Goal: Task Accomplishment & Management: Manage account settings

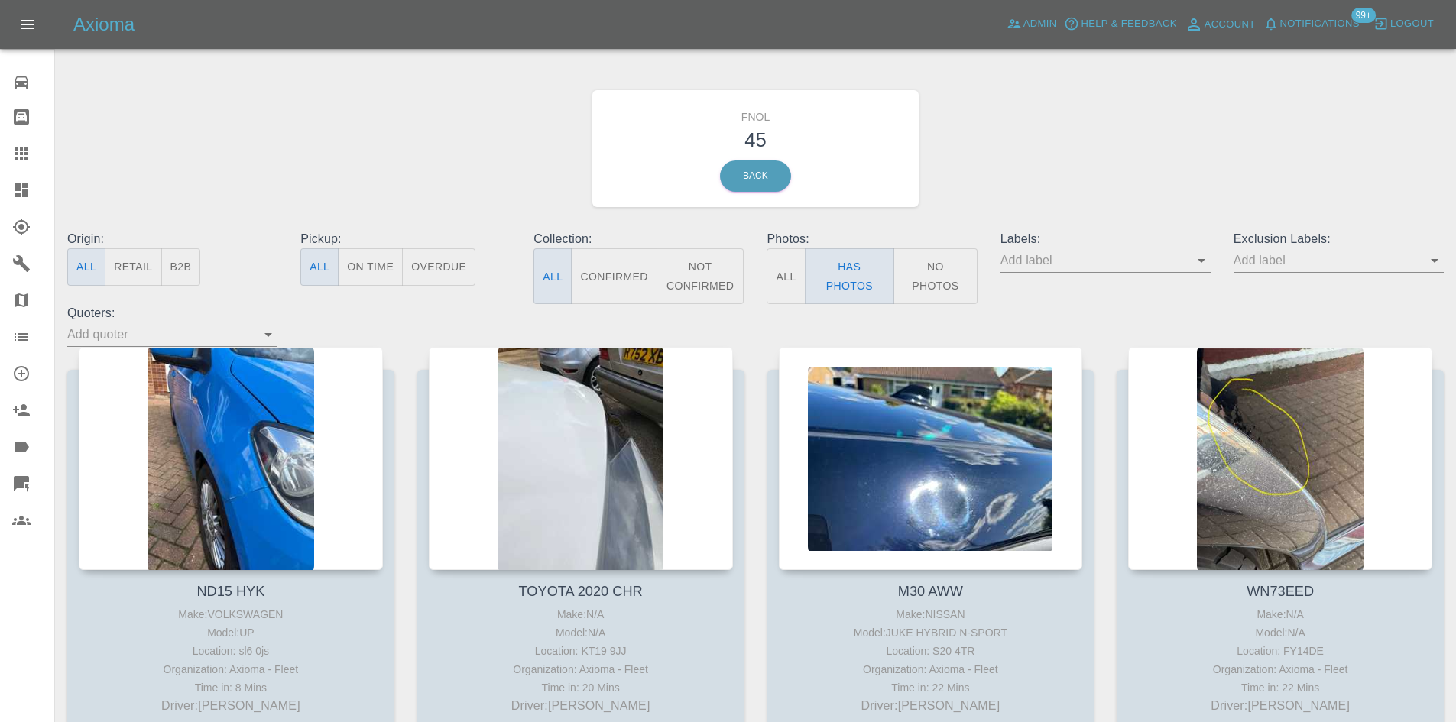
scroll to position [994, 0]
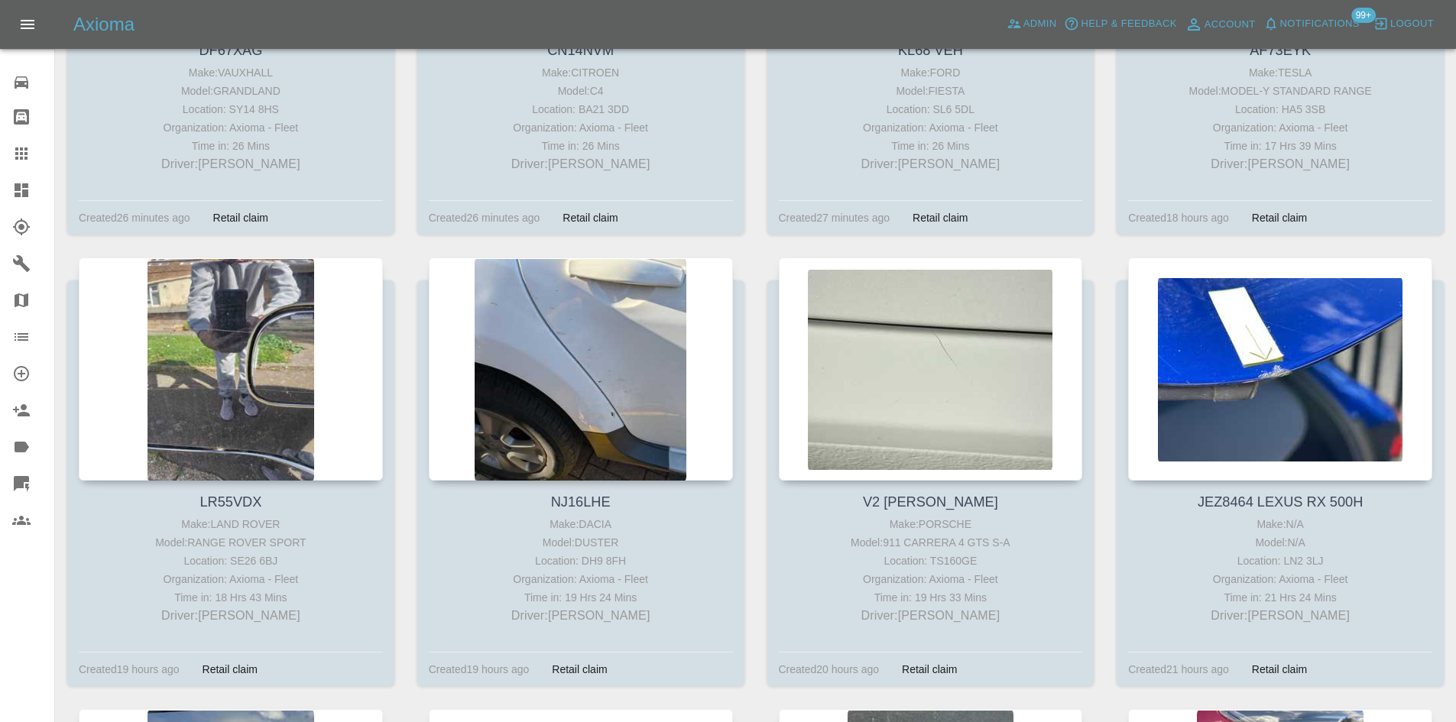
drag, startPoint x: 28, startPoint y: 187, endPoint x: 9, endPoint y: 187, distance: 18.4
click at [28, 187] on icon at bounding box center [22, 190] width 14 height 14
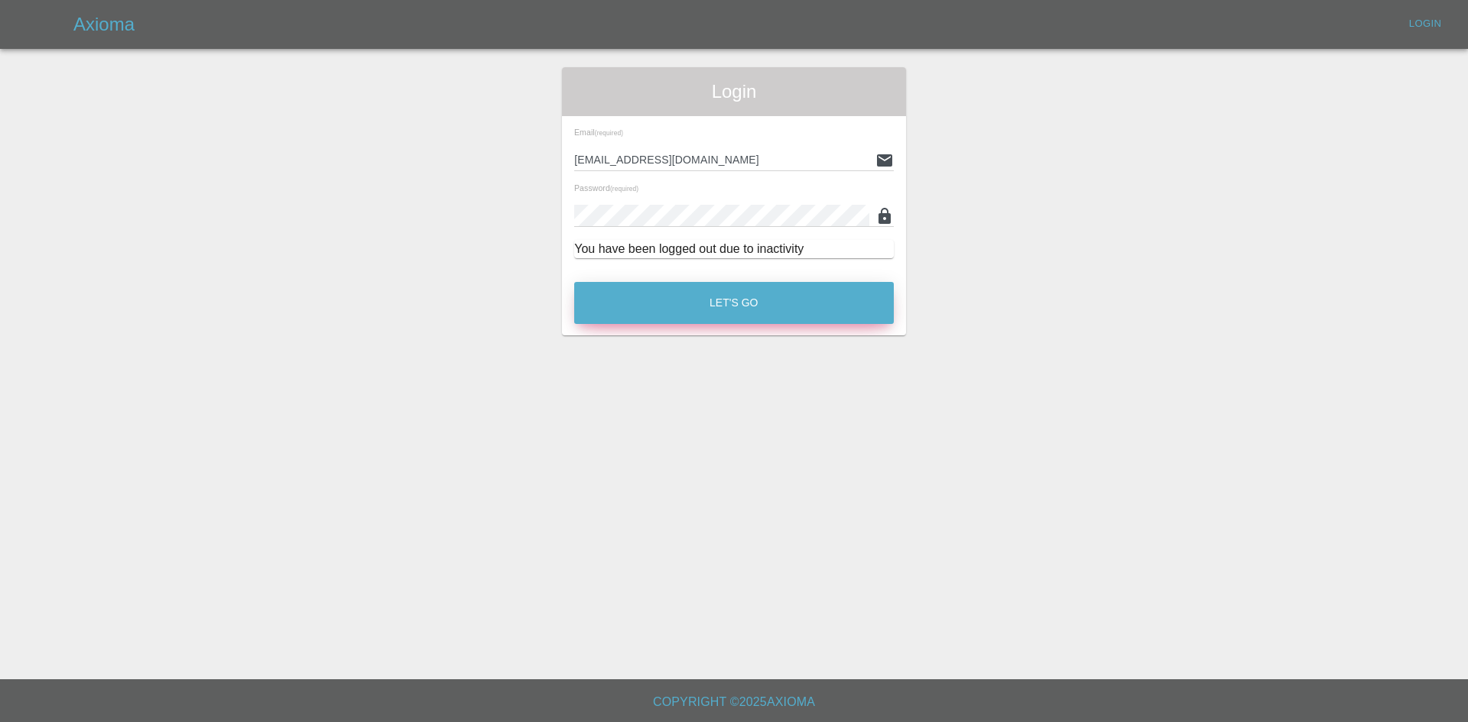
click at [675, 310] on button "Let's Go" at bounding box center [734, 303] width 320 height 42
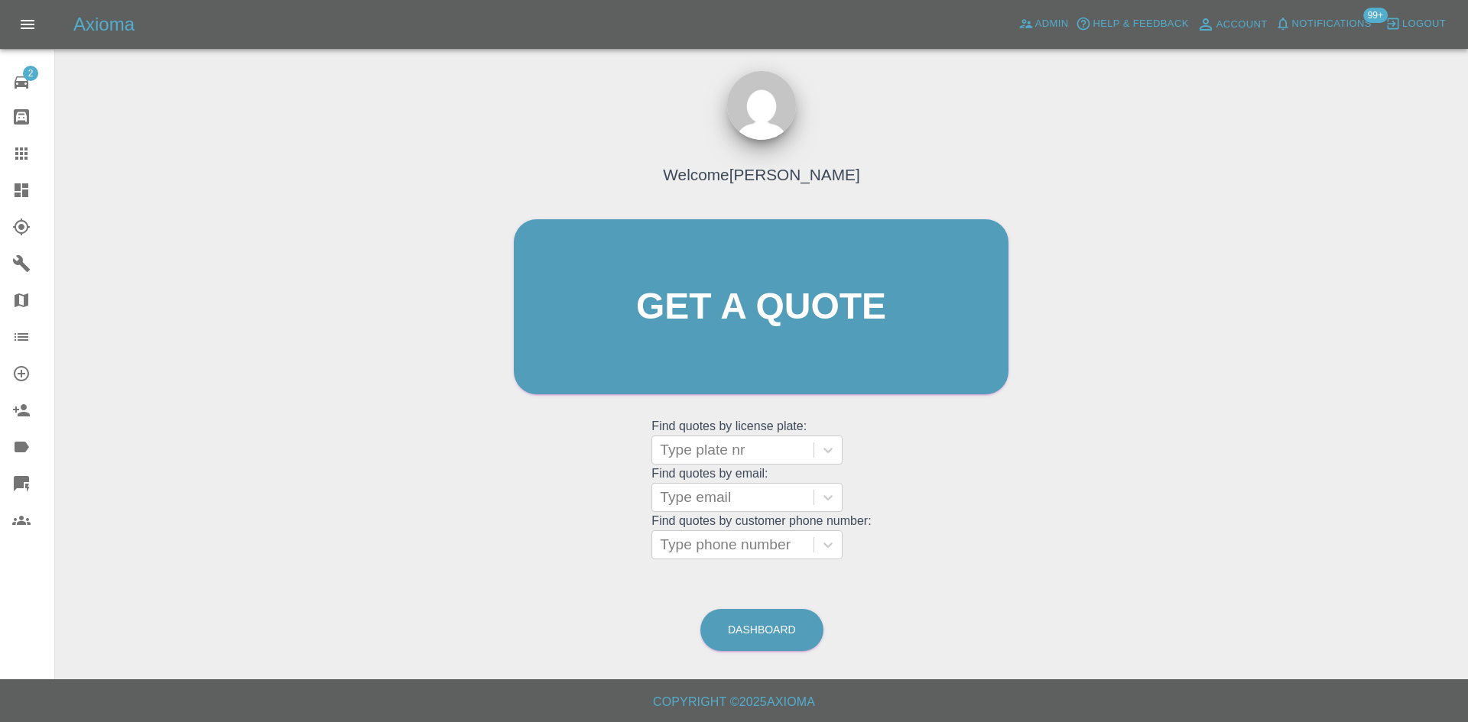
click at [30, 183] on icon at bounding box center [21, 190] width 18 height 18
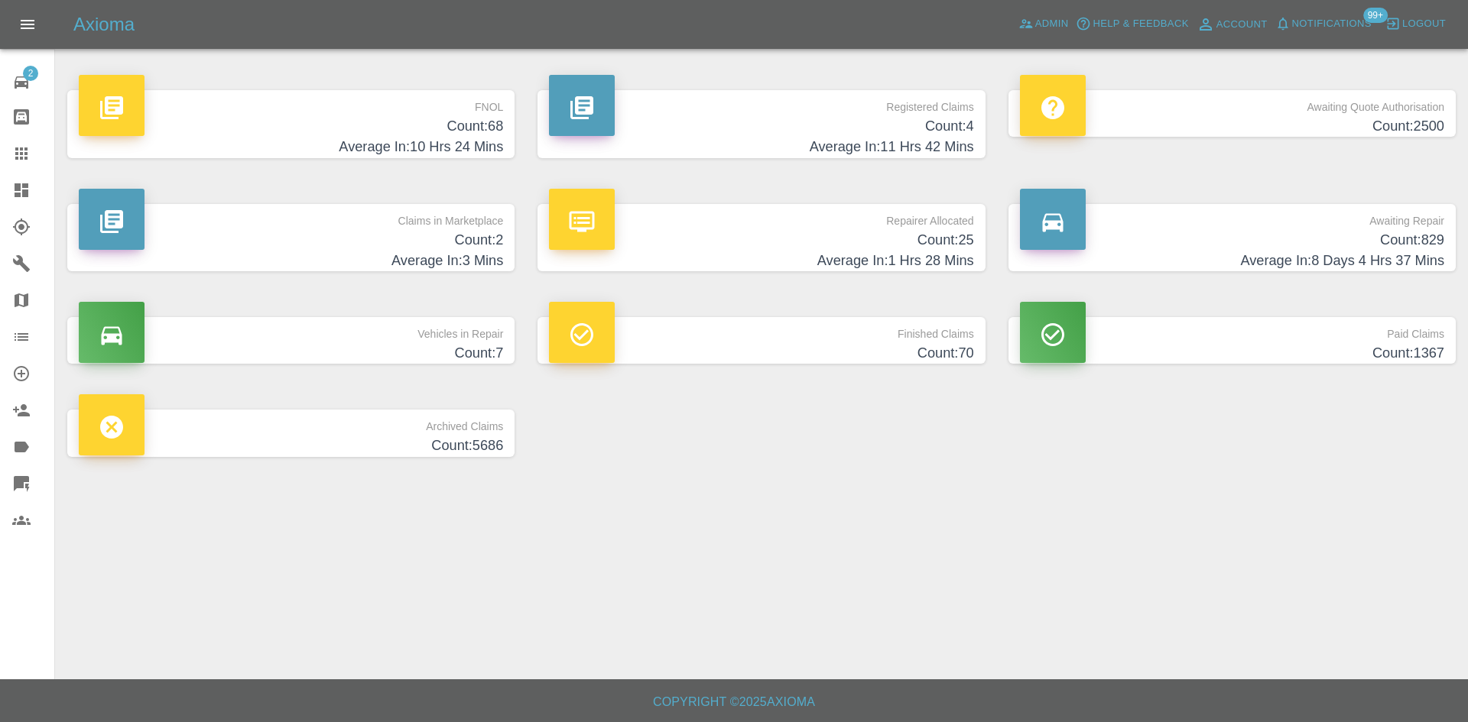
click at [924, 144] on h4 "Average In: 11 Hrs 42 Mins" at bounding box center [761, 147] width 424 height 21
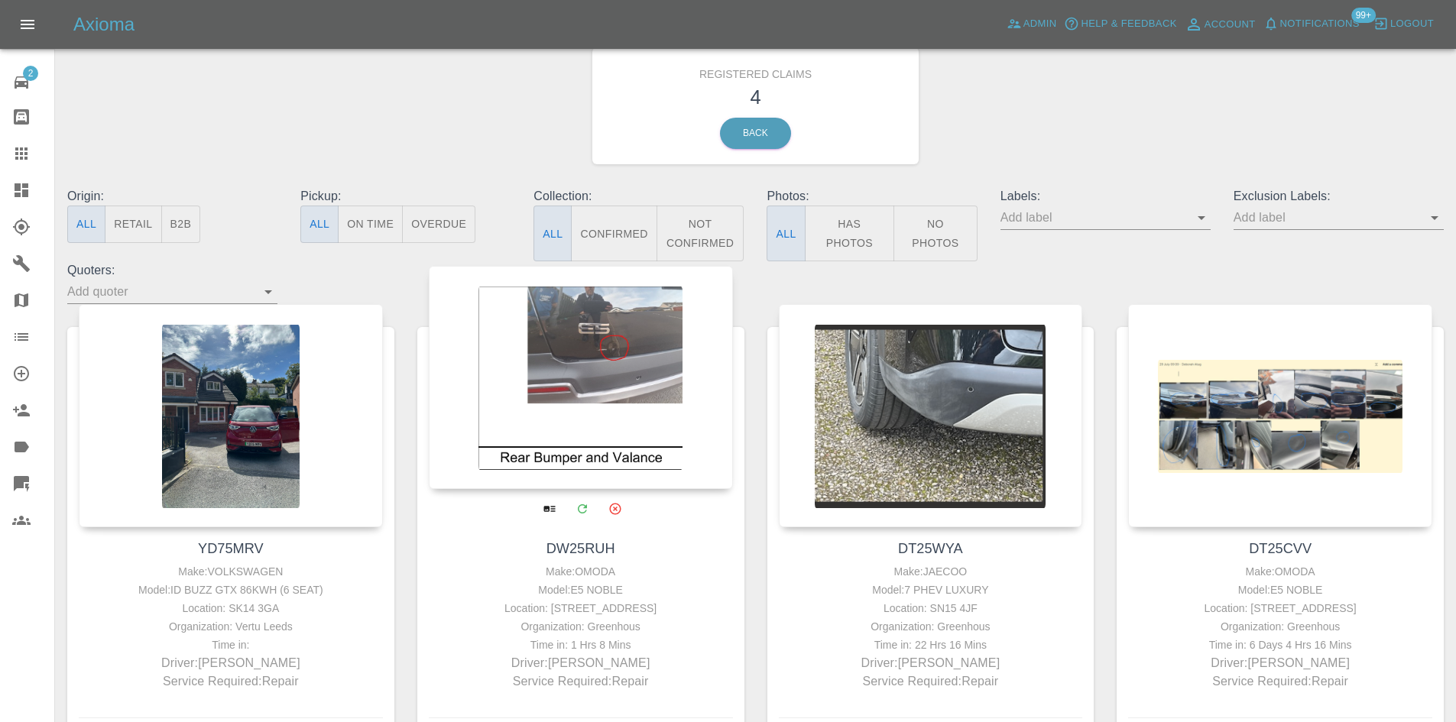
scroll to position [153, 0]
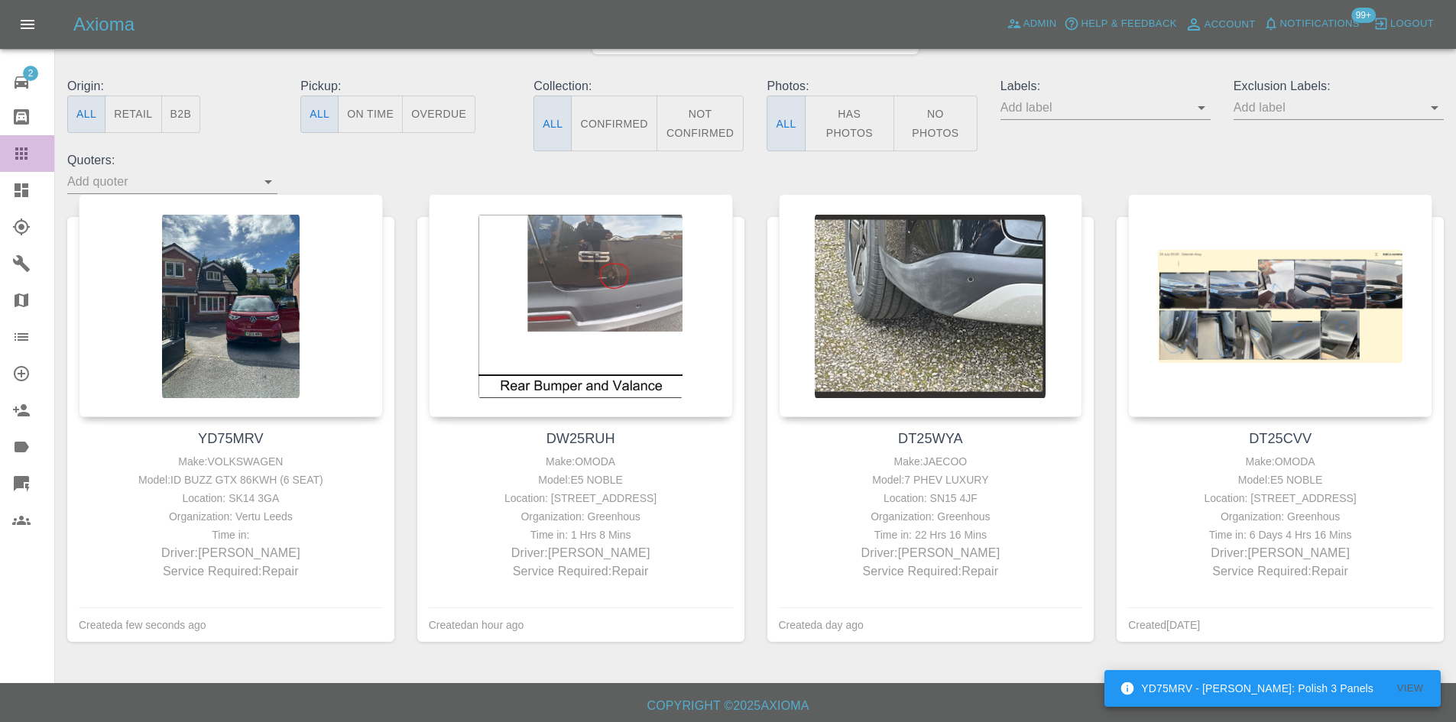
click at [24, 144] on icon at bounding box center [21, 153] width 18 height 18
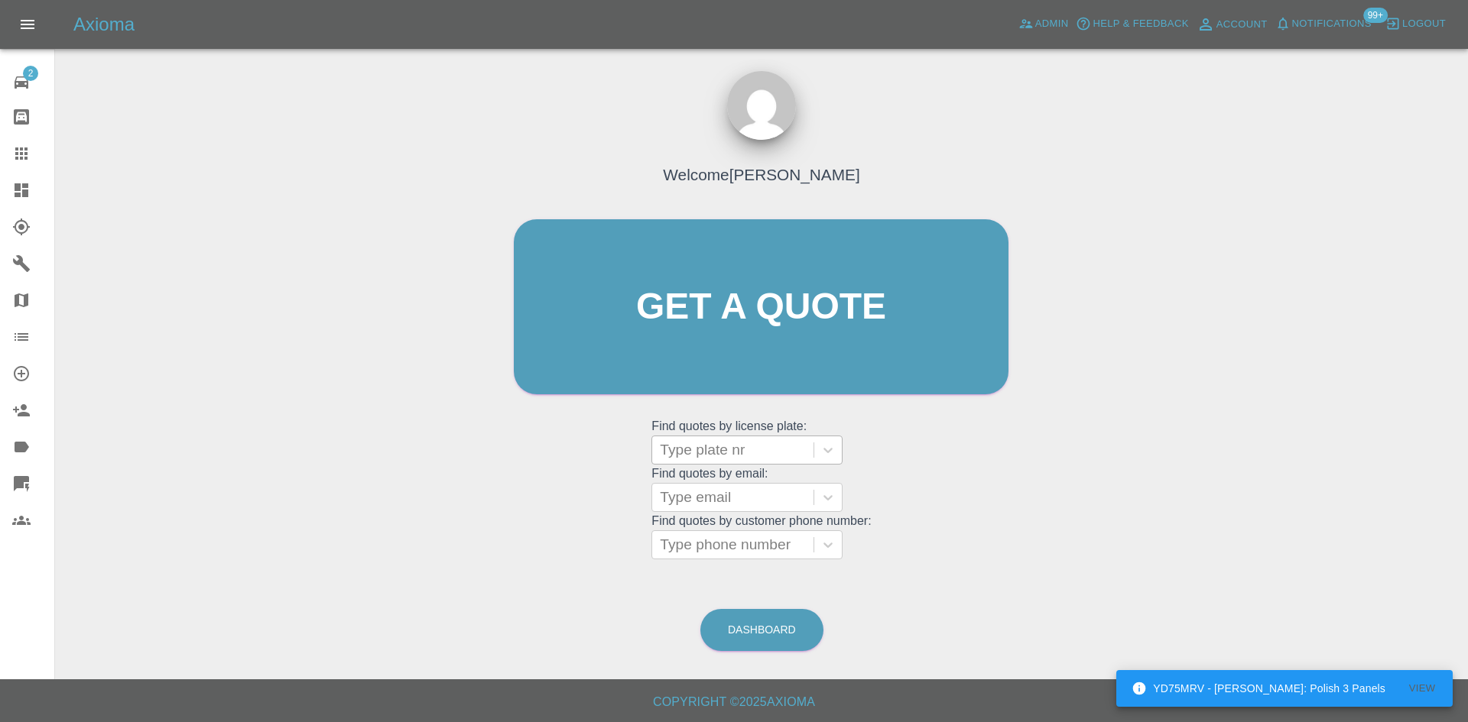
click at [697, 453] on div at bounding box center [733, 450] width 146 height 21
paste input "DW25RUH"
type input "DW25RUH"
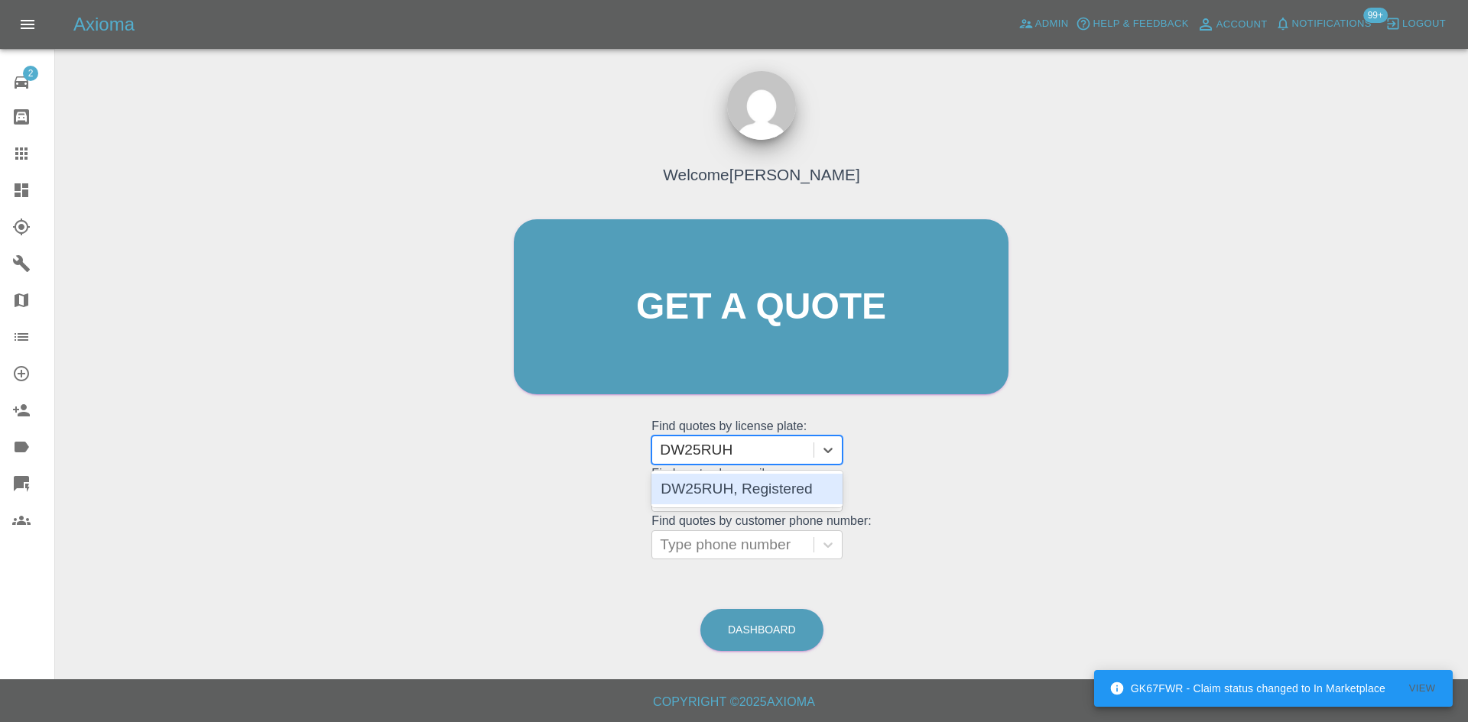
drag, startPoint x: 773, startPoint y: 493, endPoint x: 853, endPoint y: 501, distance: 80.7
click at [772, 494] on div "DW25RUH, Registered" at bounding box center [746, 489] width 191 height 31
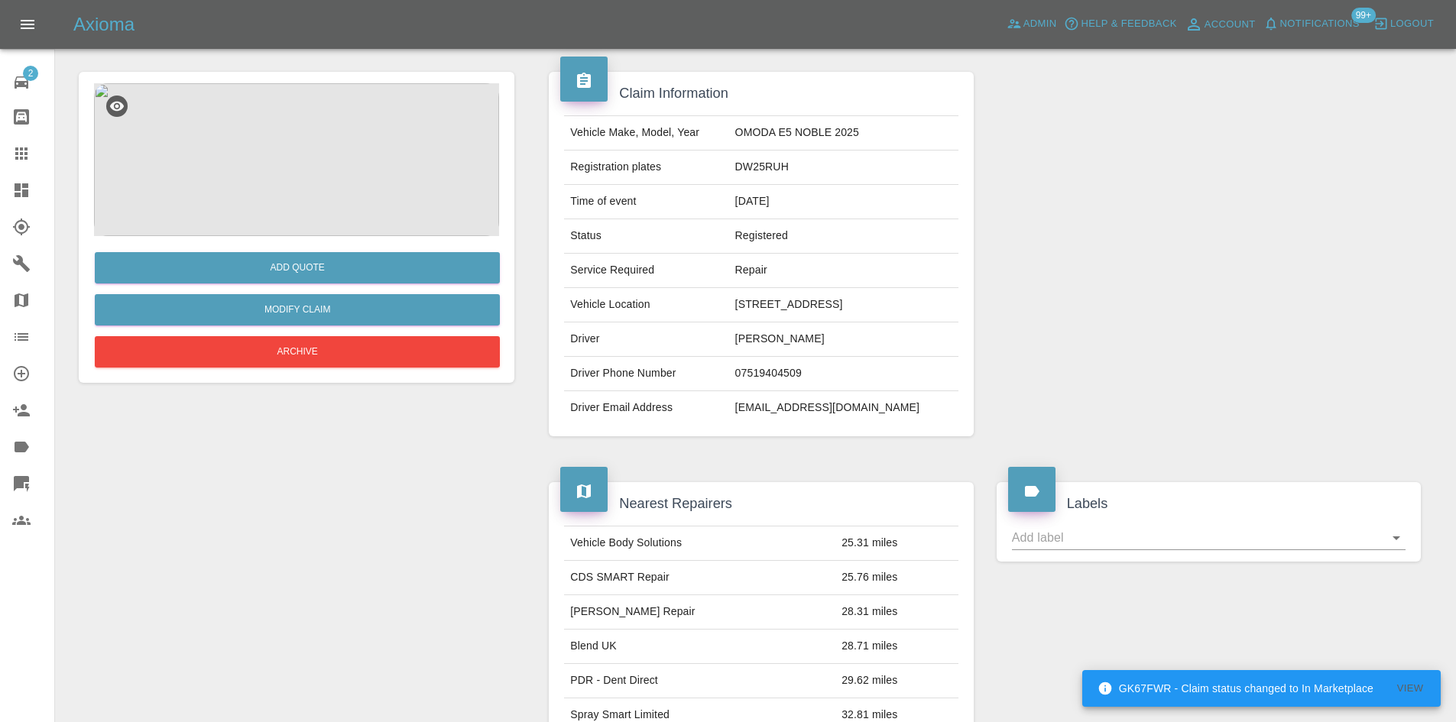
scroll to position [459, 0]
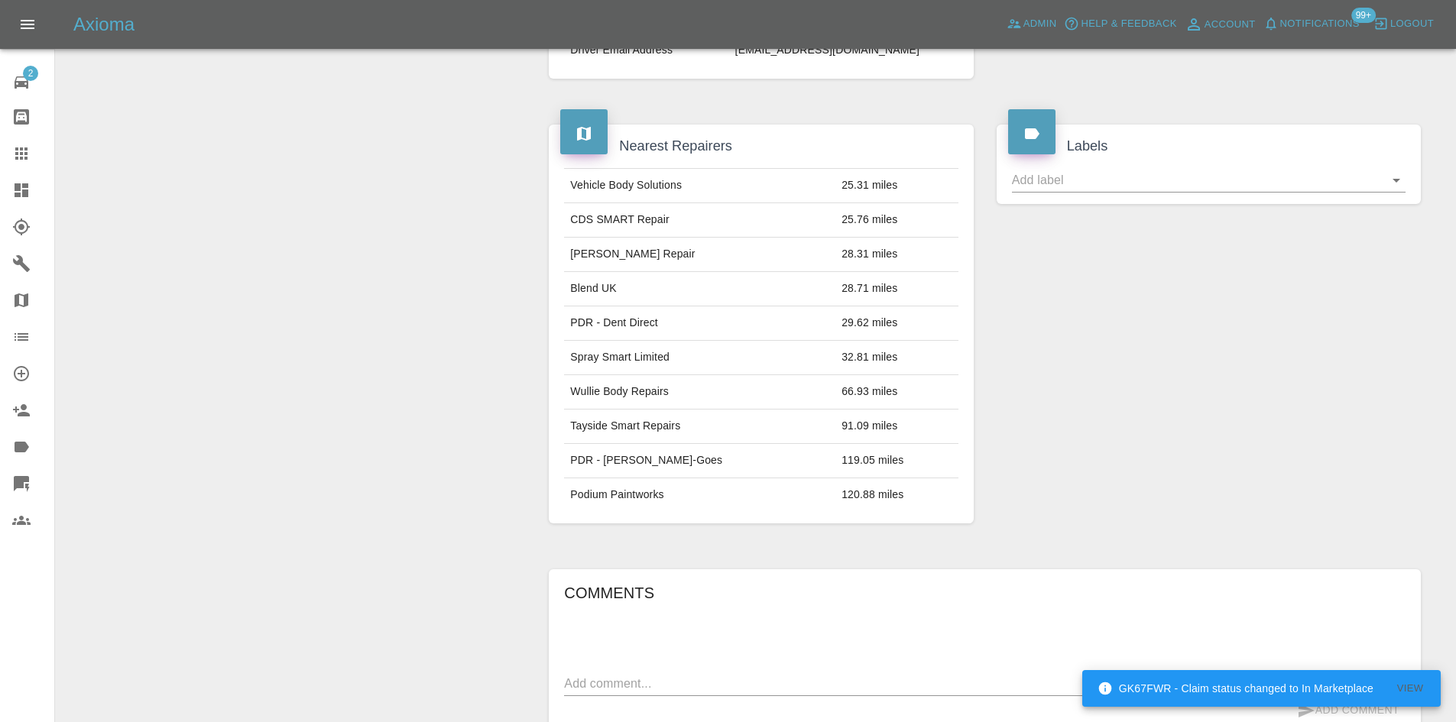
click at [14, 187] on icon at bounding box center [21, 190] width 18 height 18
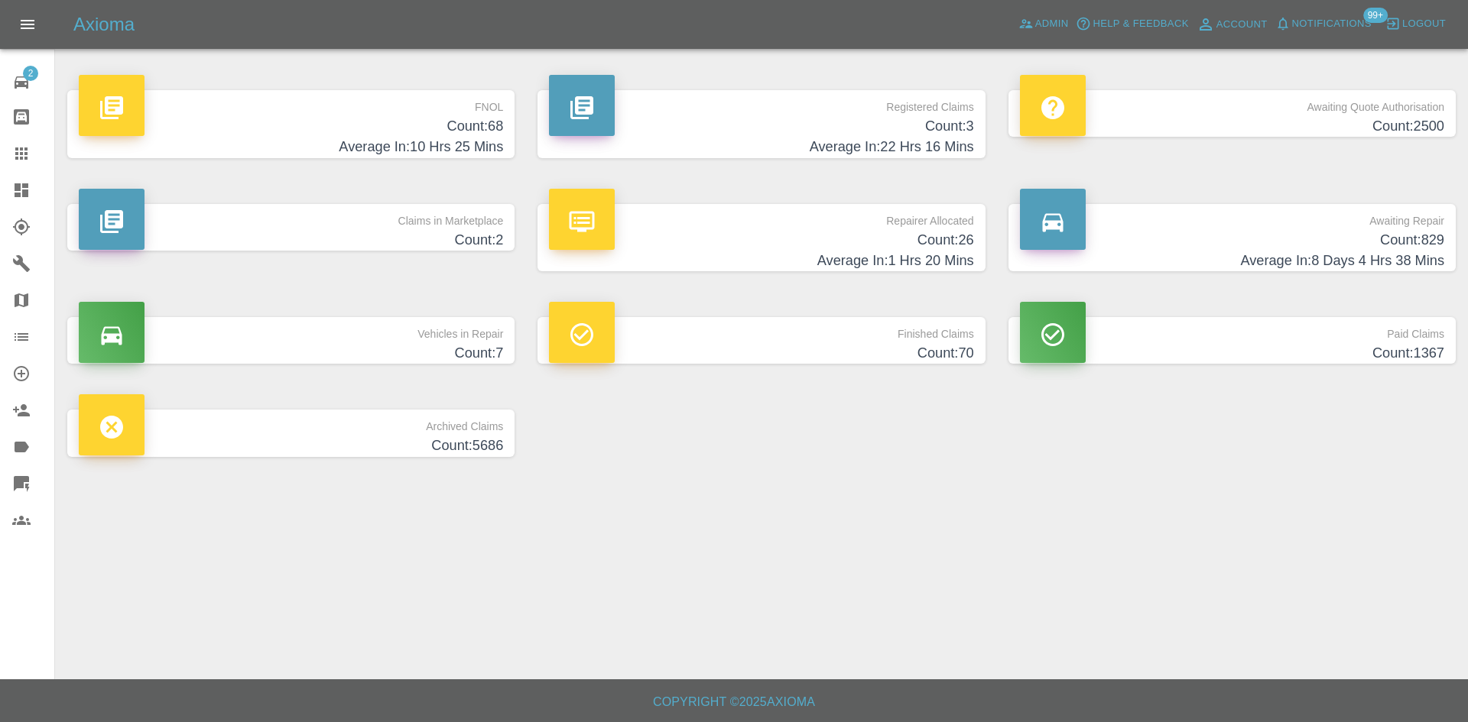
click at [863, 133] on h4 "Count: 3" at bounding box center [761, 126] width 424 height 21
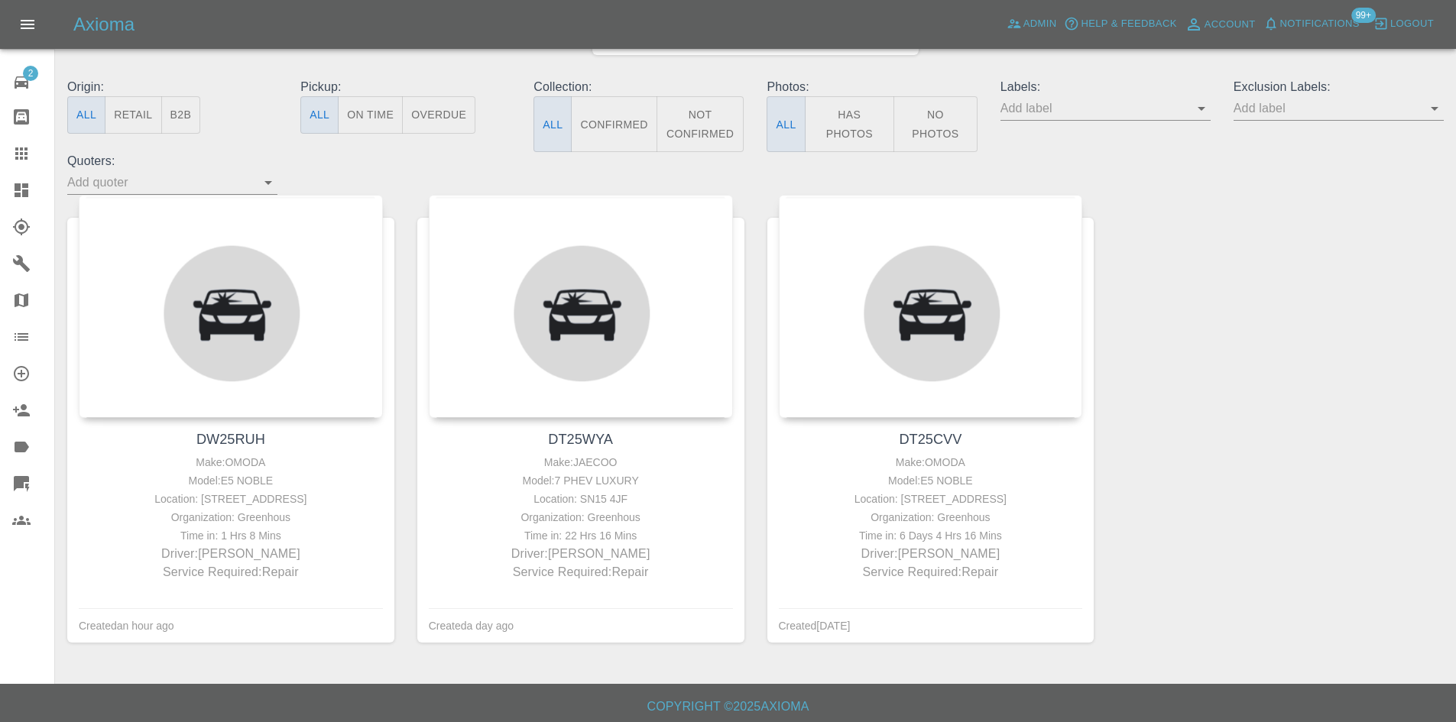
scroll to position [153, 0]
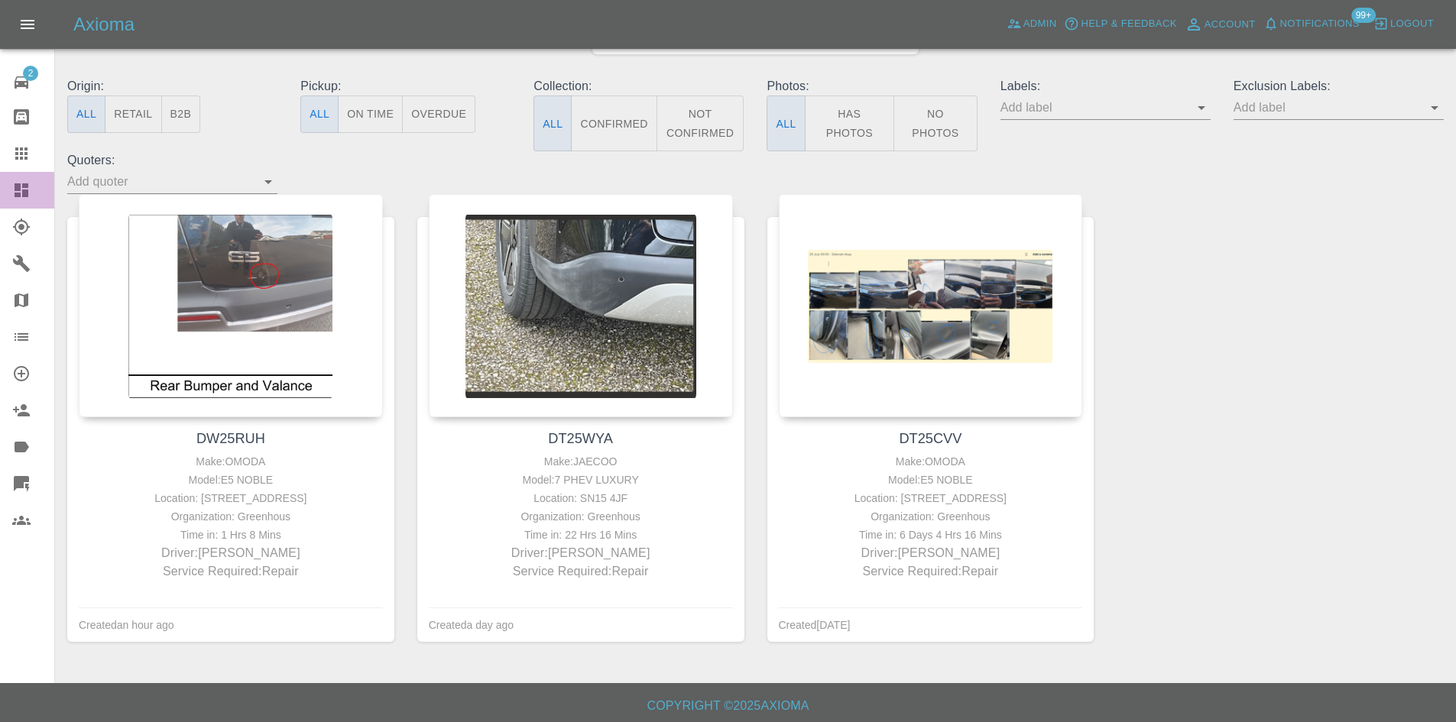
click at [31, 195] on div at bounding box center [33, 190] width 43 height 18
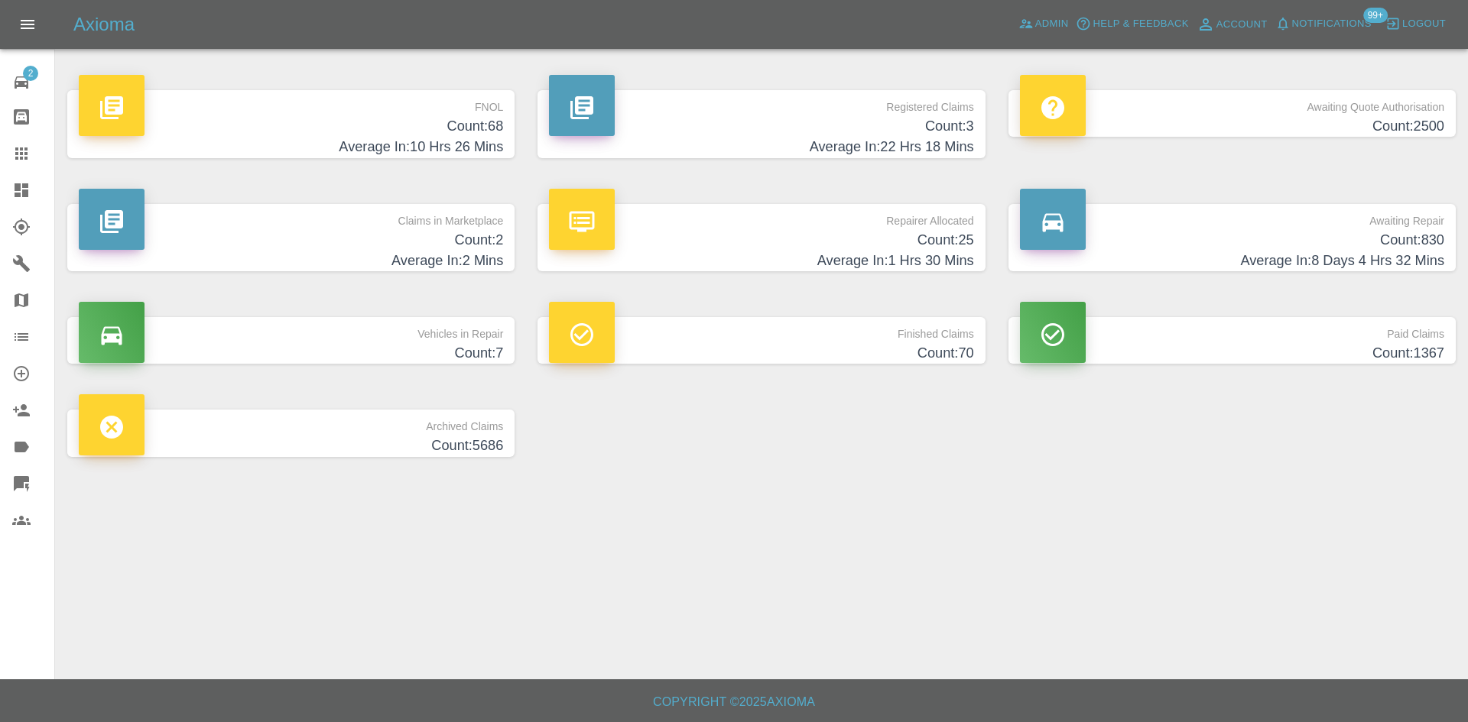
click at [459, 121] on h4 "Count: 68" at bounding box center [291, 126] width 424 height 21
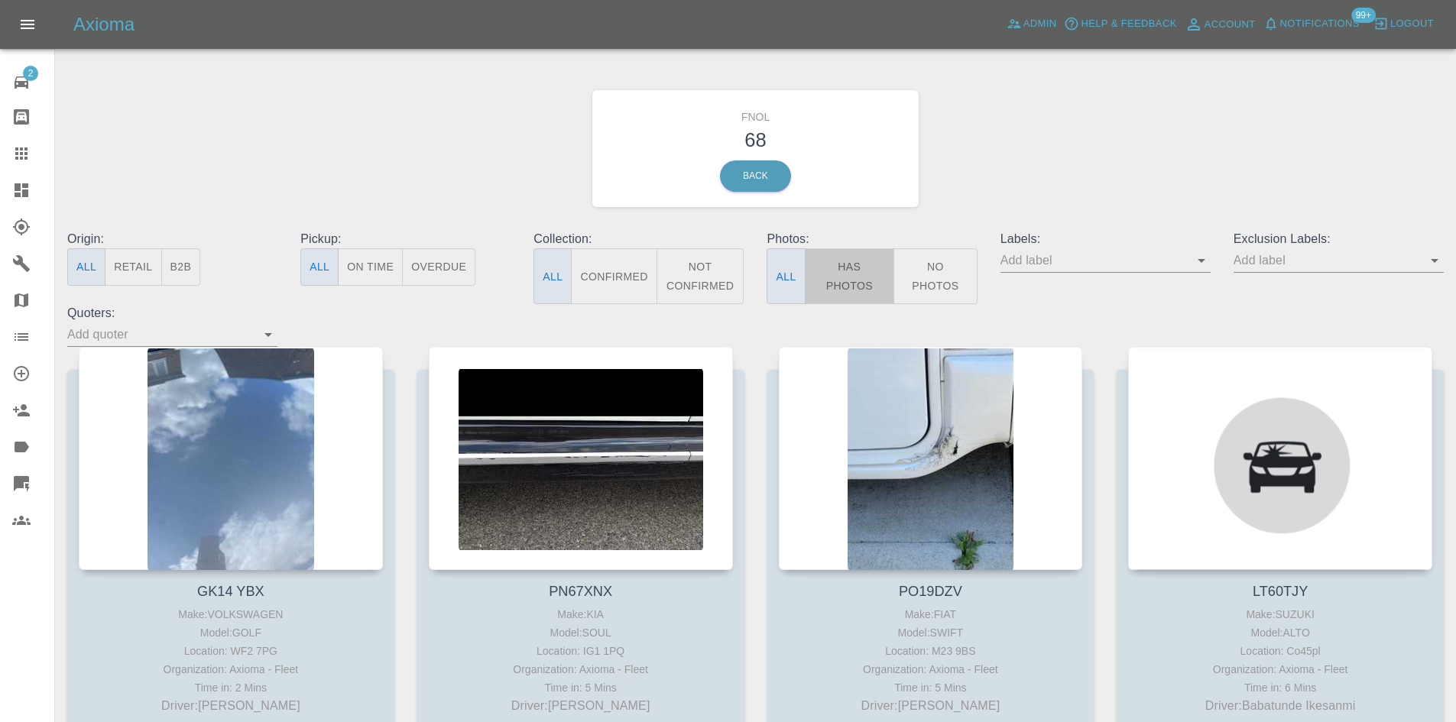
click at [839, 264] on button "Has Photos" at bounding box center [850, 276] width 90 height 56
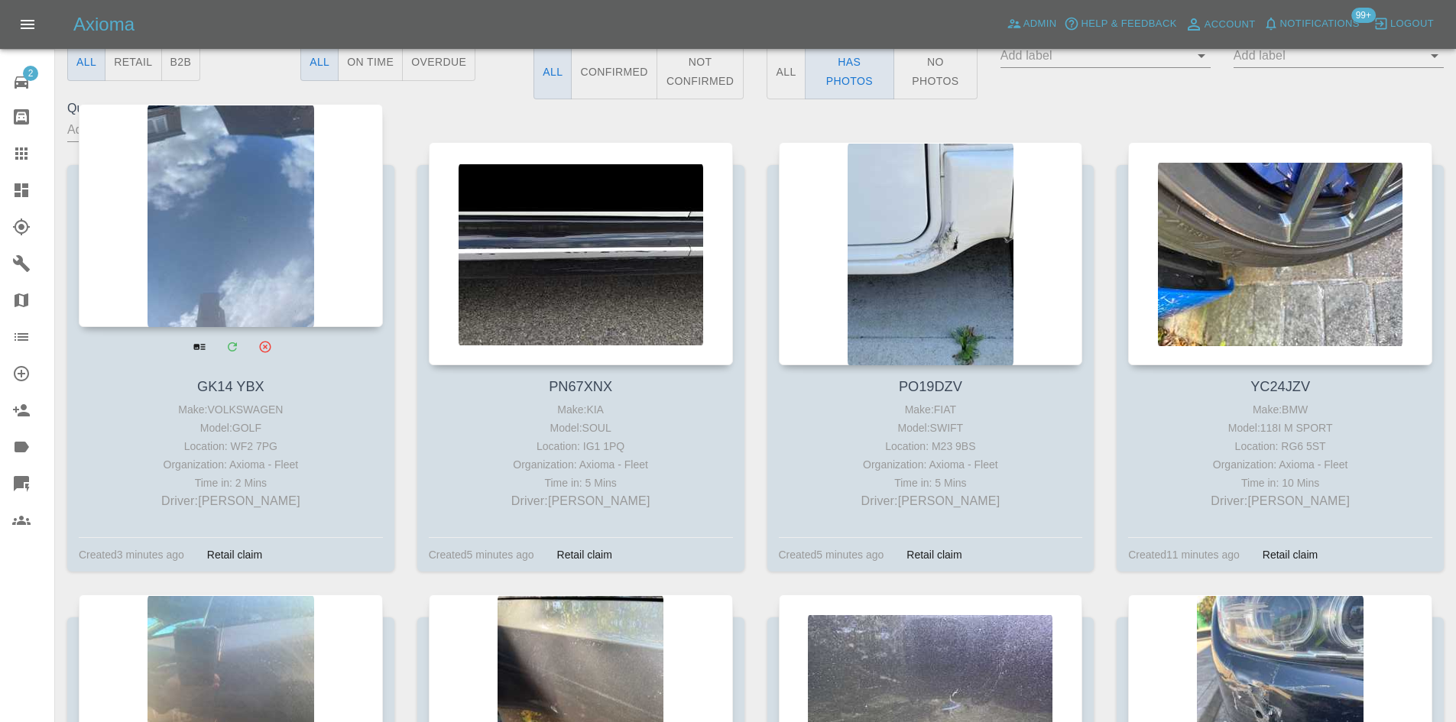
scroll to position [535, 0]
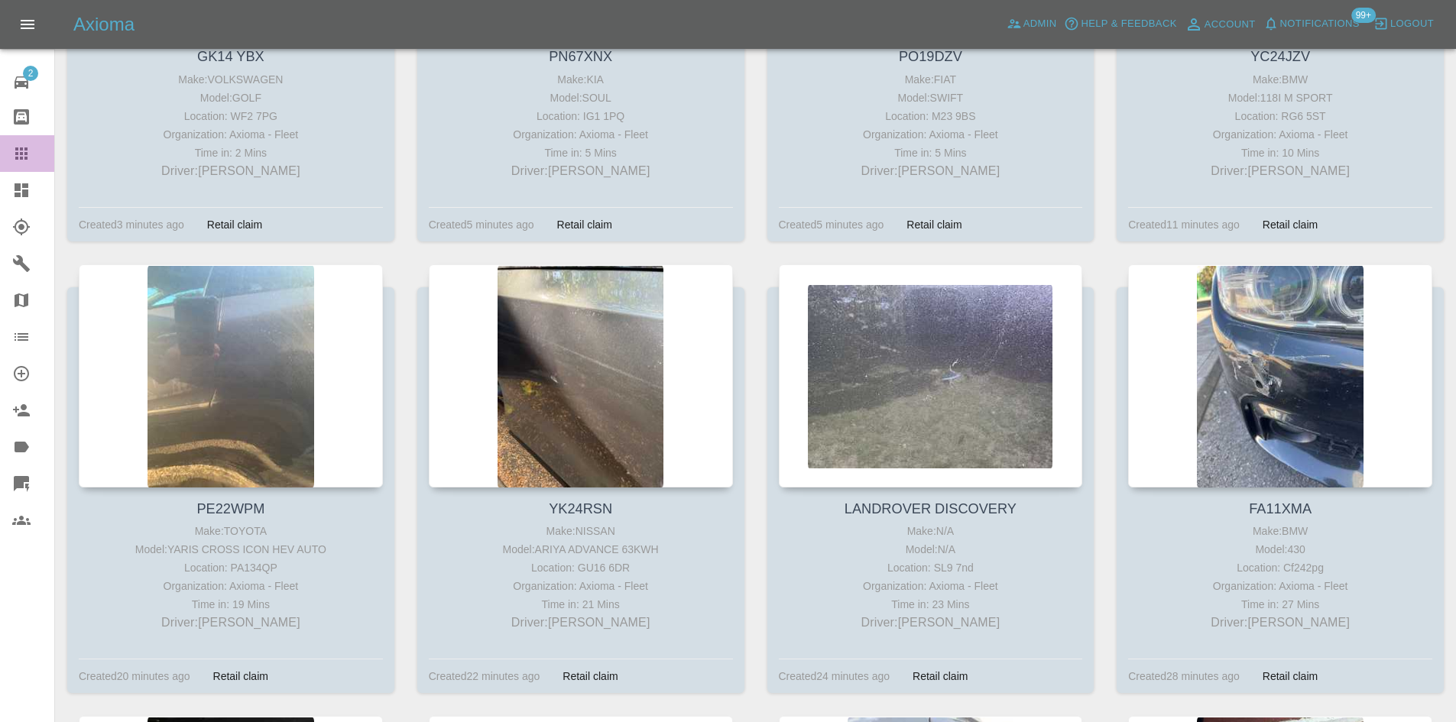
click at [31, 154] on div at bounding box center [33, 153] width 43 height 18
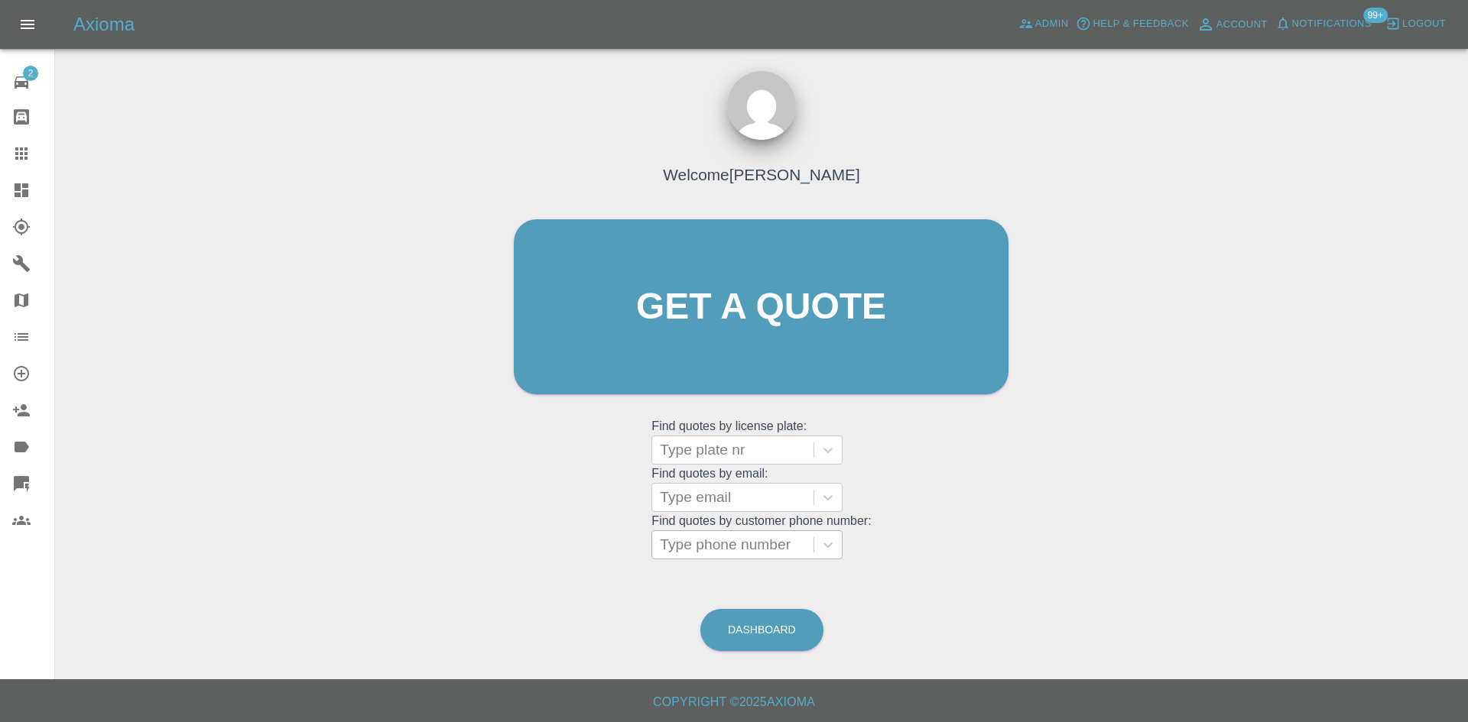
click at [734, 550] on div at bounding box center [733, 544] width 146 height 21
paste input "07519404509"
type input "07519404509"
click at [29, 196] on icon at bounding box center [21, 190] width 18 height 18
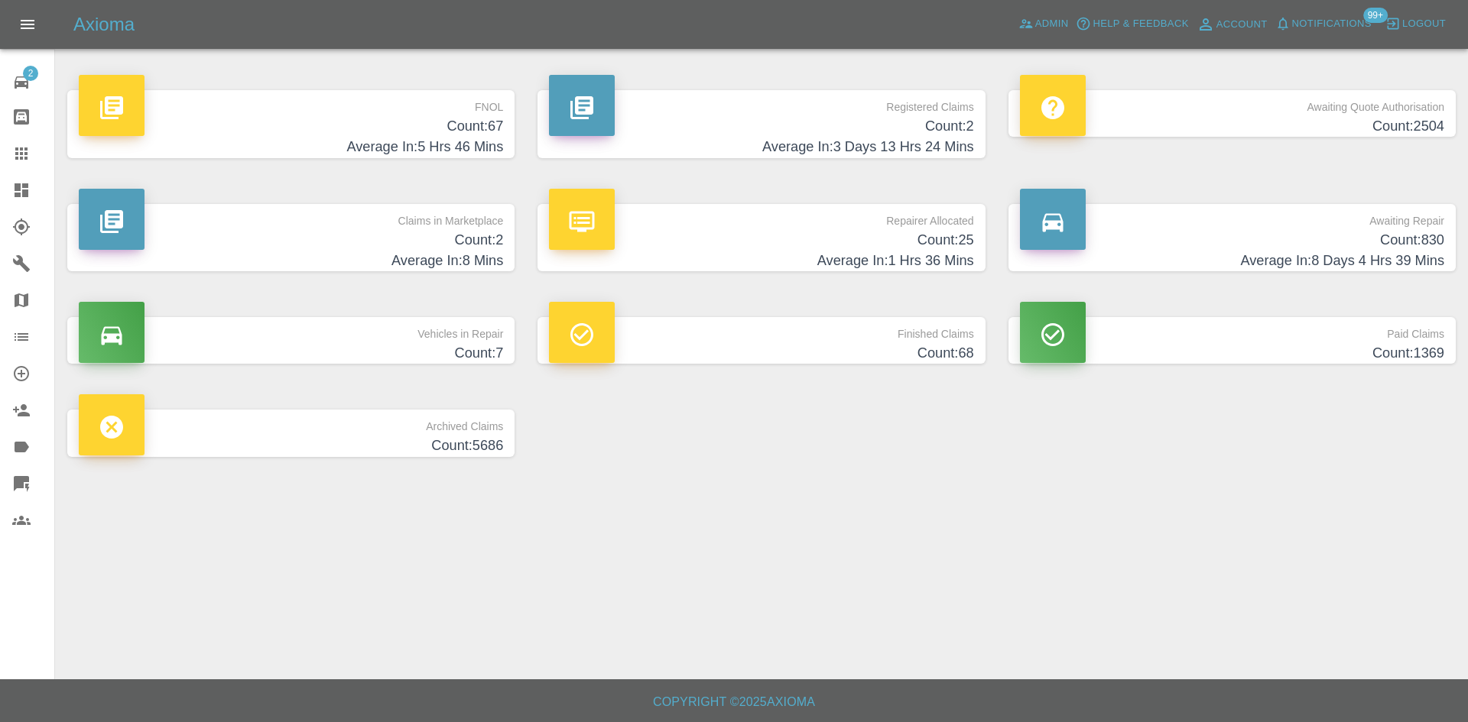
click at [900, 139] on h4 "Average In: 3 Days 13 Hrs 24 Mins" at bounding box center [761, 147] width 424 height 21
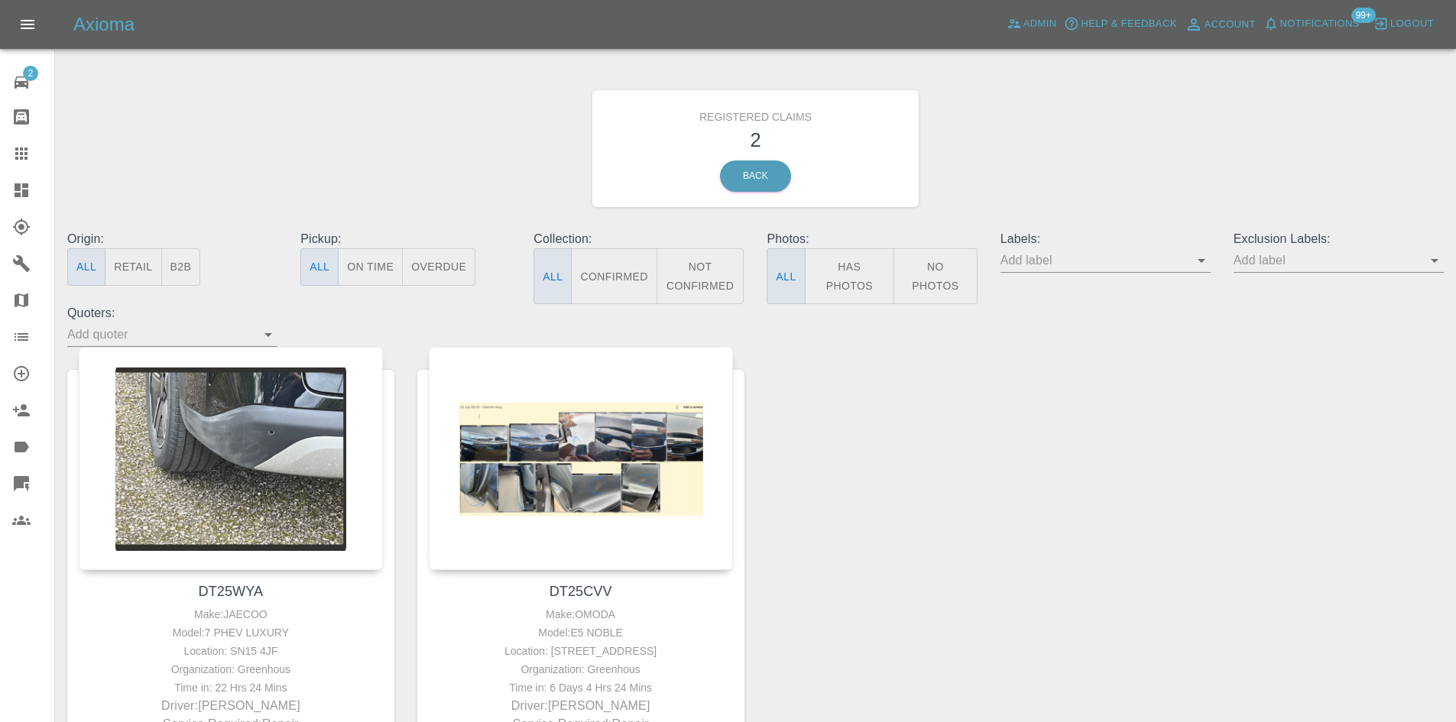
click at [32, 195] on div at bounding box center [33, 190] width 43 height 18
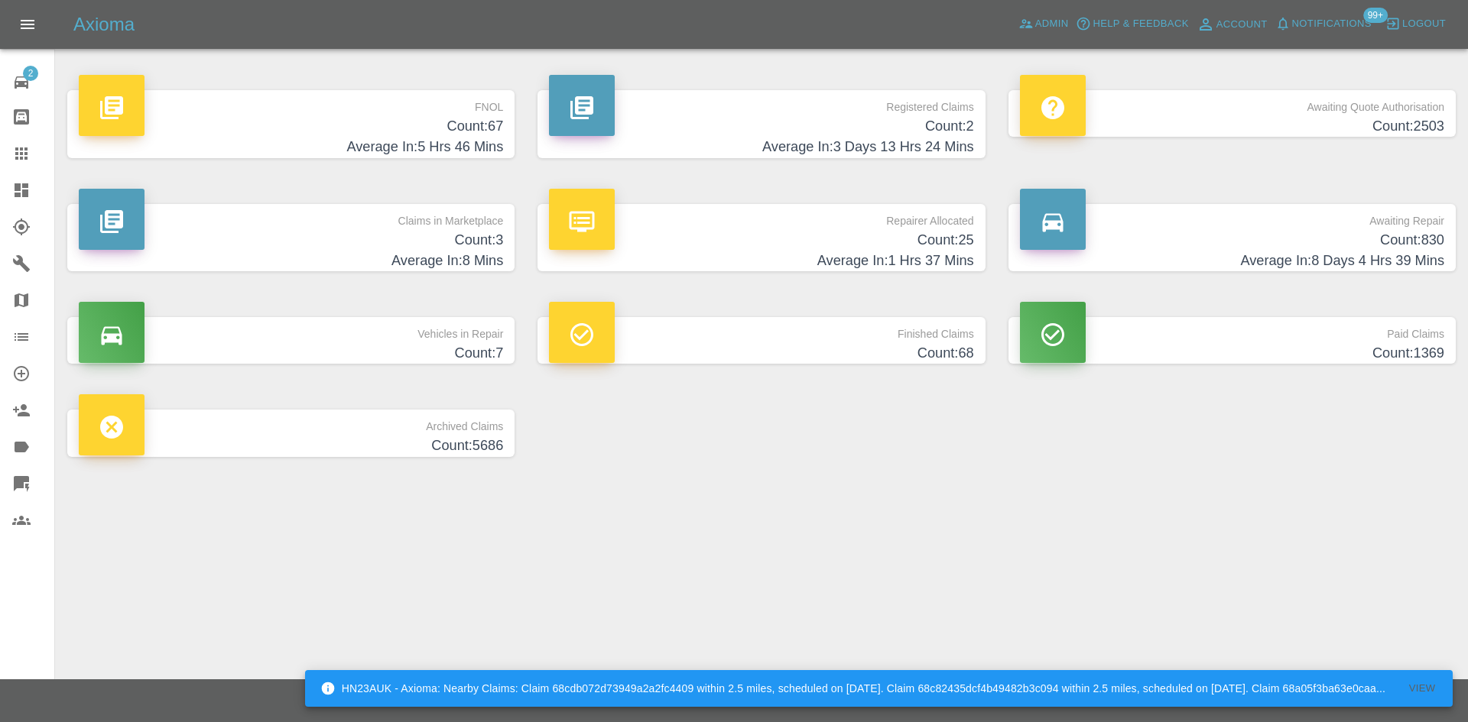
click at [458, 115] on p "FNOL" at bounding box center [291, 103] width 424 height 26
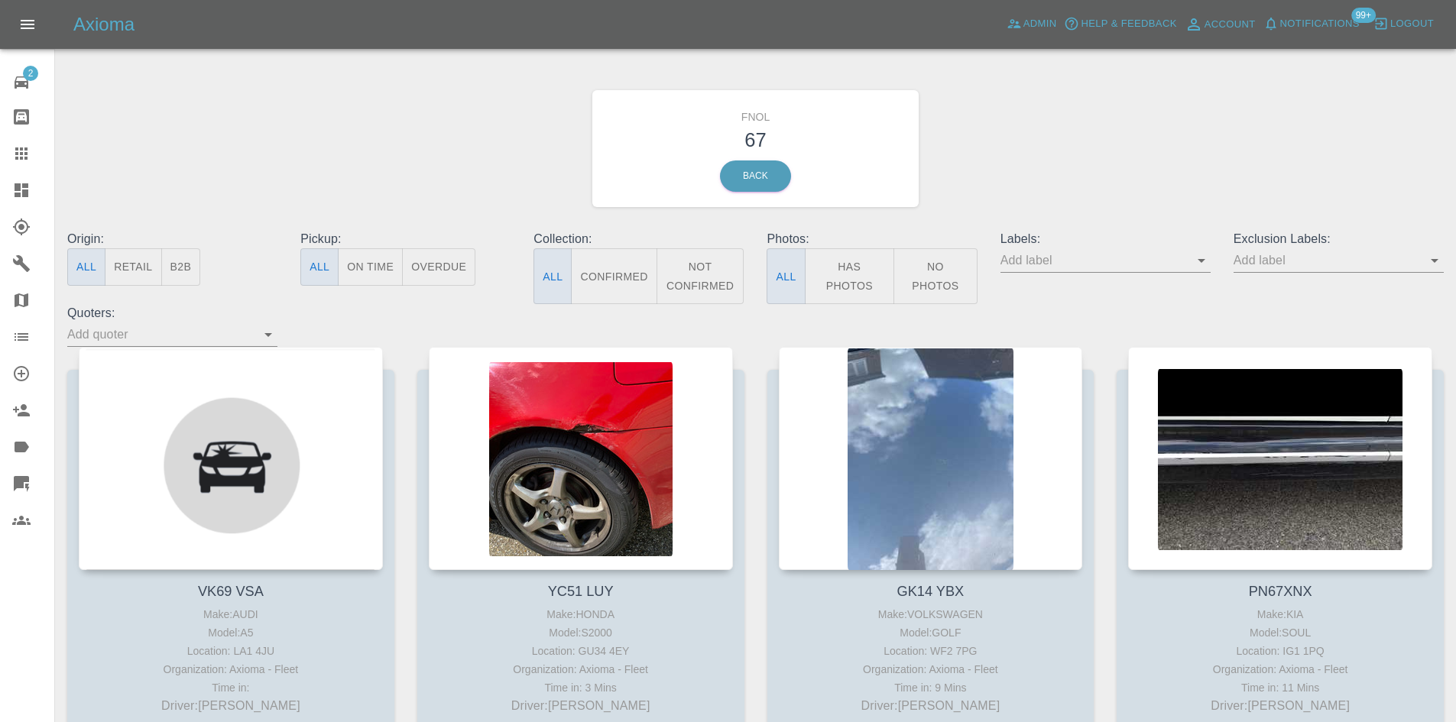
click at [1278, 256] on input "text" at bounding box center [1327, 260] width 187 height 24
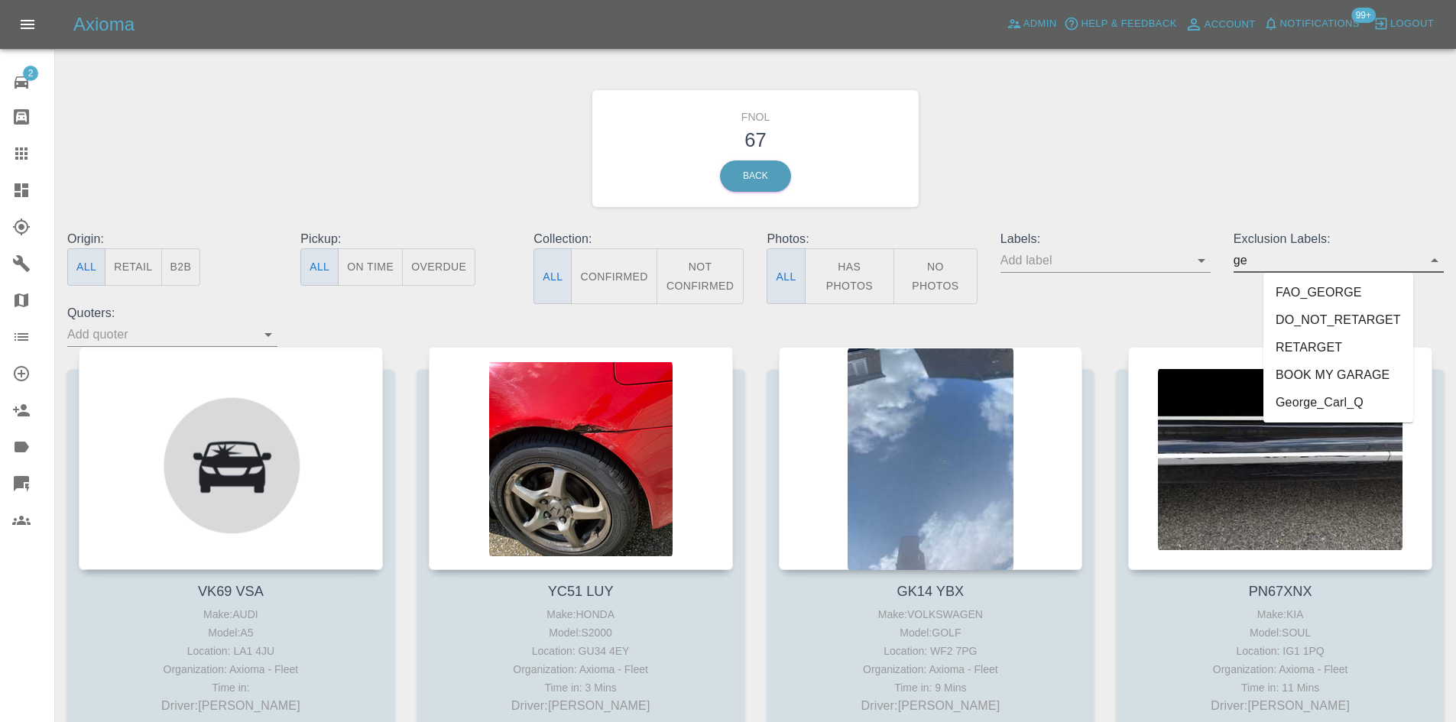
type input "geo"
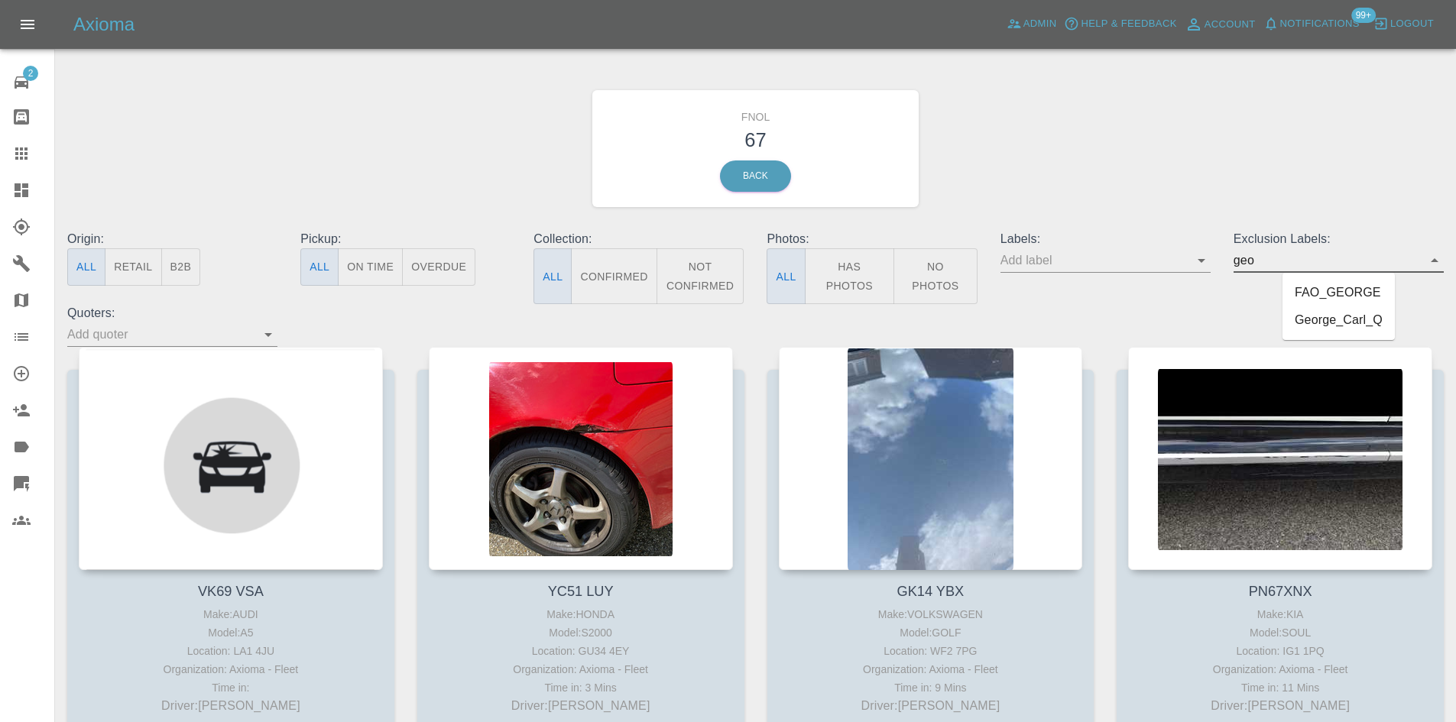
click at [1345, 316] on li "George_Carl_Q" at bounding box center [1339, 321] width 112 height 28
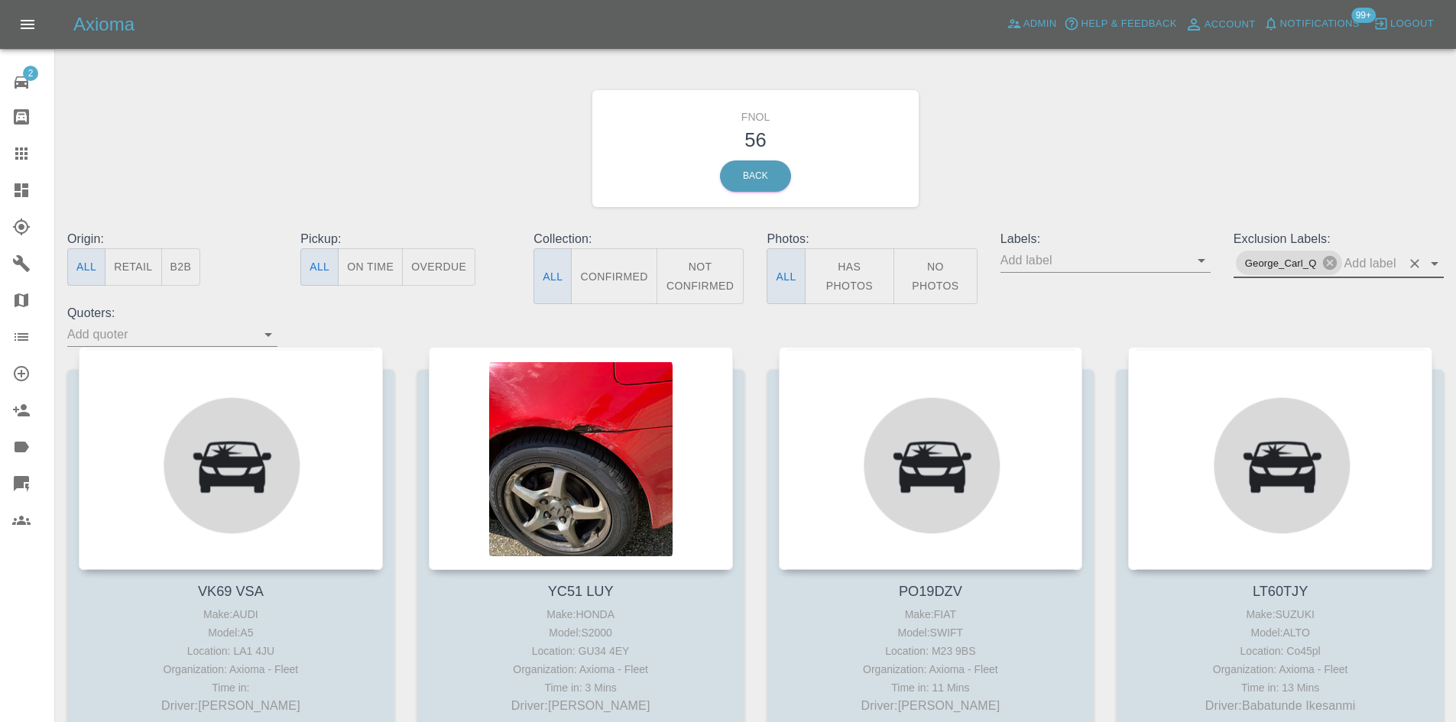
click at [1374, 272] on input "text" at bounding box center [1373, 264] width 57 height 24
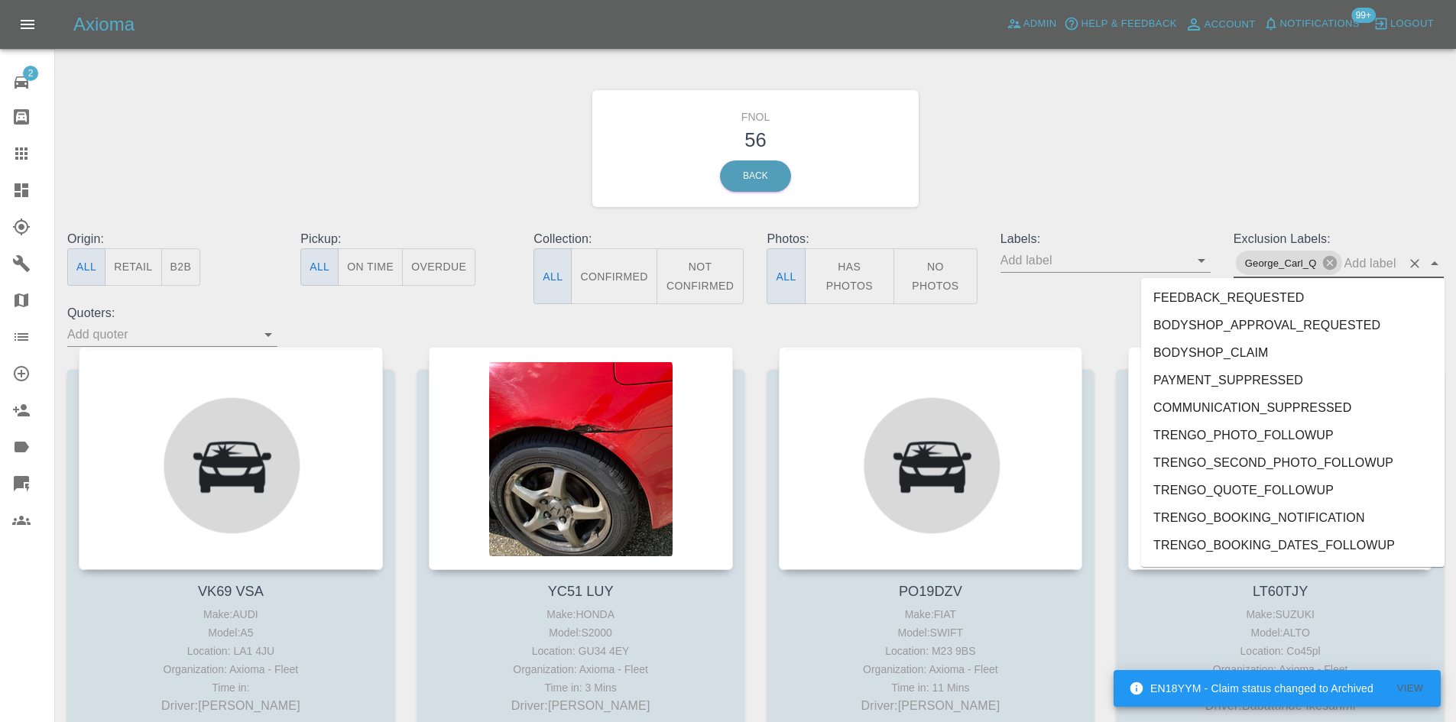
drag, startPoint x: 829, startPoint y: 305, endPoint x: 833, endPoint y: 297, distance: 9.6
click at [830, 300] on div "Origin: All Retail B2B Pickup: All On Time Overdue Collection: All Confirmed No…" at bounding box center [756, 288] width 1400 height 117
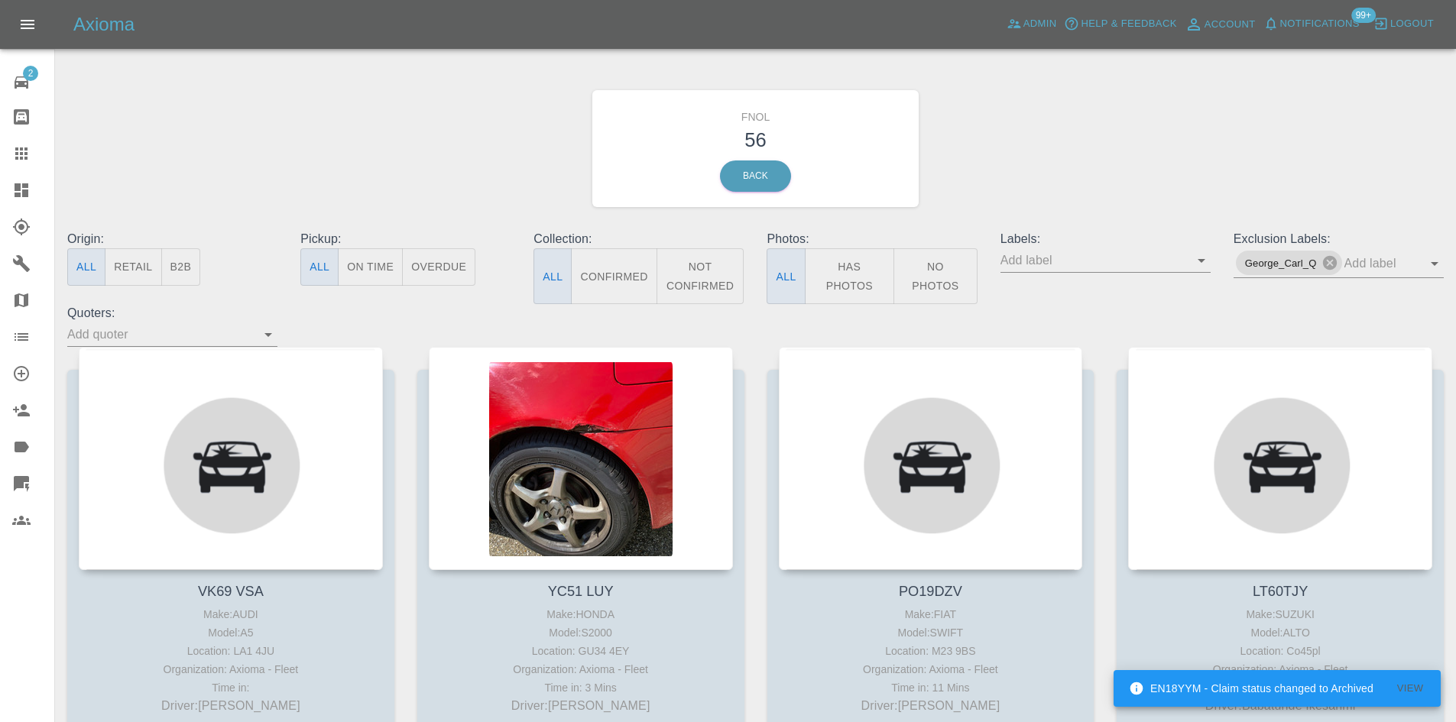
click at [839, 286] on button "Has Photos" at bounding box center [850, 276] width 90 height 56
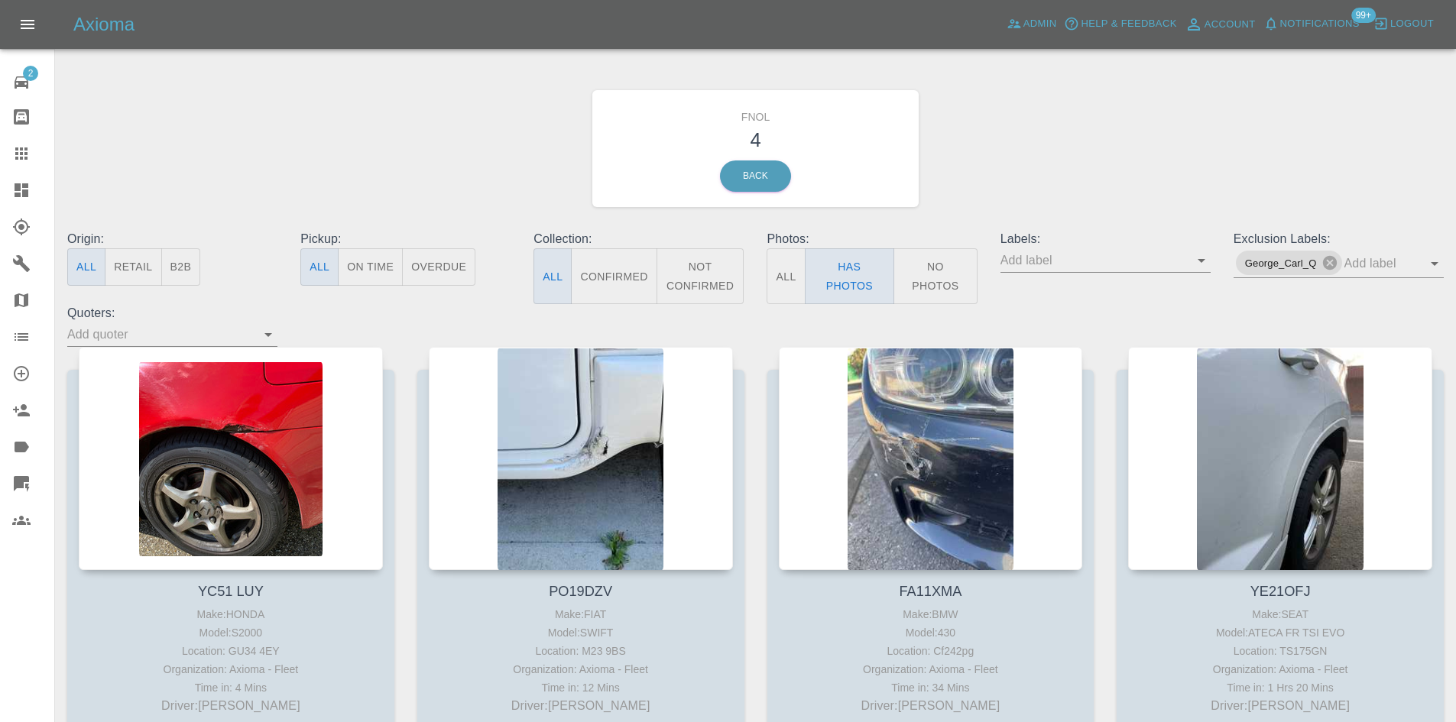
click at [24, 193] on icon at bounding box center [22, 190] width 14 height 14
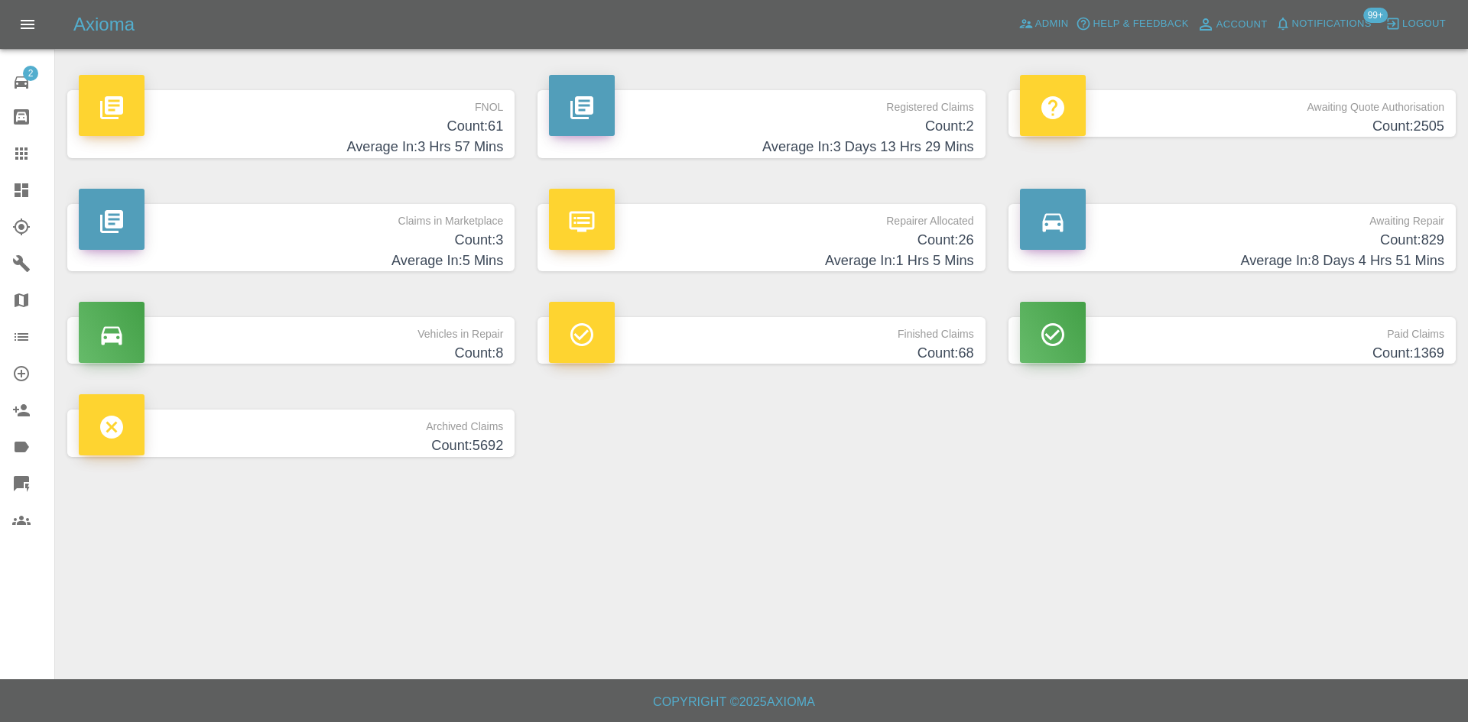
click at [444, 122] on h4 "Count: 61" at bounding box center [291, 126] width 424 height 21
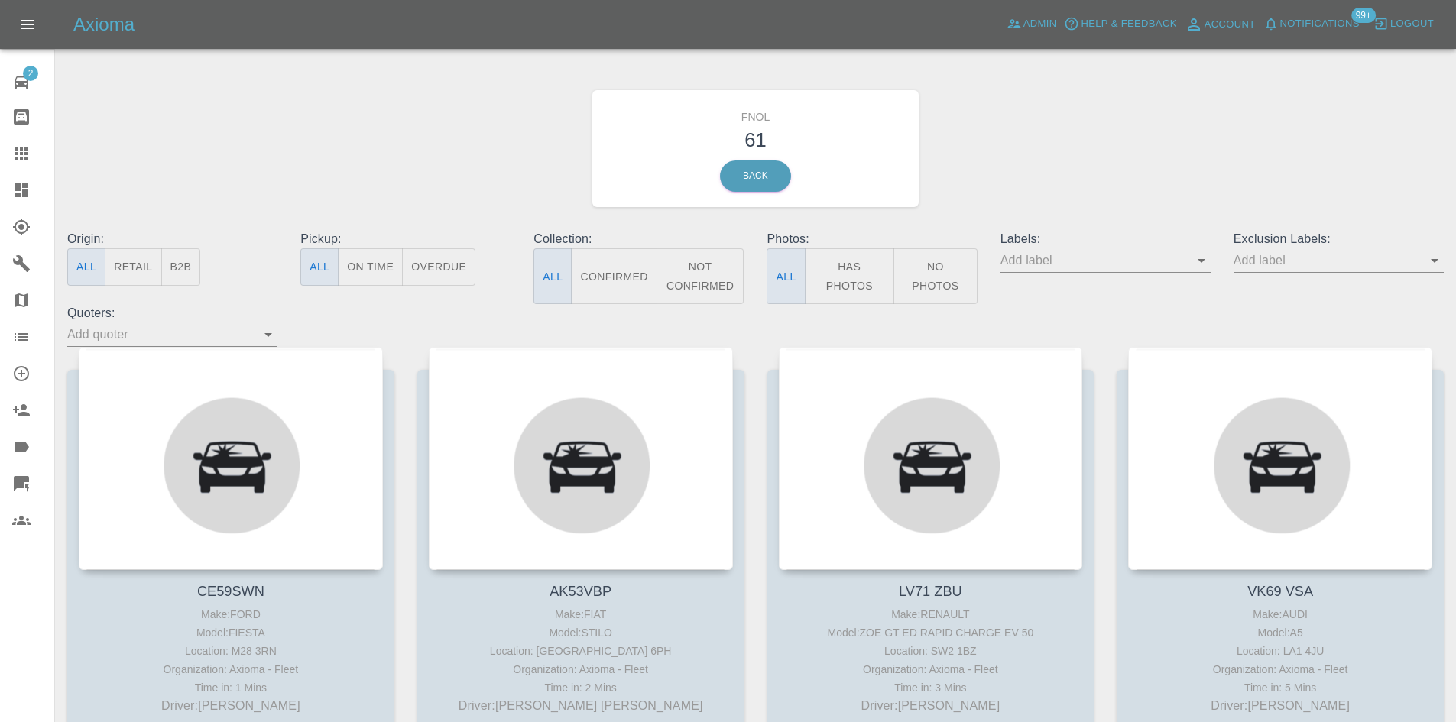
click at [854, 267] on button "Has Photos" at bounding box center [850, 276] width 90 height 56
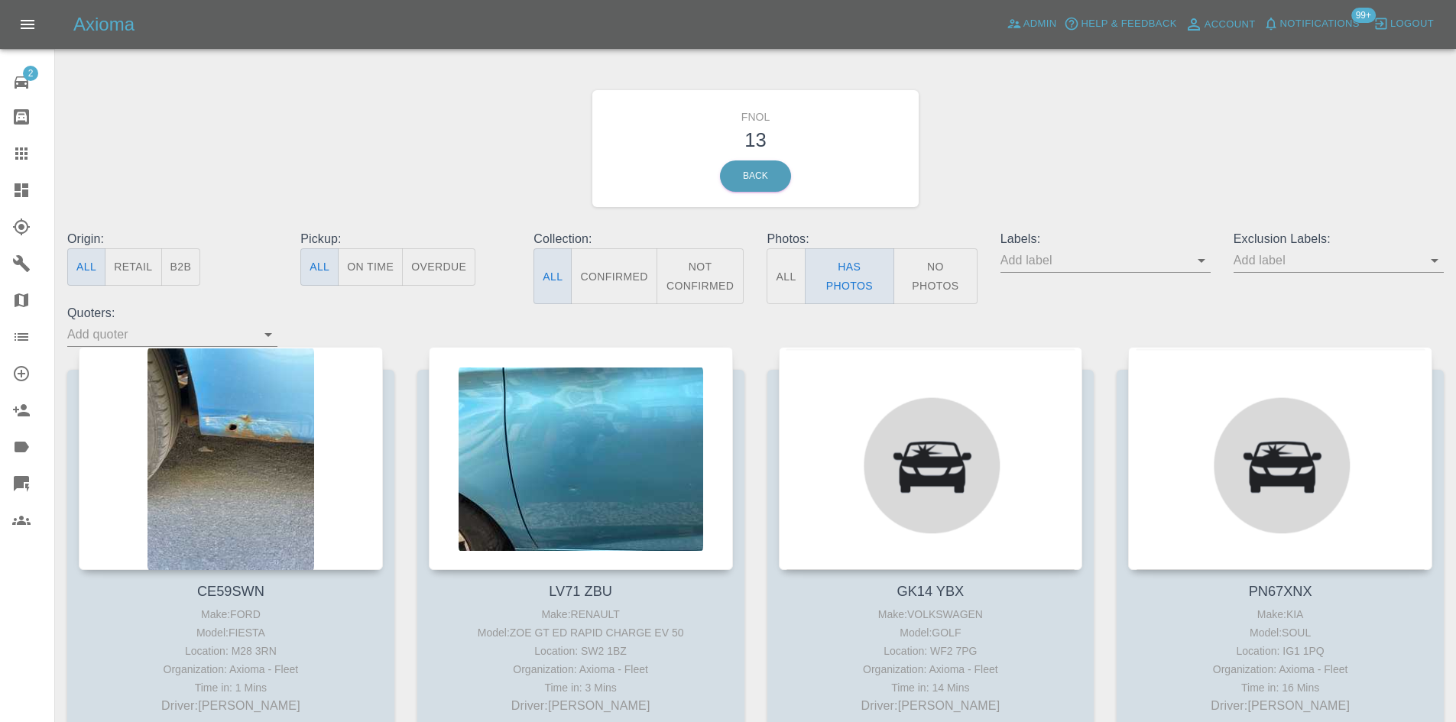
click at [1245, 265] on input "text" at bounding box center [1327, 260] width 187 height 24
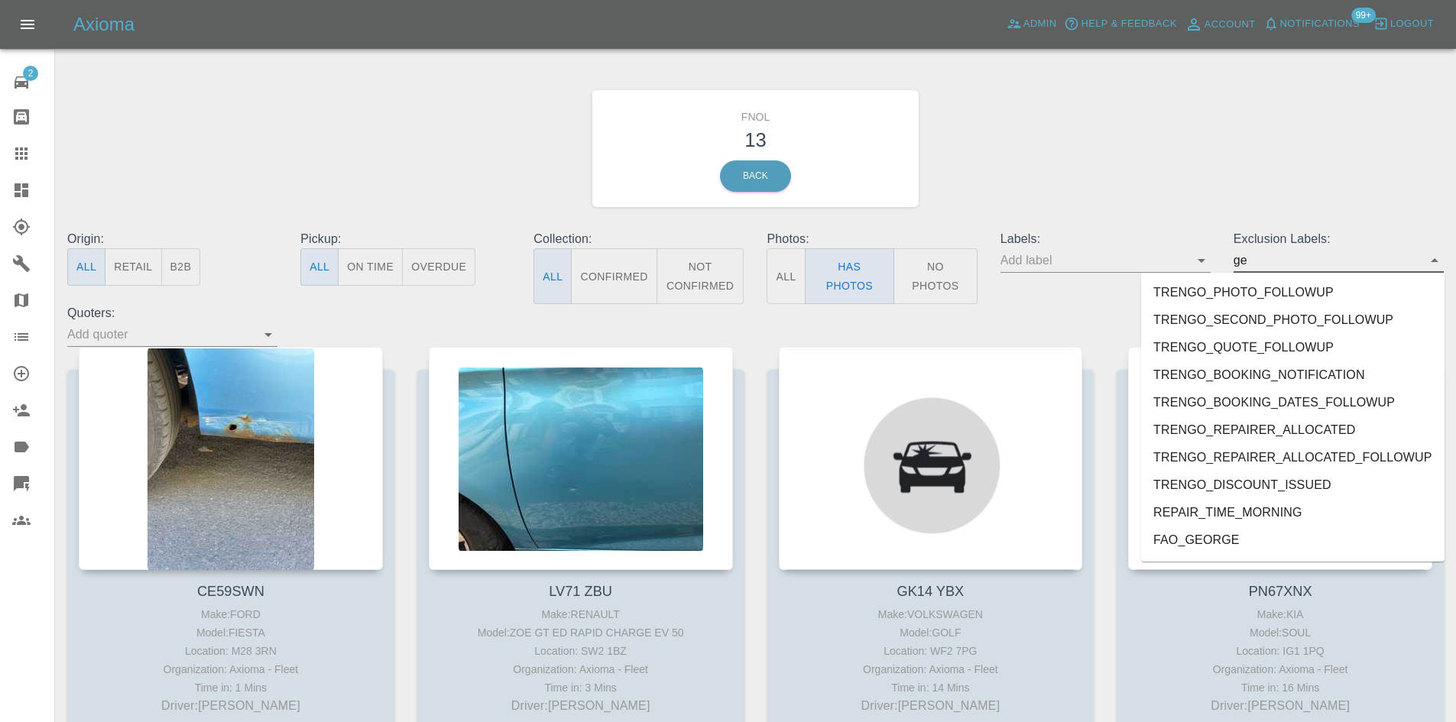
type input "geo"
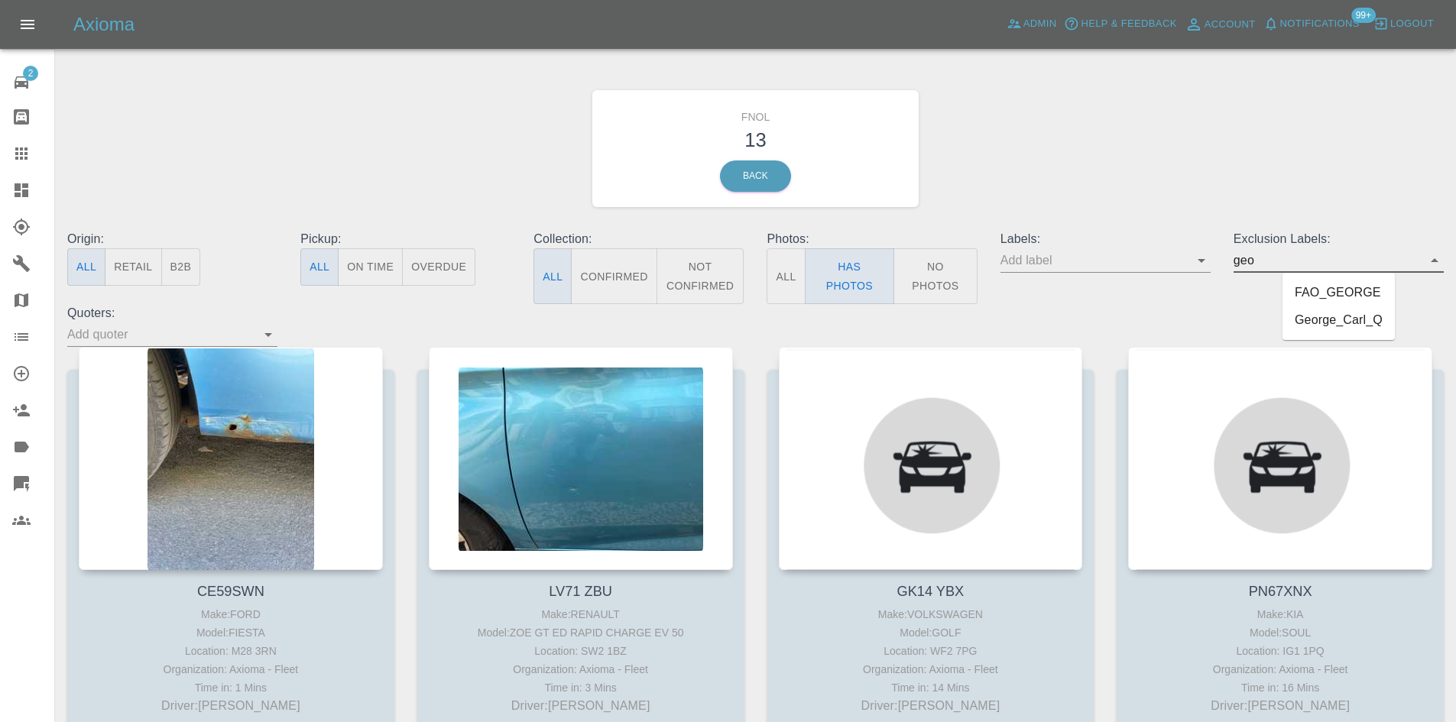
click at [1303, 323] on li "George_Carl_Q" at bounding box center [1339, 321] width 112 height 28
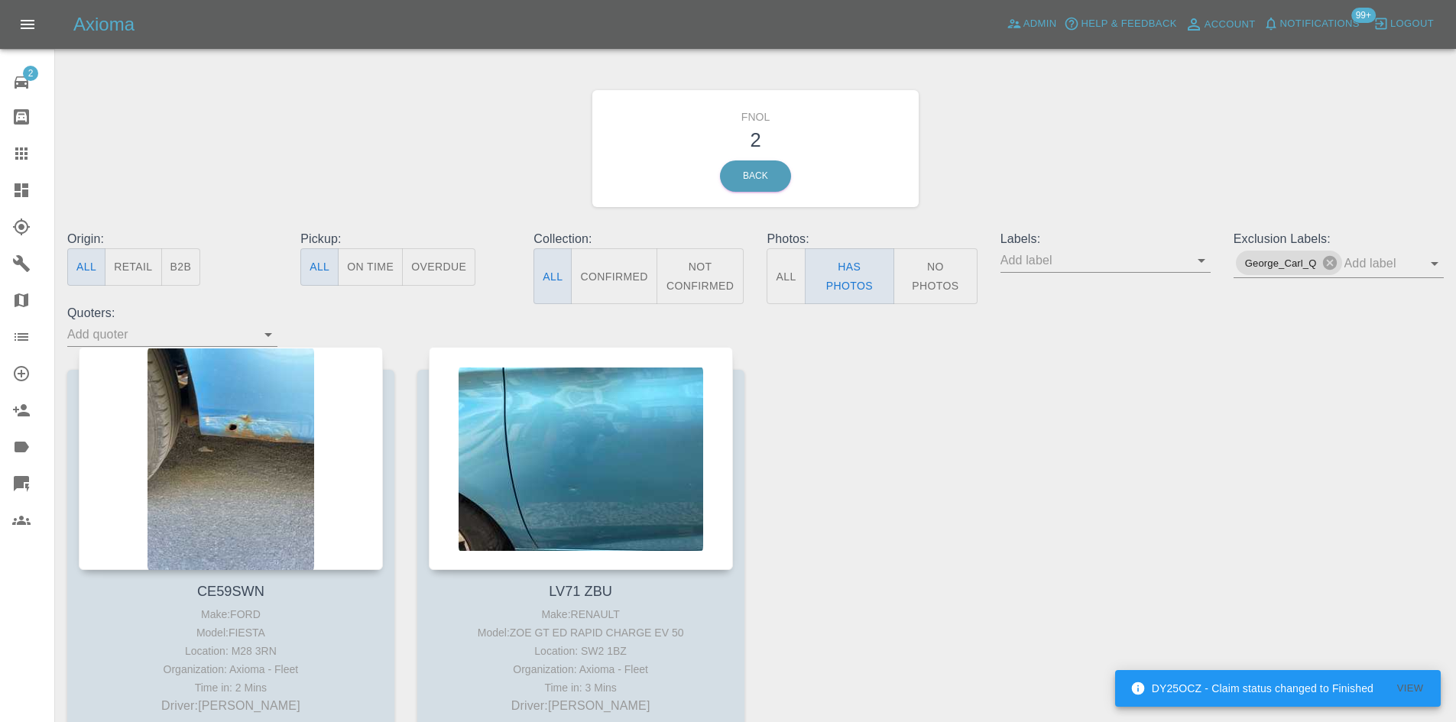
click at [970, 281] on button "No Photos" at bounding box center [936, 276] width 84 height 56
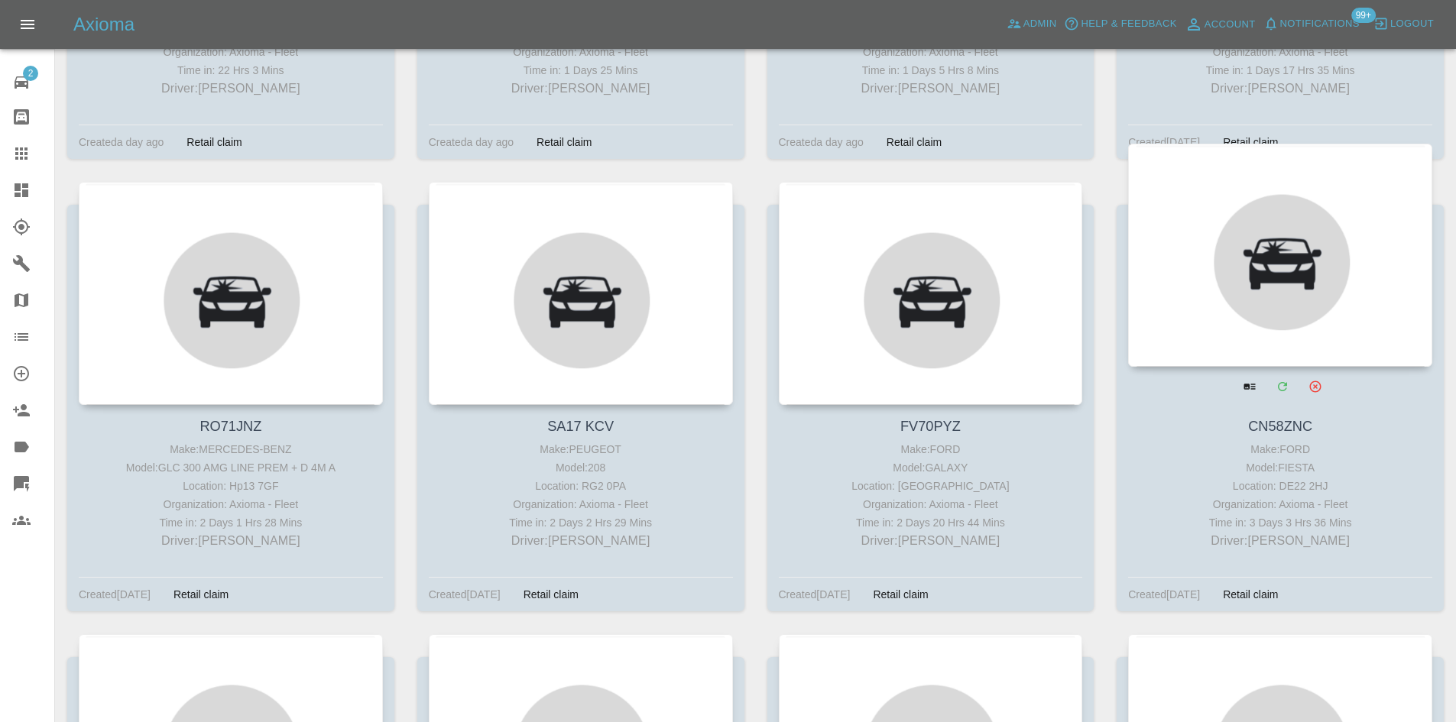
scroll to position [4652, 0]
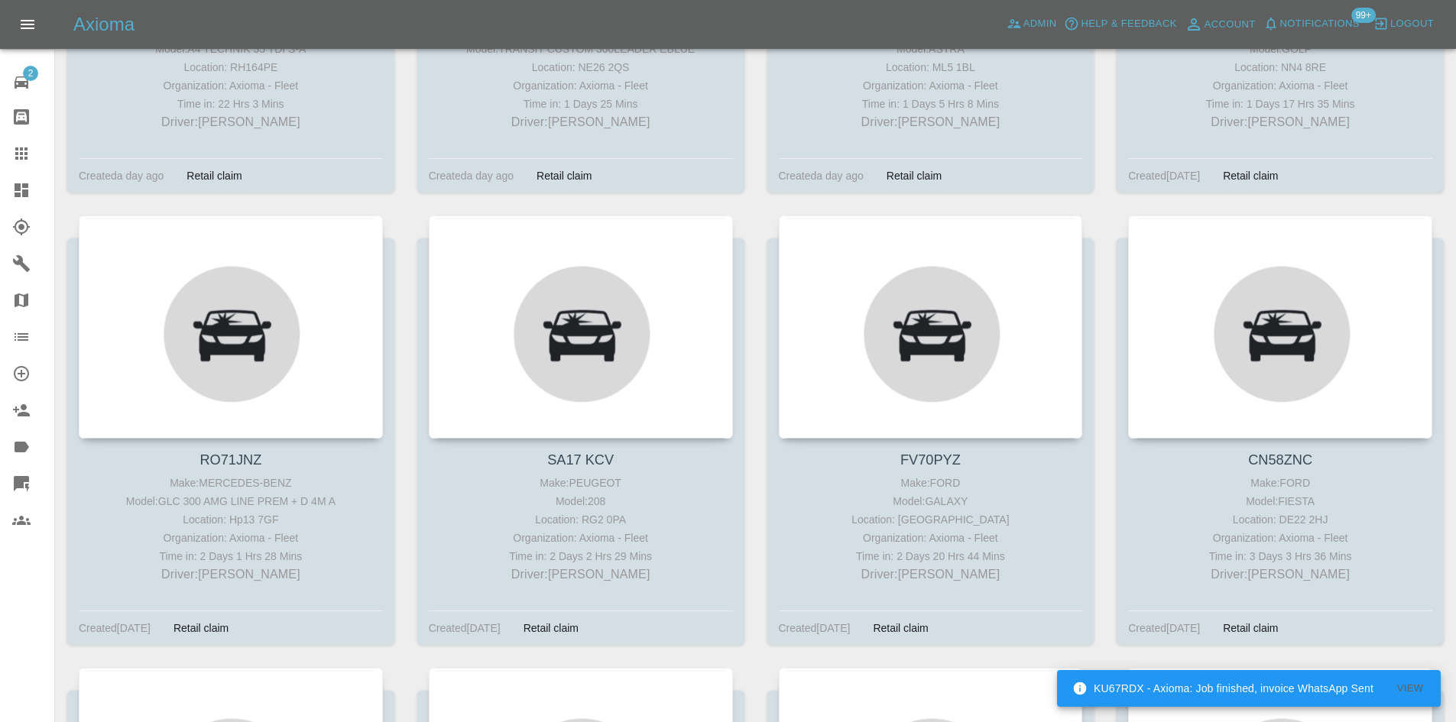
drag, startPoint x: 27, startPoint y: 193, endPoint x: 362, endPoint y: 84, distance: 352.0
click at [27, 193] on icon at bounding box center [22, 190] width 14 height 14
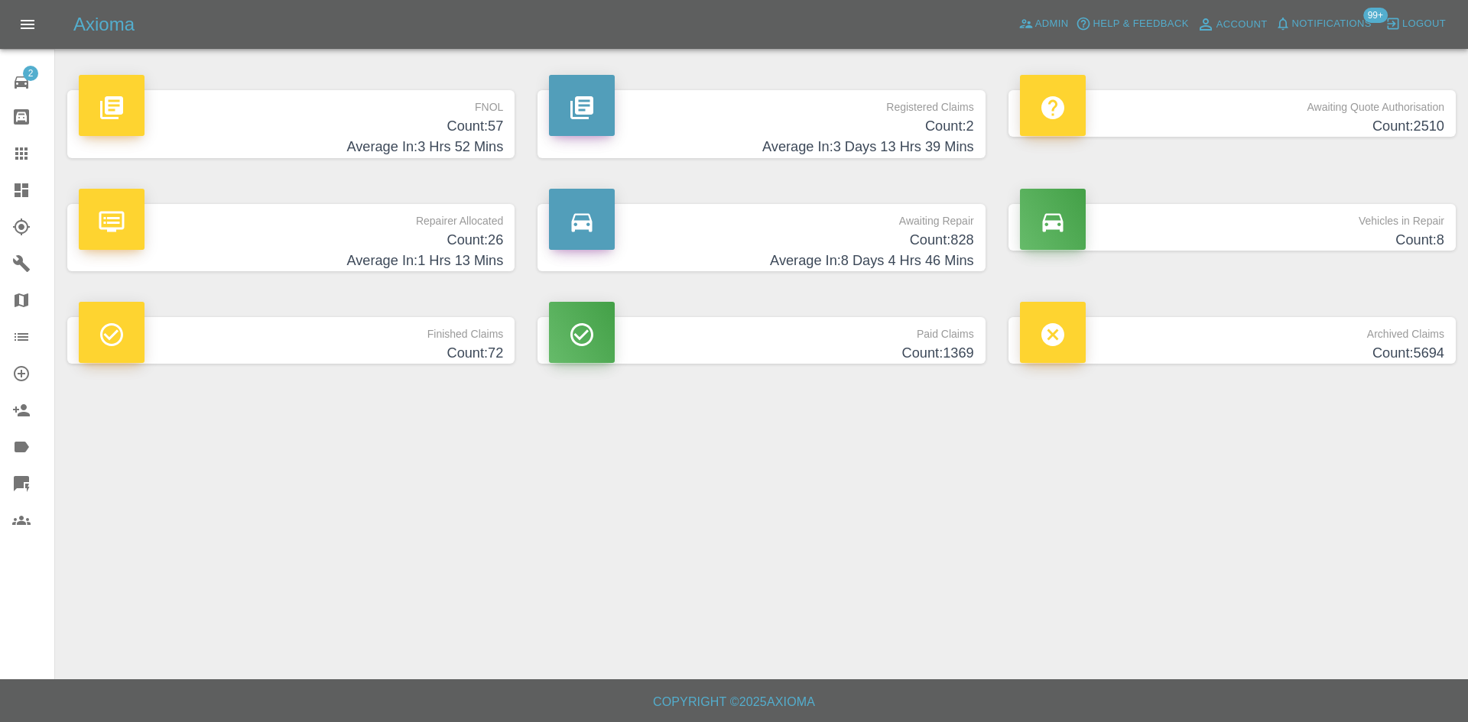
click at [457, 119] on h4 "Count: 57" at bounding box center [291, 126] width 424 height 21
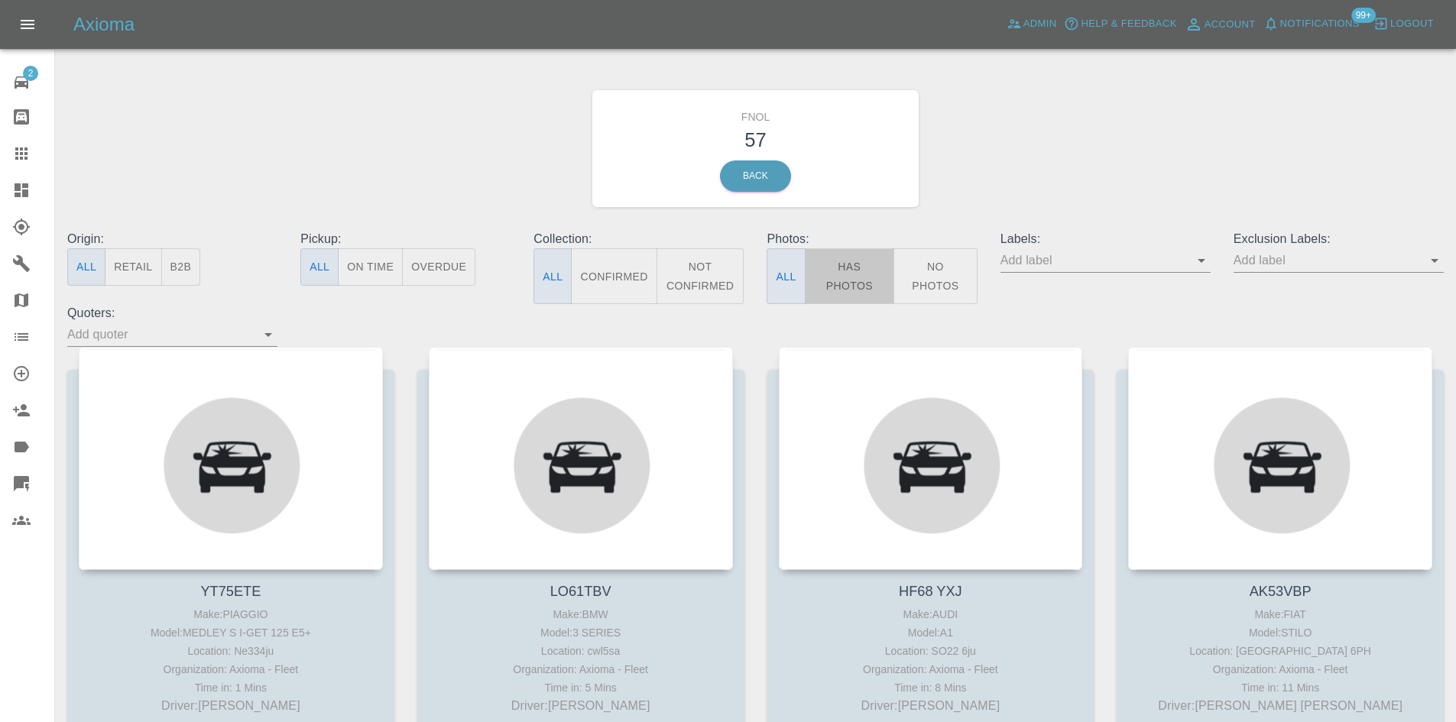
click at [844, 266] on button "Has Photos" at bounding box center [850, 276] width 90 height 56
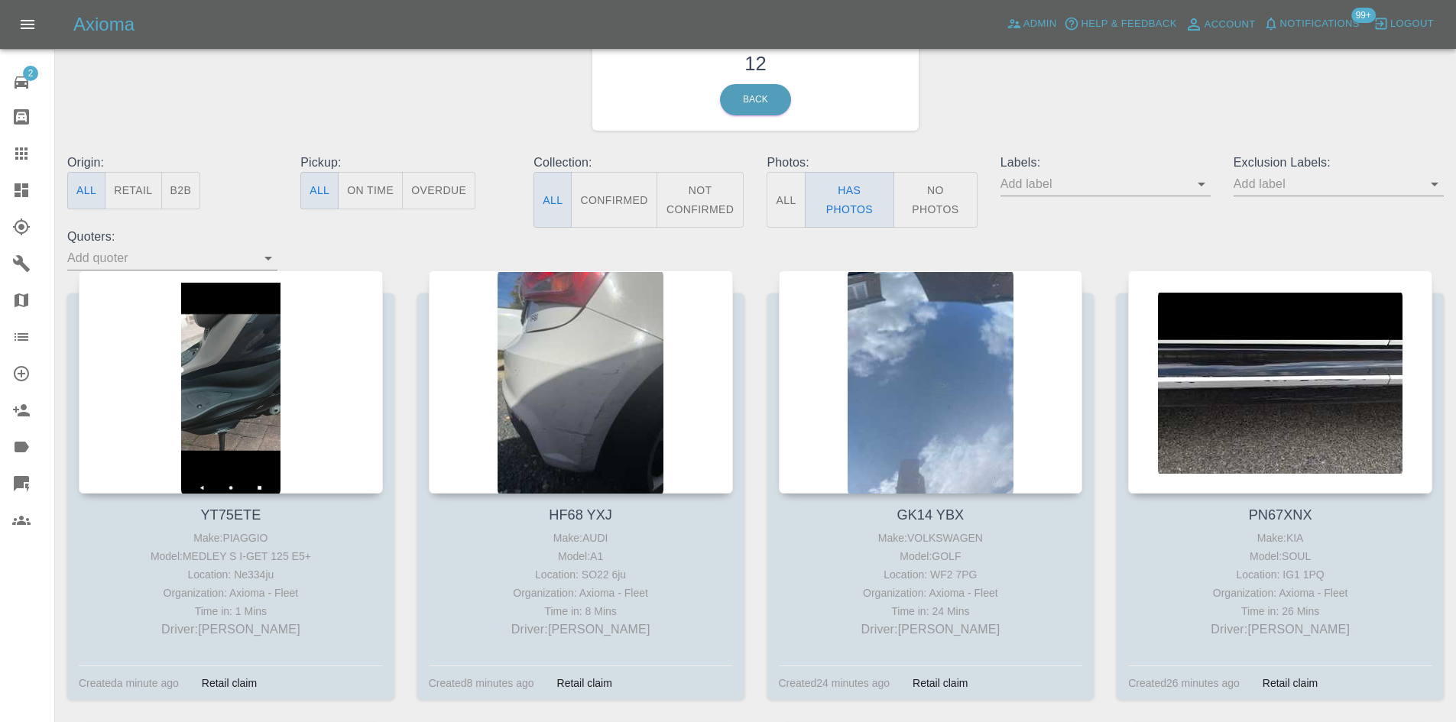
drag, startPoint x: 933, startPoint y: 337, endPoint x: 1268, endPoint y: 183, distance: 367.7
click at [1269, 183] on input "text" at bounding box center [1327, 184] width 187 height 24
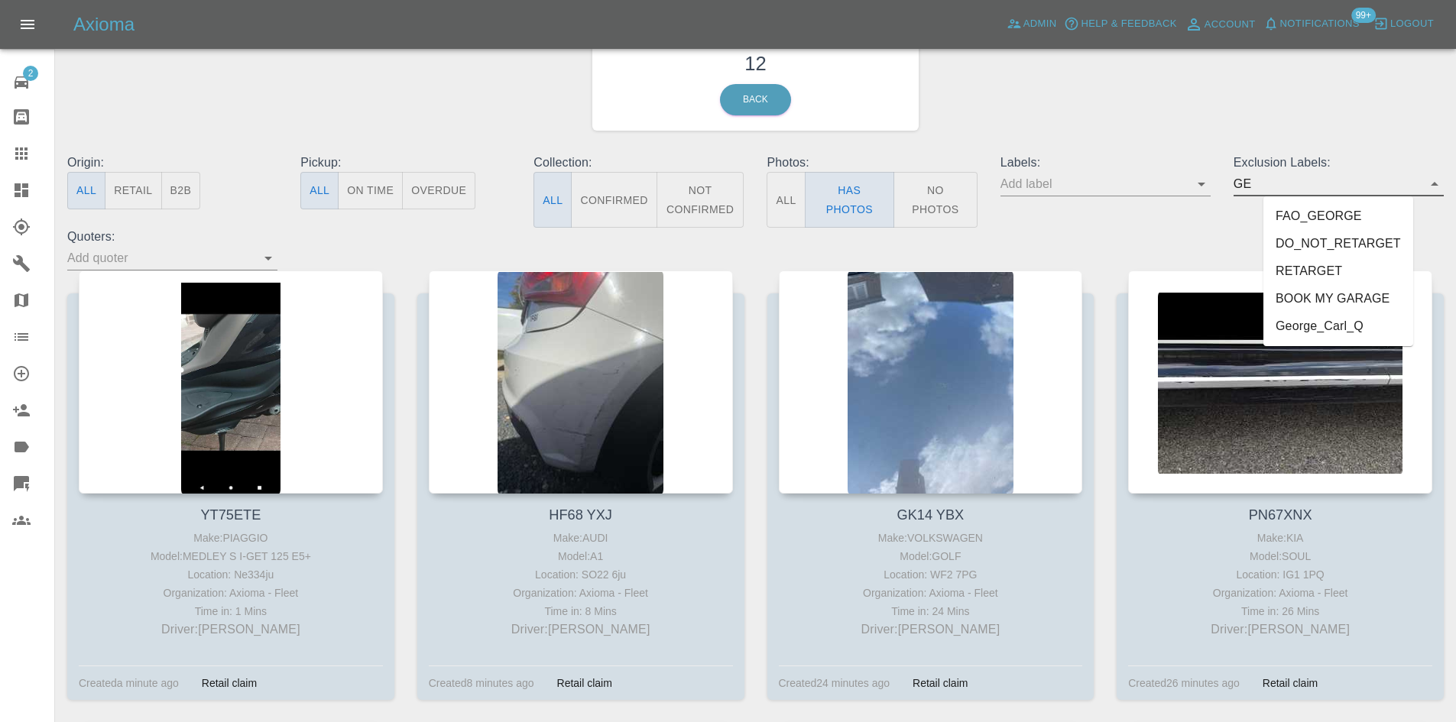
type input "GEO"
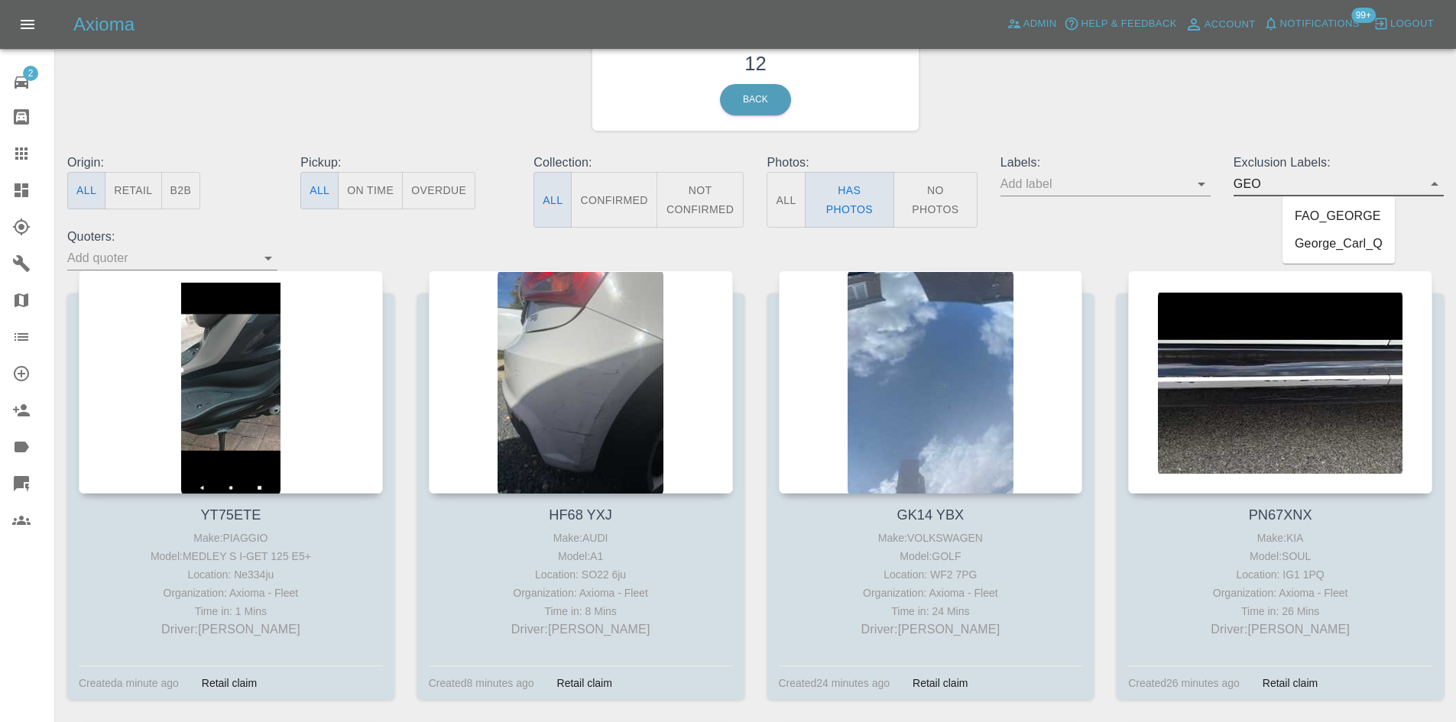
drag, startPoint x: 1345, startPoint y: 247, endPoint x: 1252, endPoint y: 300, distance: 106.9
click at [1344, 246] on li "George_Carl_Q" at bounding box center [1339, 244] width 112 height 28
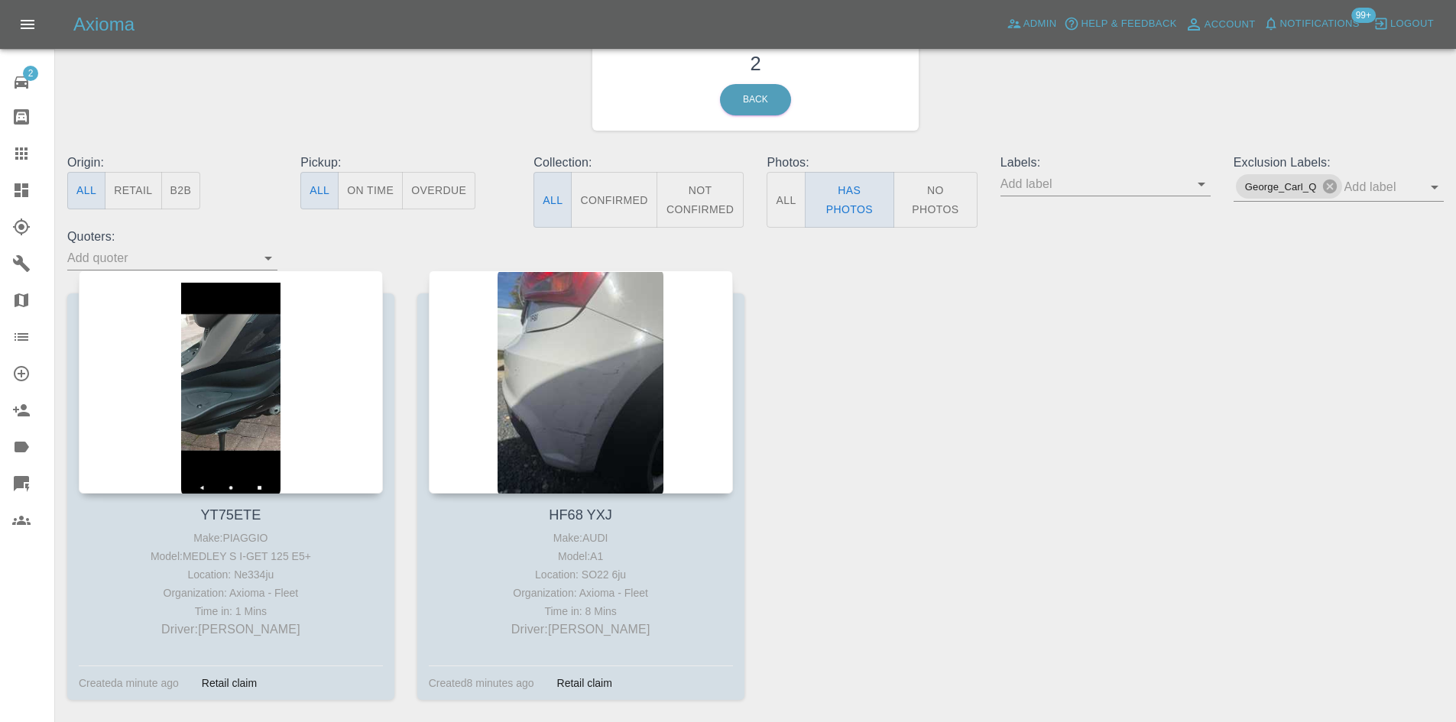
click at [24, 193] on icon at bounding box center [22, 190] width 14 height 14
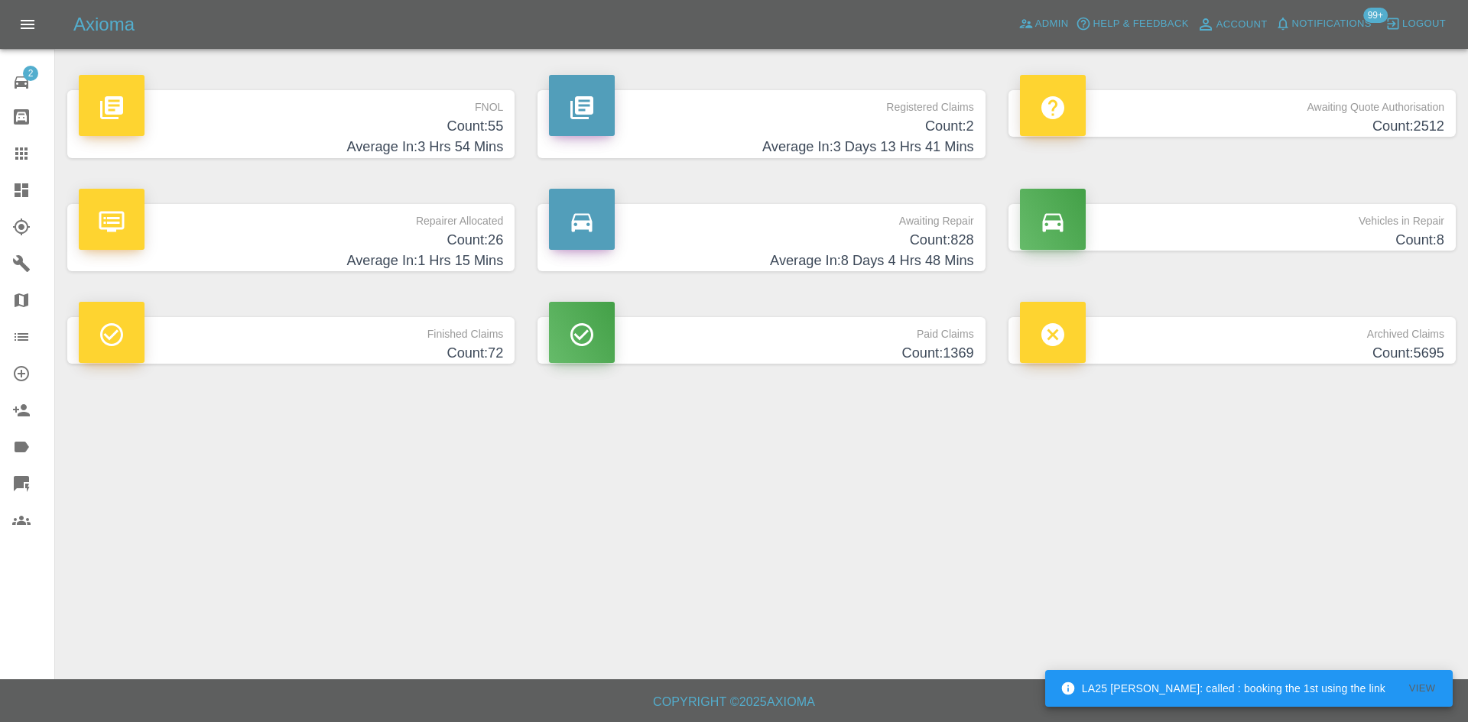
click at [450, 132] on h4 "Count: 55" at bounding box center [291, 126] width 424 height 21
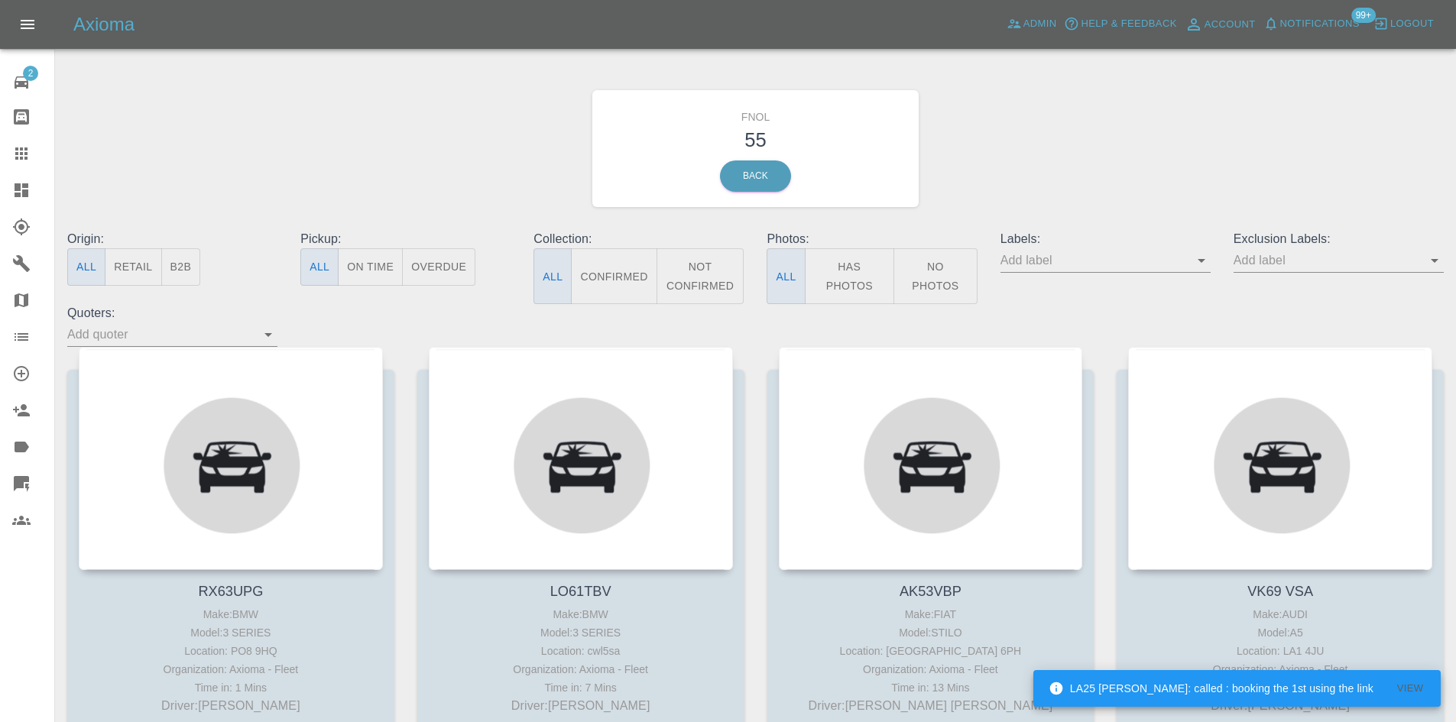
click at [859, 266] on button "Has Photos" at bounding box center [850, 276] width 90 height 56
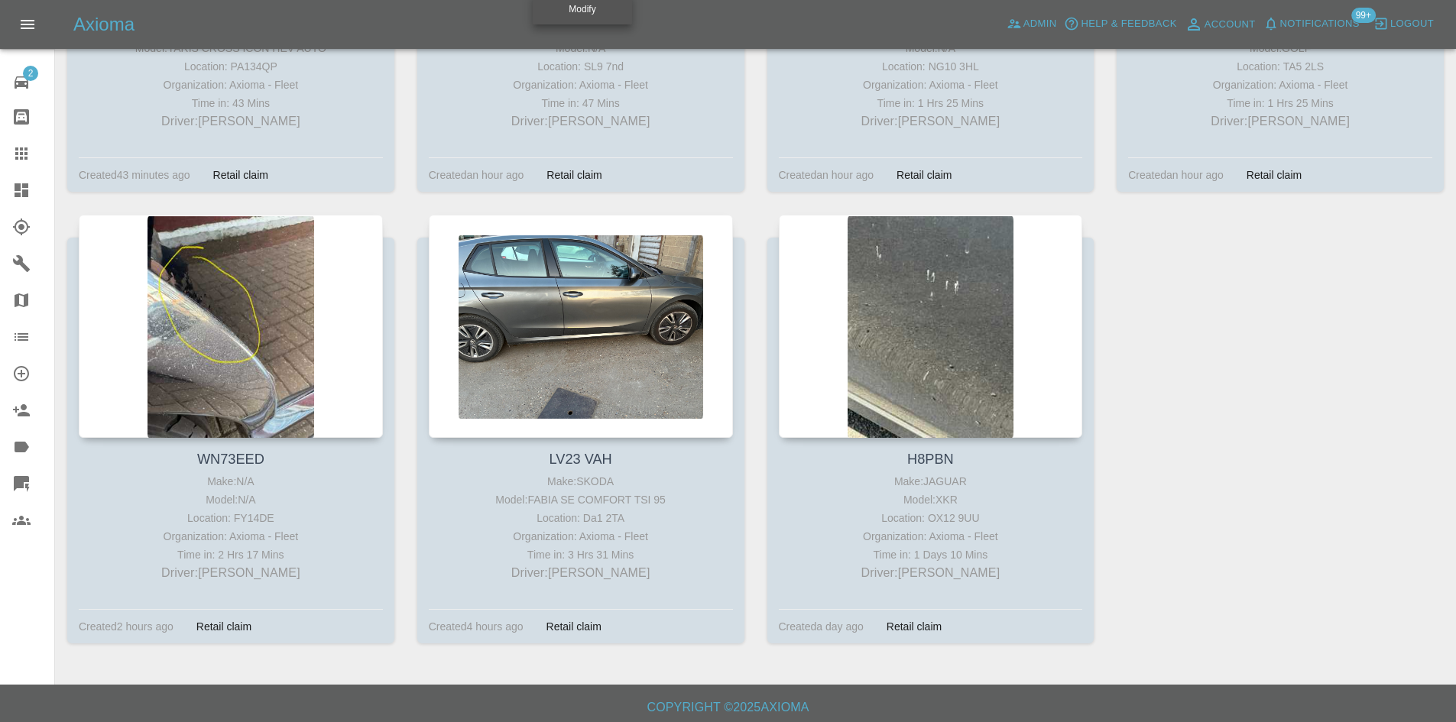
scroll to position [1042, 0]
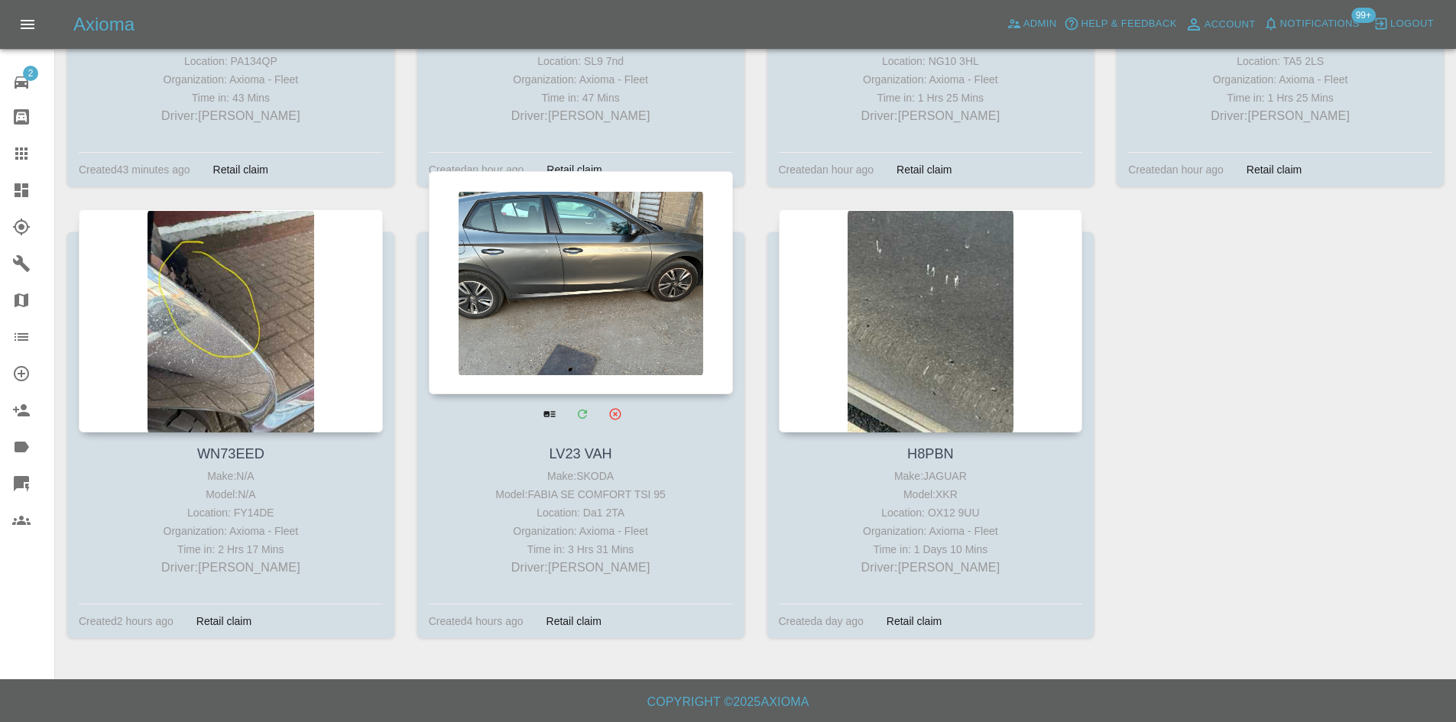
click at [27, 197] on icon at bounding box center [22, 190] width 14 height 14
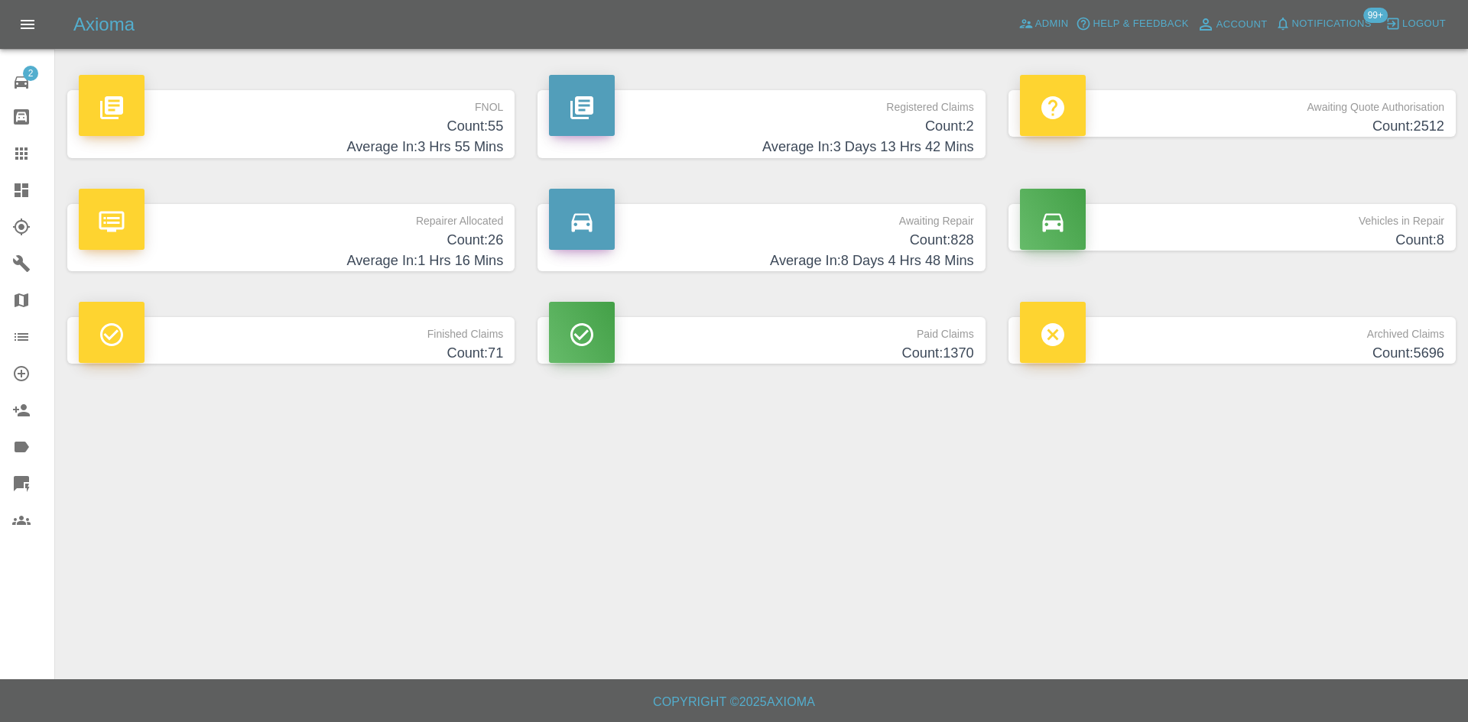
click at [430, 152] on h4 "Average In: 3 Hrs 55 Mins" at bounding box center [291, 147] width 424 height 21
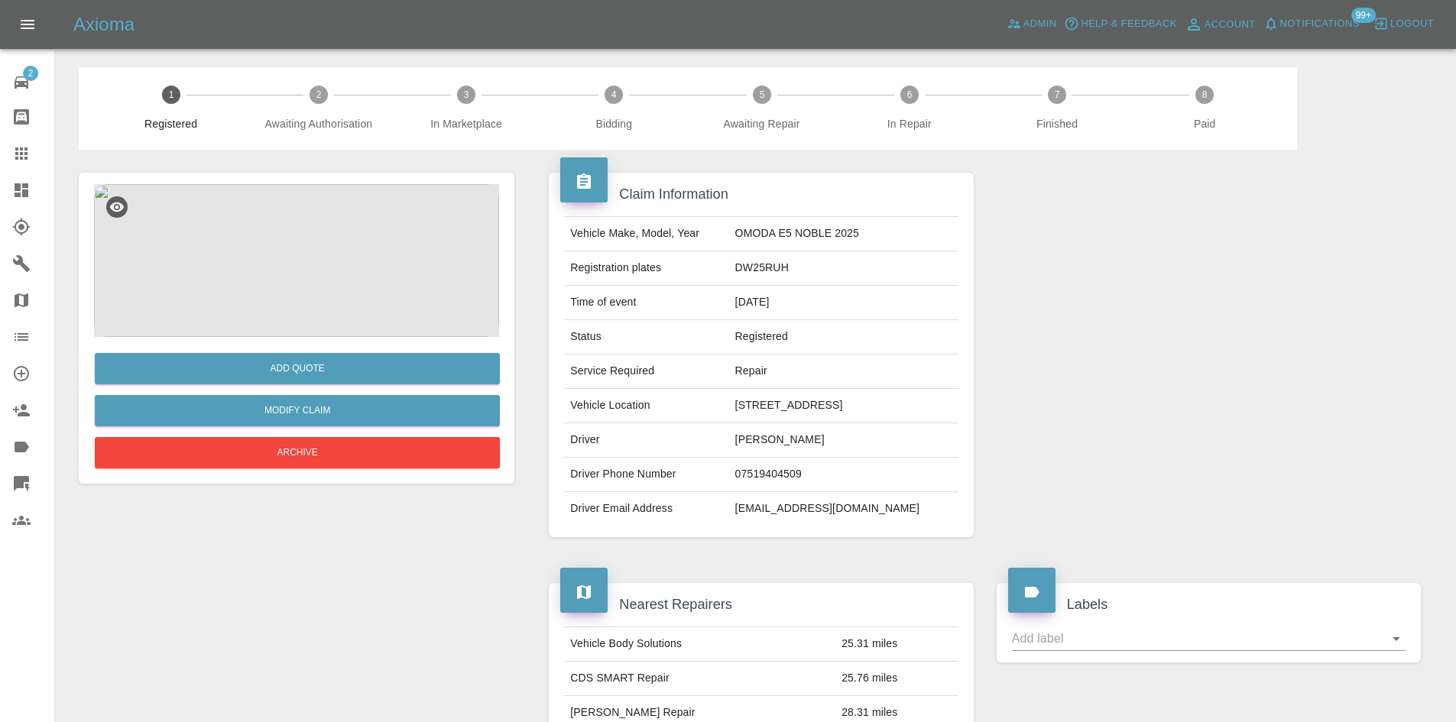
click at [332, 249] on img at bounding box center [296, 260] width 405 height 153
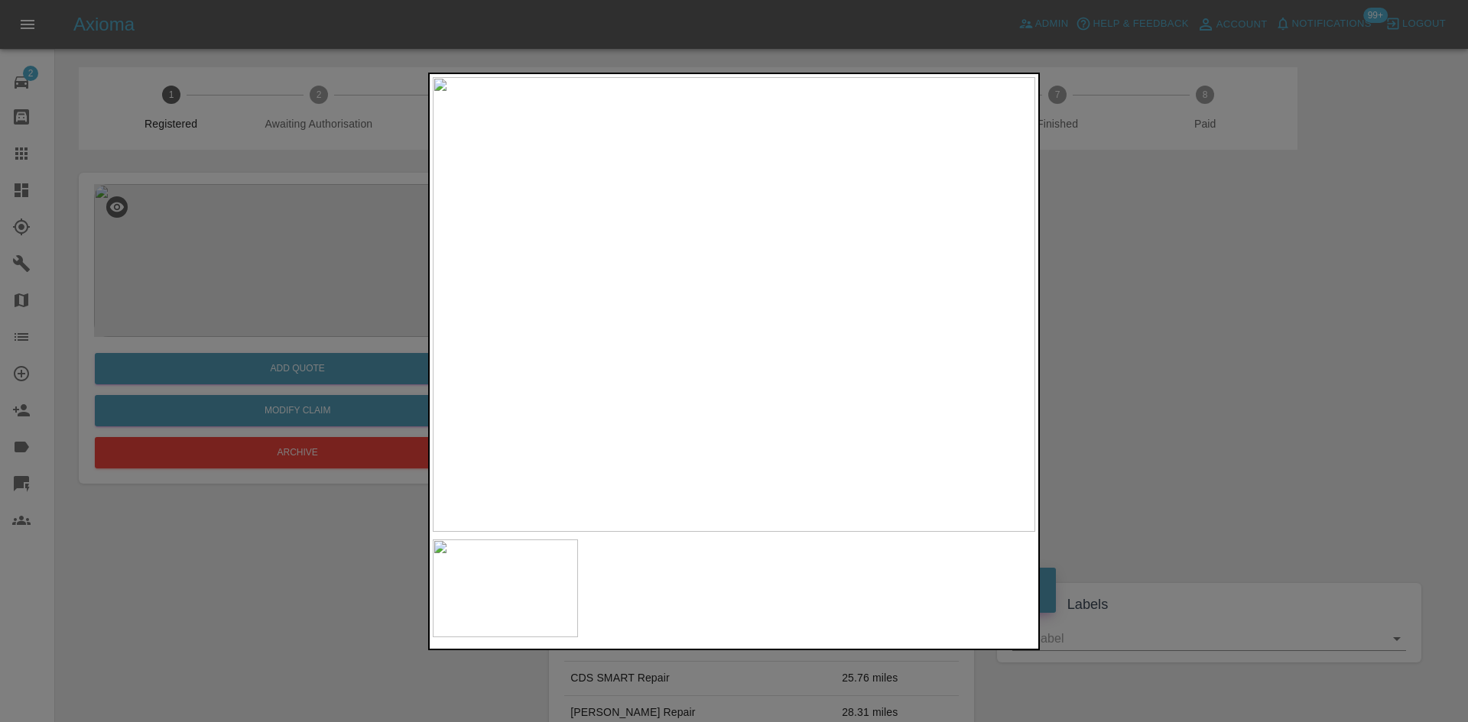
click at [795, 239] on img at bounding box center [734, 304] width 602 height 455
click at [798, 247] on img at bounding box center [550, 499] width 1807 height 1365
click at [627, 355] on img at bounding box center [734, 304] width 602 height 455
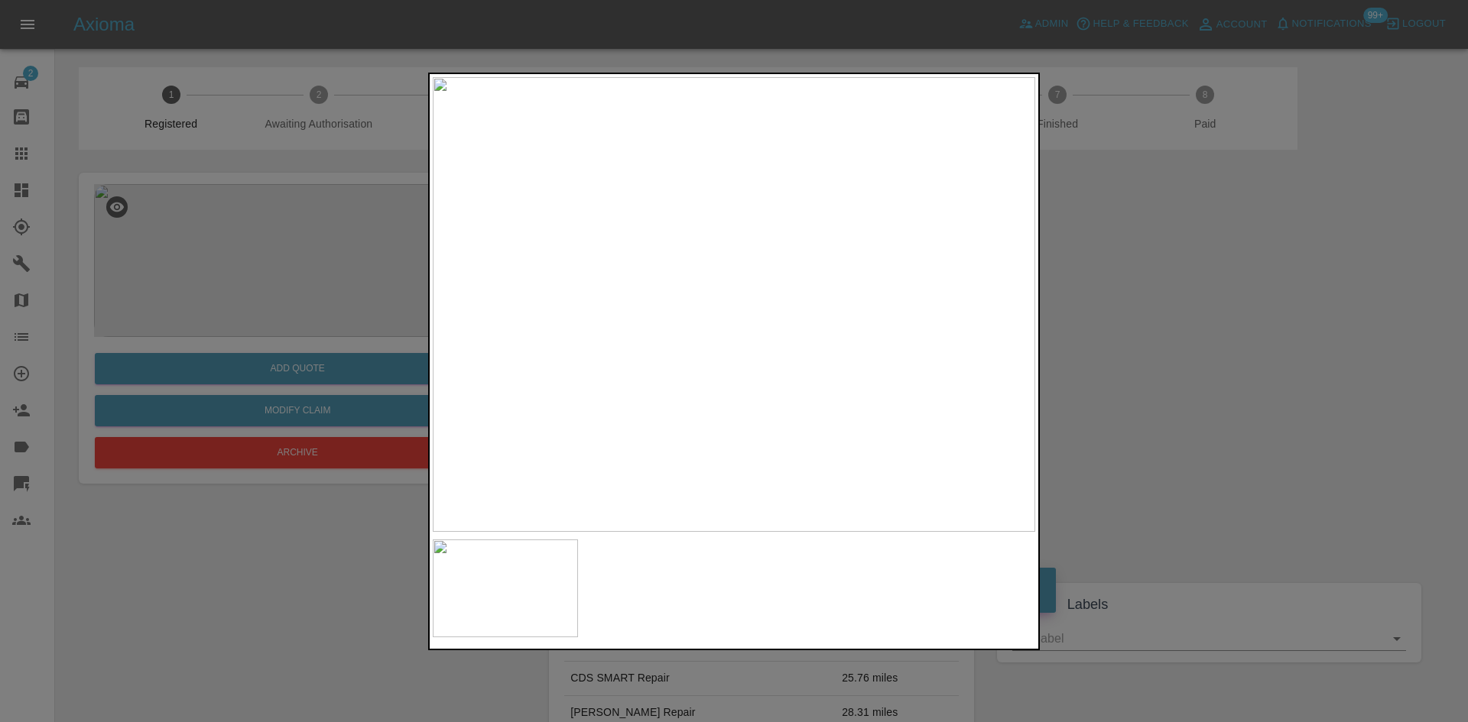
click at [523, 303] on img at bounding box center [734, 304] width 602 height 455
click at [242, 247] on div at bounding box center [734, 361] width 1468 height 722
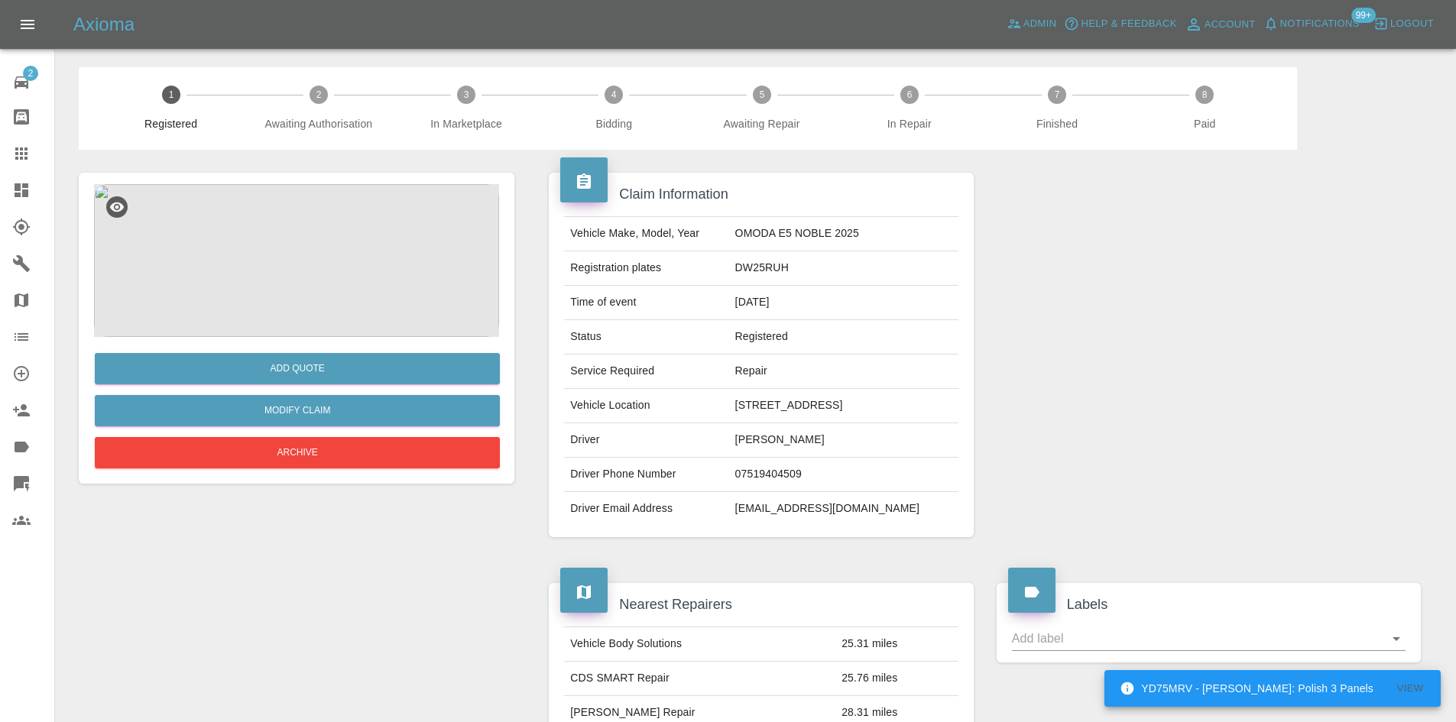
click at [764, 273] on td "DW25RUH" at bounding box center [843, 269] width 229 height 34
copy td "DW25RUH"
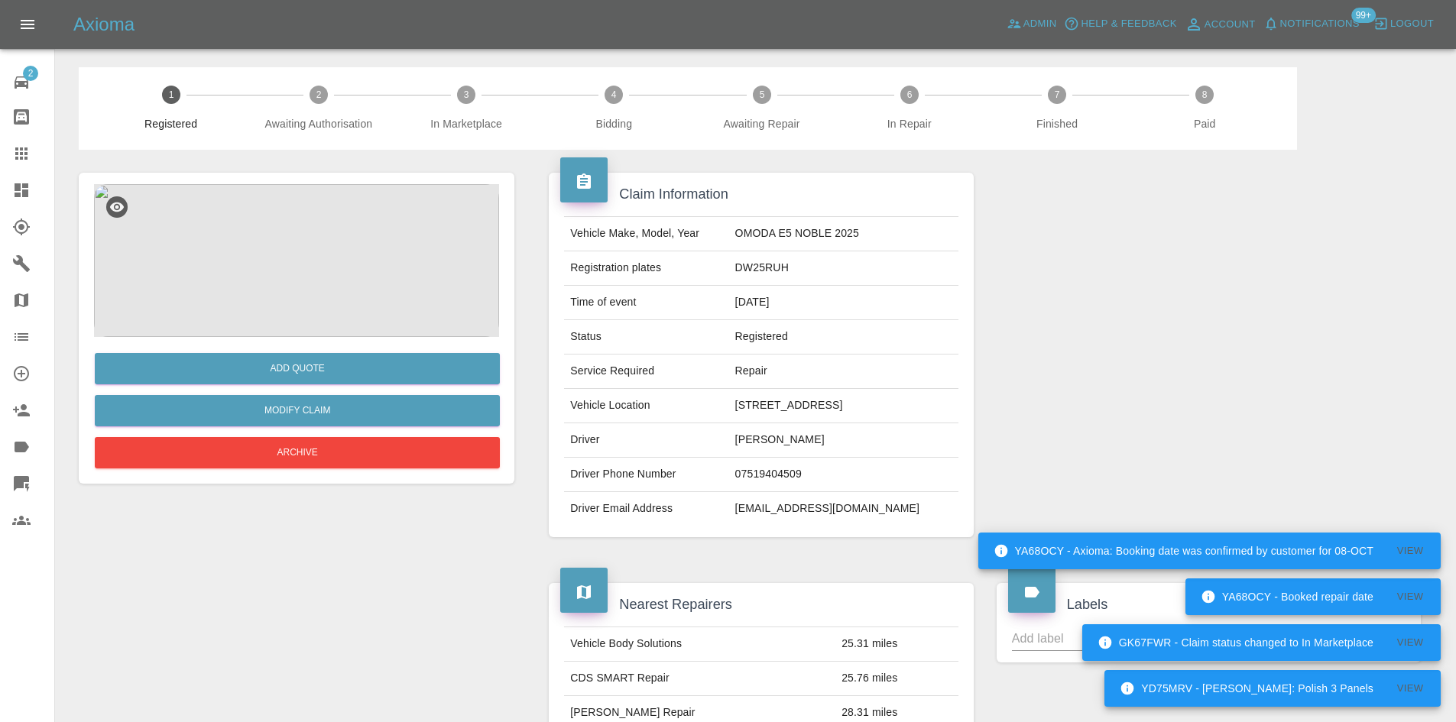
click at [303, 178] on div "Add Quote Modify Claim Archive" at bounding box center [297, 328] width 436 height 311
click at [327, 228] on img at bounding box center [296, 260] width 405 height 153
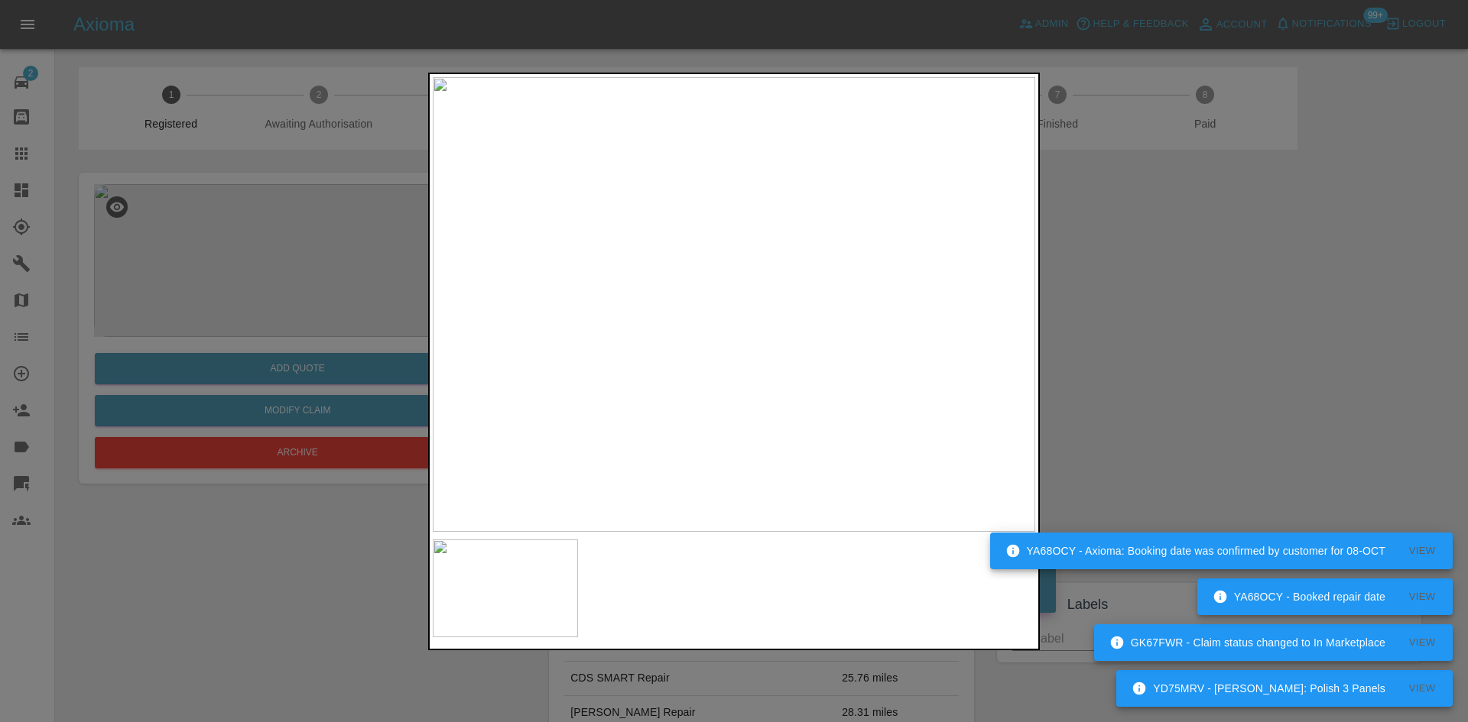
click at [587, 282] on img at bounding box center [734, 304] width 602 height 455
click at [549, 256] on img at bounding box center [734, 304] width 602 height 455
click at [725, 278] on img at bounding box center [734, 304] width 602 height 455
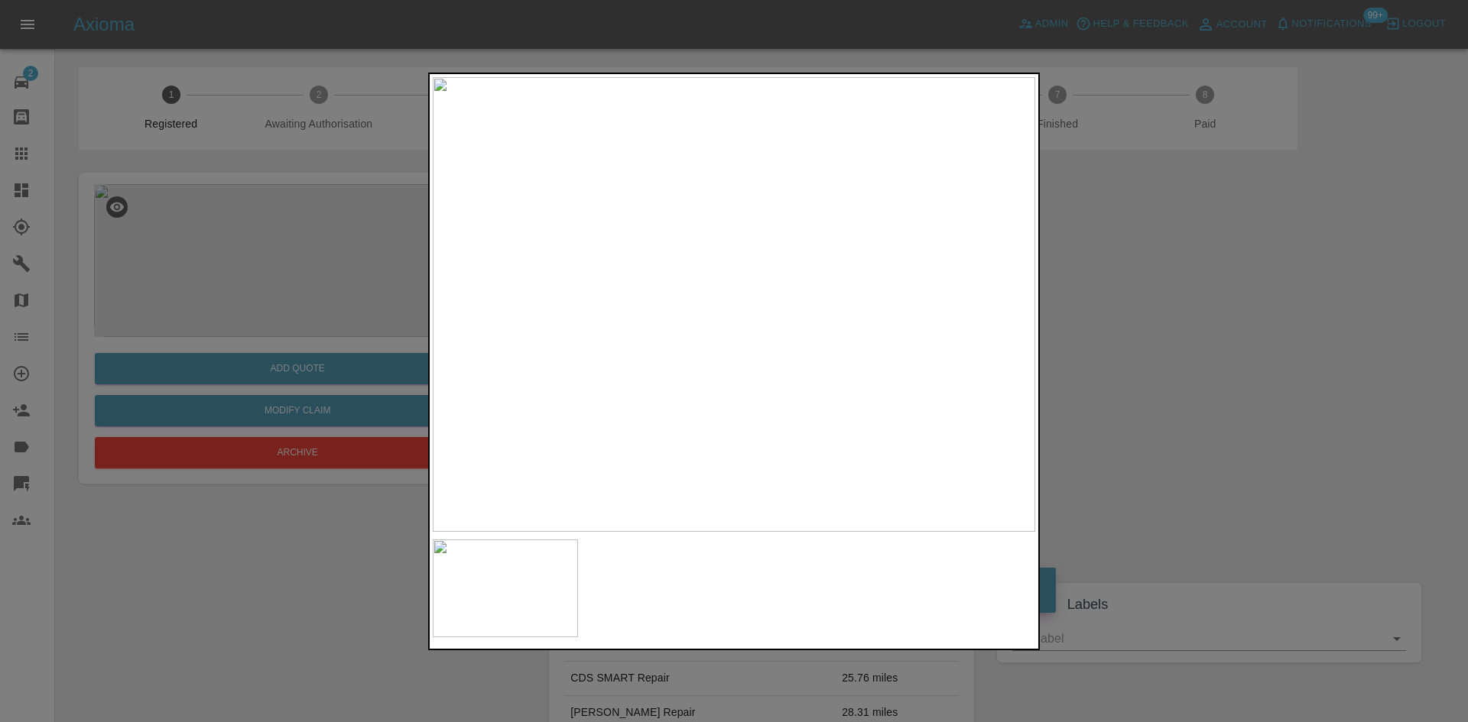
click at [940, 294] on img at bounding box center [734, 304] width 602 height 455
click at [765, 275] on img at bounding box center [734, 304] width 602 height 455
click at [790, 261] on img at bounding box center [734, 304] width 602 height 455
click at [681, 239] on img at bounding box center [734, 304] width 602 height 455
click at [166, 245] on div at bounding box center [734, 361] width 1468 height 722
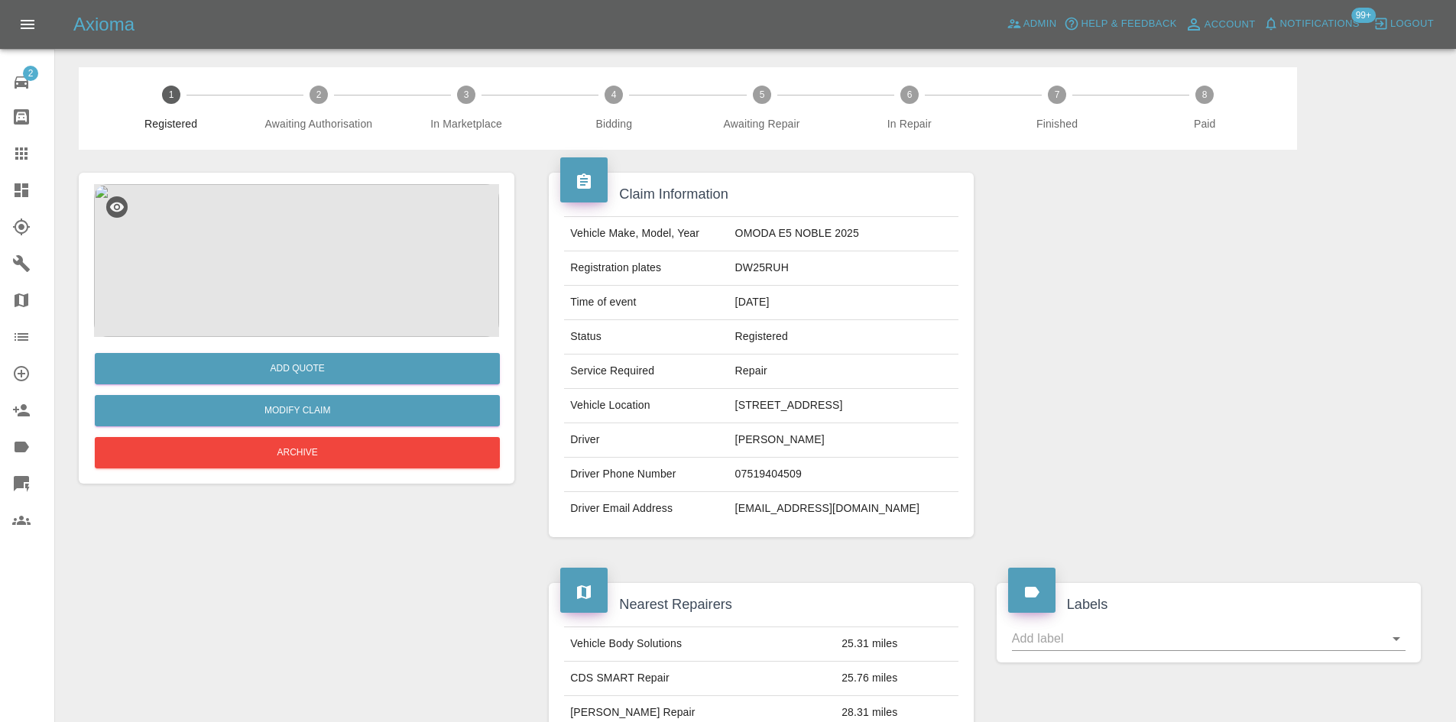
click at [322, 256] on img at bounding box center [296, 260] width 405 height 153
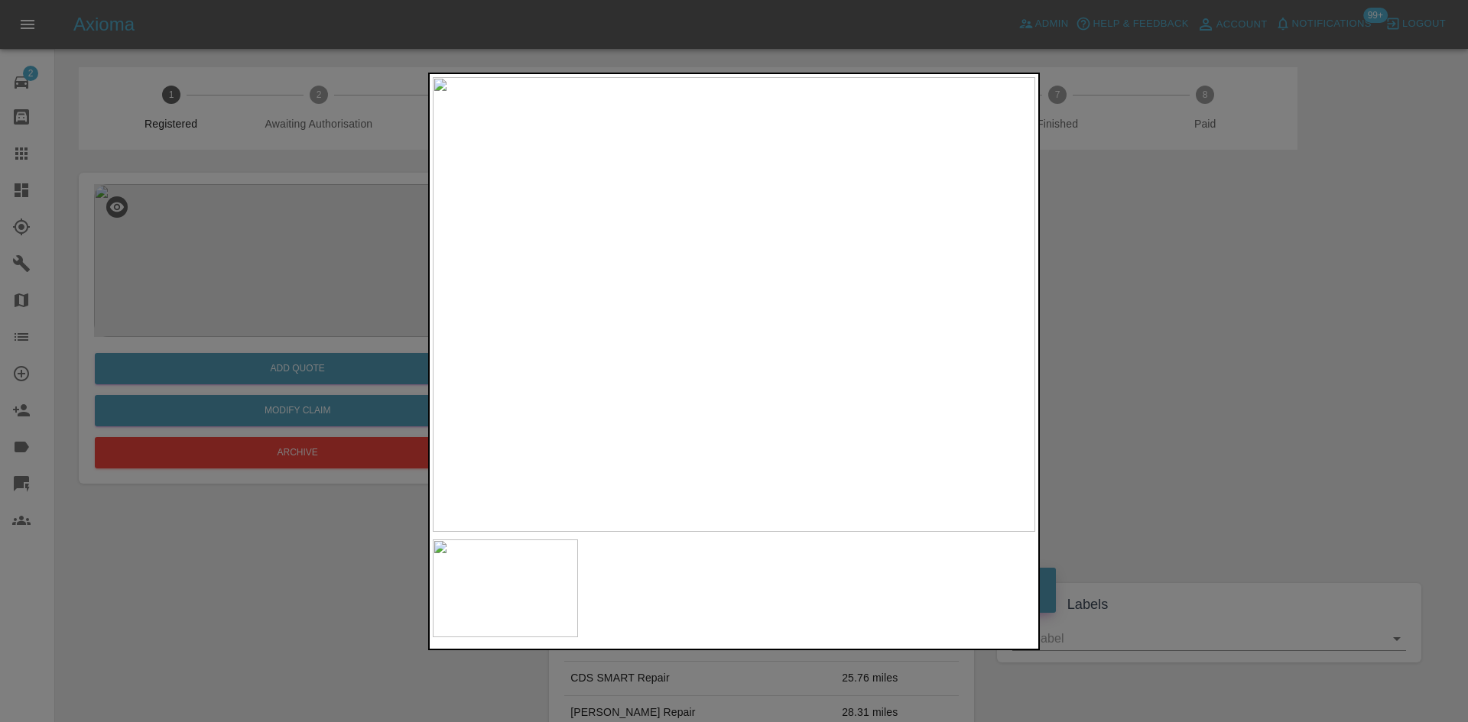
click at [774, 265] on img at bounding box center [734, 304] width 602 height 455
click at [777, 260] on img at bounding box center [614, 421] width 1807 height 1365
click at [605, 307] on img at bounding box center [734, 304] width 602 height 455
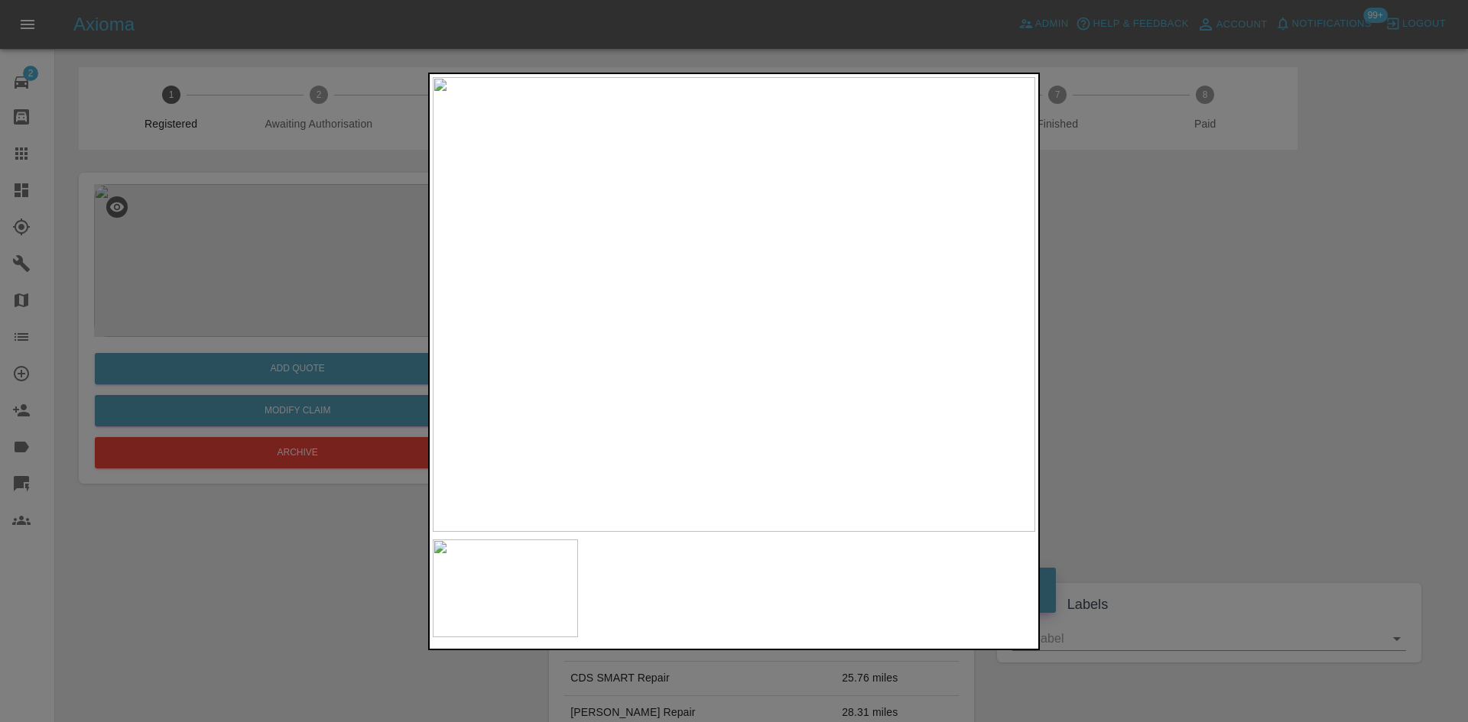
click at [583, 297] on img at bounding box center [734, 304] width 602 height 455
click at [809, 245] on img at bounding box center [734, 304] width 602 height 455
click at [803, 246] on img at bounding box center [734, 304] width 602 height 455
click at [332, 236] on div at bounding box center [734, 361] width 1468 height 722
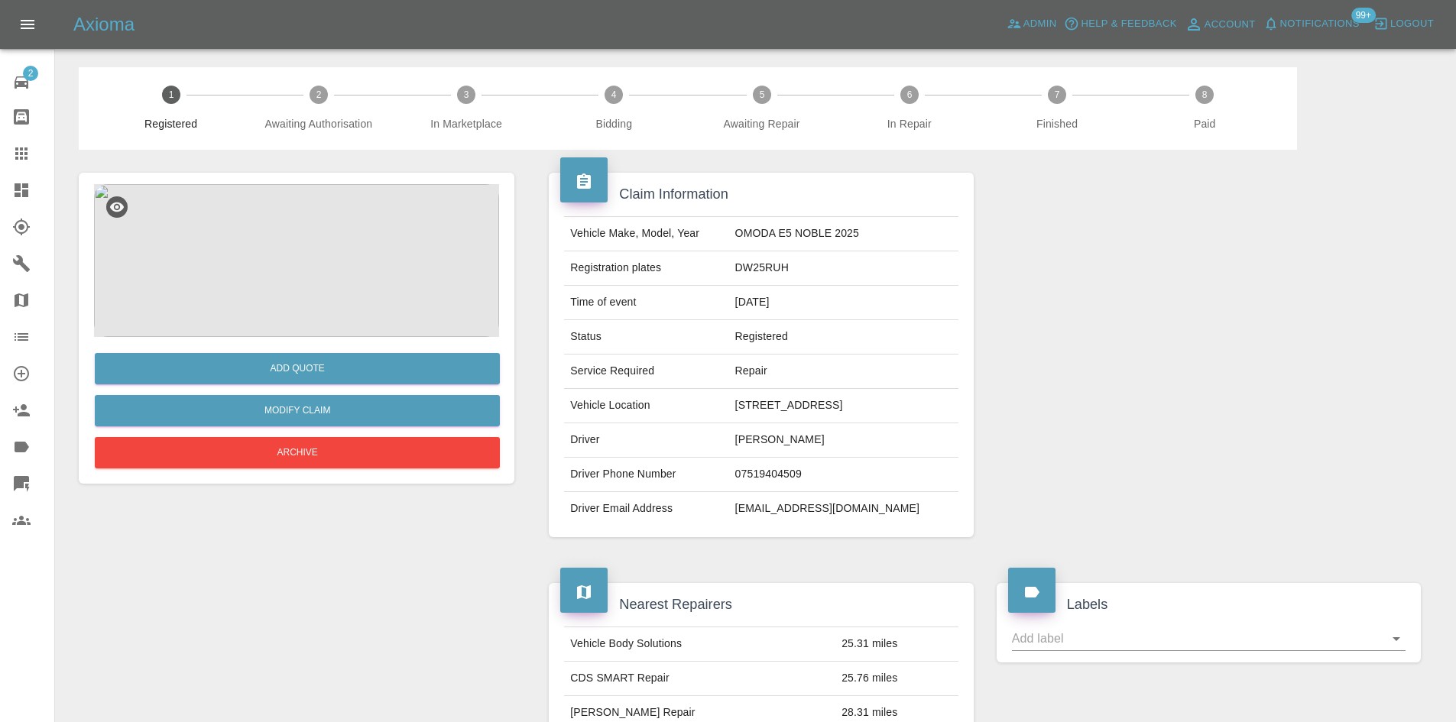
click at [343, 212] on img at bounding box center [296, 260] width 405 height 153
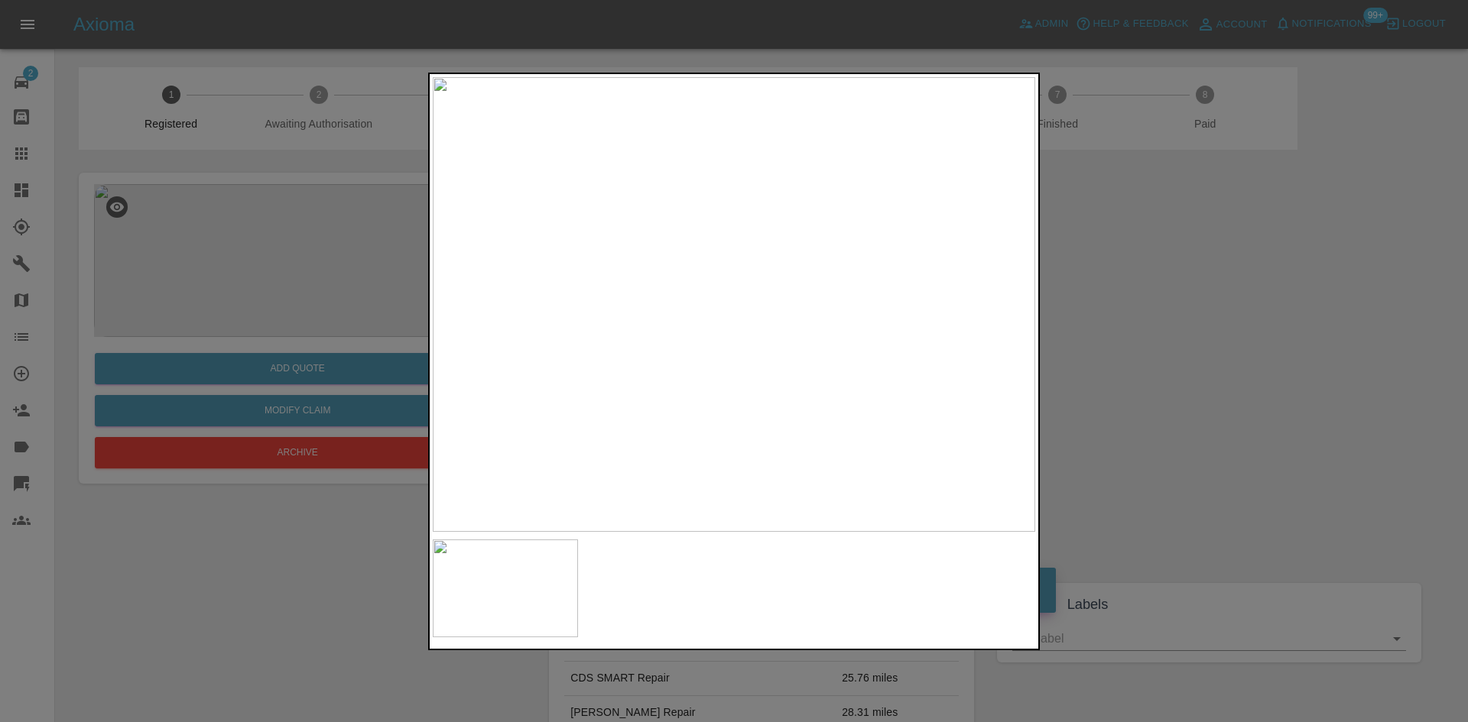
click at [813, 291] on img at bounding box center [734, 304] width 602 height 455
click at [813, 280] on img at bounding box center [734, 304] width 602 height 455
click at [809, 217] on img at bounding box center [734, 304] width 602 height 455
click at [759, 218] on img at bounding box center [734, 304] width 602 height 455
click at [157, 292] on div at bounding box center [734, 361] width 1468 height 722
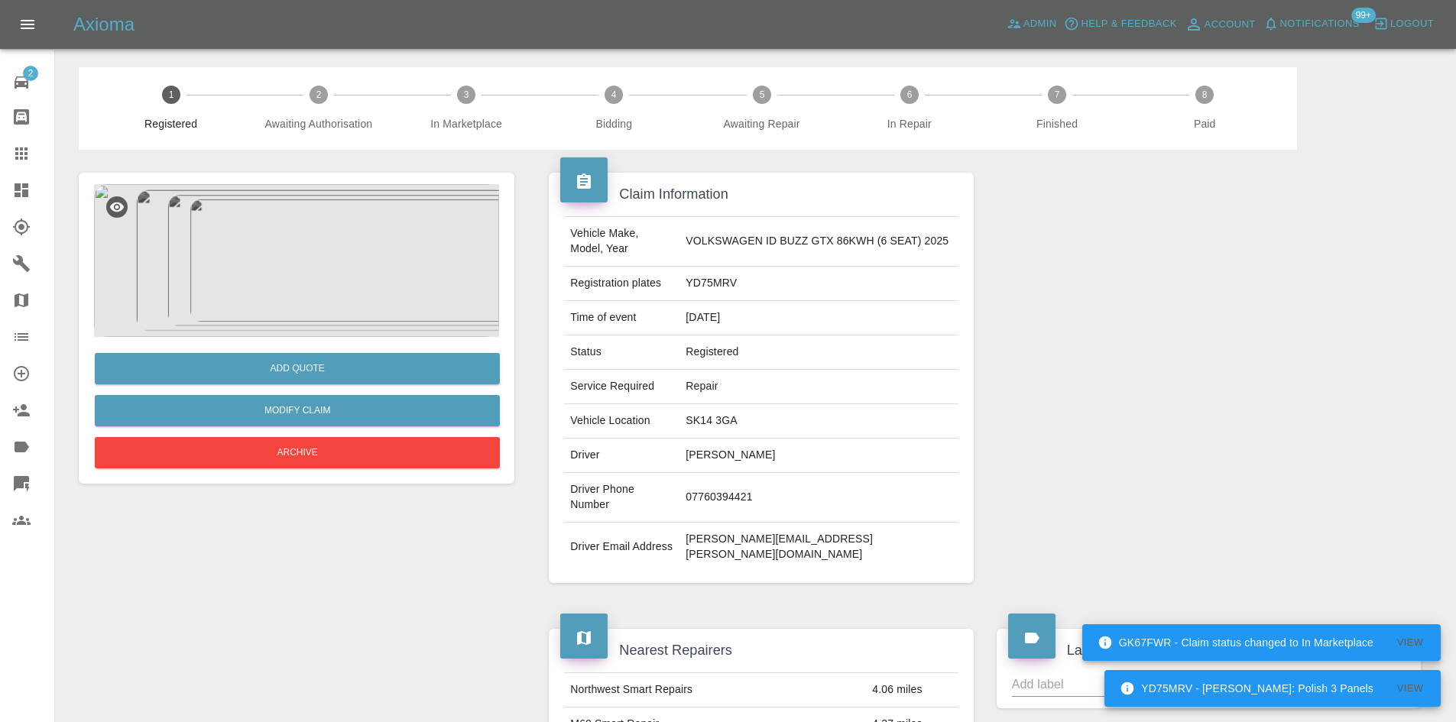
click at [272, 249] on img at bounding box center [296, 260] width 405 height 153
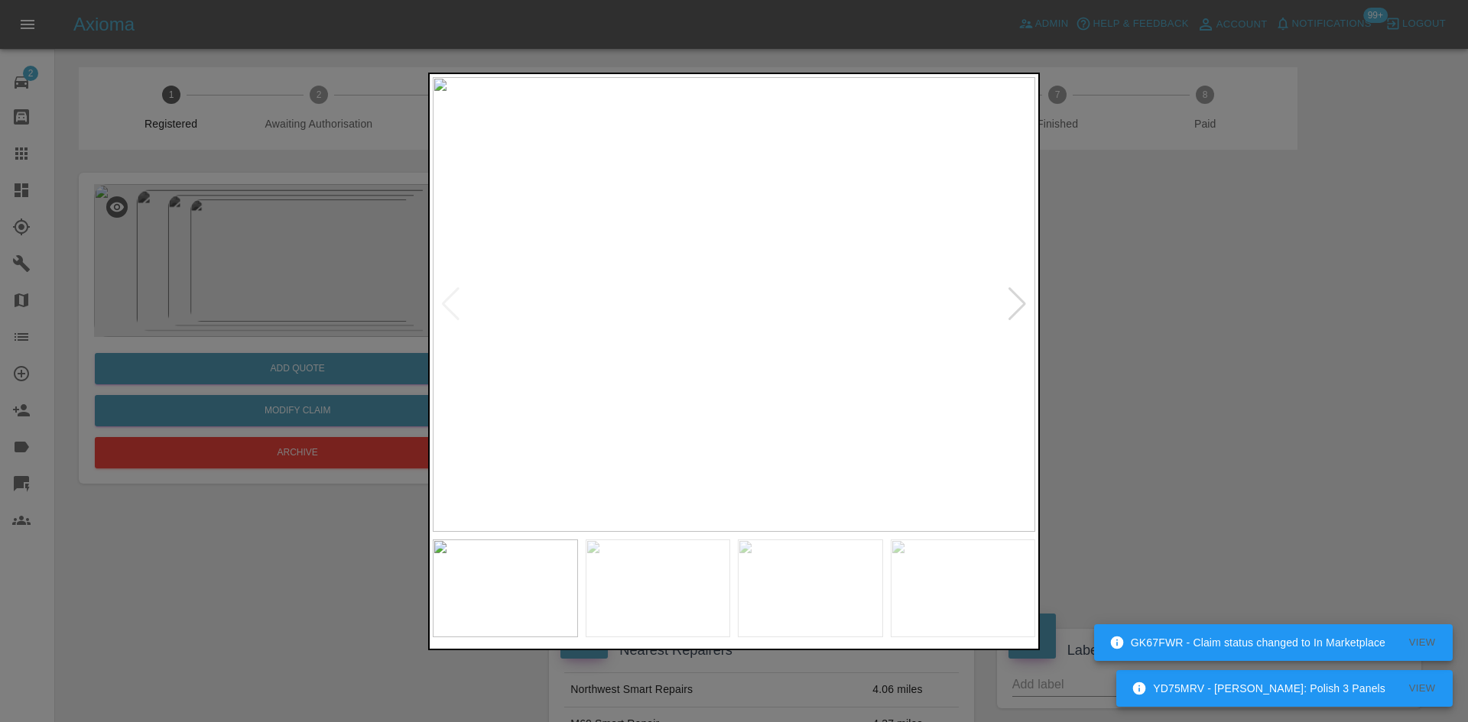
click at [270, 319] on div at bounding box center [734, 361] width 1468 height 722
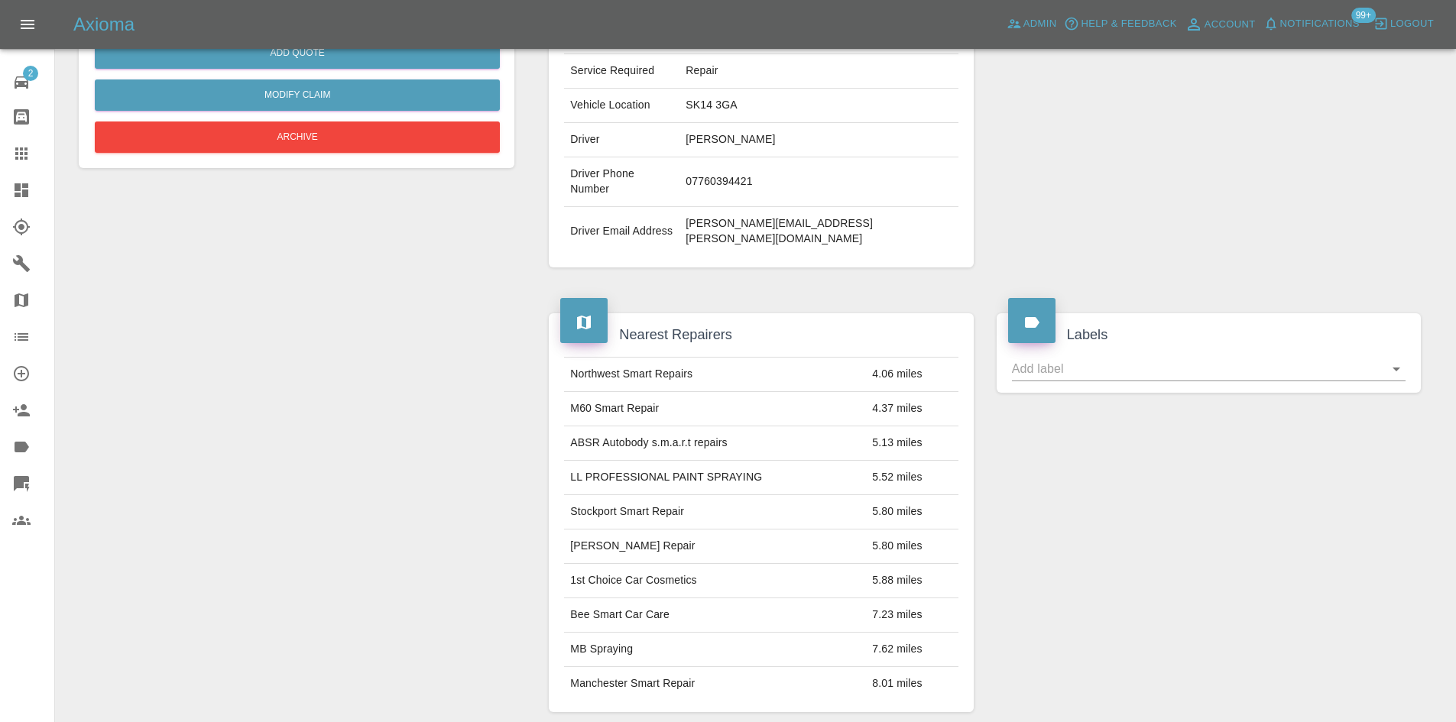
scroll to position [60, 0]
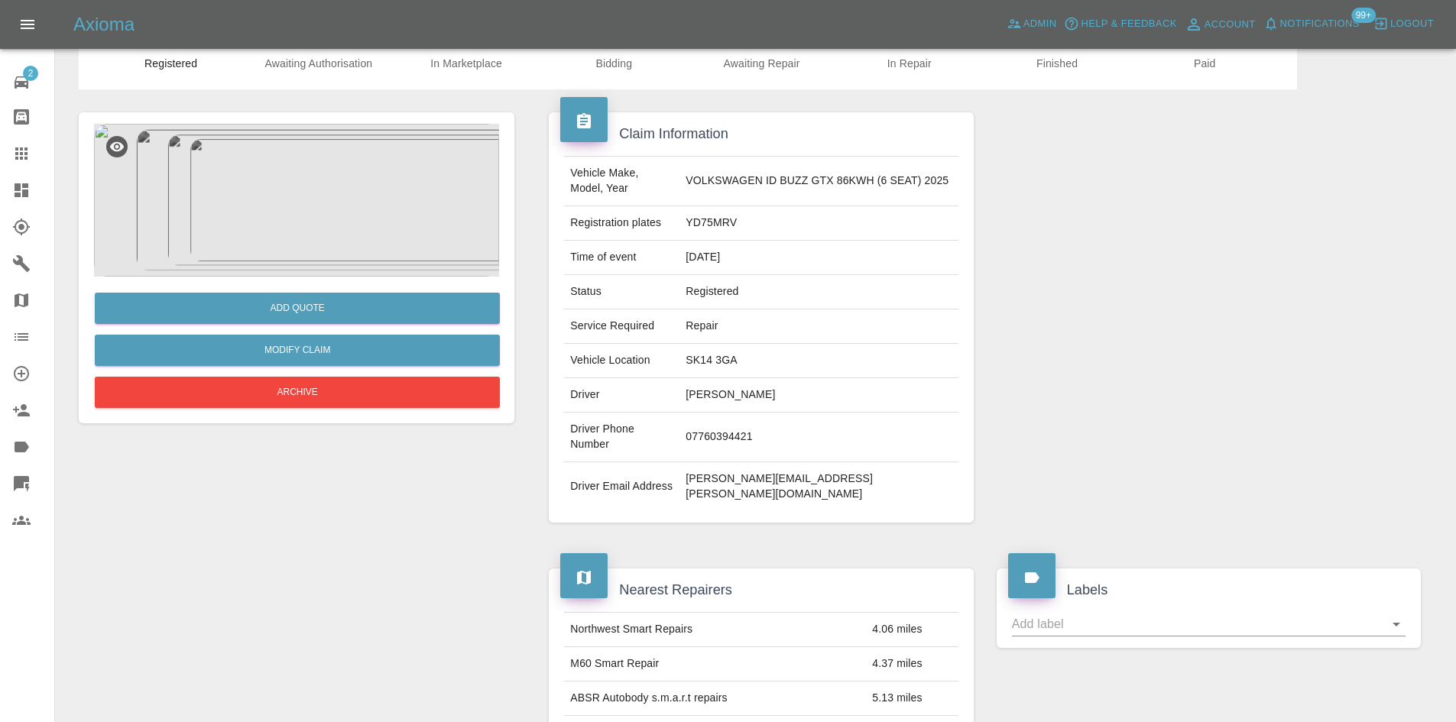
click at [288, 208] on img at bounding box center [296, 200] width 405 height 153
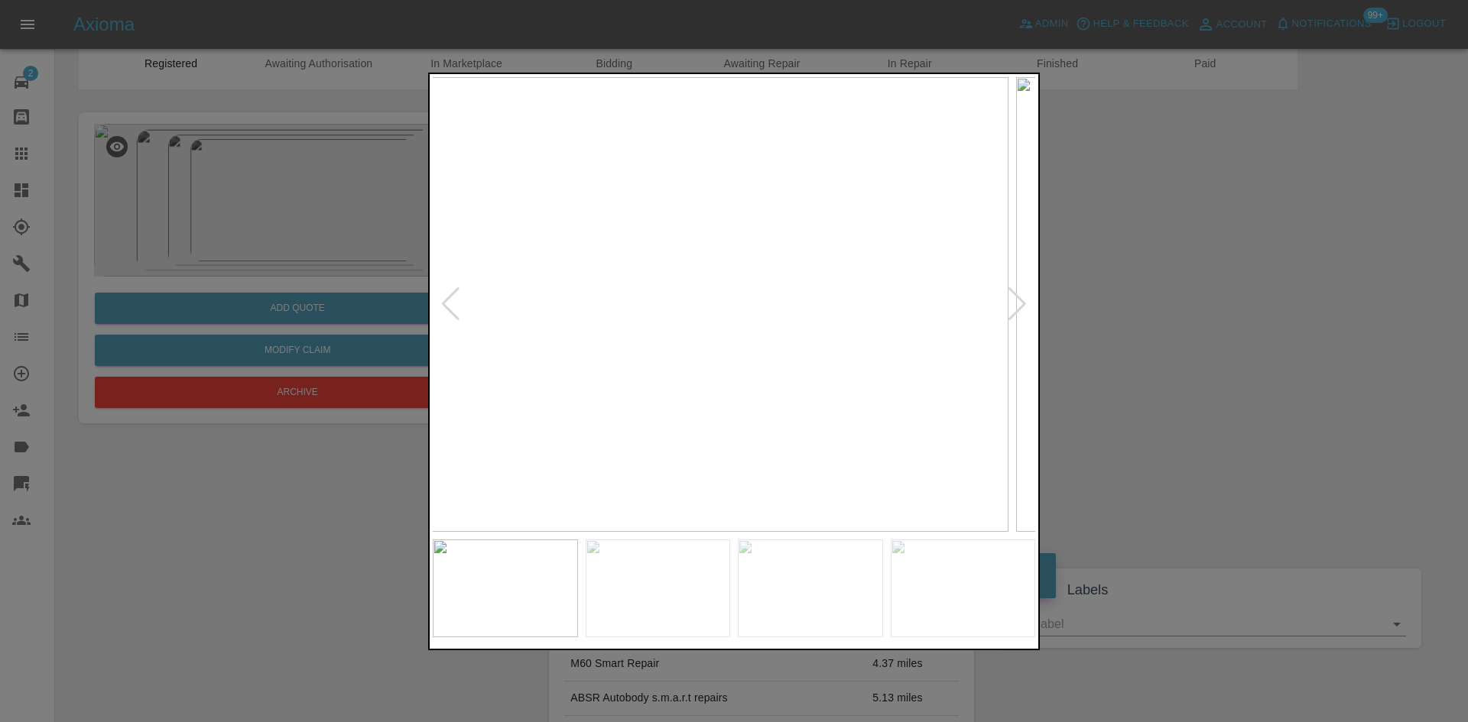
click at [588, 285] on img at bounding box center [707, 304] width 602 height 455
click at [1016, 311] on img at bounding box center [1317, 304] width 602 height 455
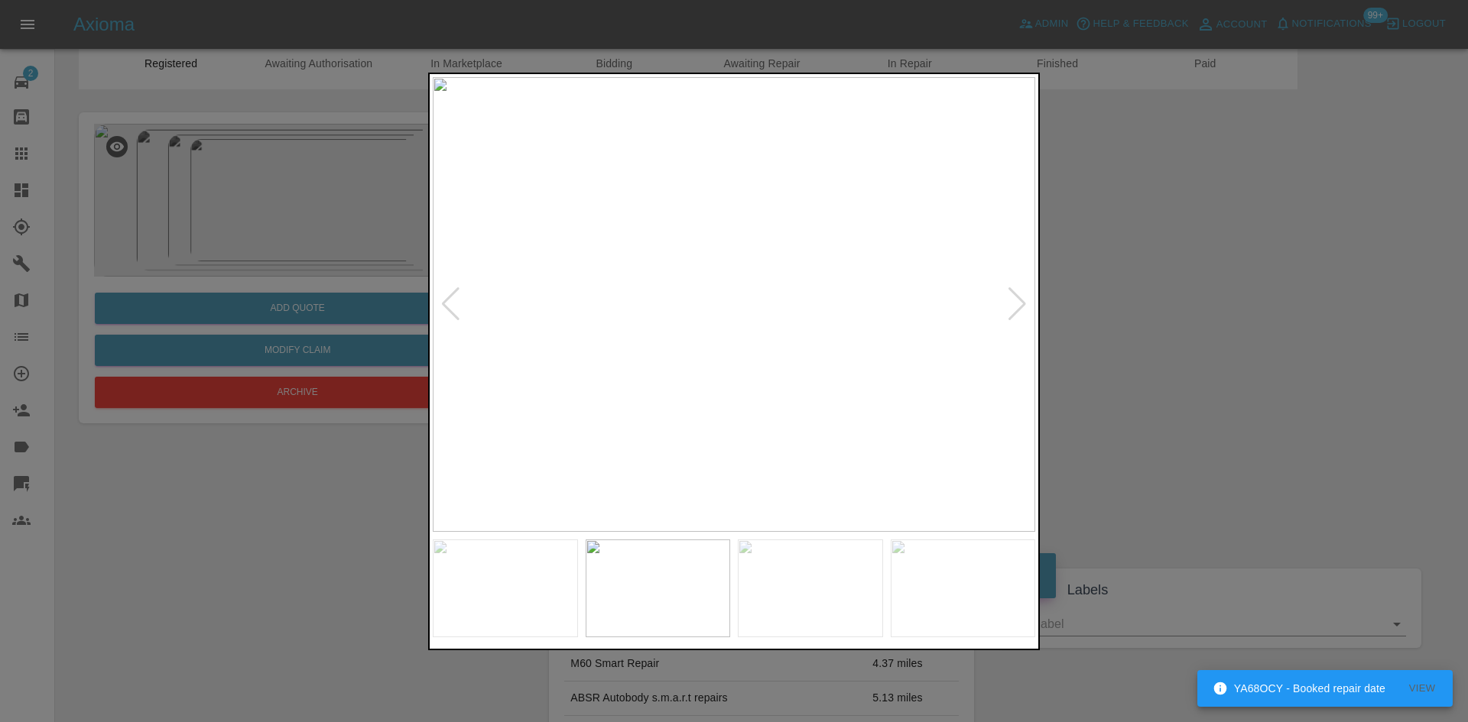
click at [598, 349] on img at bounding box center [734, 304] width 602 height 455
click at [583, 409] on img at bounding box center [734, 304] width 602 height 455
click at [527, 403] on img at bounding box center [734, 304] width 602 height 455
click at [416, 357] on div at bounding box center [734, 361] width 1468 height 722
drag, startPoint x: 208, startPoint y: 229, endPoint x: 238, endPoint y: 303, distance: 79.9
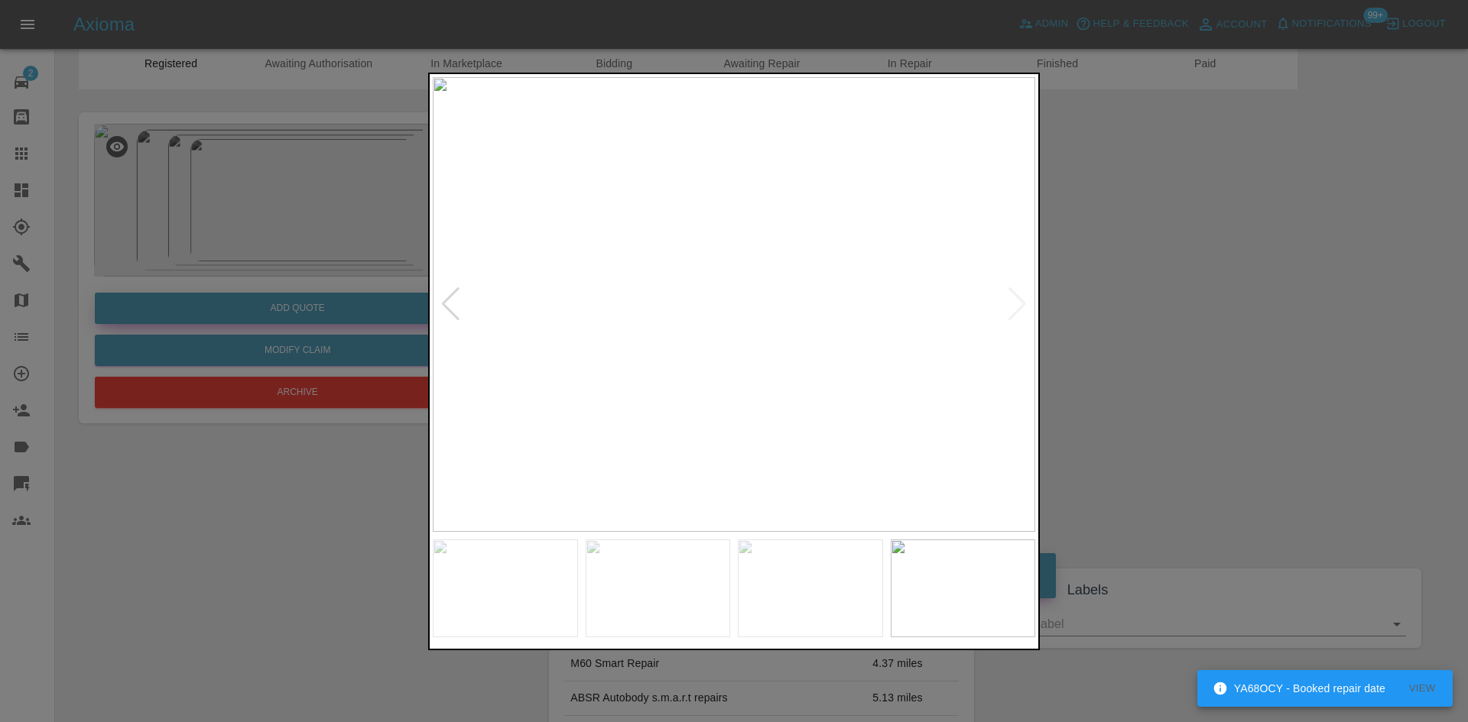
click at [207, 234] on div at bounding box center [734, 361] width 1468 height 722
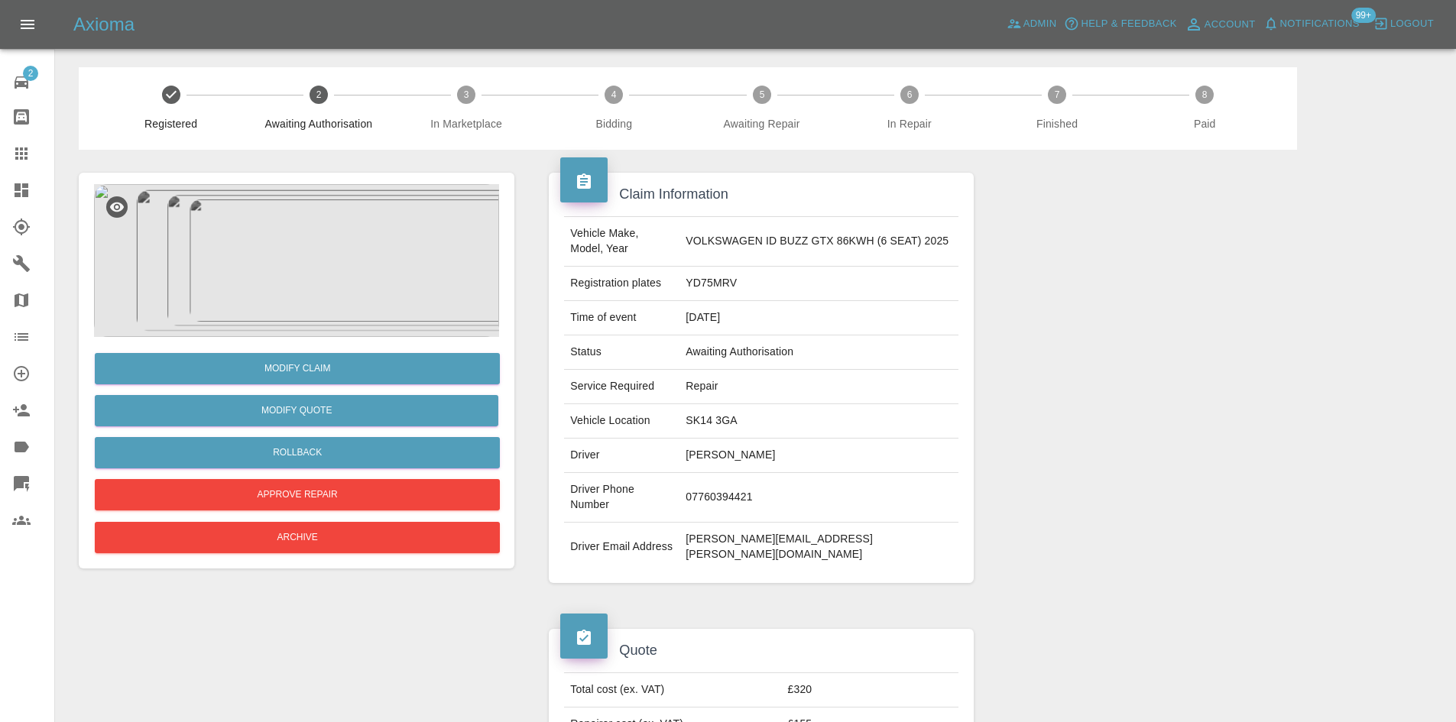
click at [356, 258] on img at bounding box center [296, 260] width 405 height 153
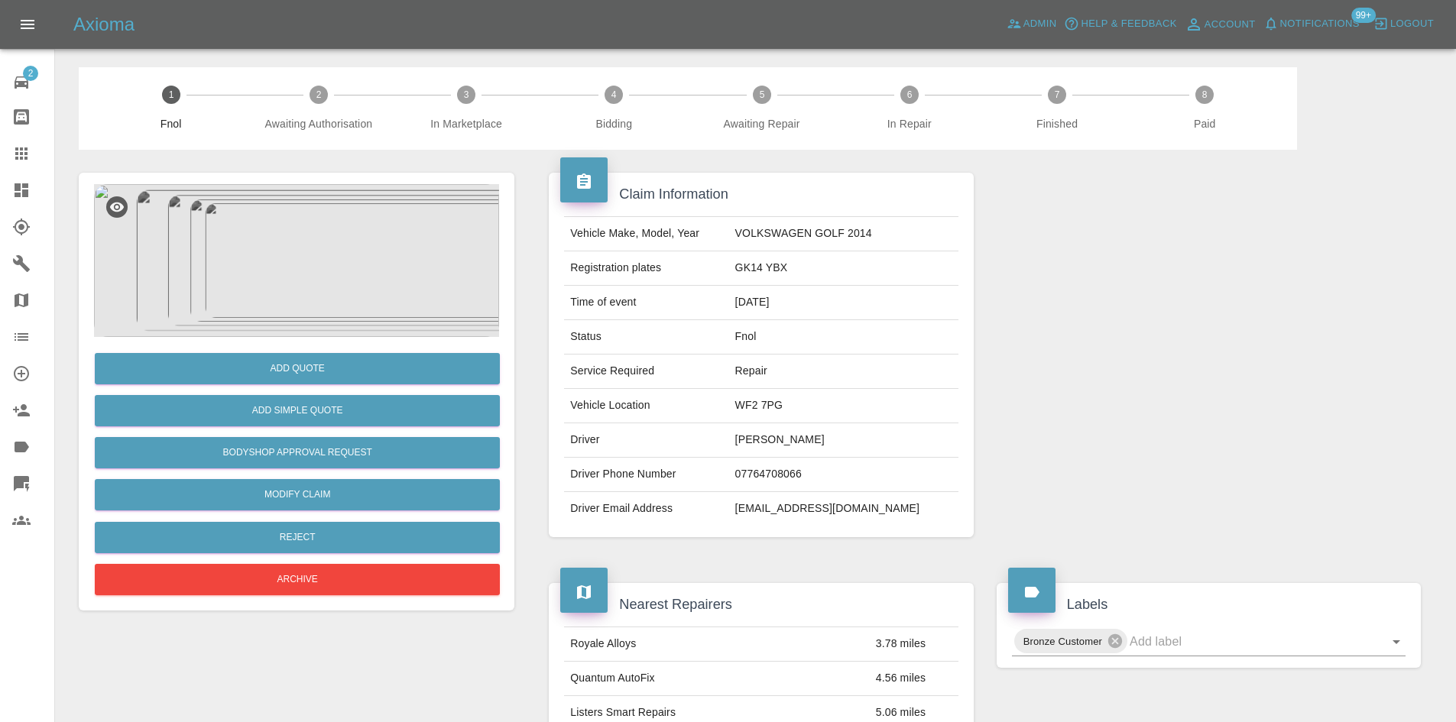
click at [330, 300] on img at bounding box center [296, 260] width 405 height 153
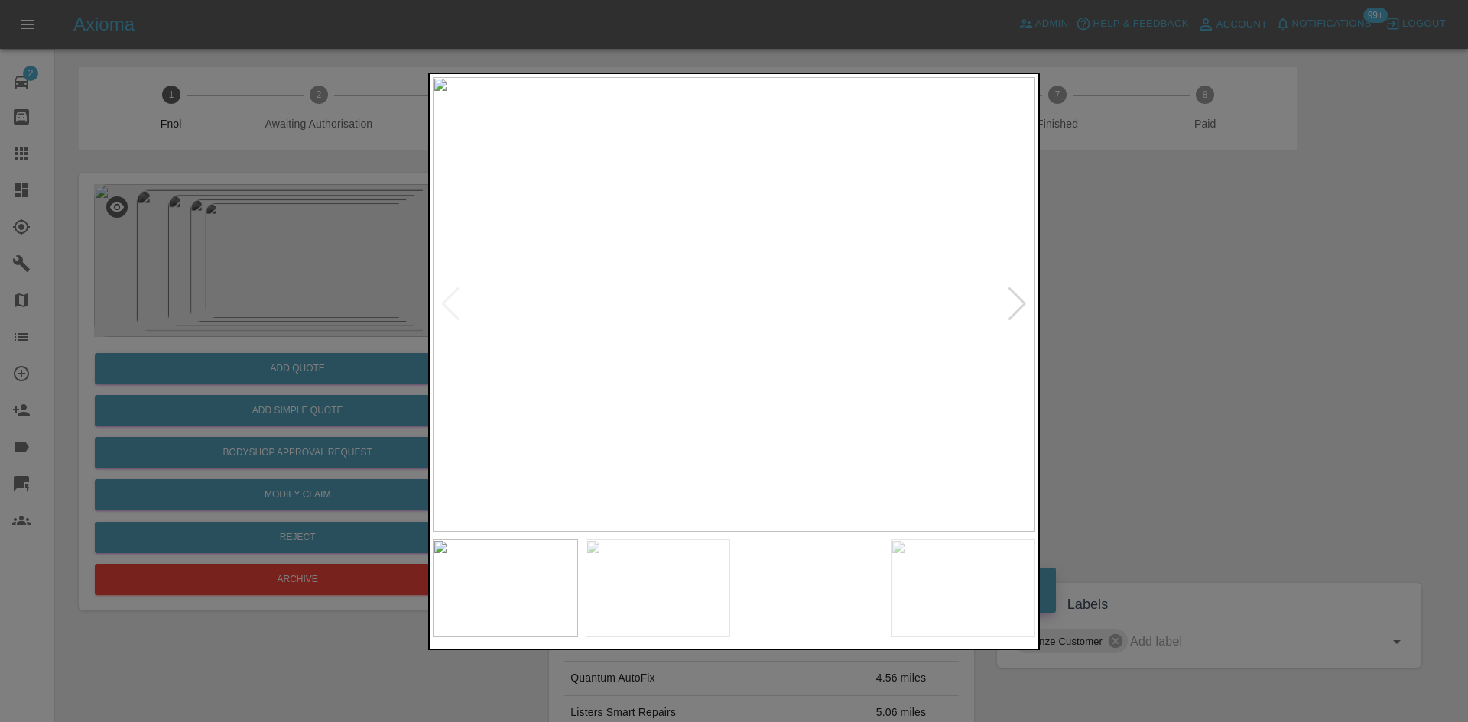
click at [661, 331] on img at bounding box center [734, 304] width 602 height 455
click at [660, 350] on img at bounding box center [734, 304] width 602 height 455
click at [618, 342] on img at bounding box center [734, 304] width 602 height 455
click at [605, 336] on img at bounding box center [734, 304] width 602 height 455
click at [451, 328] on img at bounding box center [734, 304] width 602 height 455
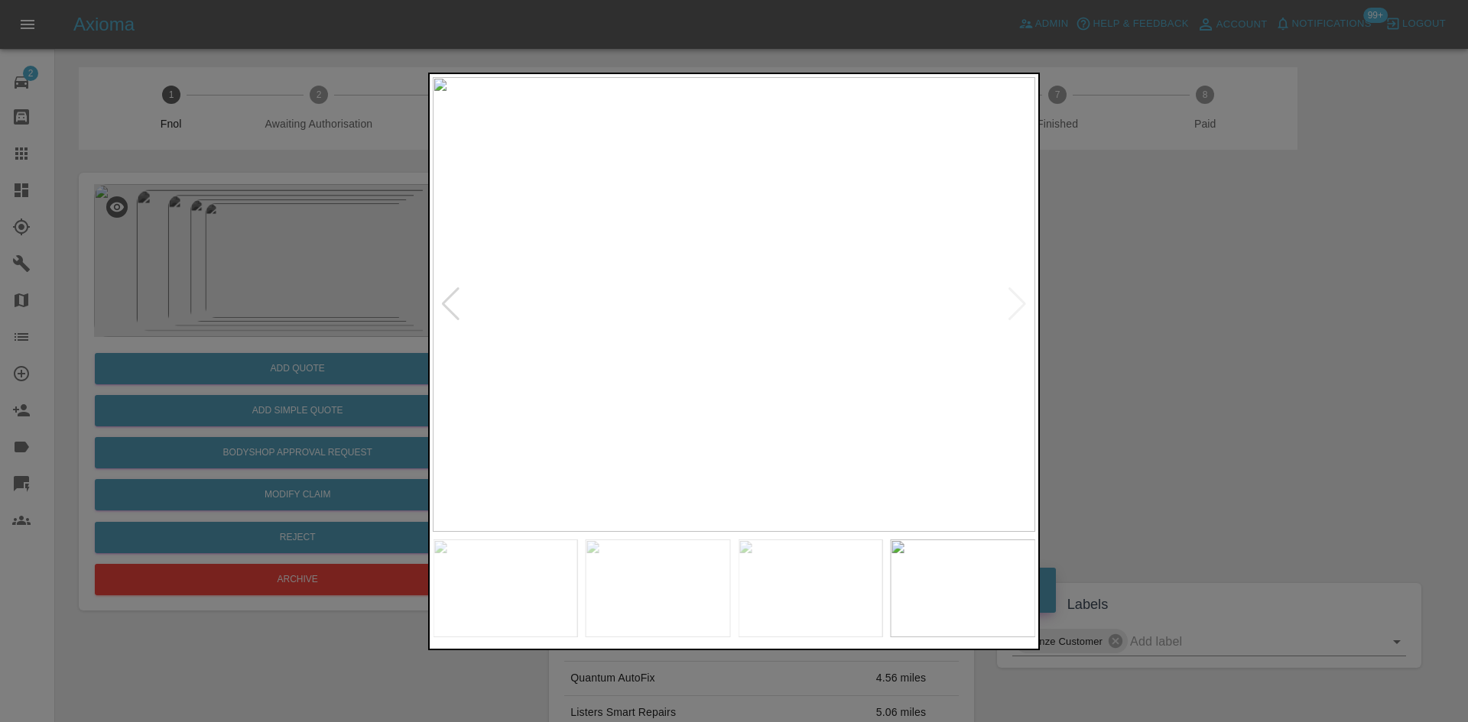
click at [554, 367] on img at bounding box center [734, 304] width 602 height 455
click at [638, 368] on img at bounding box center [734, 304] width 602 height 455
click at [703, 339] on img at bounding box center [734, 304] width 602 height 455
click at [735, 358] on img at bounding box center [734, 304] width 602 height 455
click at [726, 375] on img at bounding box center [734, 304] width 602 height 455
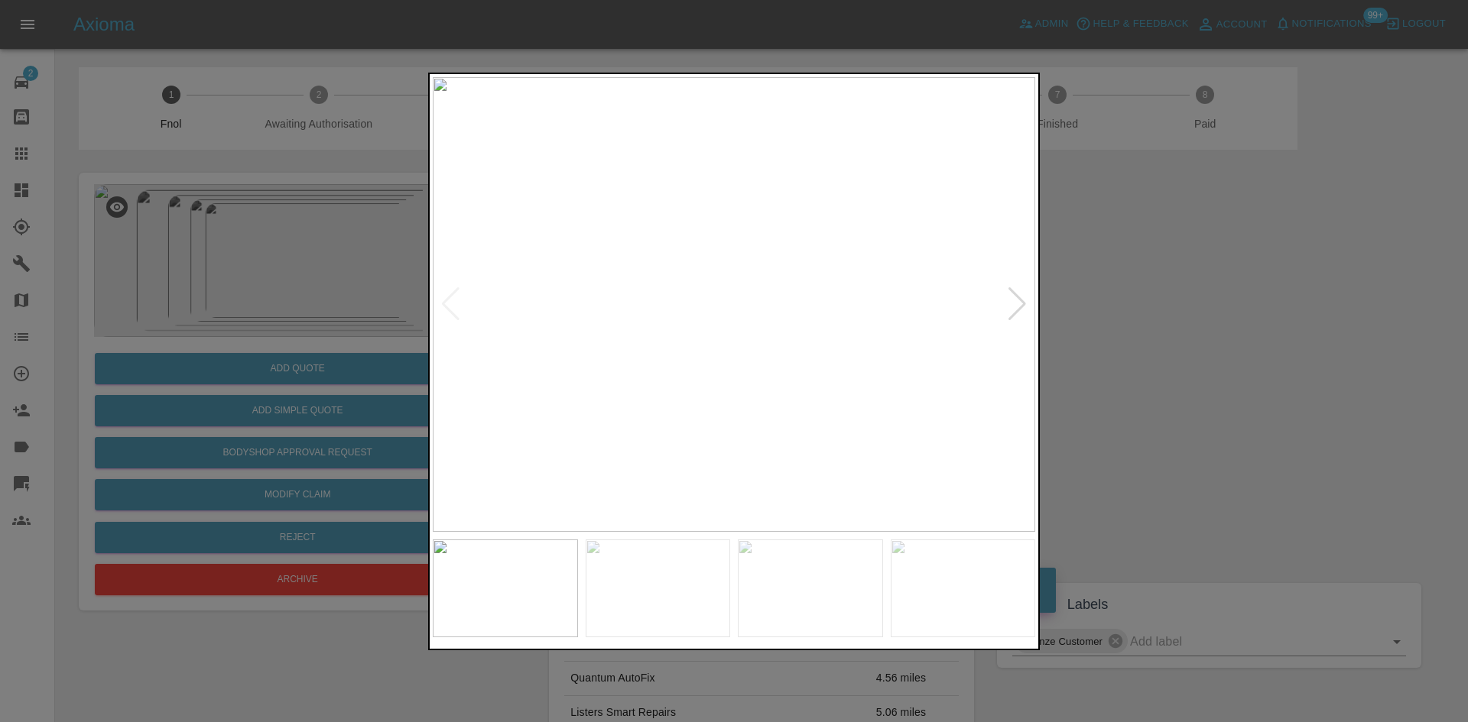
click at [791, 349] on img at bounding box center [734, 304] width 602 height 455
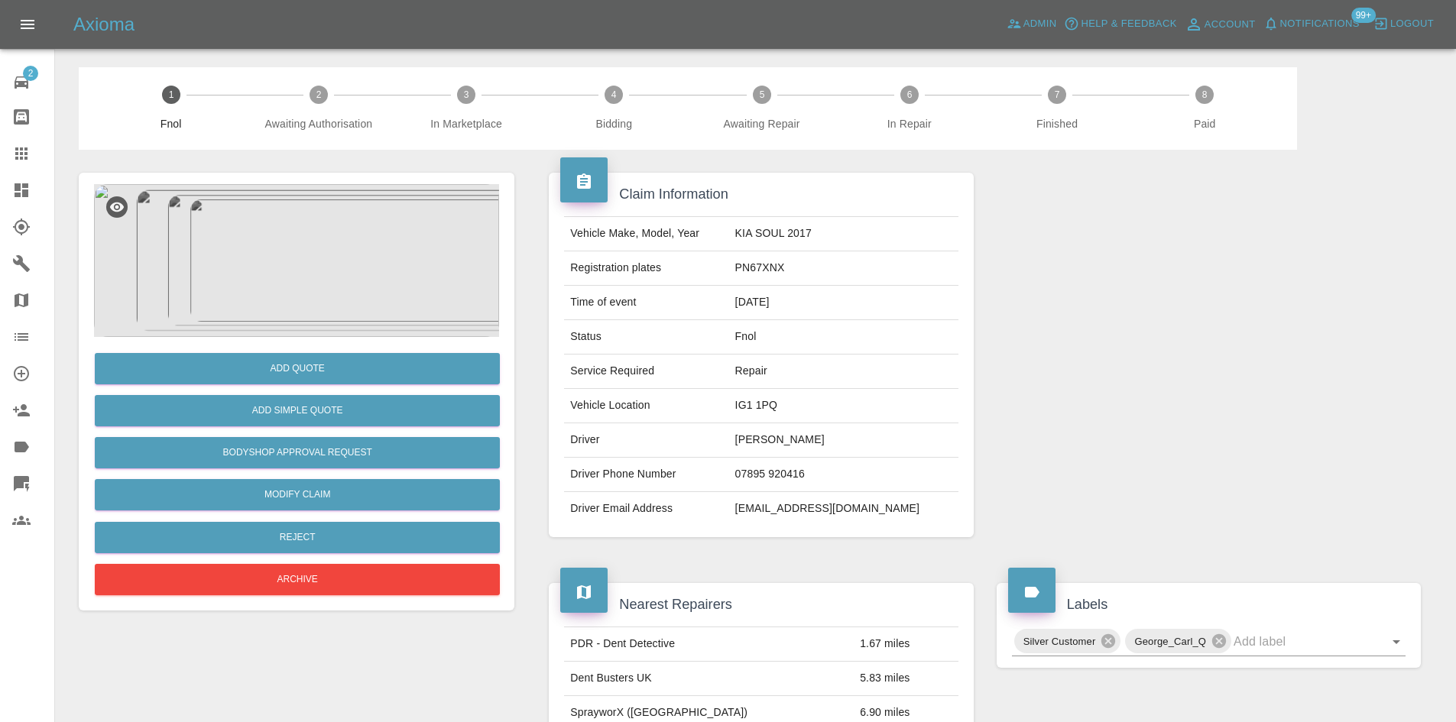
click at [302, 261] on img at bounding box center [296, 260] width 405 height 153
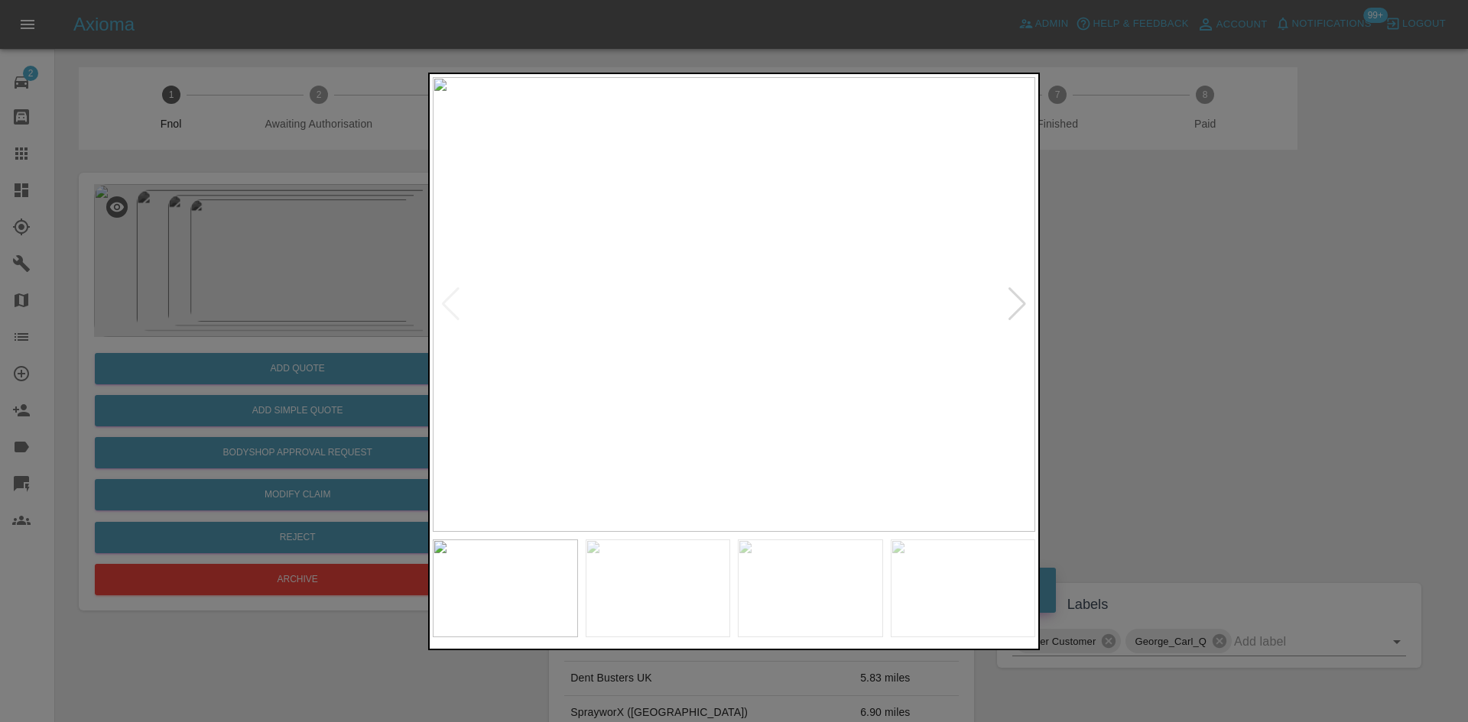
click at [666, 322] on img at bounding box center [734, 304] width 602 height 455
click at [615, 352] on img at bounding box center [734, 304] width 602 height 455
click at [605, 346] on img at bounding box center [734, 304] width 602 height 455
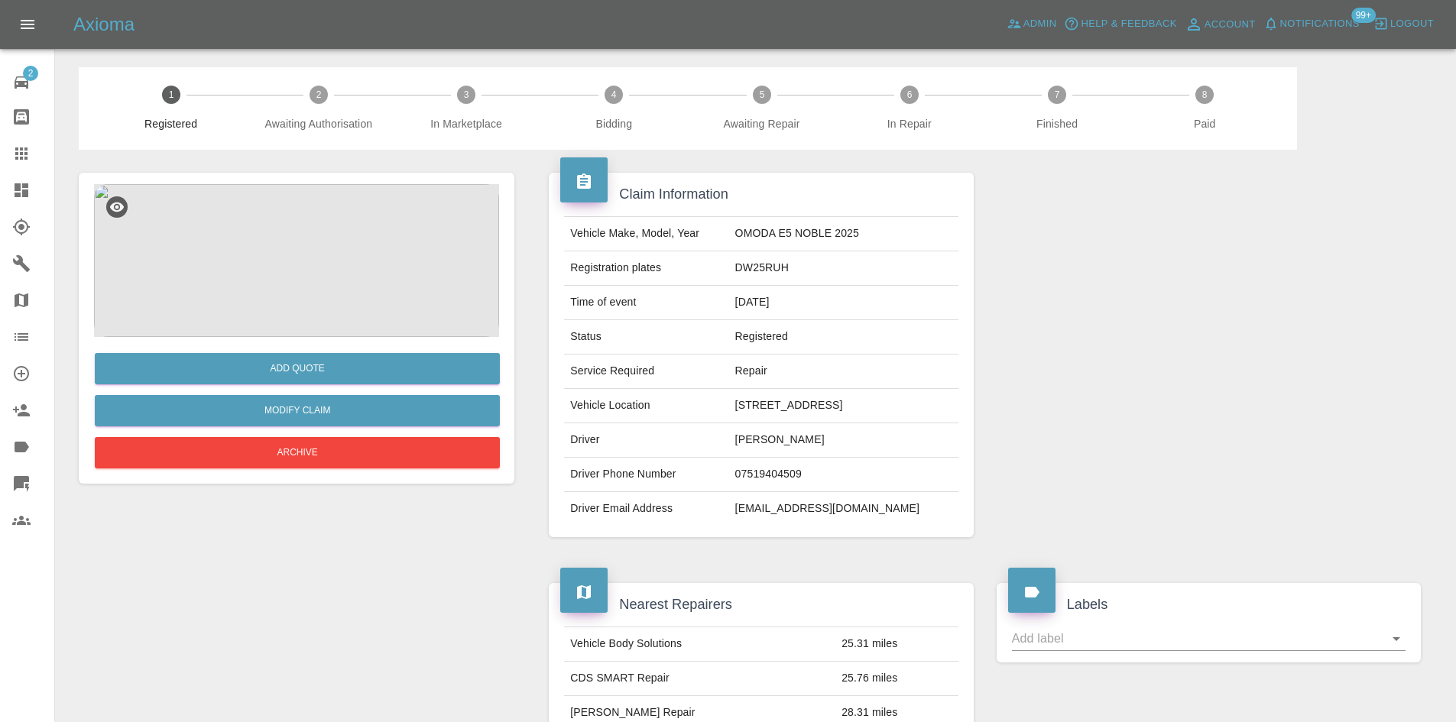
click at [329, 238] on img at bounding box center [296, 260] width 405 height 153
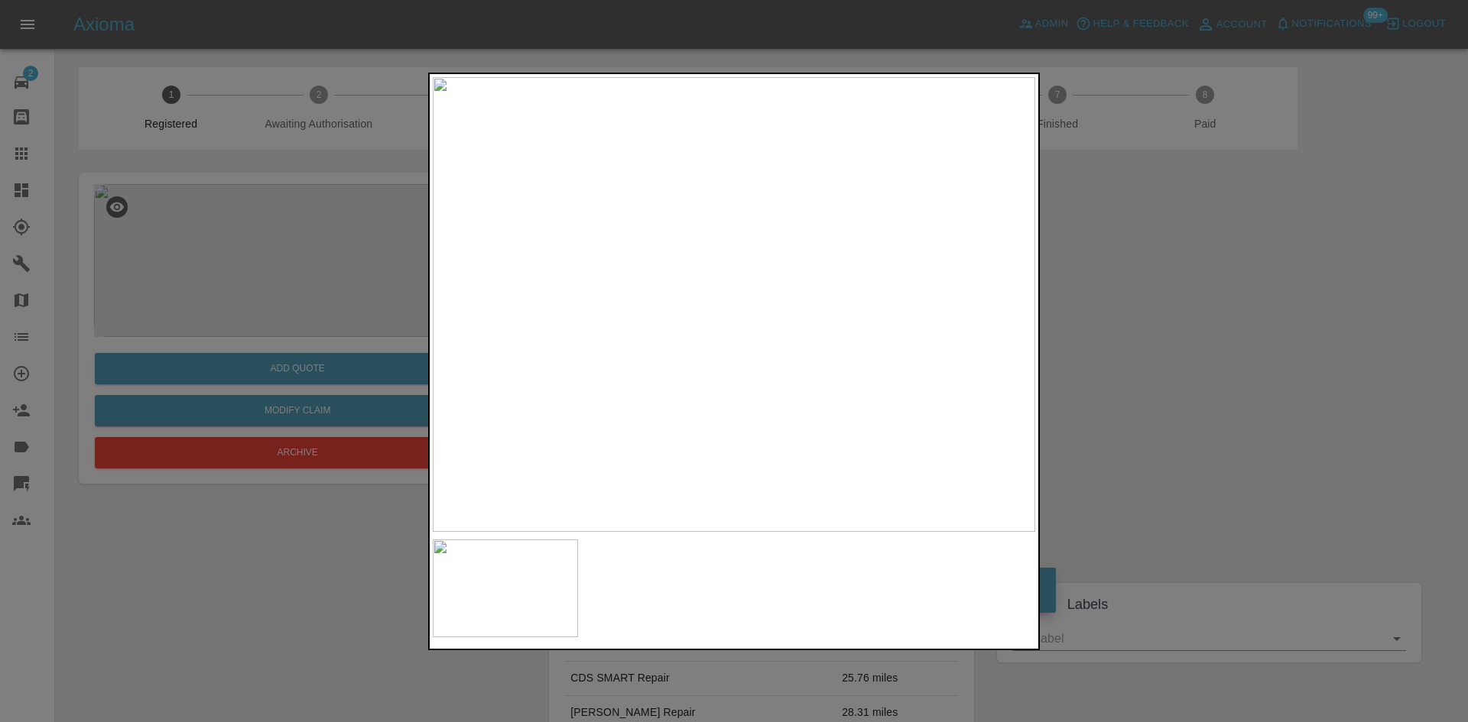
click at [779, 232] on img at bounding box center [734, 304] width 602 height 455
click at [784, 231] on img at bounding box center [734, 304] width 602 height 455
click at [787, 327] on img at bounding box center [582, 524] width 1807 height 1365
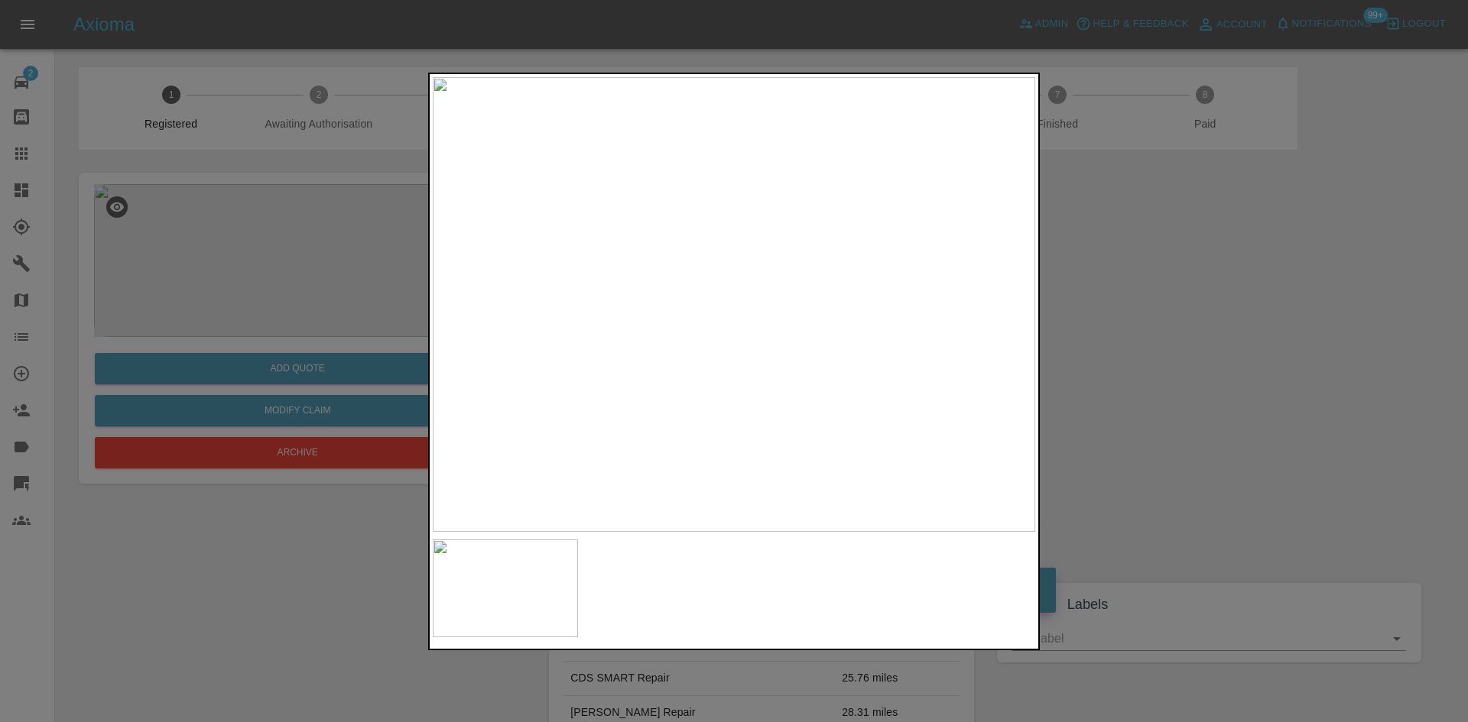
click at [781, 181] on img at bounding box center [734, 304] width 602 height 455
click at [748, 320] on img at bounding box center [593, 673] width 1807 height 1365
click at [1106, 281] on div at bounding box center [734, 361] width 1468 height 722
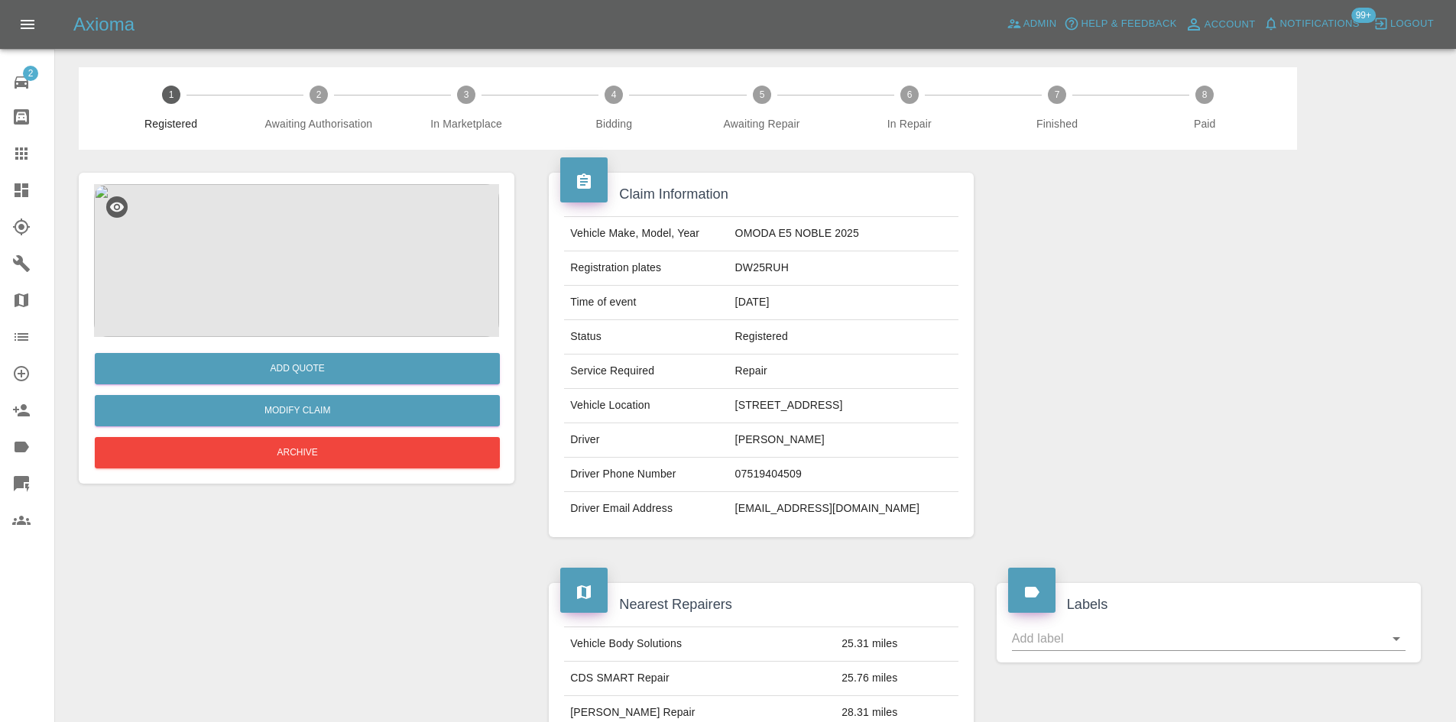
click at [767, 474] on td "07519404509" at bounding box center [843, 475] width 229 height 34
click at [767, 475] on td "07519404509" at bounding box center [843, 475] width 229 height 34
copy td "07519404509"
click at [774, 266] on td "DW25RUH" at bounding box center [843, 269] width 229 height 34
drag, startPoint x: 774, startPoint y: 266, endPoint x: 680, endPoint y: 292, distance: 97.6
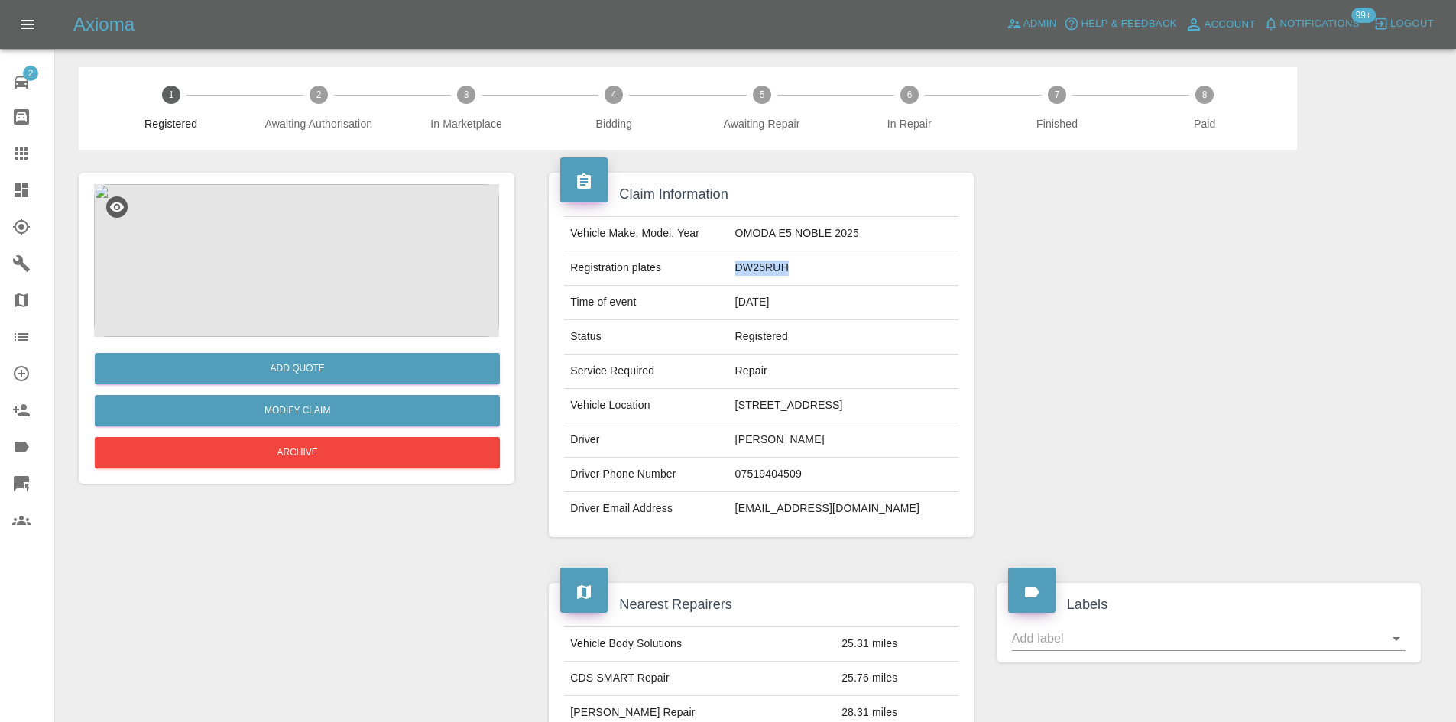
click at [772, 266] on td "DW25RUH" at bounding box center [843, 269] width 229 height 34
copy td "DW25RUH"
click at [316, 230] on img at bounding box center [296, 260] width 405 height 153
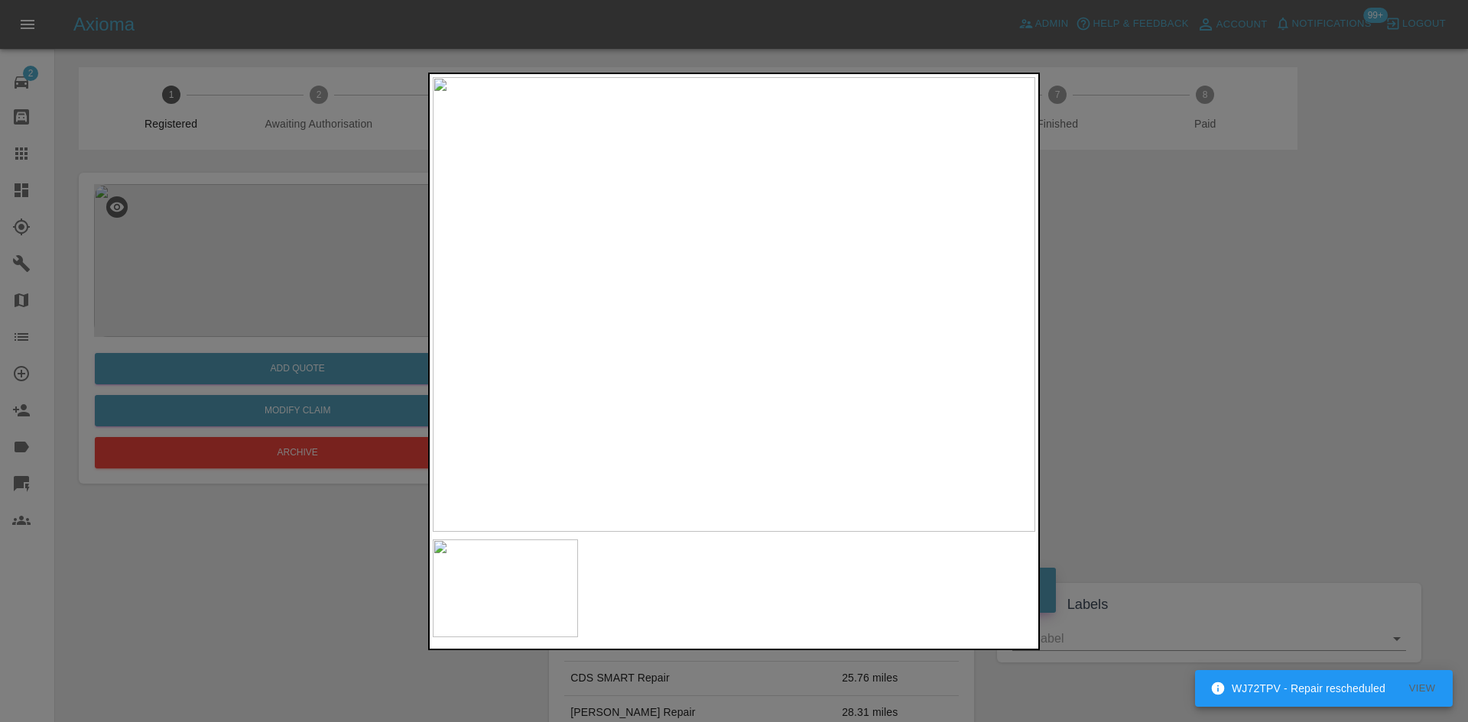
drag, startPoint x: 229, startPoint y: 224, endPoint x: 603, endPoint y: 315, distance: 385.5
click at [232, 227] on div at bounding box center [734, 361] width 1468 height 722
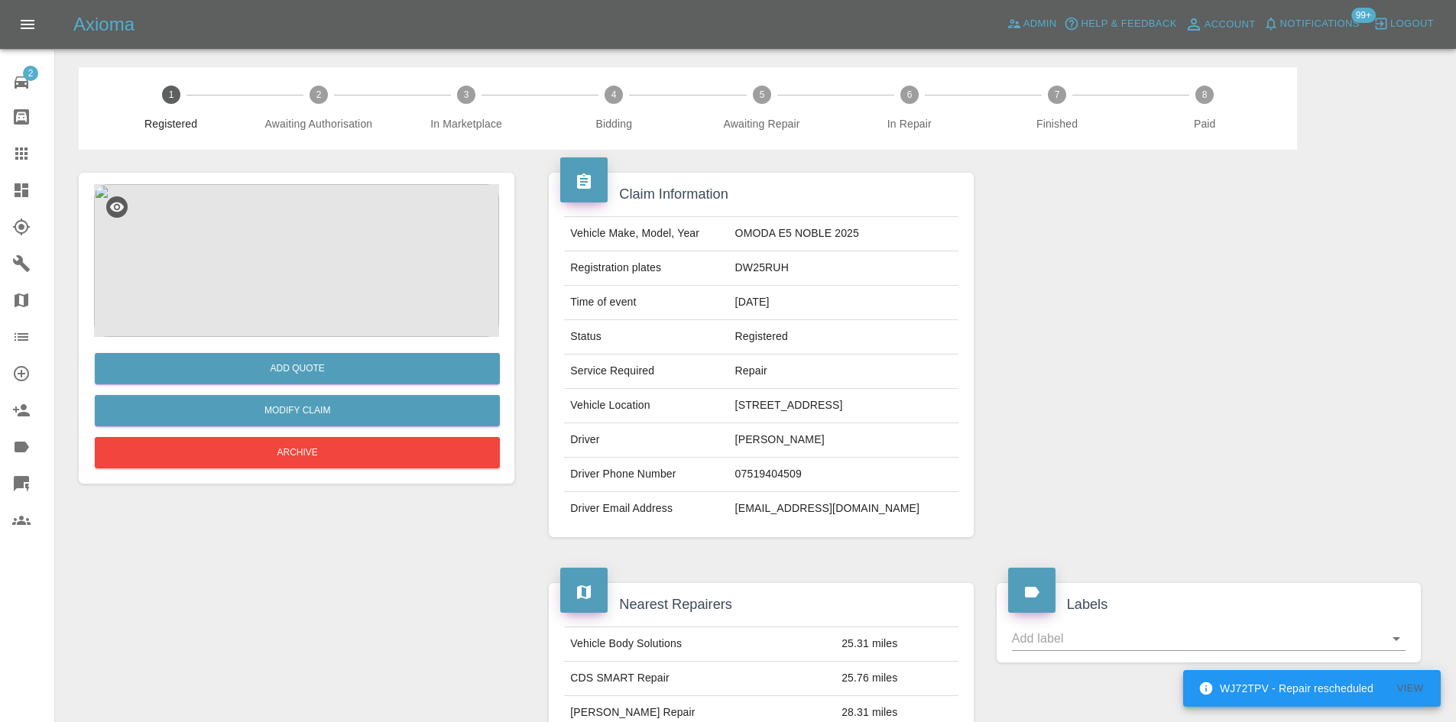
click at [782, 273] on td "DW25RUH" at bounding box center [843, 269] width 229 height 34
copy td "DW25RUH"
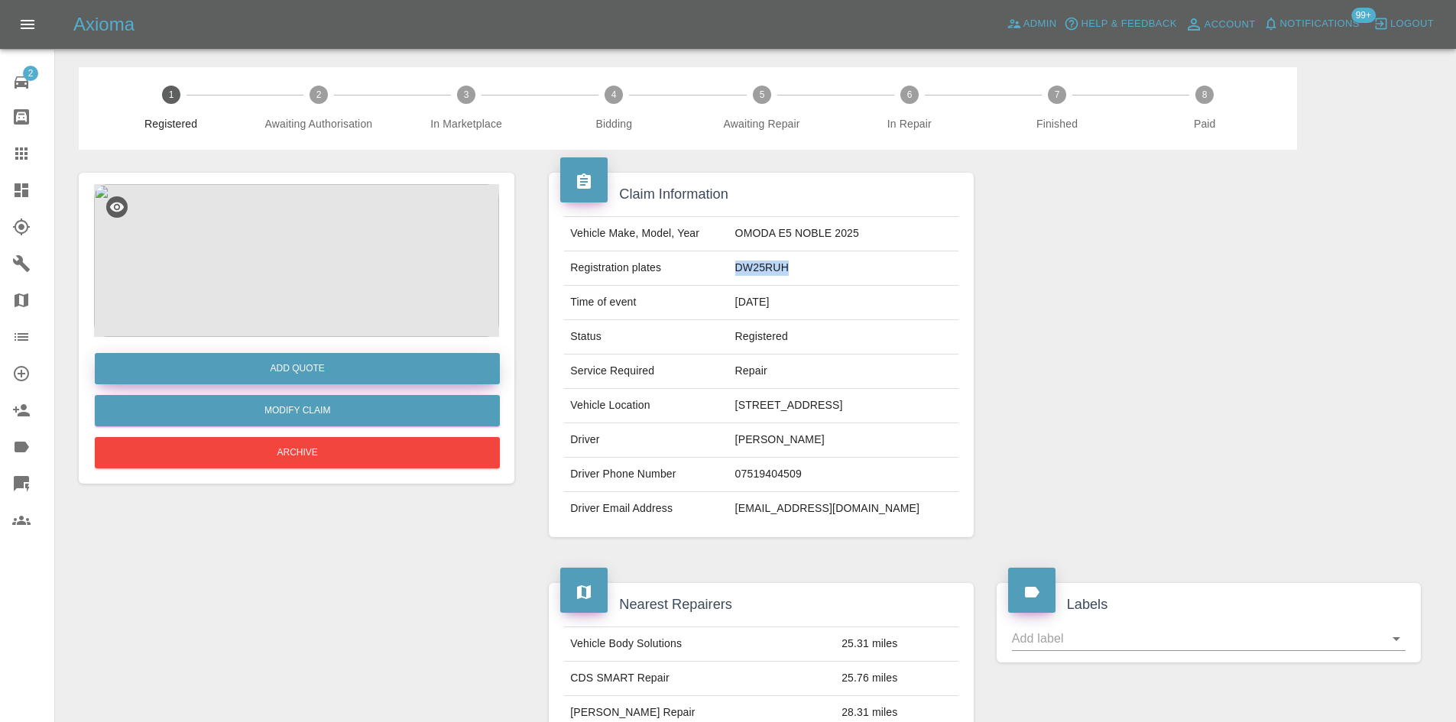
click at [307, 354] on button "Add Quote" at bounding box center [297, 368] width 405 height 31
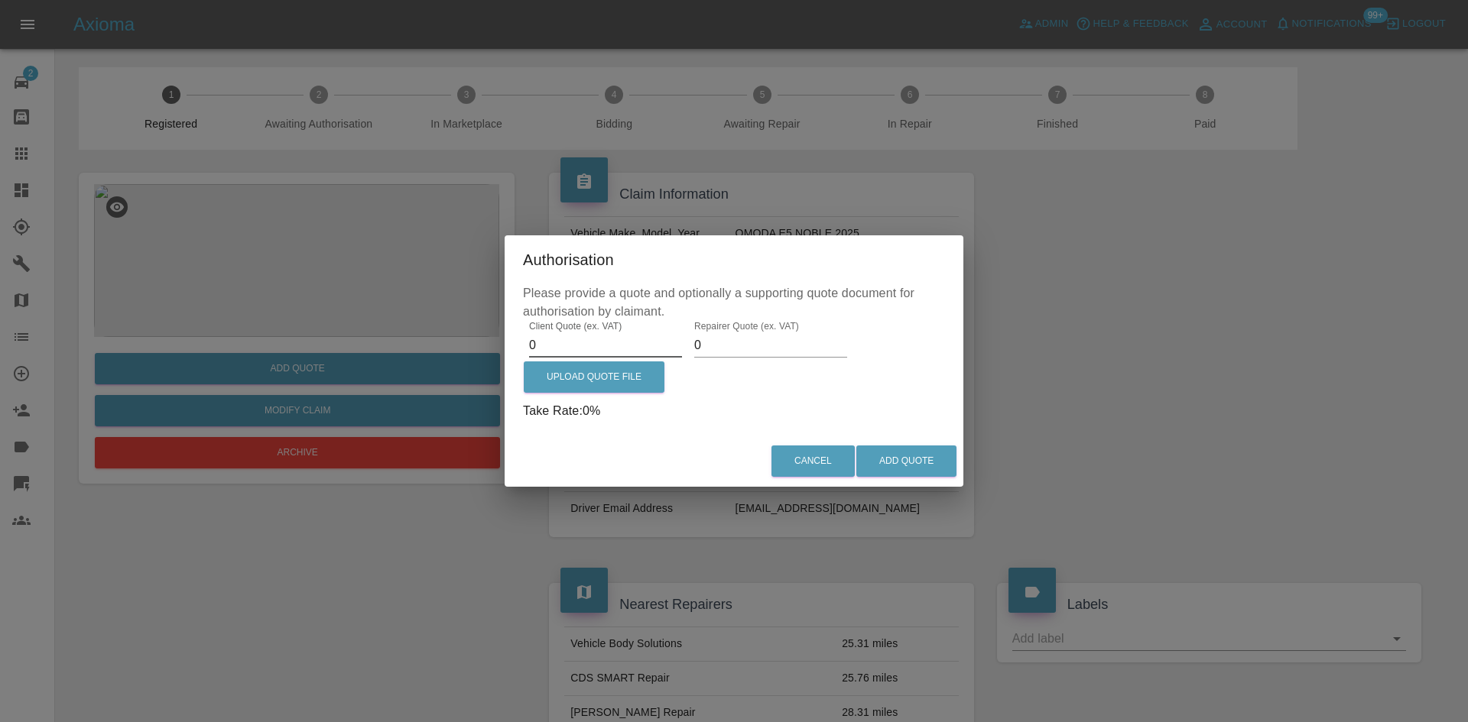
drag, startPoint x: 547, startPoint y: 348, endPoint x: 456, endPoint y: 345, distance: 91.0
click at [456, 347] on div "Authorisation Please provide a quote and optionally a supporting quote document…" at bounding box center [734, 361] width 1468 height 722
type input "450.00"
click at [566, 370] on label "Upload Quote File" at bounding box center [594, 377] width 141 height 31
click at [0, 0] on input "Upload Quote File" at bounding box center [0, 0] width 0 height 0
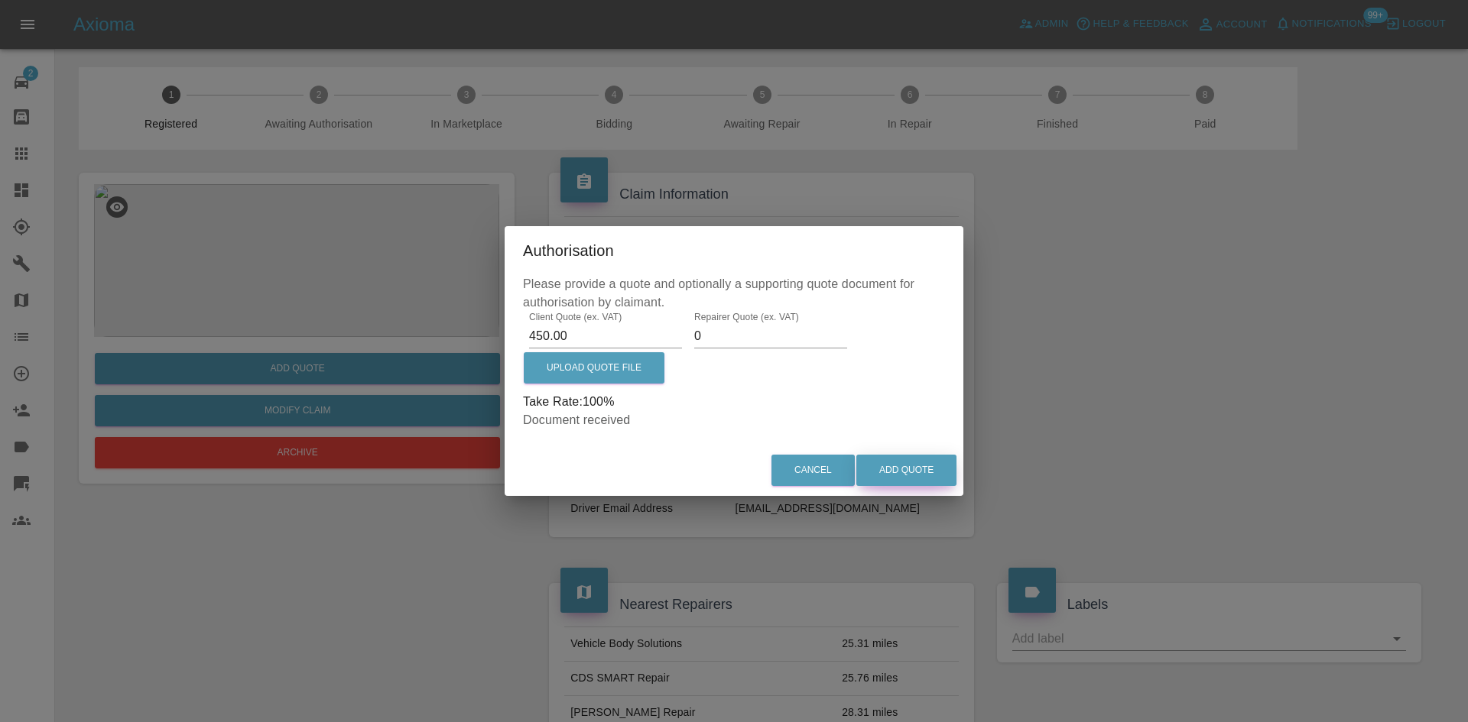
click at [916, 469] on button "Add Quote" at bounding box center [906, 470] width 100 height 31
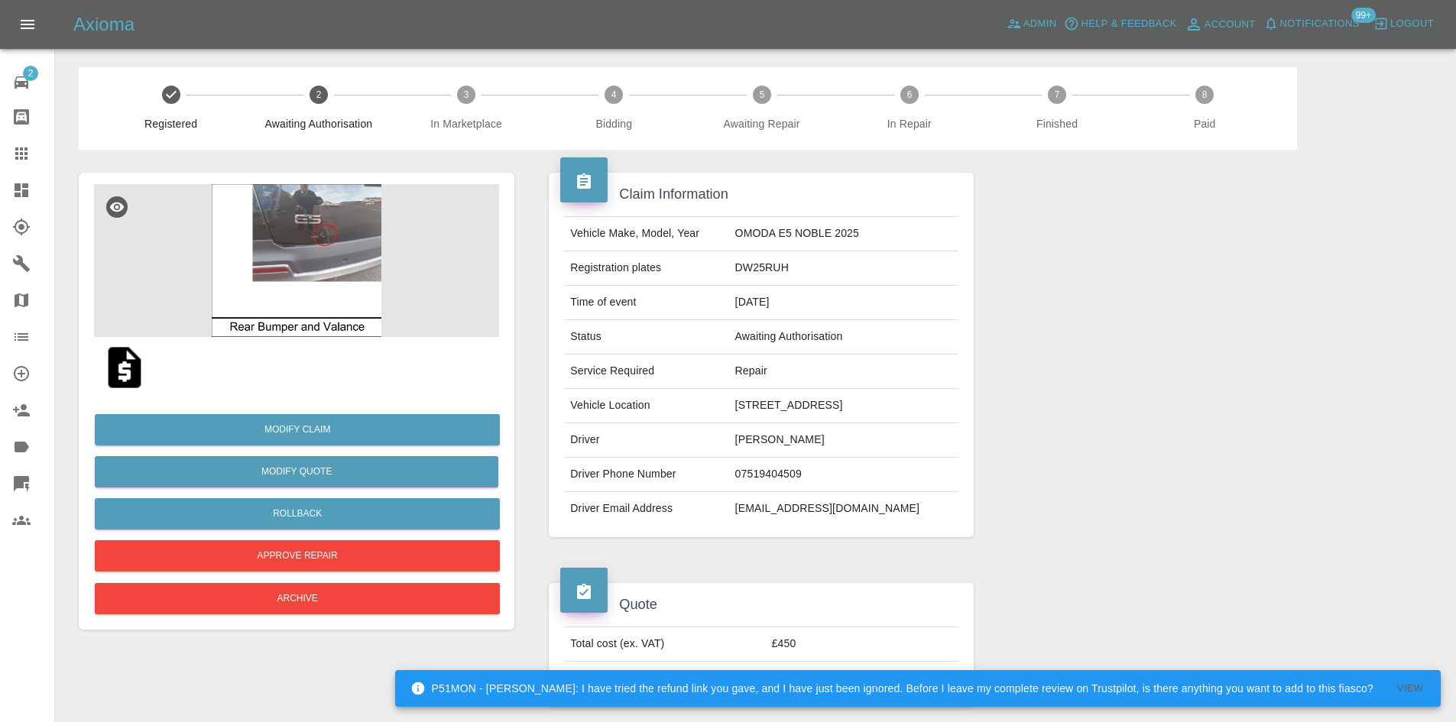
click at [301, 238] on img at bounding box center [296, 260] width 405 height 153
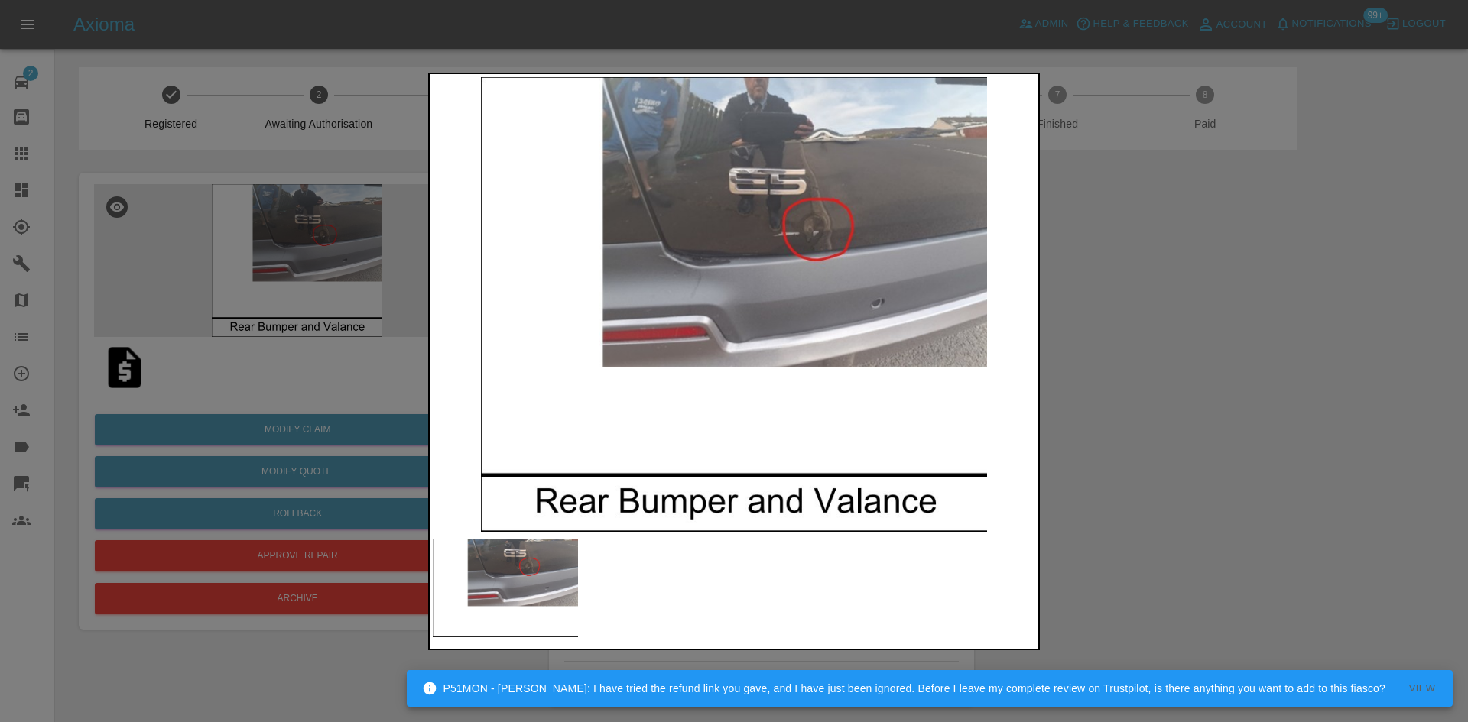
click at [222, 271] on div at bounding box center [734, 361] width 1468 height 722
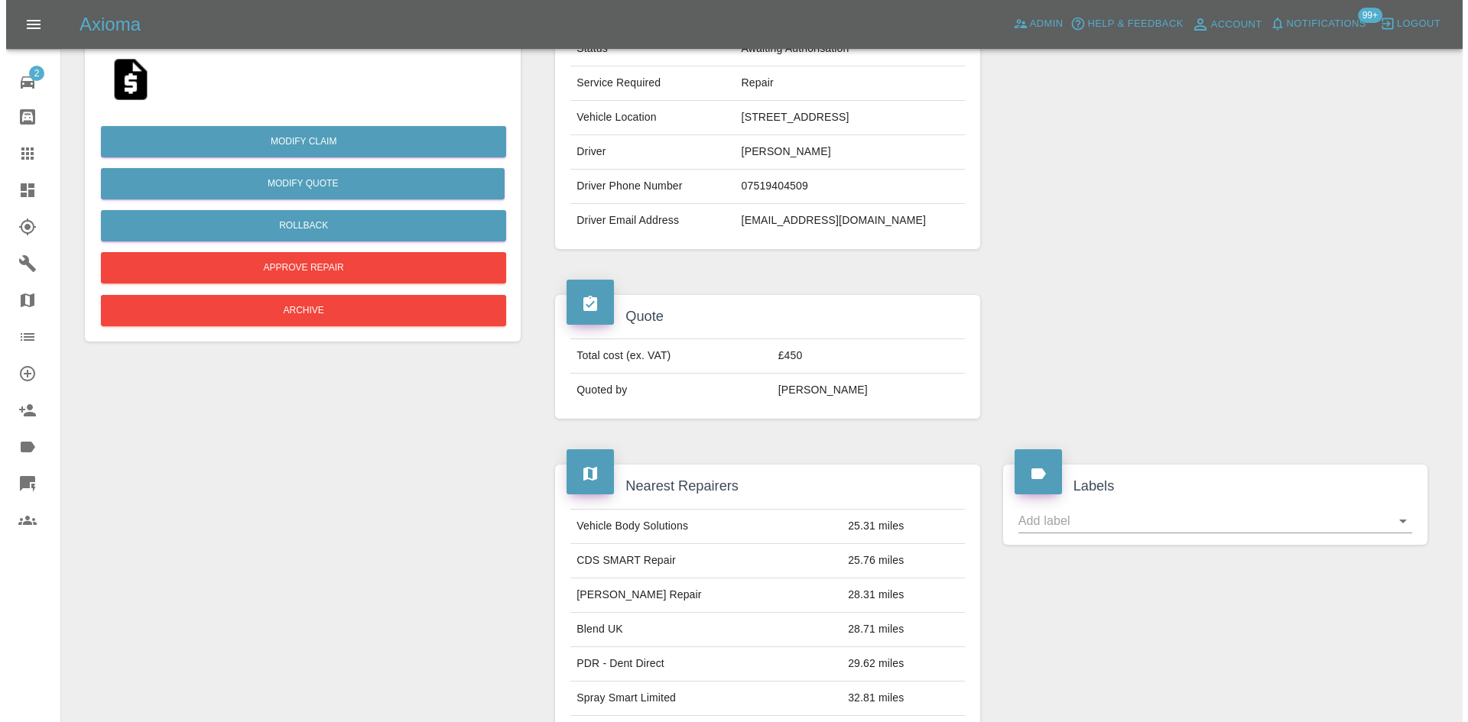
scroll to position [280, 0]
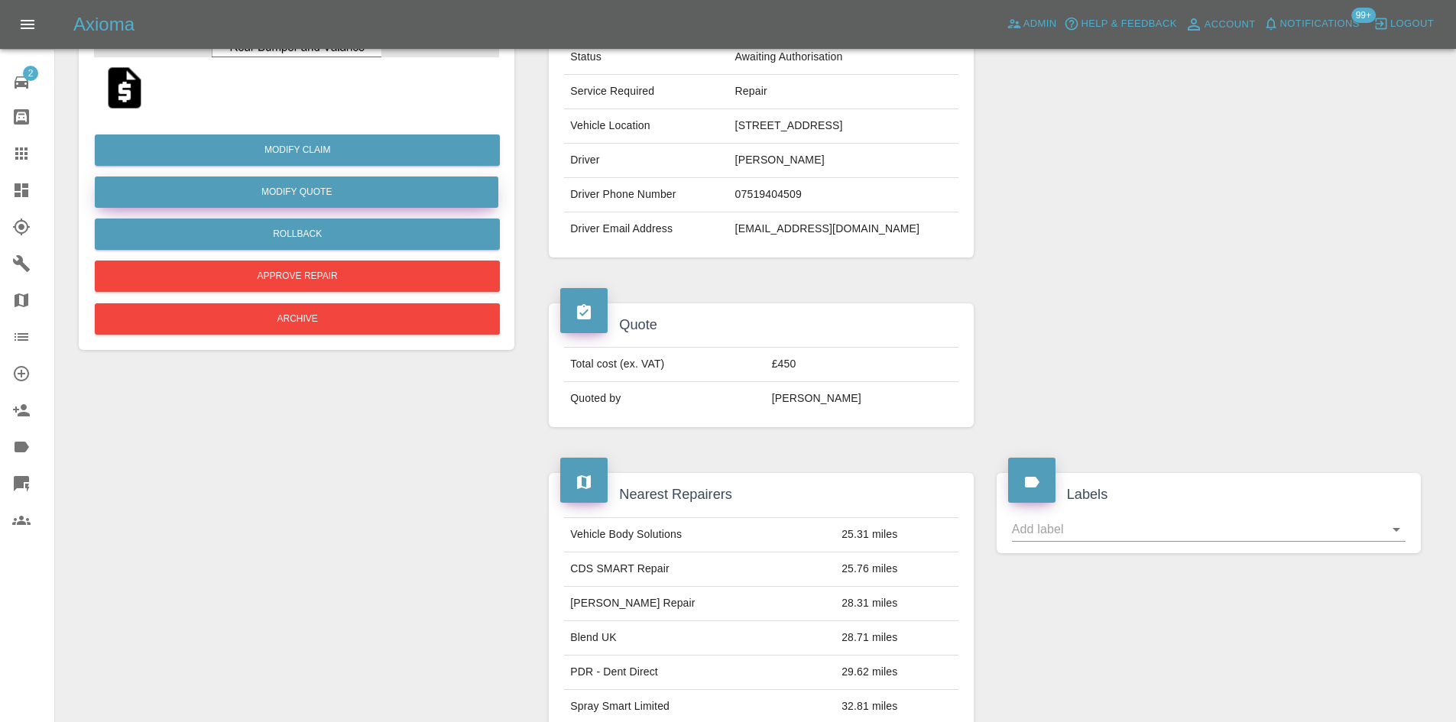
click at [310, 185] on button "Modify Quote" at bounding box center [297, 192] width 404 height 31
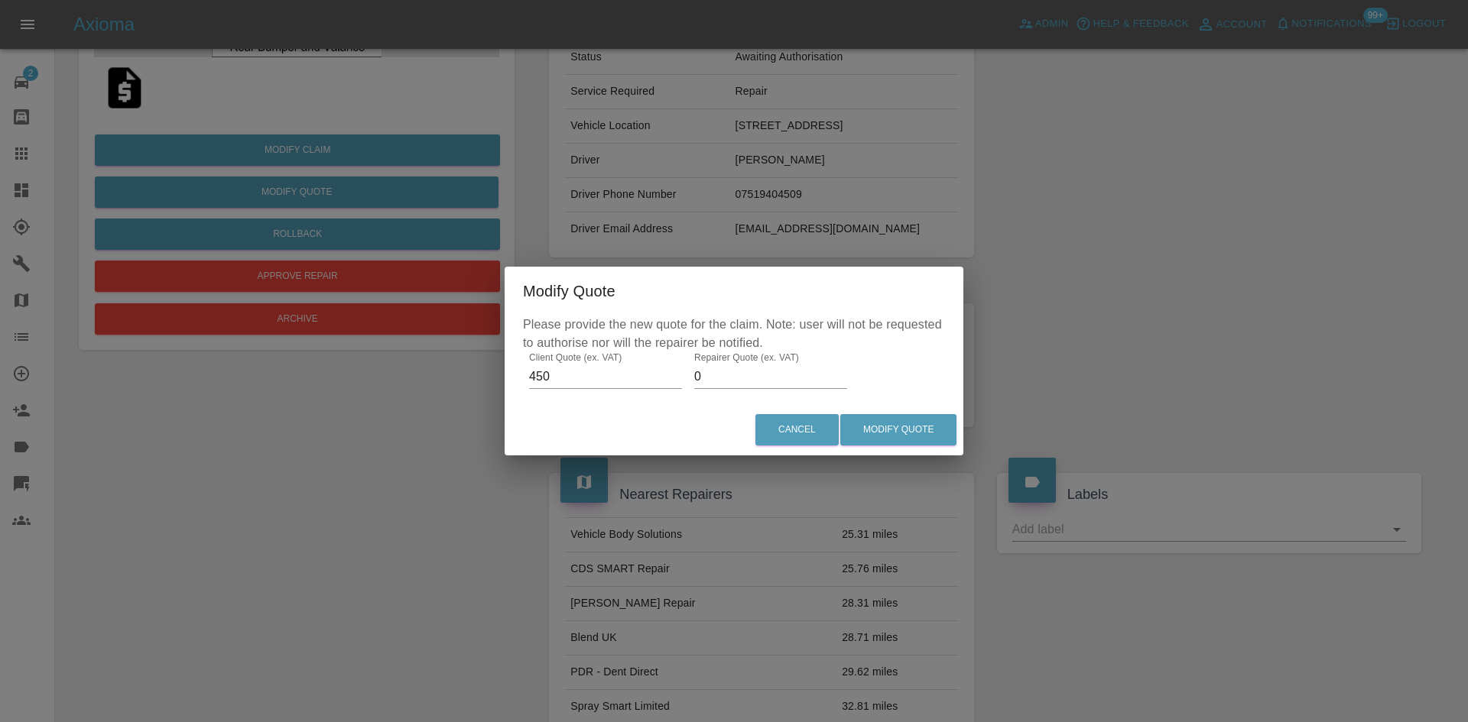
drag, startPoint x: 742, startPoint y: 379, endPoint x: 687, endPoint y: 391, distance: 56.4
click at [691, 391] on div "Please provide the new quote for the claim. Note: user will not be requested to…" at bounding box center [734, 360] width 459 height 89
type input "170"
click at [910, 434] on button "Modify Quote" at bounding box center [898, 429] width 116 height 31
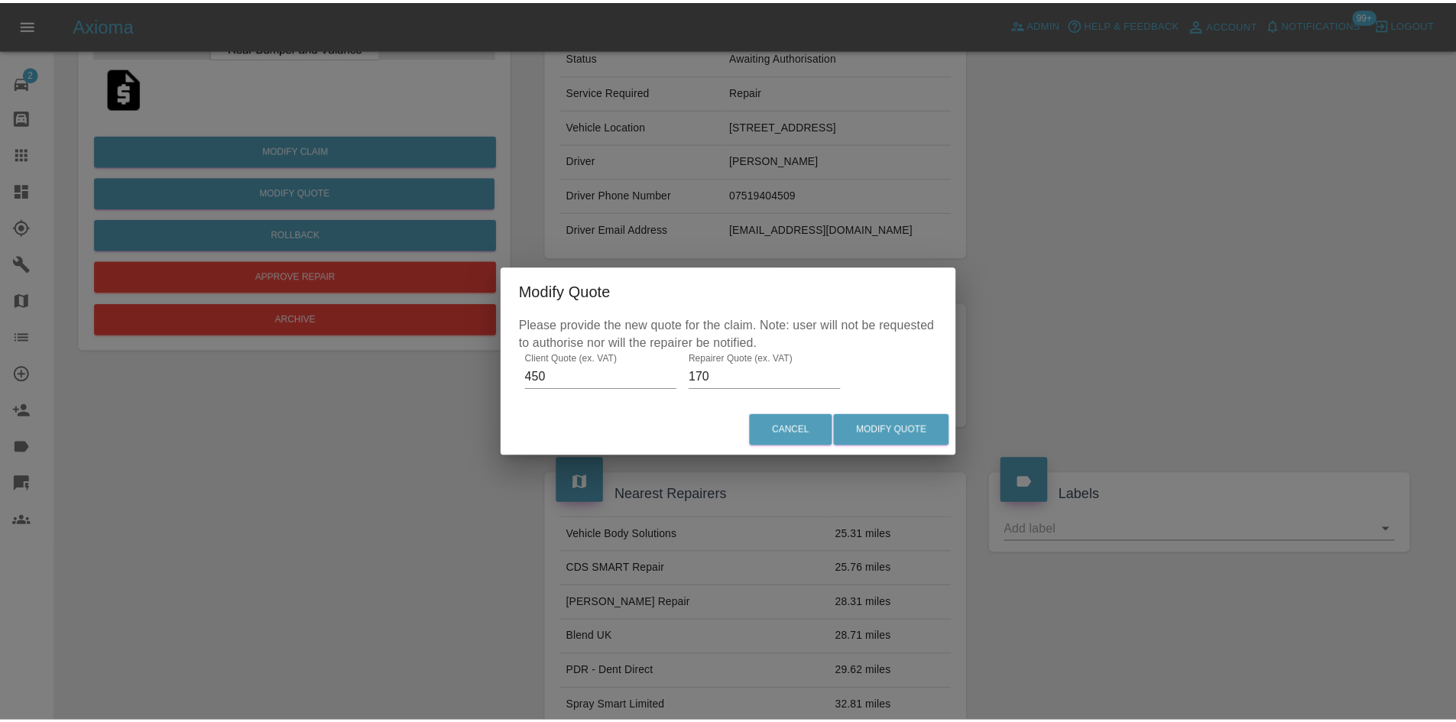
scroll to position [0, 0]
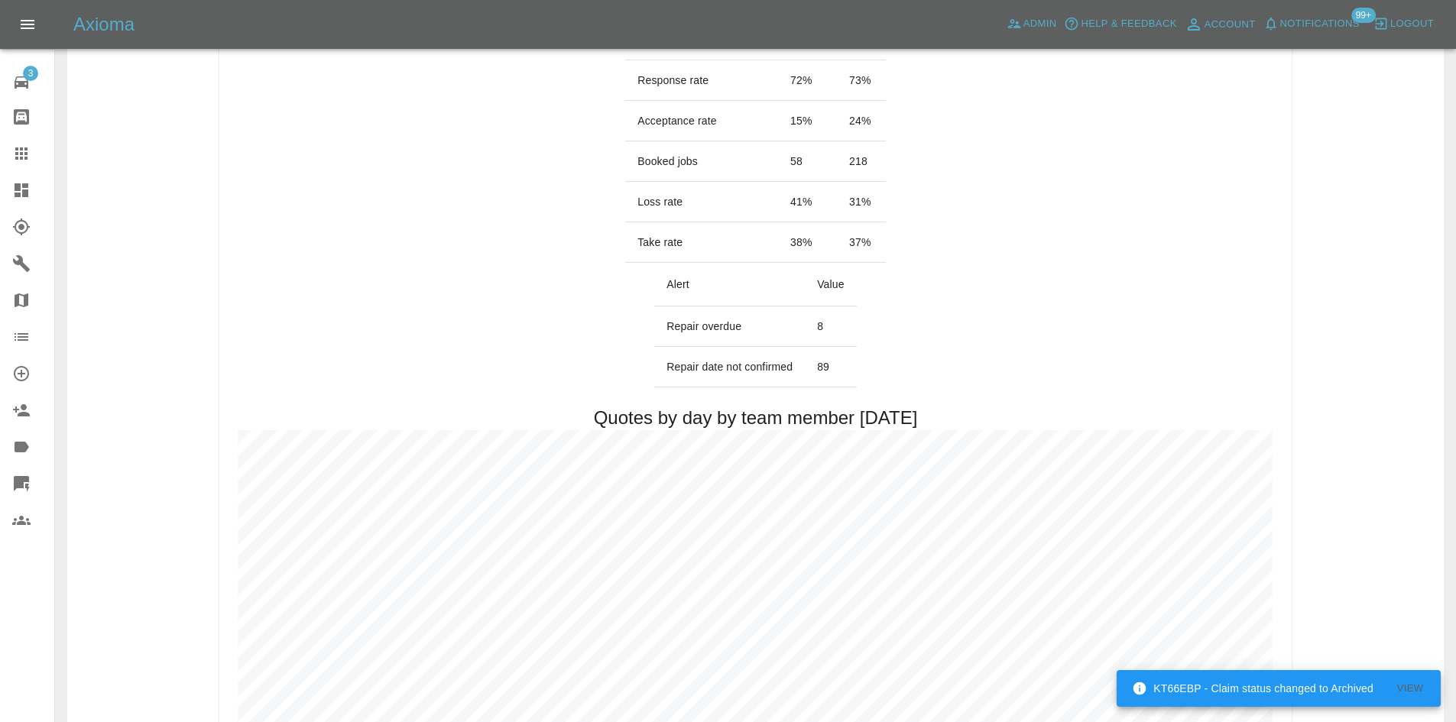
scroll to position [764, 0]
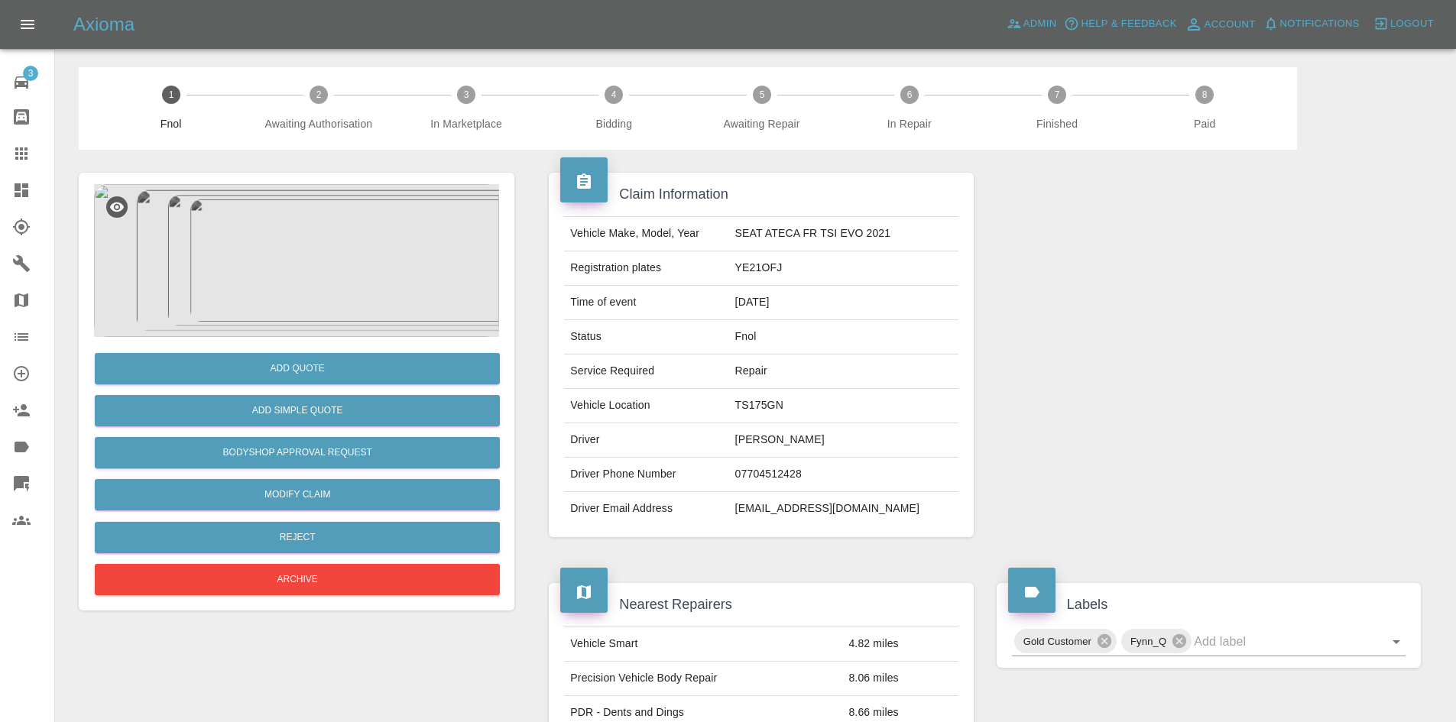
click at [352, 269] on img at bounding box center [296, 260] width 405 height 153
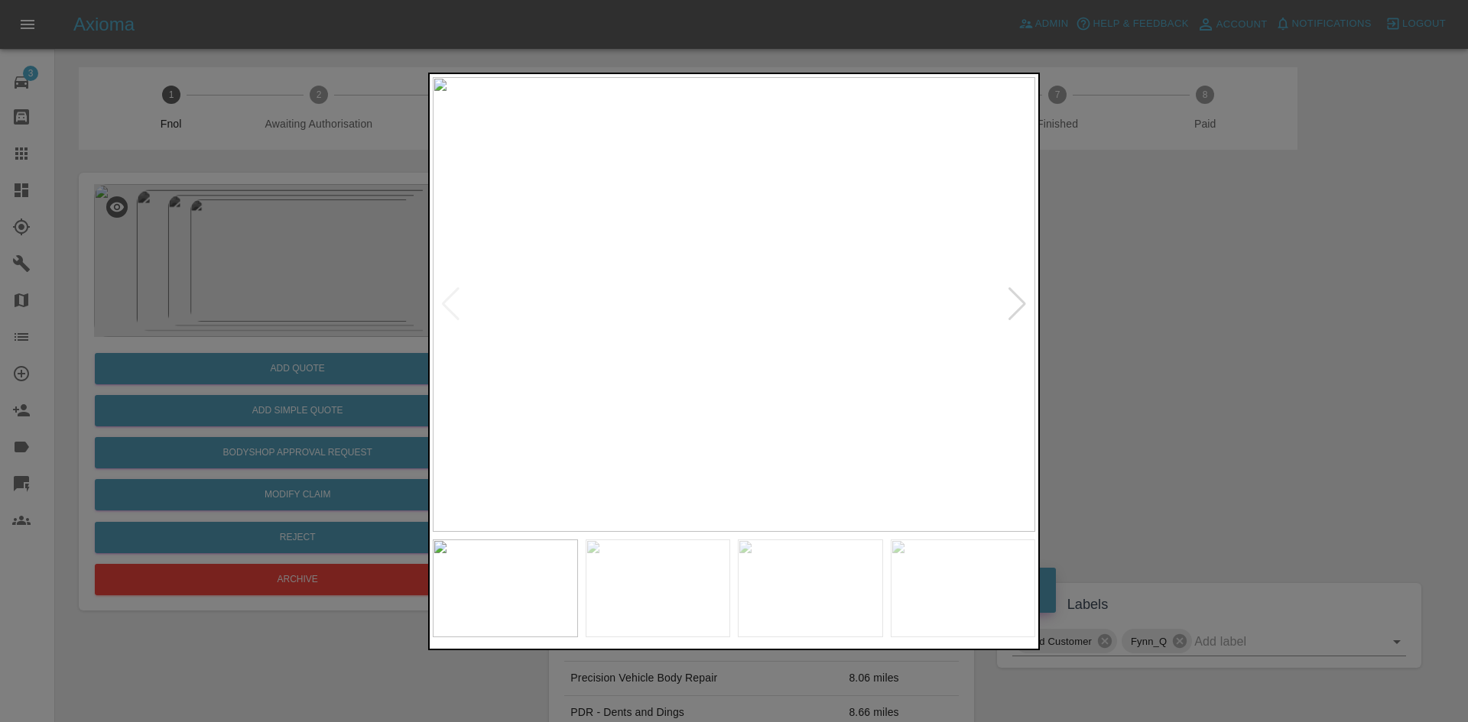
click at [686, 339] on img at bounding box center [734, 304] width 602 height 455
click at [625, 338] on img at bounding box center [708, 304] width 602 height 455
click at [609, 292] on img at bounding box center [734, 304] width 602 height 455
click at [755, 314] on img at bounding box center [734, 304] width 602 height 455
click at [781, 289] on img at bounding box center [734, 304] width 602 height 455
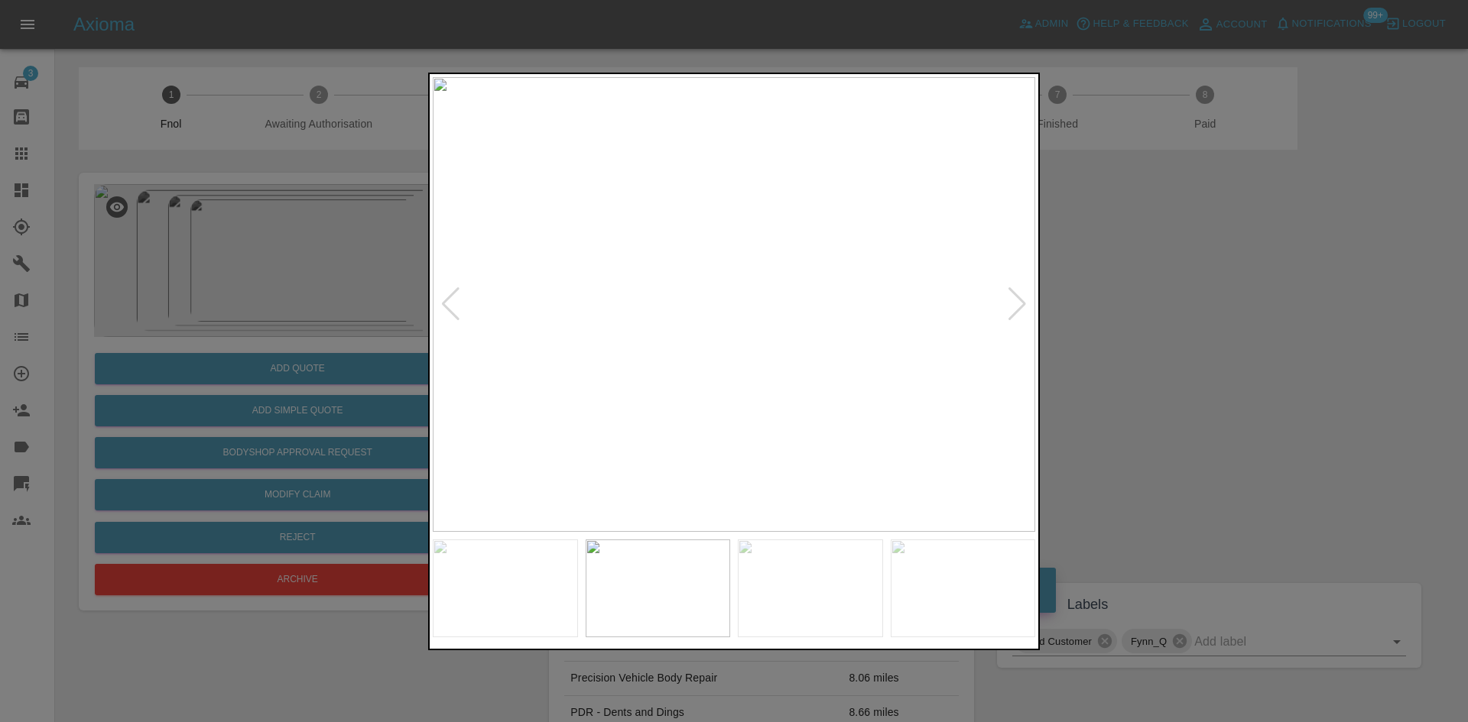
click at [781, 289] on img at bounding box center [734, 304] width 602 height 455
click at [580, 311] on img at bounding box center [593, 349] width 1807 height 1365
click at [781, 365] on img at bounding box center [755, 304] width 602 height 455
click at [686, 385] on img at bounding box center [734, 304] width 602 height 455
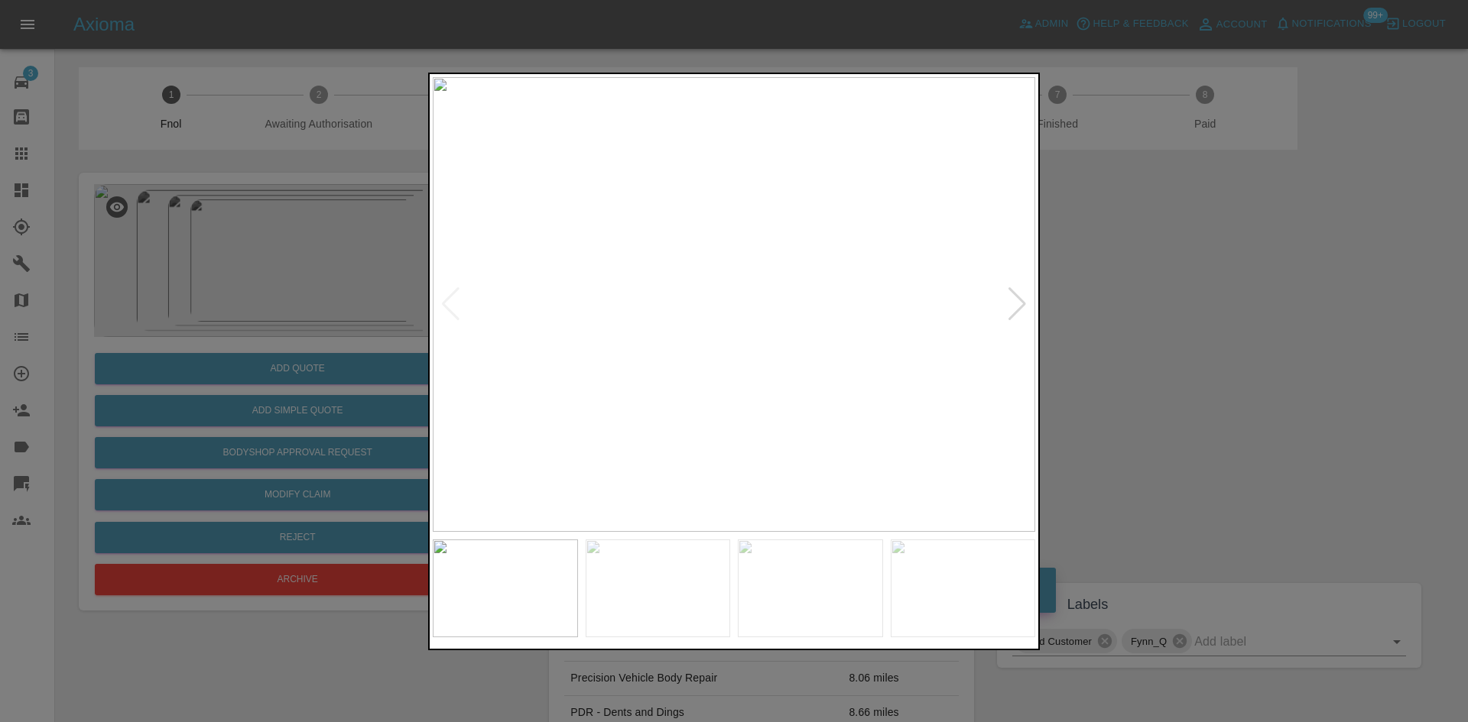
click at [721, 299] on img at bounding box center [734, 304] width 602 height 455
click at [618, 327] on img at bounding box center [549, 353] width 1807 height 1365
drag, startPoint x: 290, startPoint y: 295, endPoint x: 281, endPoint y: 298, distance: 8.9
click at [289, 295] on div at bounding box center [734, 361] width 1468 height 722
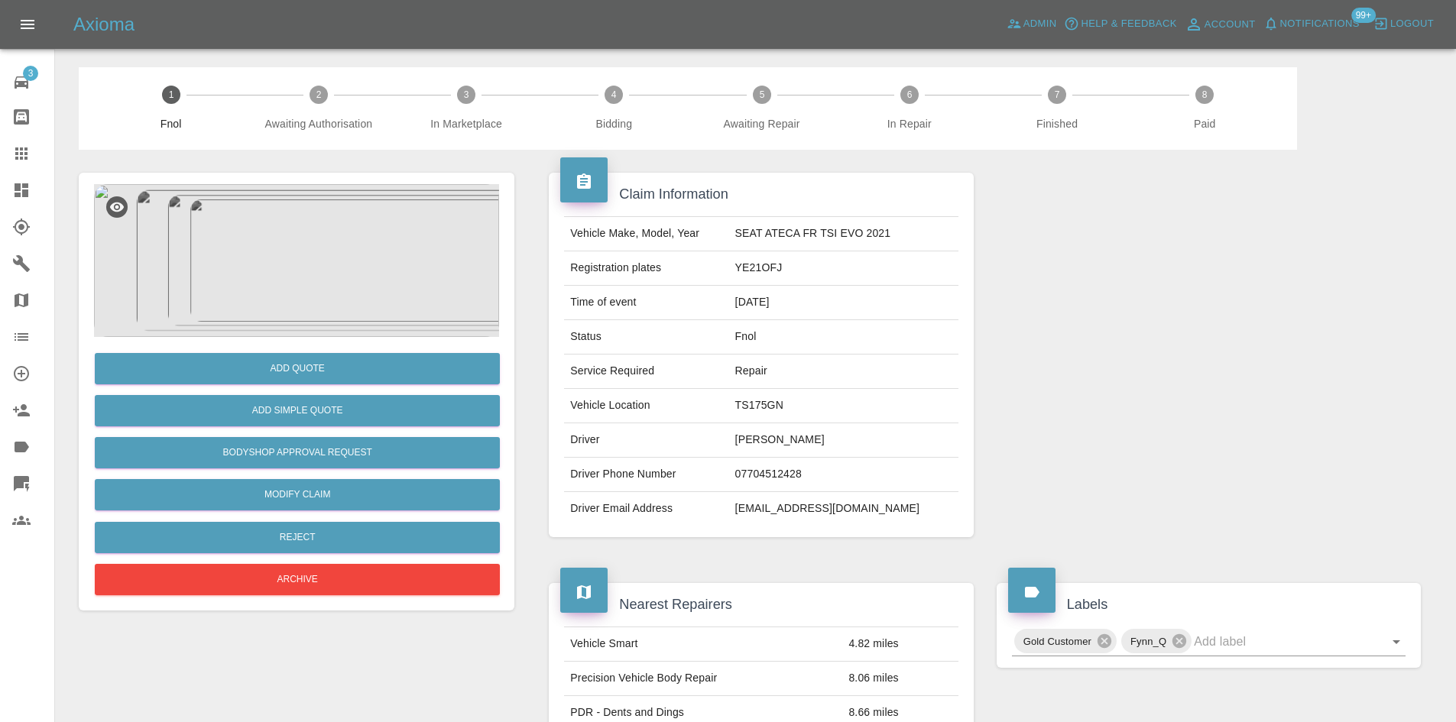
click at [287, 248] on img at bounding box center [296, 260] width 405 height 153
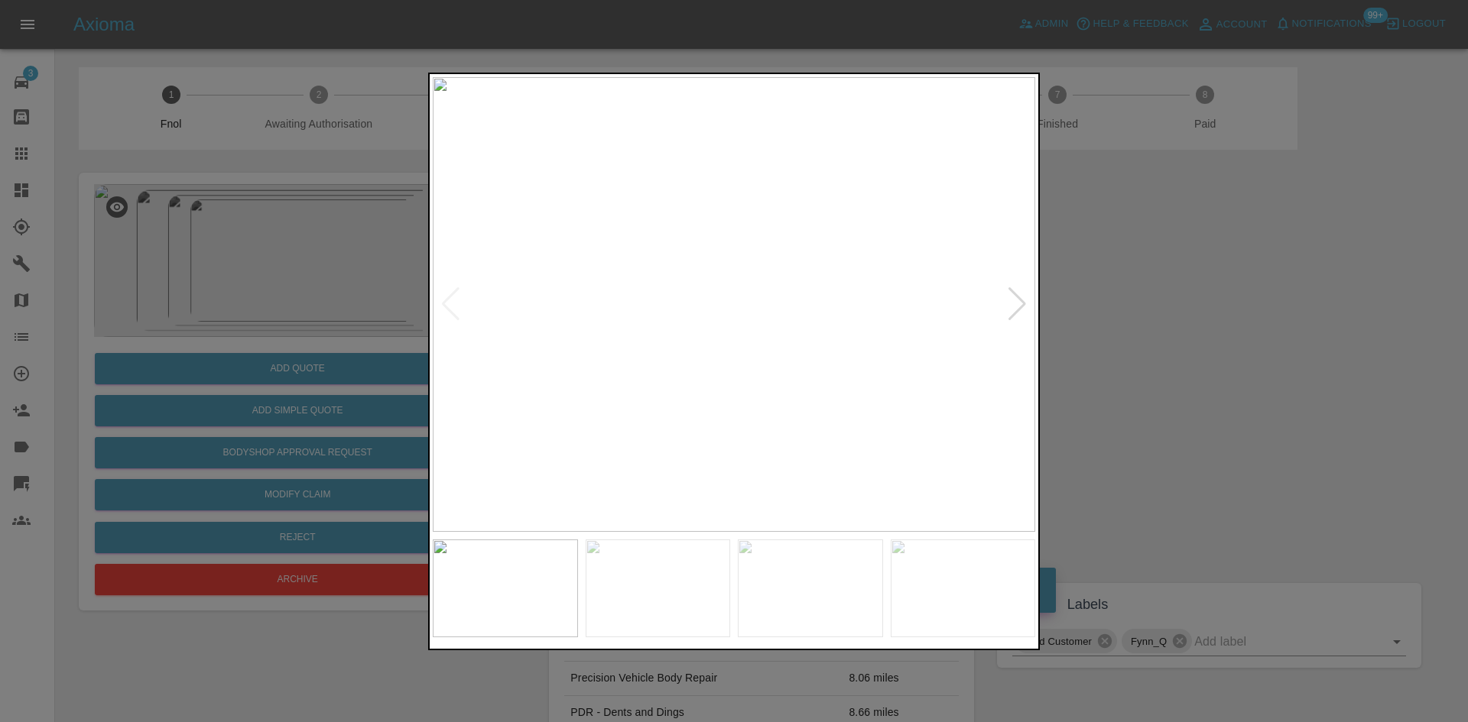
click at [768, 267] on img at bounding box center [734, 304] width 602 height 455
click at [768, 267] on img at bounding box center [630, 416] width 1807 height 1365
click at [689, 380] on img at bounding box center [734, 304] width 602 height 455
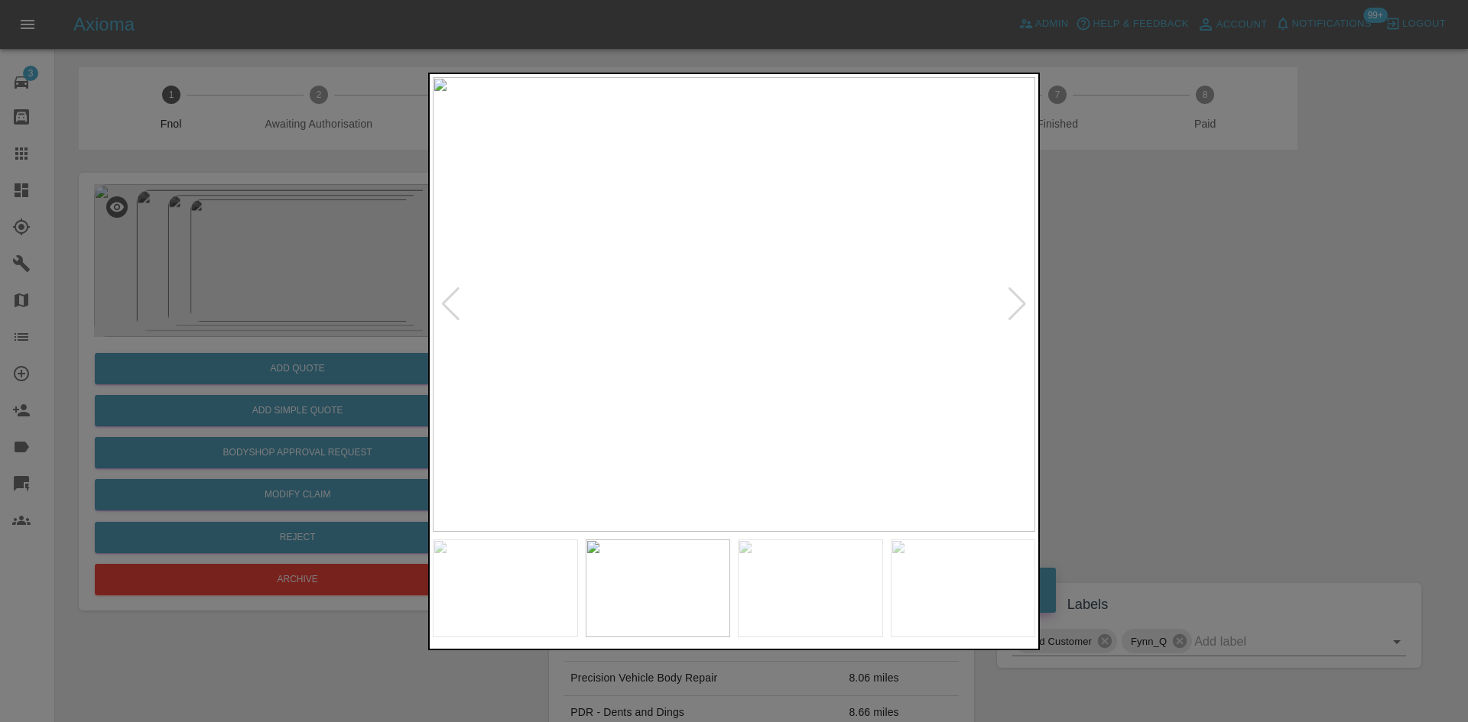
click at [761, 272] on img at bounding box center [734, 304] width 602 height 455
click at [760, 273] on img at bounding box center [653, 400] width 1807 height 1365
click at [671, 349] on img at bounding box center [734, 304] width 602 height 455
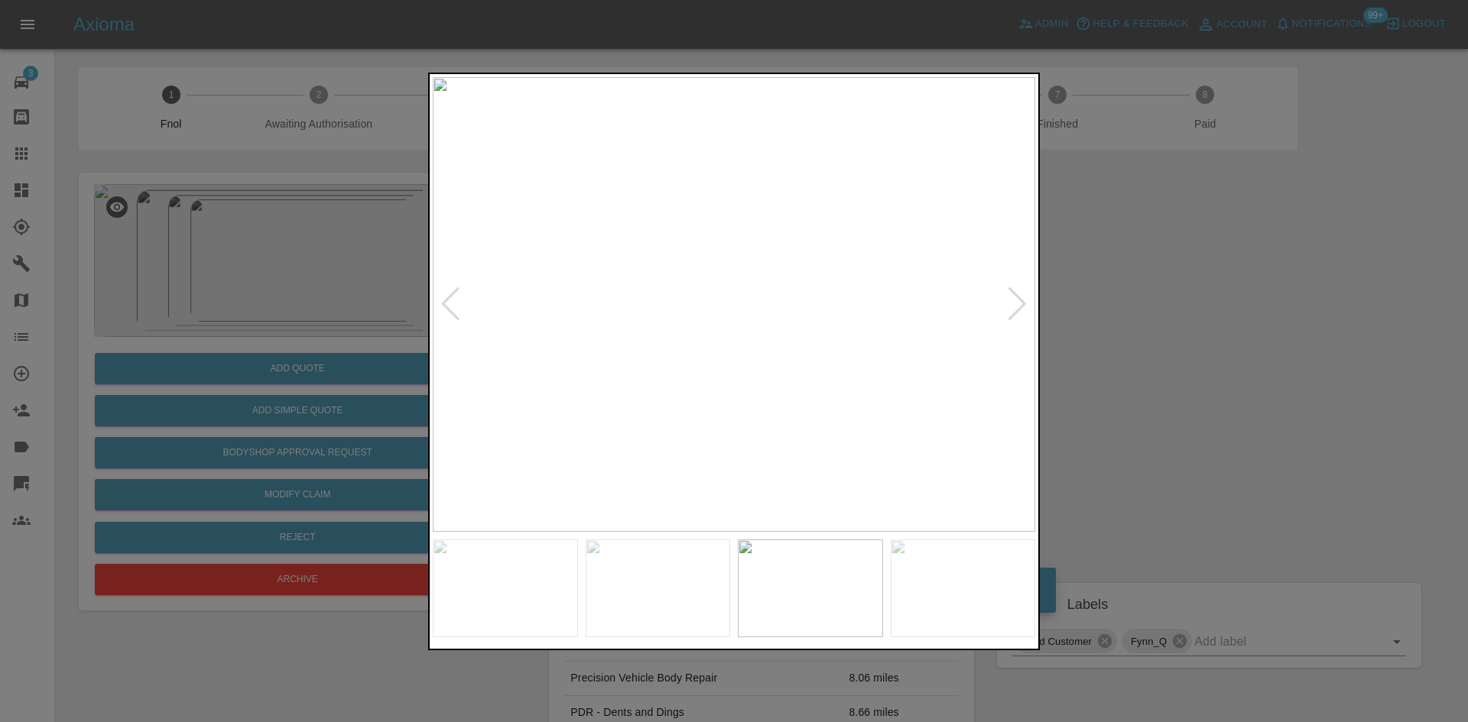
click at [731, 286] on img at bounding box center [734, 304] width 602 height 455
click at [731, 285] on img at bounding box center [742, 359] width 1807 height 1365
click at [615, 338] on img at bounding box center [734, 304] width 602 height 455
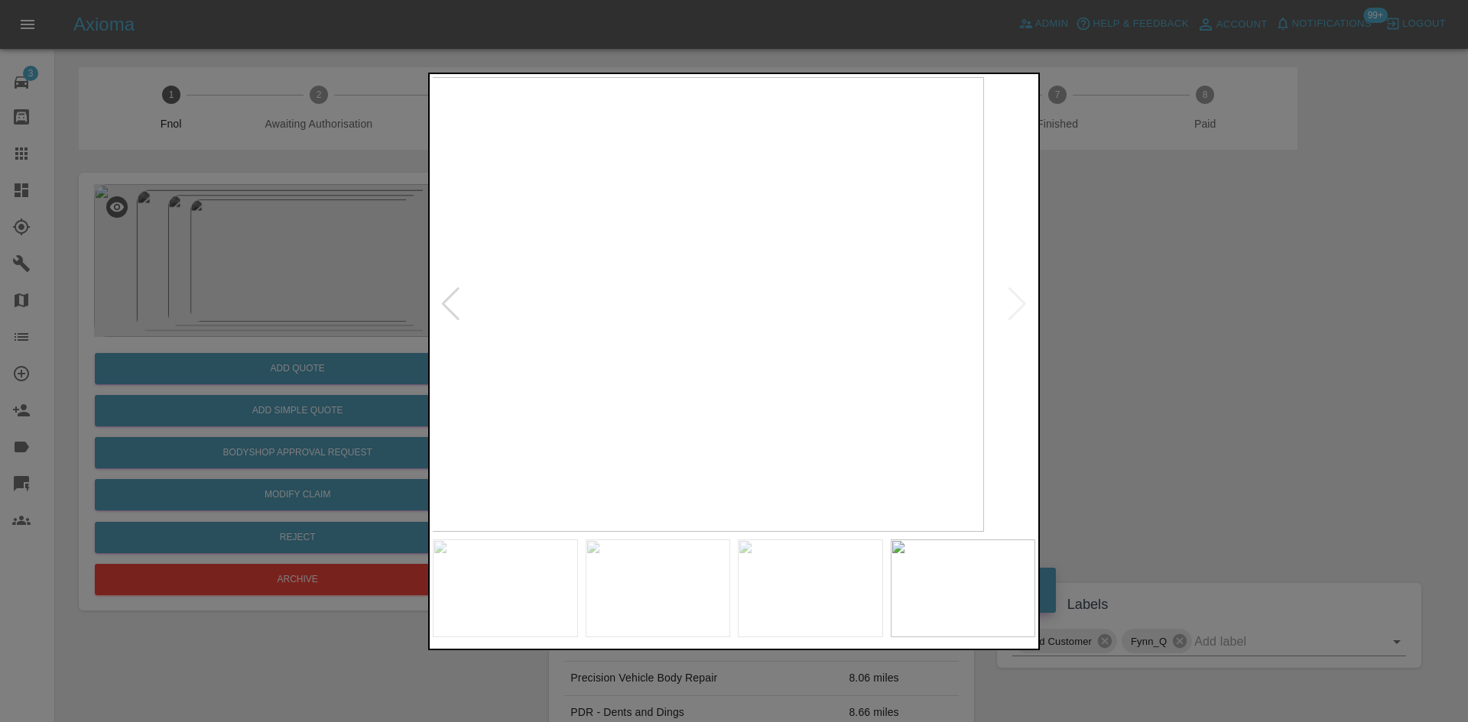
click at [571, 362] on img at bounding box center [682, 304] width 602 height 455
click at [807, 361] on img at bounding box center [734, 304] width 602 height 455
click at [349, 309] on div at bounding box center [734, 361] width 1468 height 722
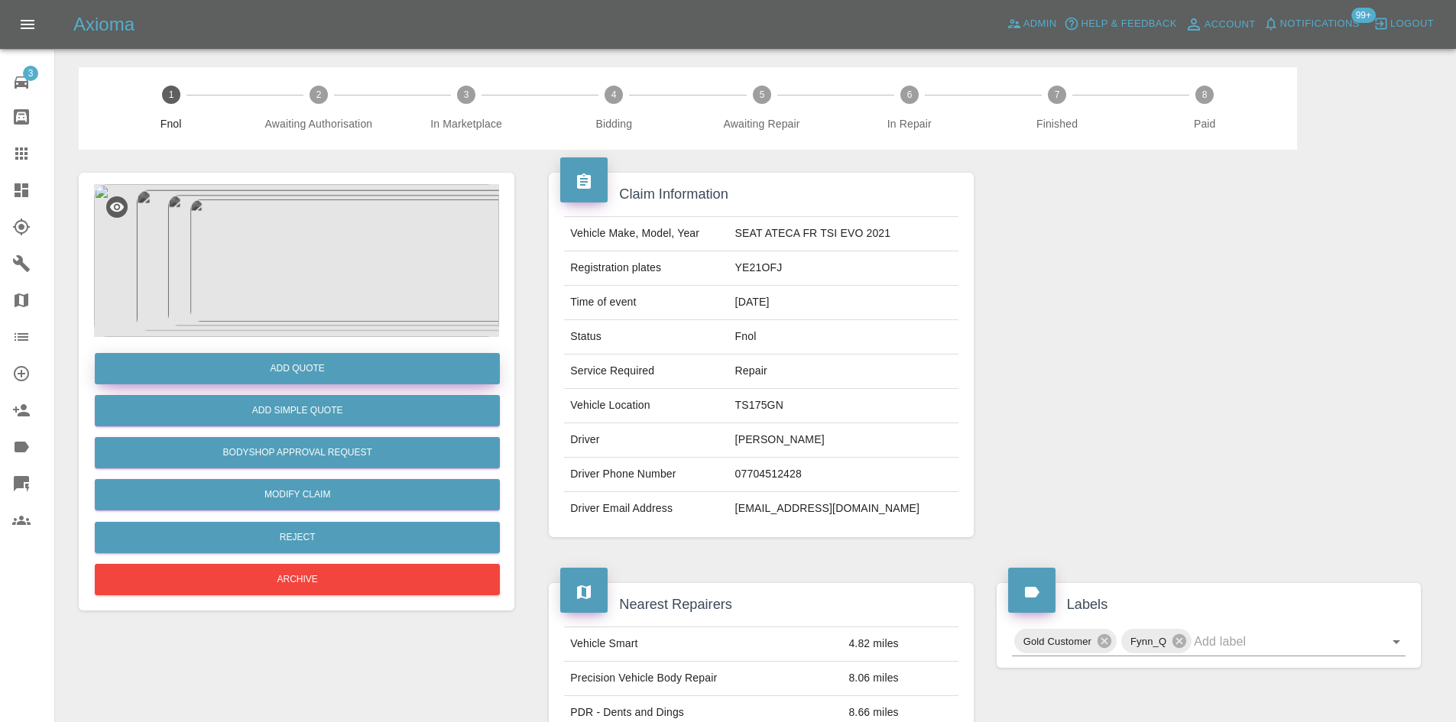
click at [303, 372] on button "Add Quote" at bounding box center [297, 368] width 405 height 31
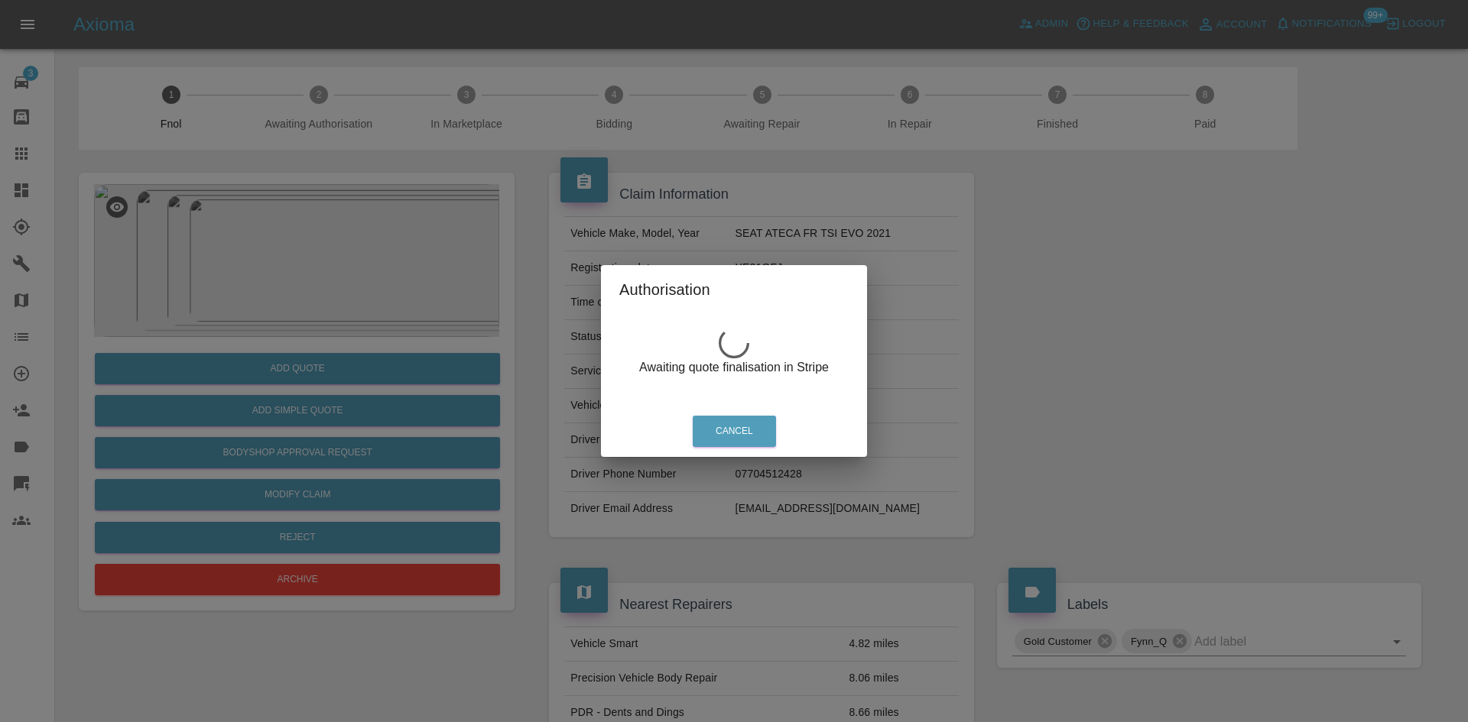
click at [362, 304] on div "Authorisation Awaiting quote finalisation in Stripe Cancel" at bounding box center [734, 361] width 1468 height 722
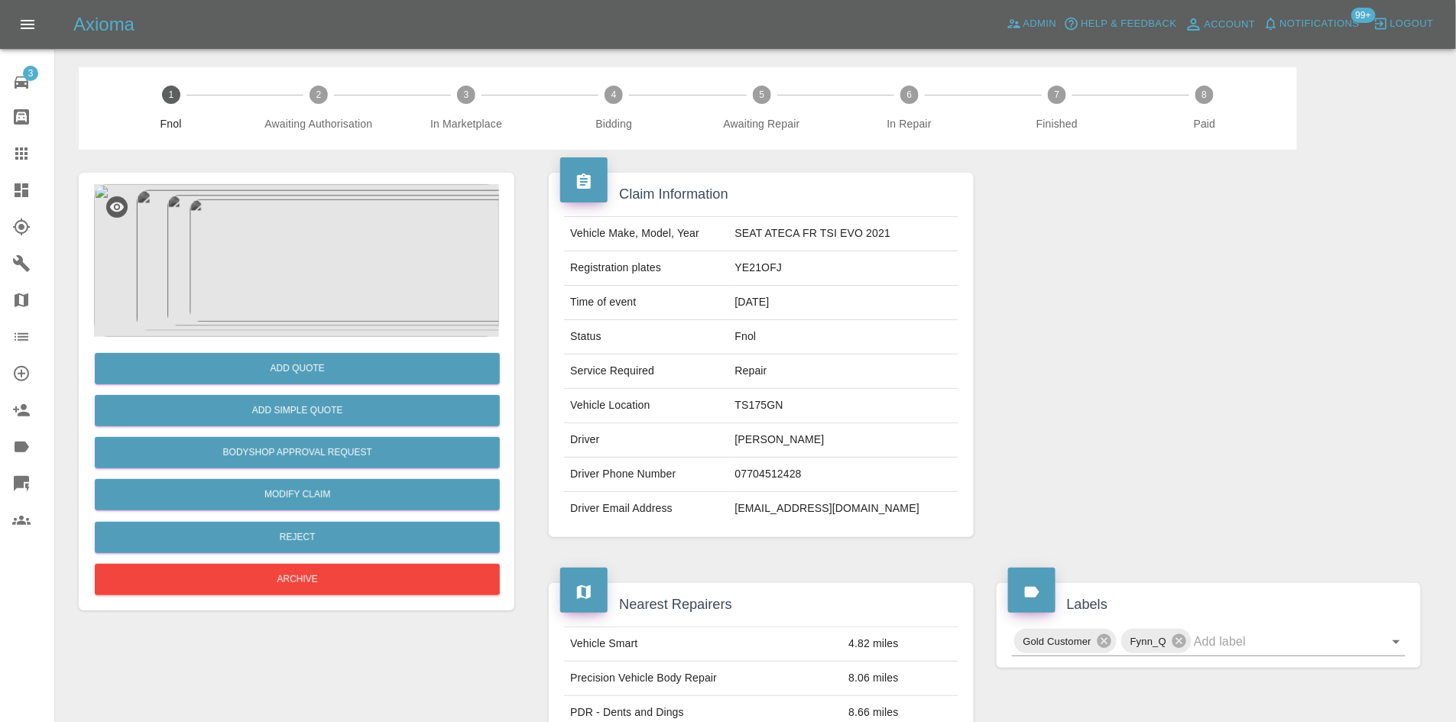
click at [297, 281] on img at bounding box center [296, 260] width 405 height 153
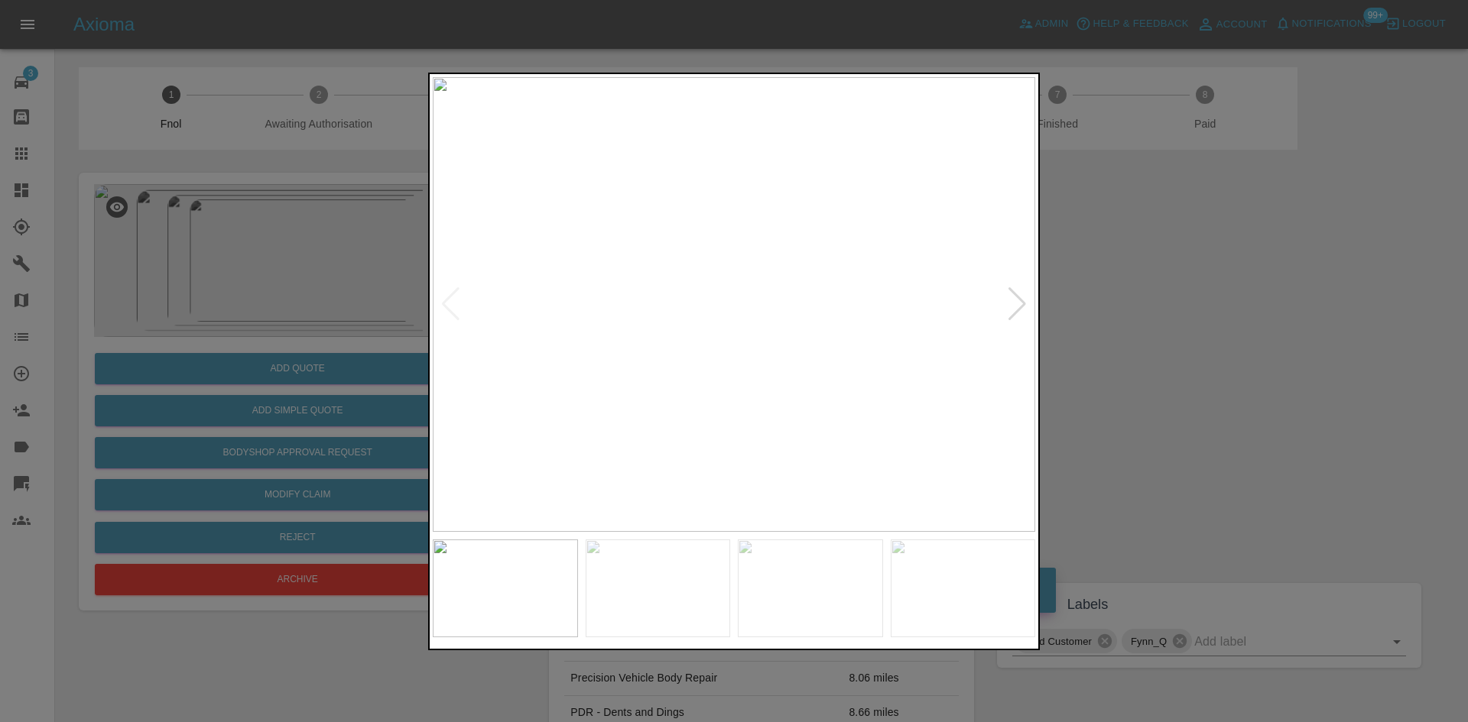
click at [575, 381] on img at bounding box center [734, 304] width 602 height 455
click at [562, 424] on img at bounding box center [734, 304] width 602 height 455
click at [693, 278] on img at bounding box center [734, 304] width 602 height 455
click at [327, 258] on div at bounding box center [734, 361] width 1468 height 722
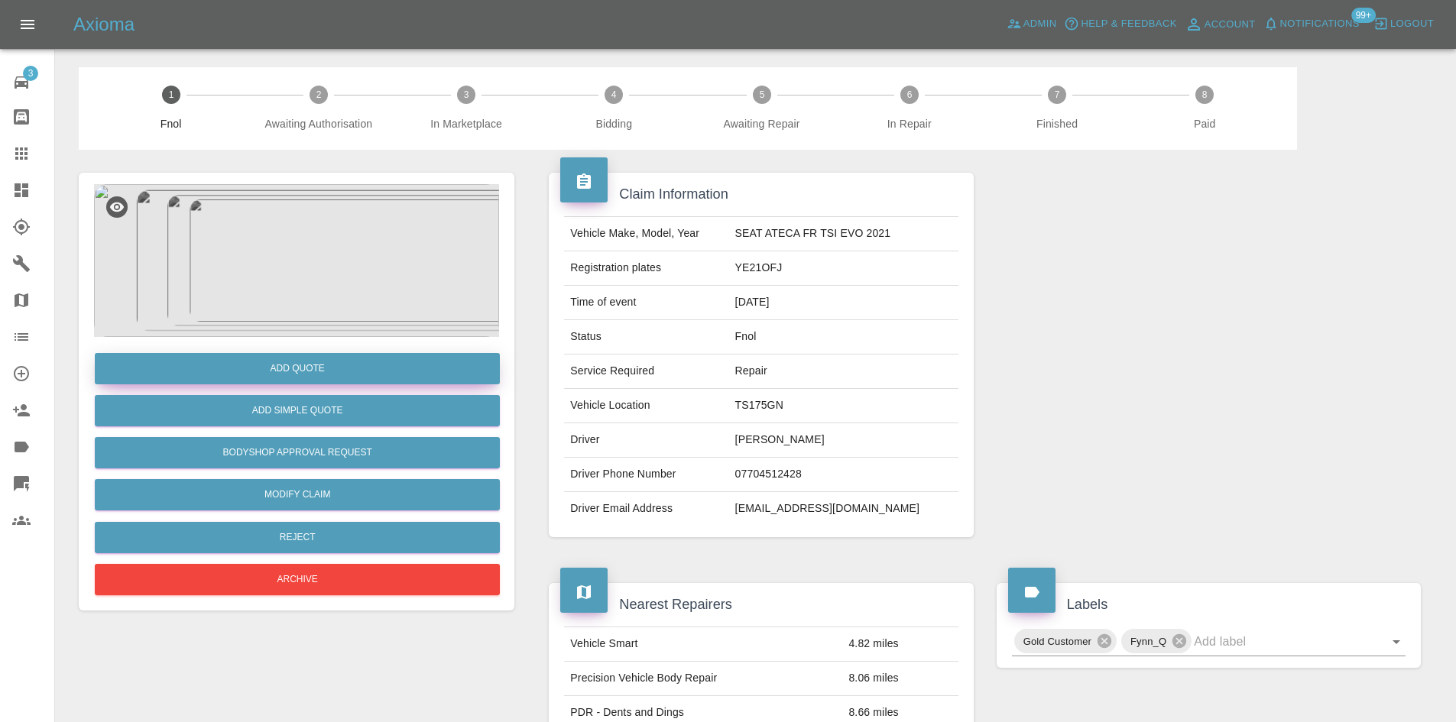
click at [340, 379] on button "Add Quote" at bounding box center [297, 368] width 405 height 31
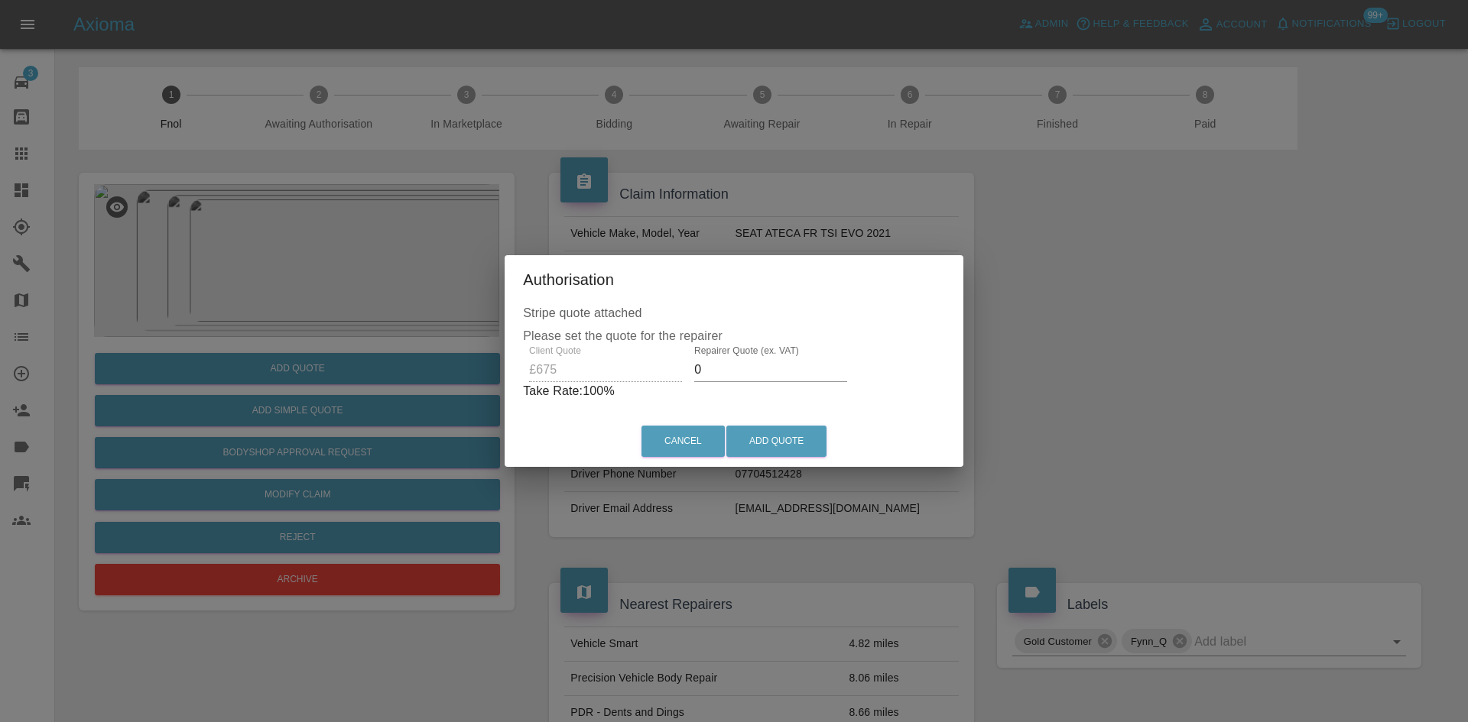
click at [666, 375] on div "Client Quote £675 Repairer Quote (ex. VAT) 0 Take Rate: 100 %" at bounding box center [734, 373] width 422 height 55
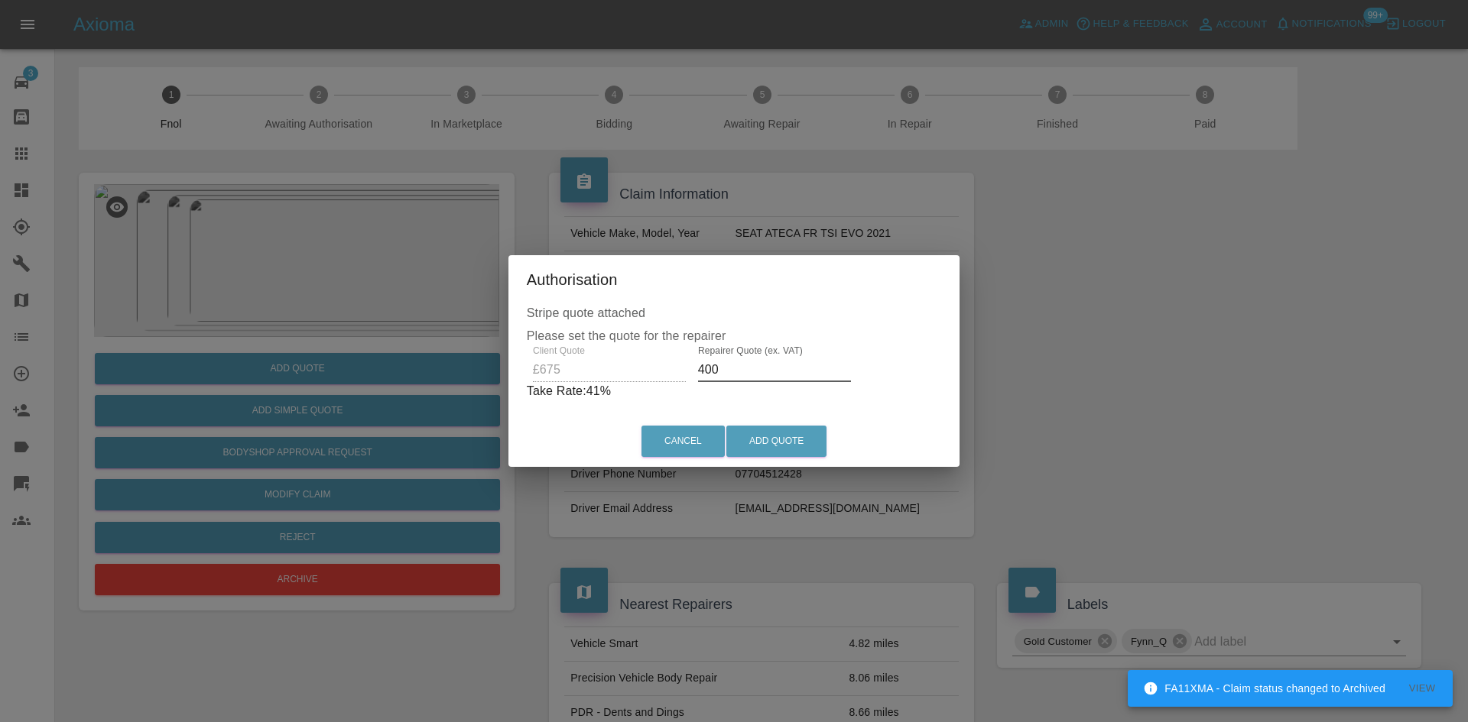
drag, startPoint x: 773, startPoint y: 369, endPoint x: 611, endPoint y: 396, distance: 164.3
click at [623, 393] on div "Client Quote £675 Repairer Quote (ex. VAT) 400 Take Rate: 41 %" at bounding box center [734, 373] width 415 height 55
type input "375"
click at [755, 426] on button "Add Quote" at bounding box center [776, 441] width 100 height 31
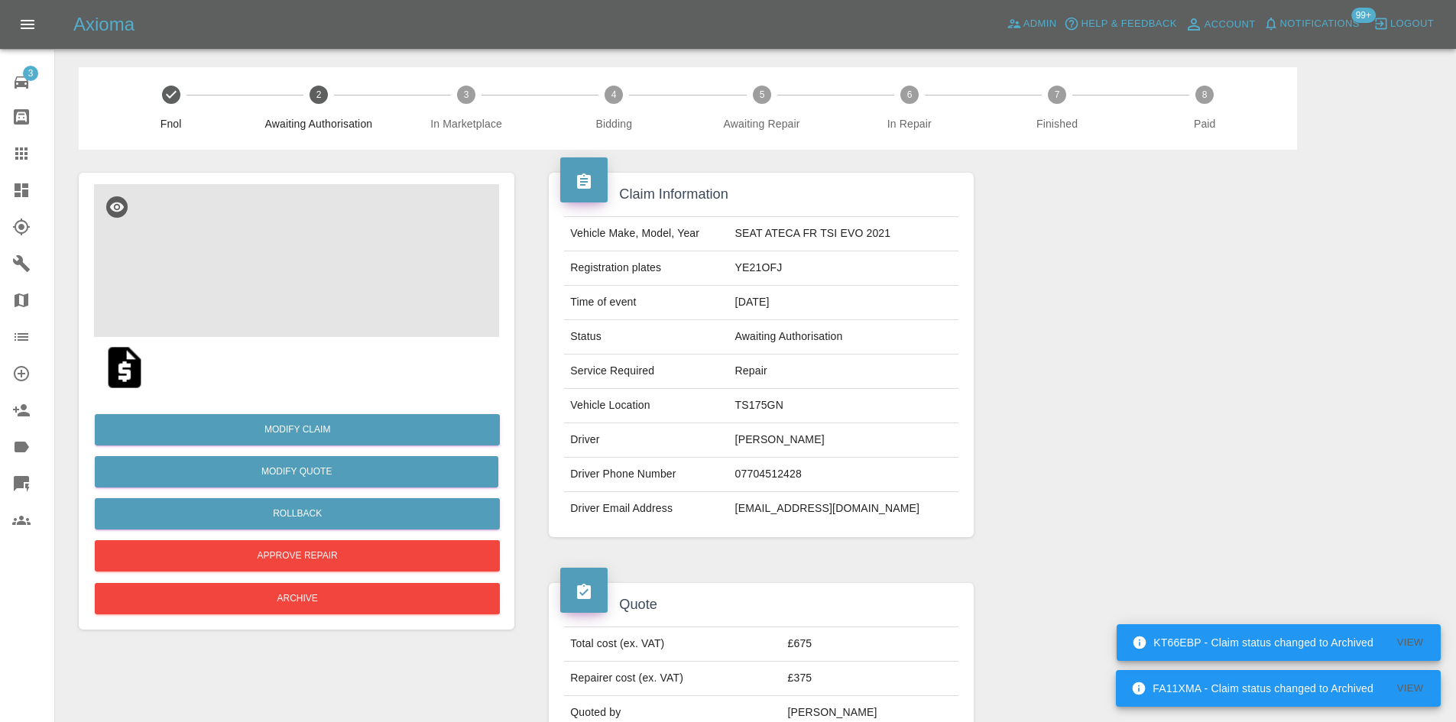
click at [287, 252] on img at bounding box center [296, 260] width 405 height 153
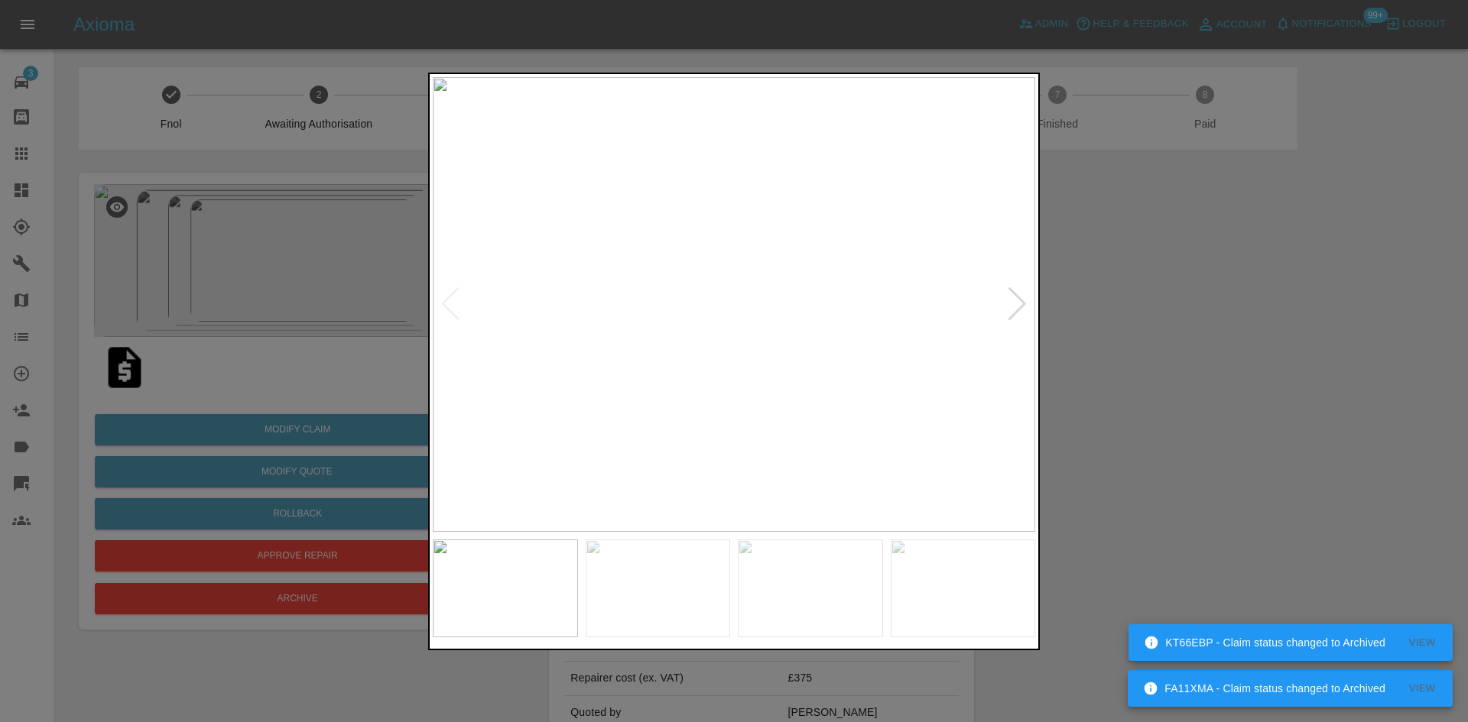
click at [350, 191] on div at bounding box center [734, 361] width 1468 height 722
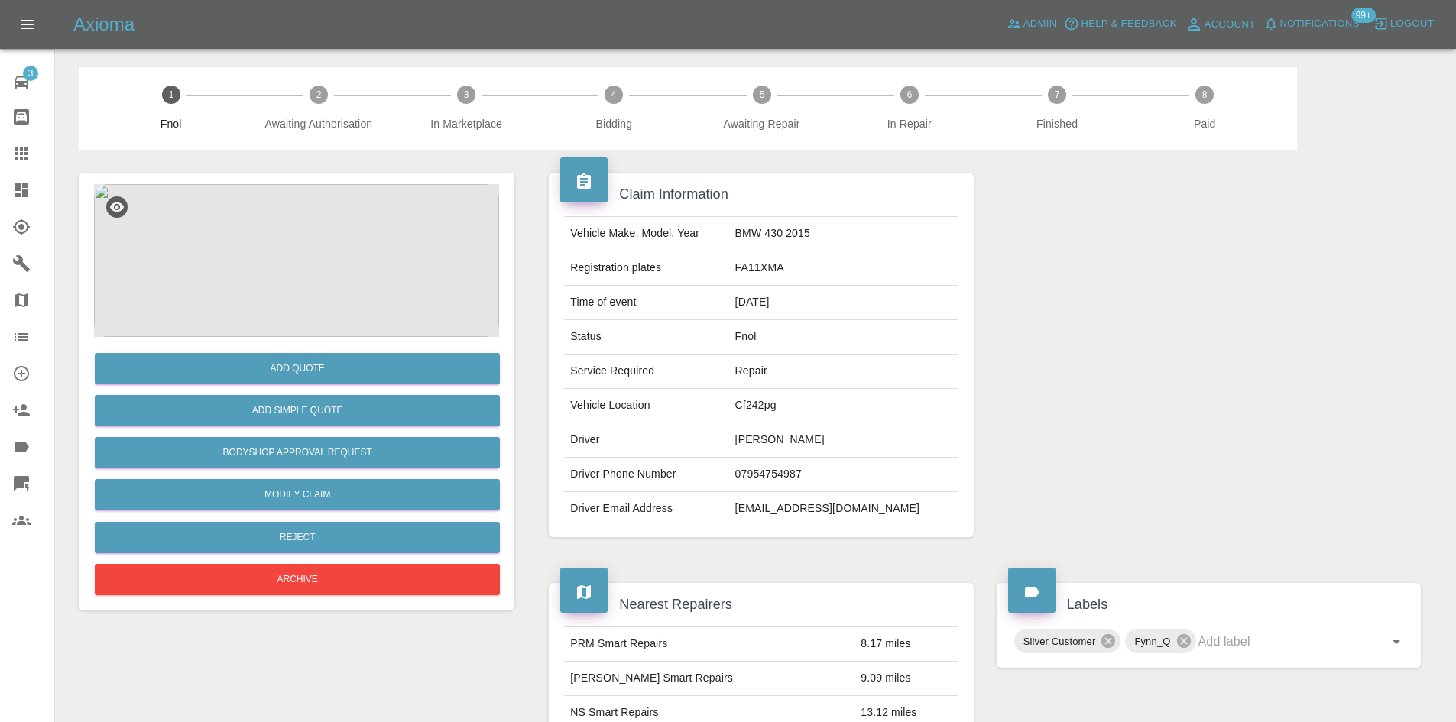
click at [307, 272] on img at bounding box center [296, 260] width 405 height 153
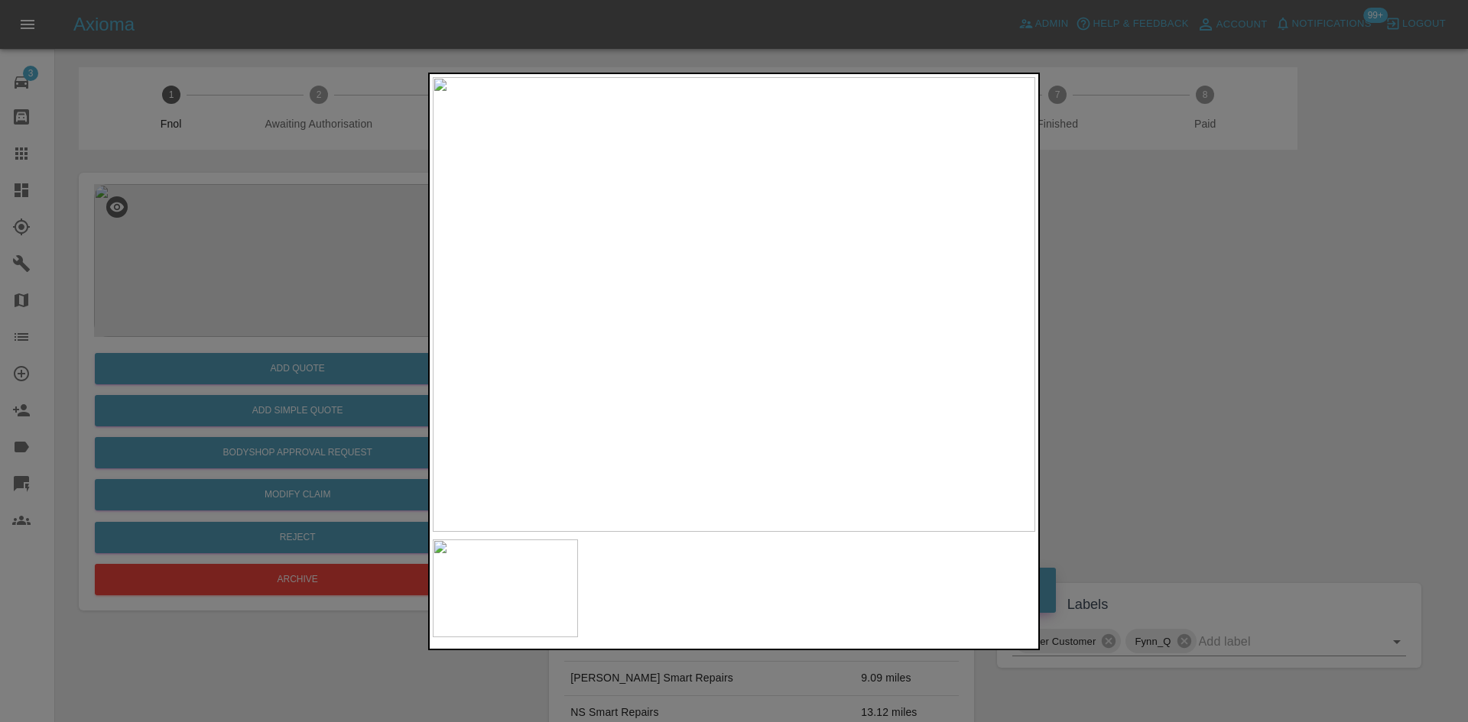
click at [632, 296] on img at bounding box center [734, 304] width 602 height 455
click at [643, 307] on img at bounding box center [734, 304] width 602 height 455
click at [683, 311] on img at bounding box center [734, 304] width 602 height 455
click at [197, 328] on div at bounding box center [734, 361] width 1468 height 722
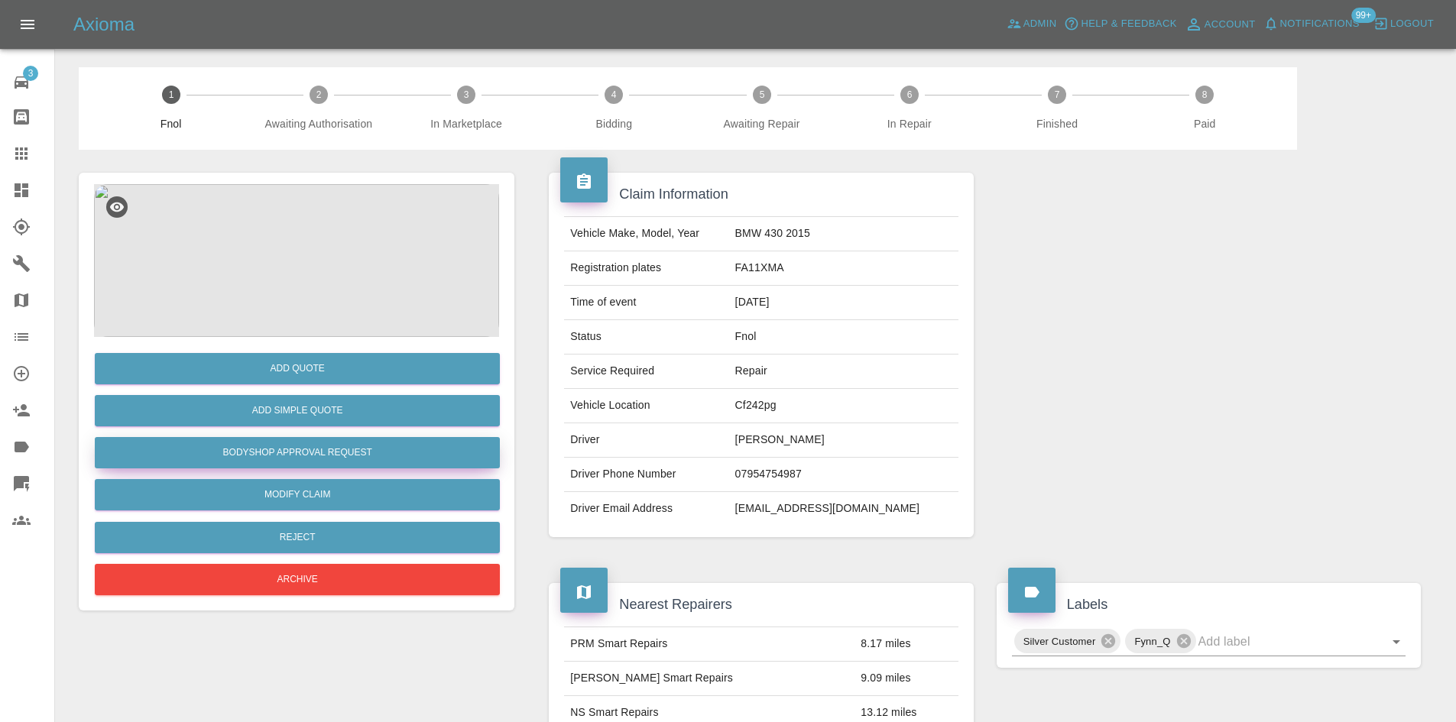
click at [329, 443] on button "Bodyshop Approval Request" at bounding box center [297, 452] width 405 height 31
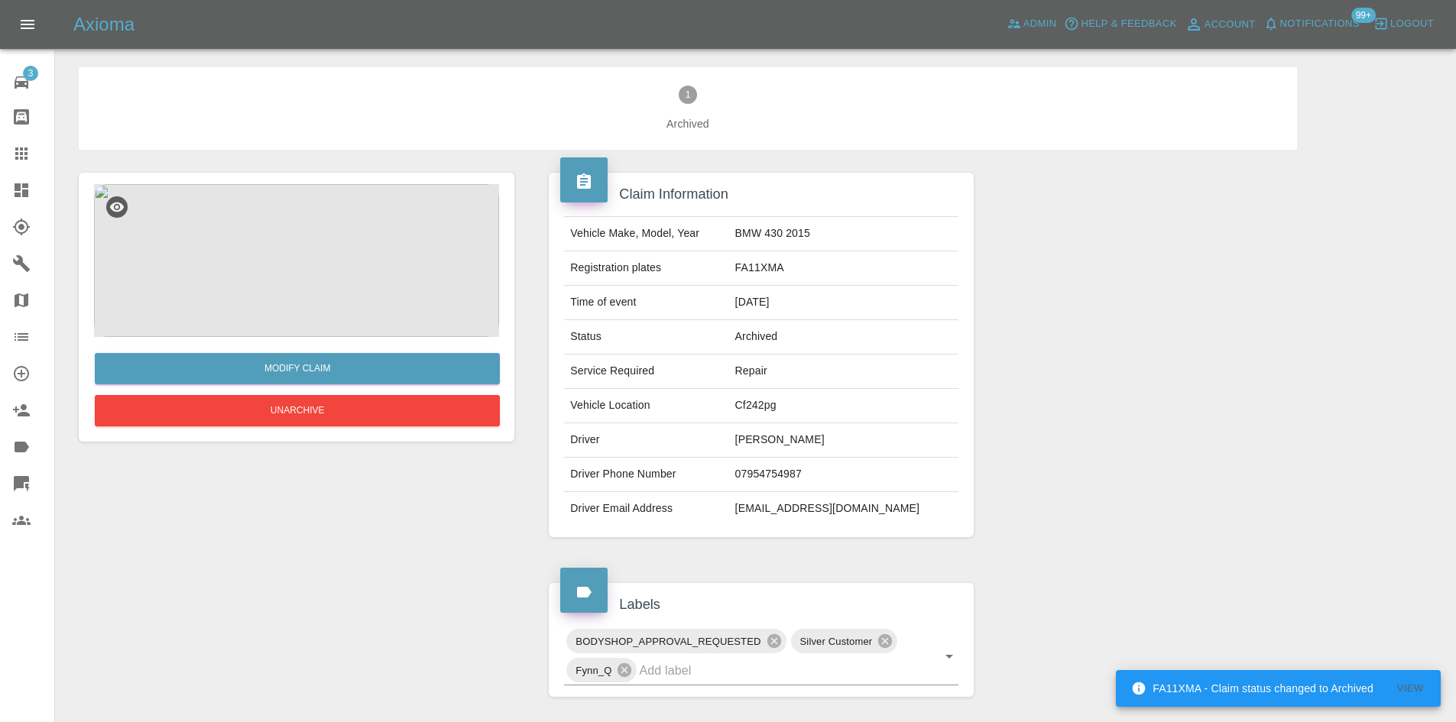
click at [345, 256] on img at bounding box center [296, 260] width 405 height 153
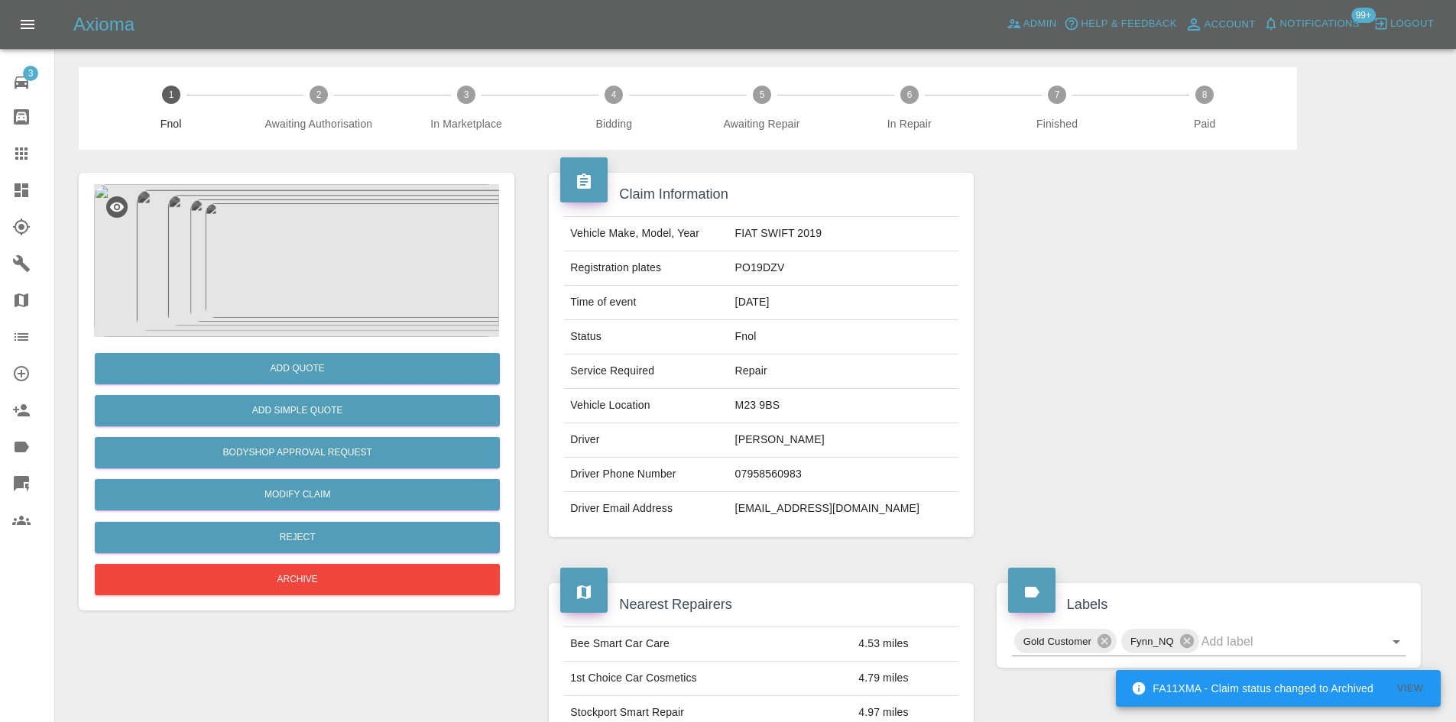
click at [271, 284] on img at bounding box center [296, 260] width 405 height 153
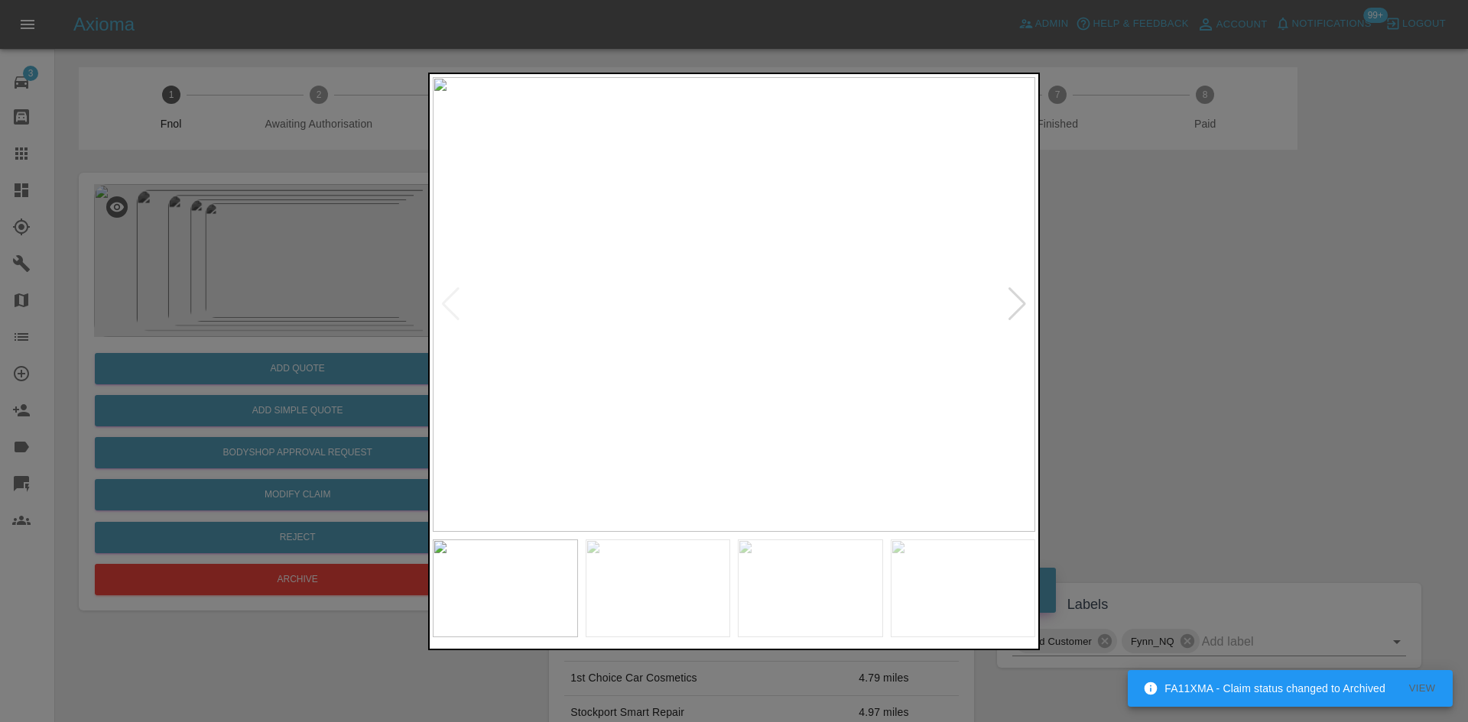
click at [741, 261] on img at bounding box center [734, 304] width 602 height 455
click at [769, 382] on img at bounding box center [713, 432] width 1807 height 1365
click at [556, 407] on img at bounding box center [734, 304] width 602 height 455
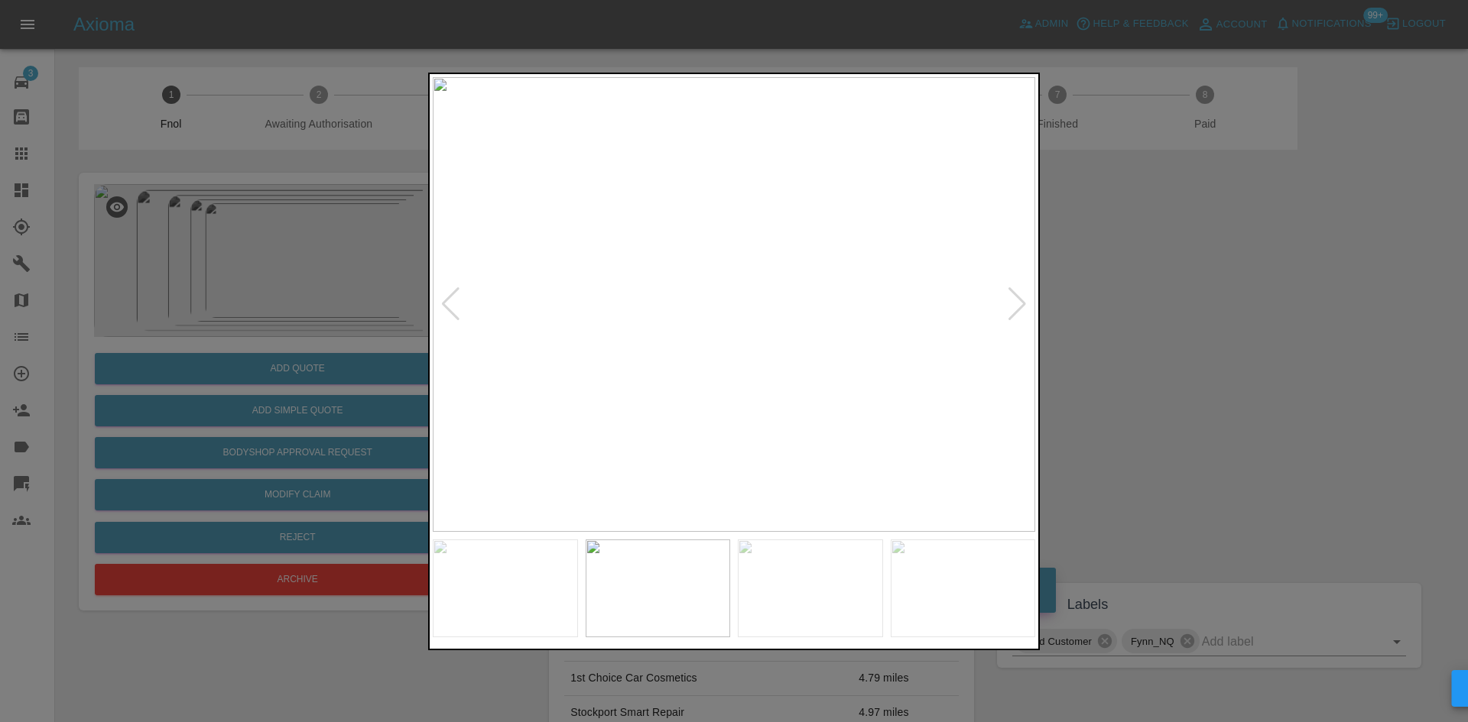
click at [607, 313] on img at bounding box center [734, 304] width 602 height 455
click at [491, 320] on img at bounding box center [460, 304] width 602 height 455
click at [424, 334] on div at bounding box center [734, 361] width 1468 height 722
click at [722, 374] on img at bounding box center [734, 304] width 602 height 455
click at [866, 420] on img at bounding box center [734, 304] width 602 height 455
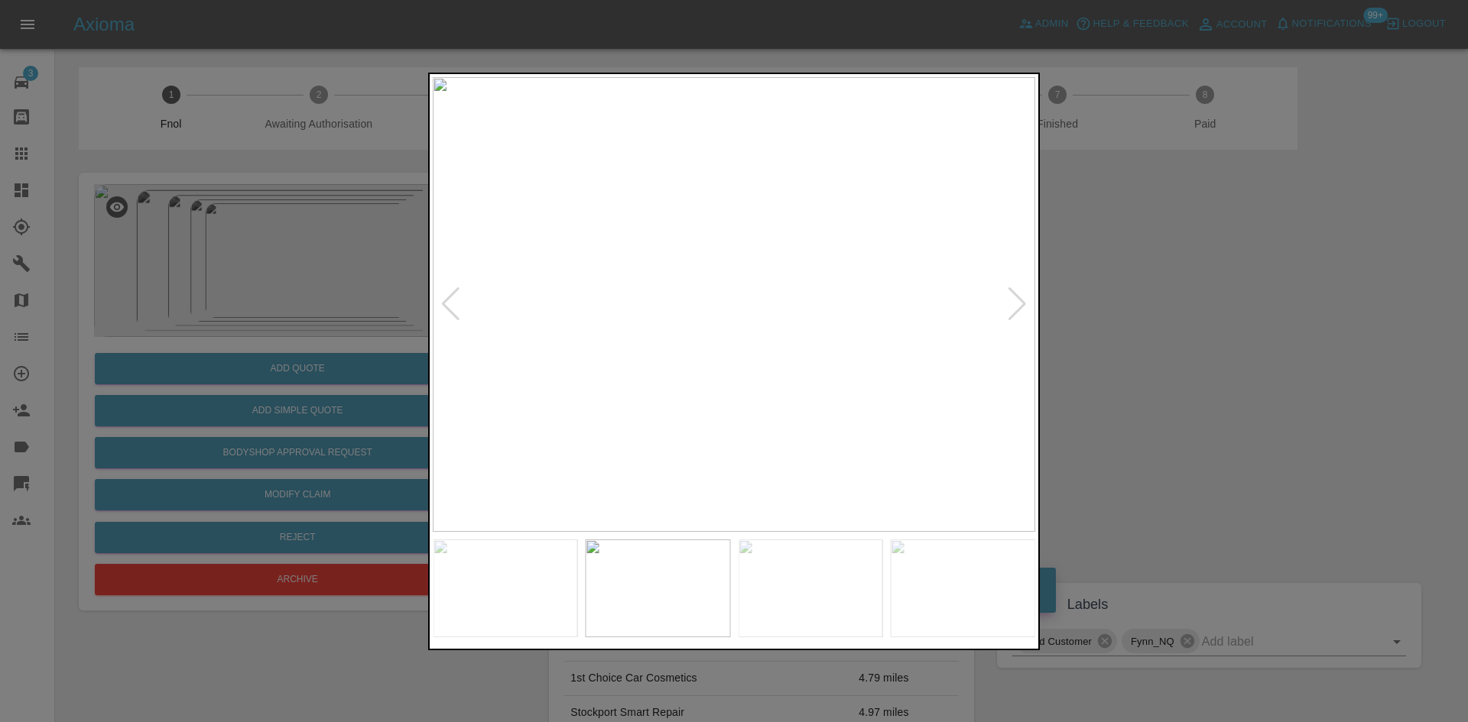
drag, startPoint x: 378, startPoint y: 394, endPoint x: 501, endPoint y: 433, distance: 128.9
click at [377, 395] on div at bounding box center [734, 361] width 1468 height 722
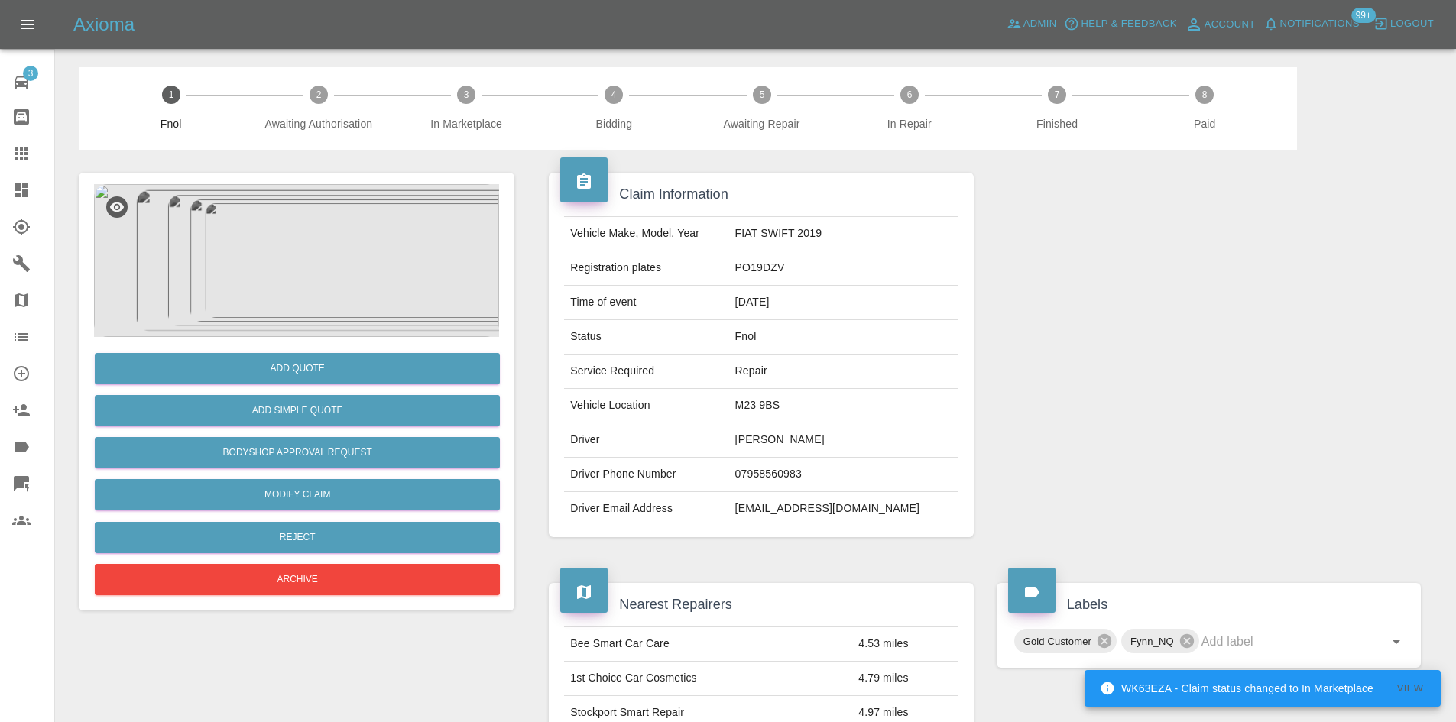
click at [807, 232] on td "FIAT SWIFT 2019" at bounding box center [843, 234] width 229 height 34
copy td "FIAT SWIFT 2019"
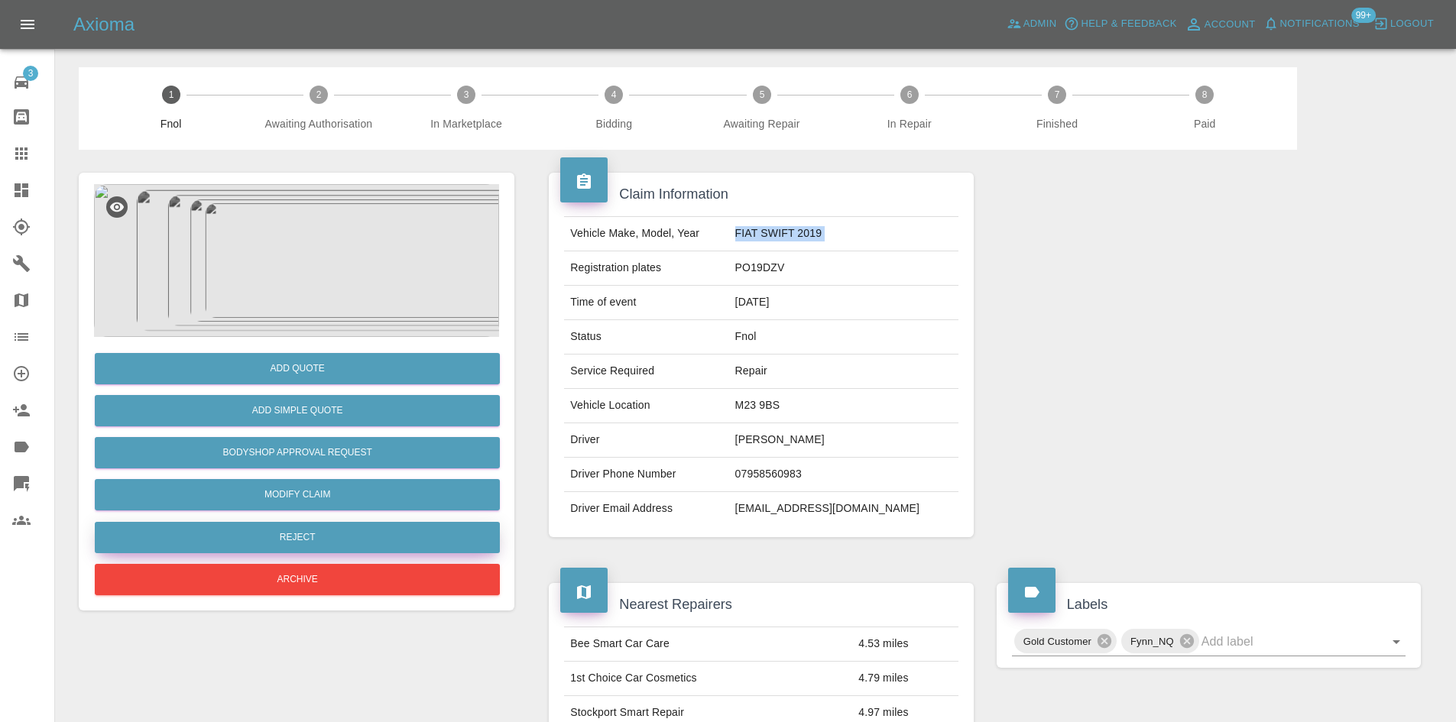
click at [299, 544] on button "Reject" at bounding box center [297, 537] width 405 height 31
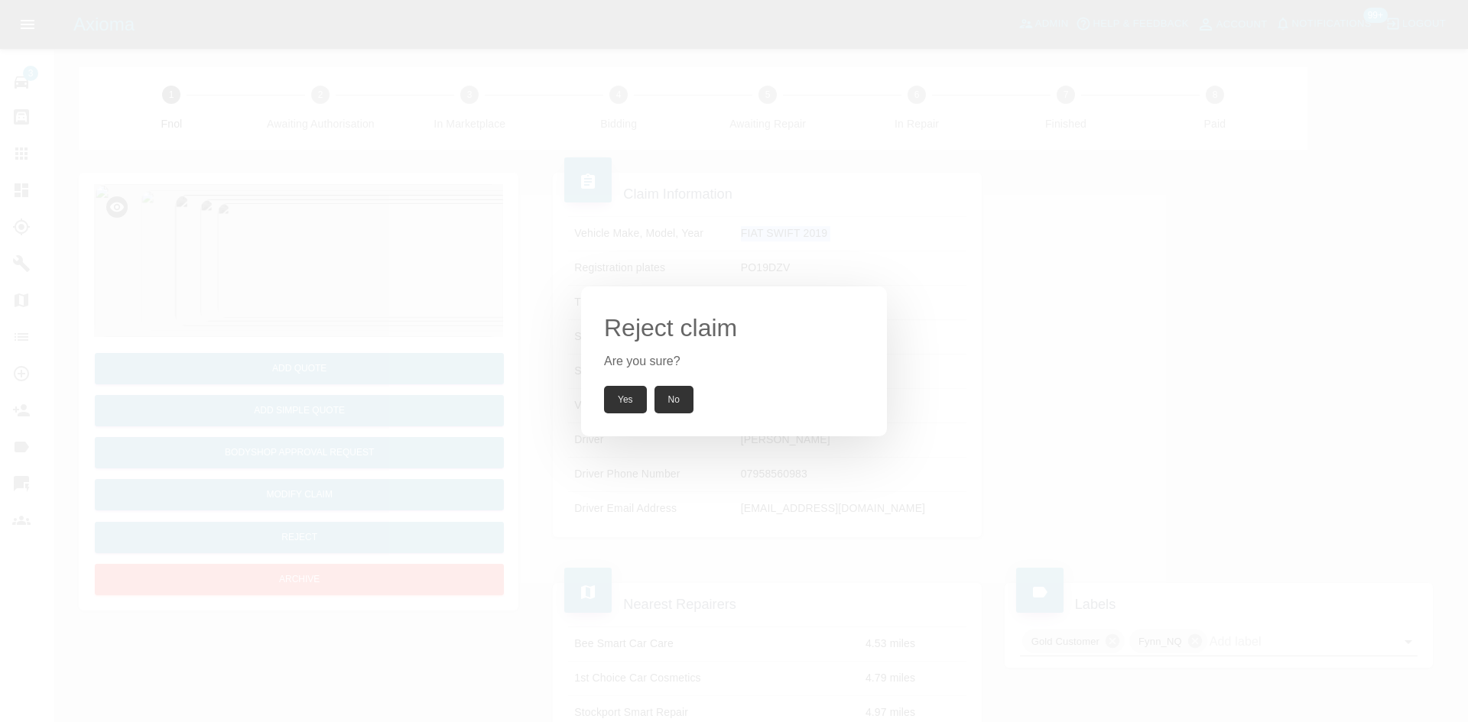
click at [635, 410] on button "Yes" at bounding box center [625, 400] width 43 height 28
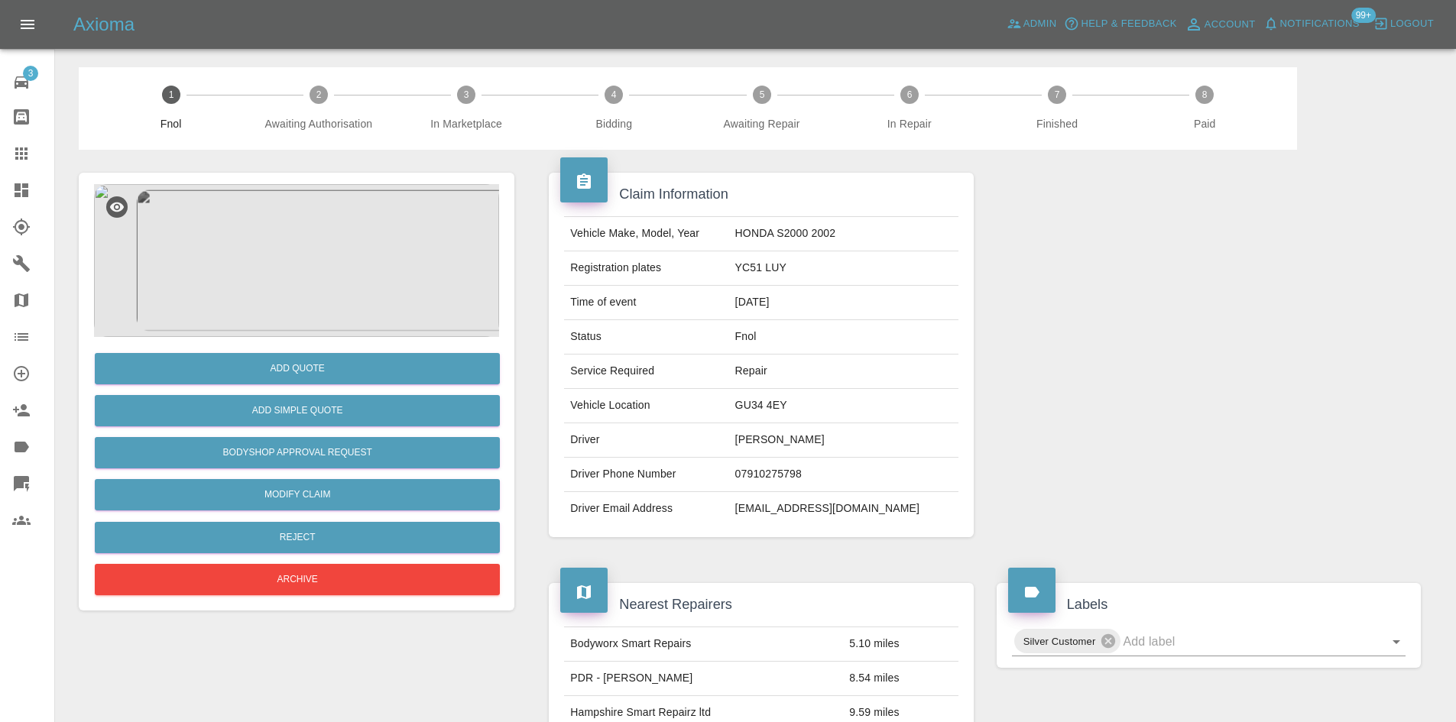
click at [322, 259] on img at bounding box center [296, 260] width 405 height 153
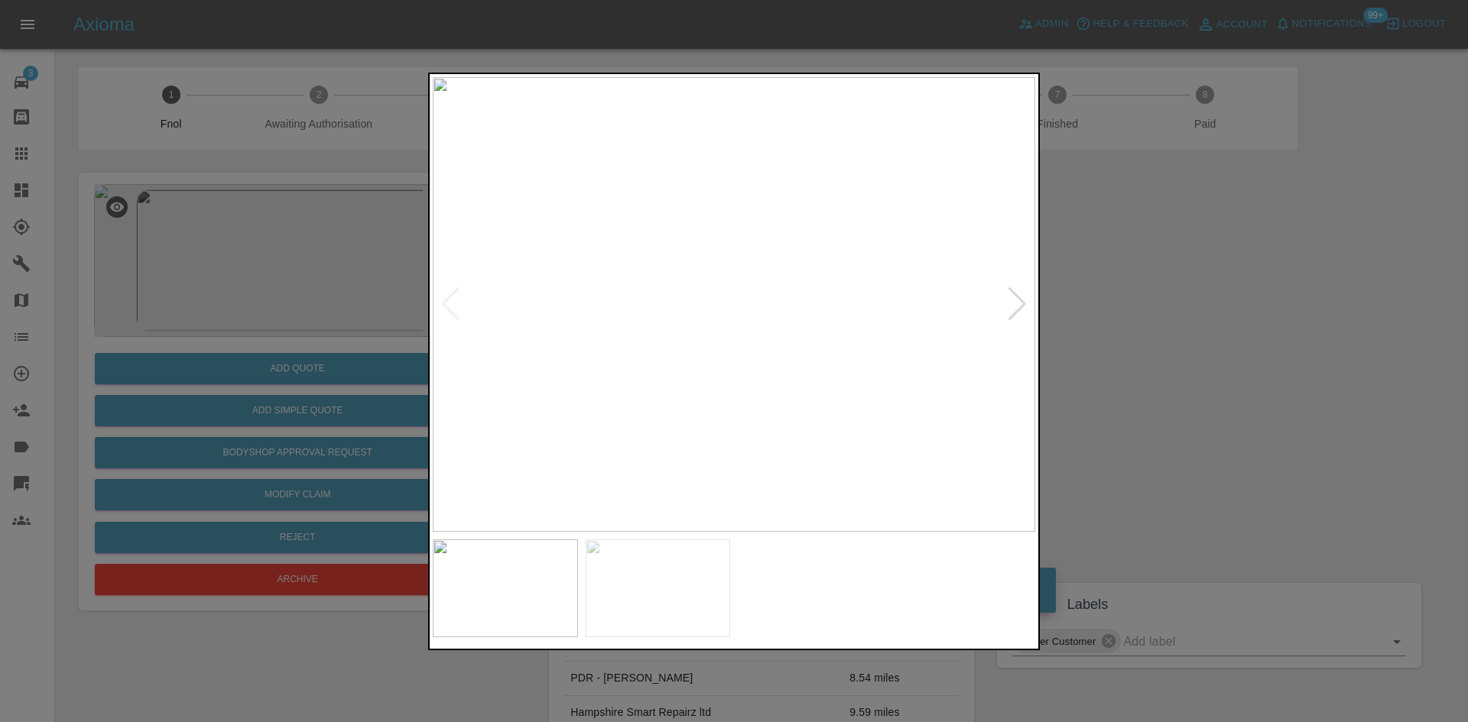
click at [758, 245] on img at bounding box center [734, 304] width 602 height 455
drag, startPoint x: 253, startPoint y: 395, endPoint x: 252, endPoint y: 609, distance: 214.1
click at [252, 408] on div at bounding box center [734, 361] width 1468 height 722
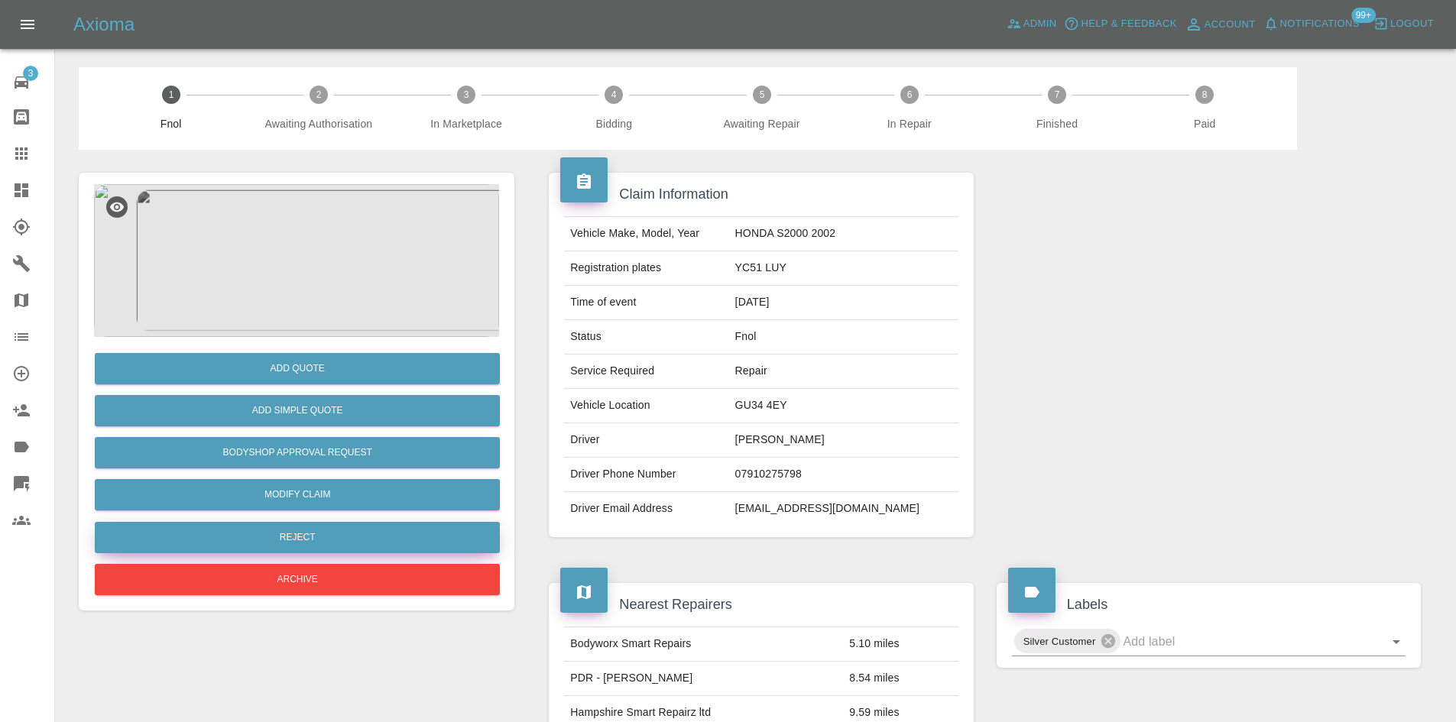
click at [309, 550] on button "Reject" at bounding box center [297, 537] width 405 height 31
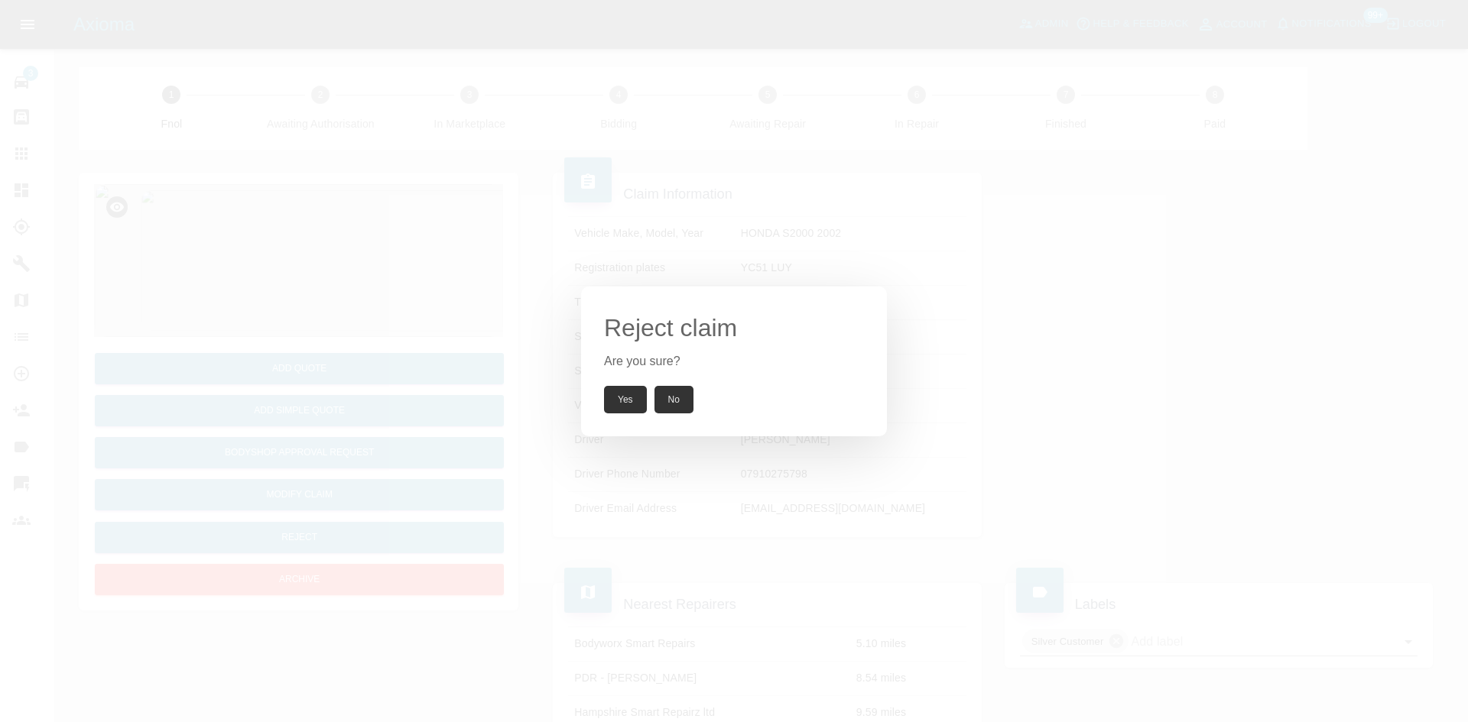
click at [612, 389] on button "Yes" at bounding box center [625, 400] width 43 height 28
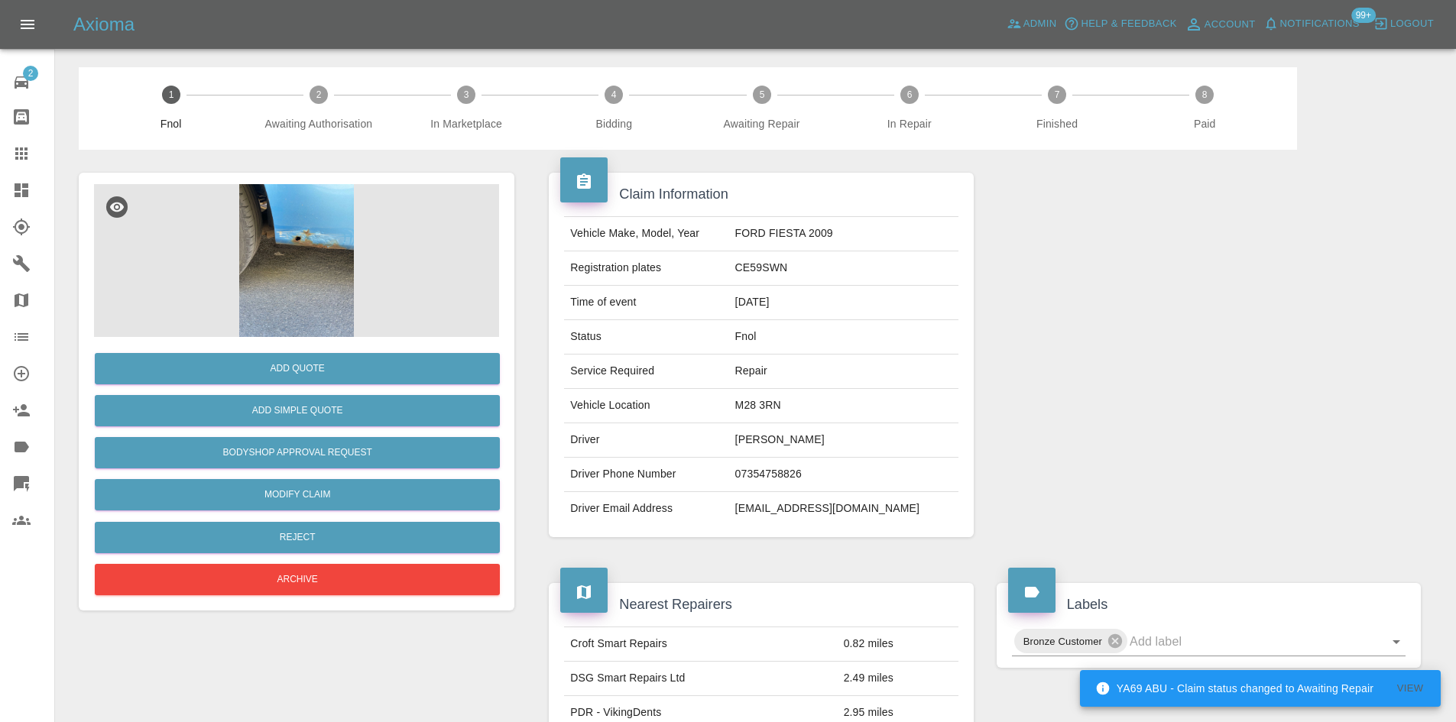
click at [307, 225] on img at bounding box center [296, 260] width 405 height 153
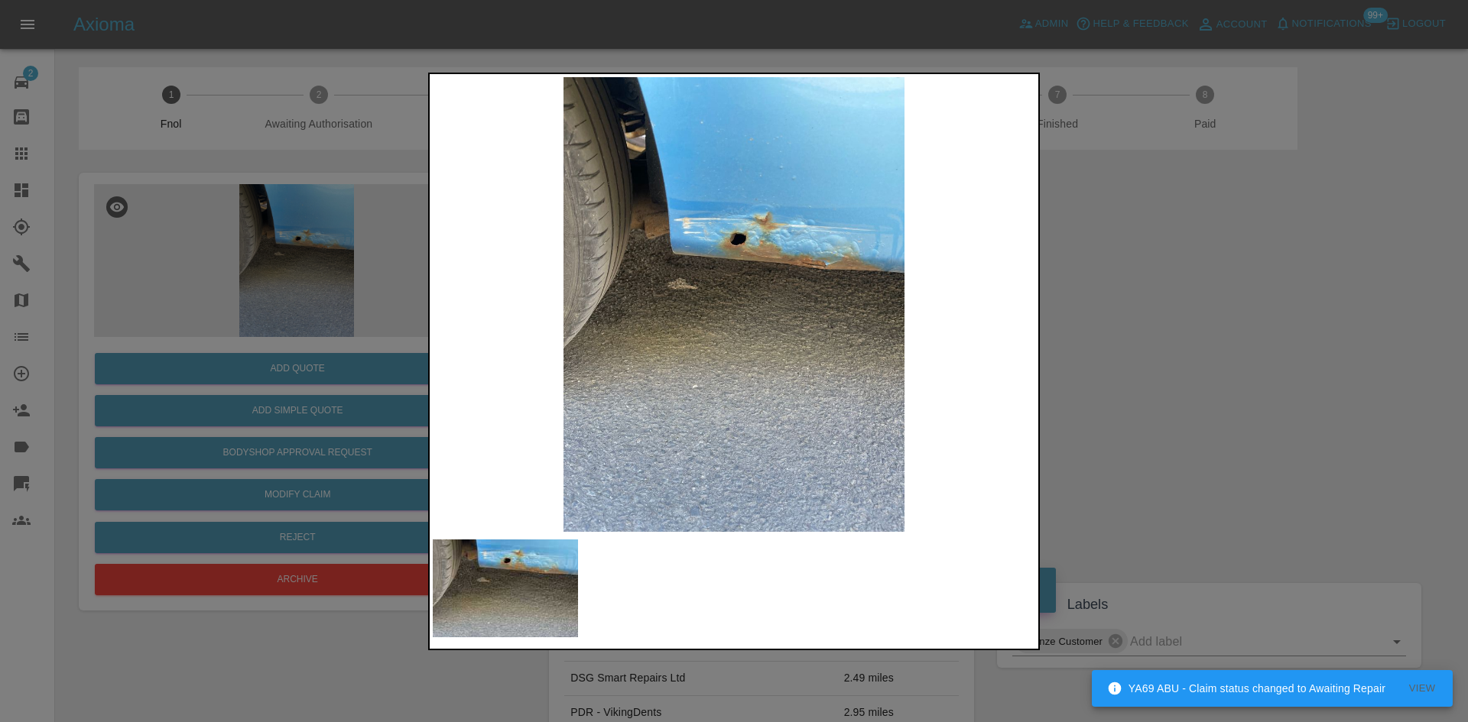
click at [735, 257] on img at bounding box center [734, 304] width 602 height 455
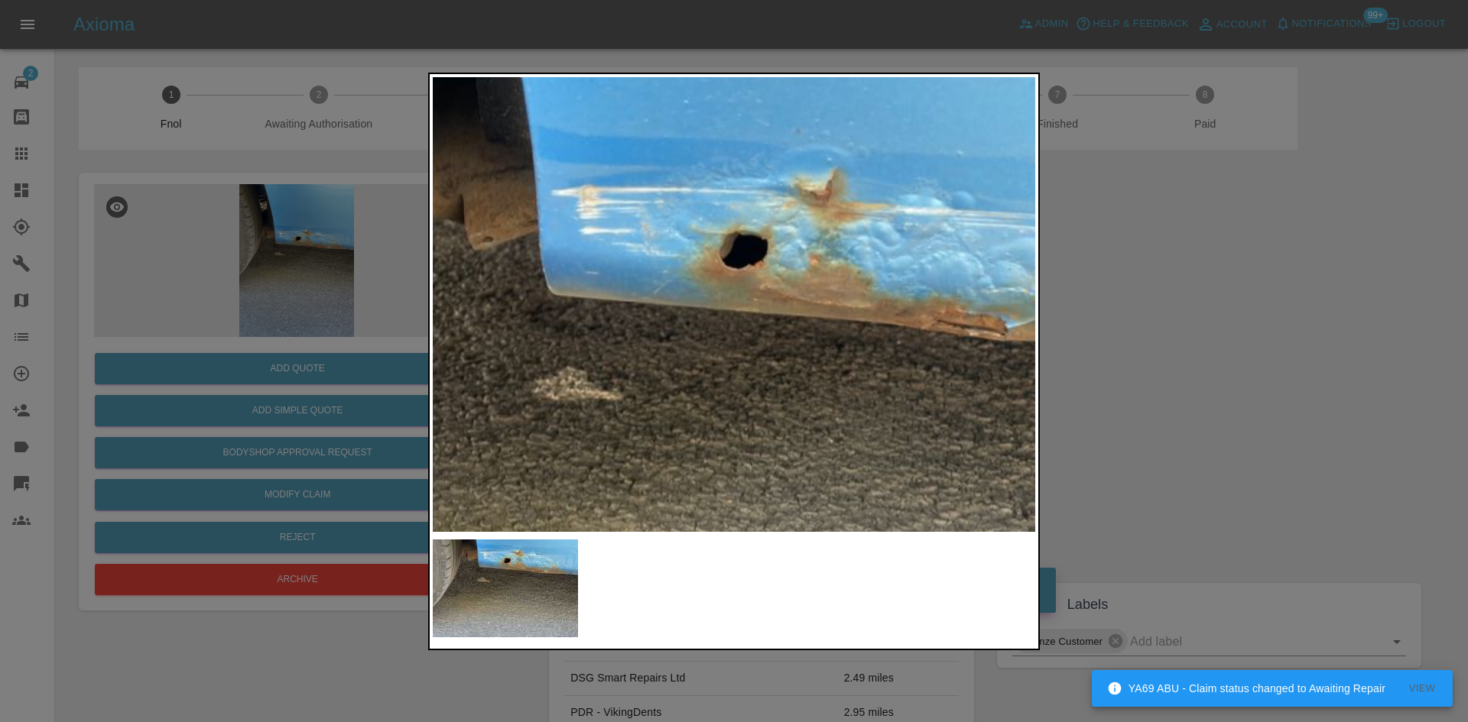
click at [735, 257] on img at bounding box center [731, 446] width 1807 height 1365
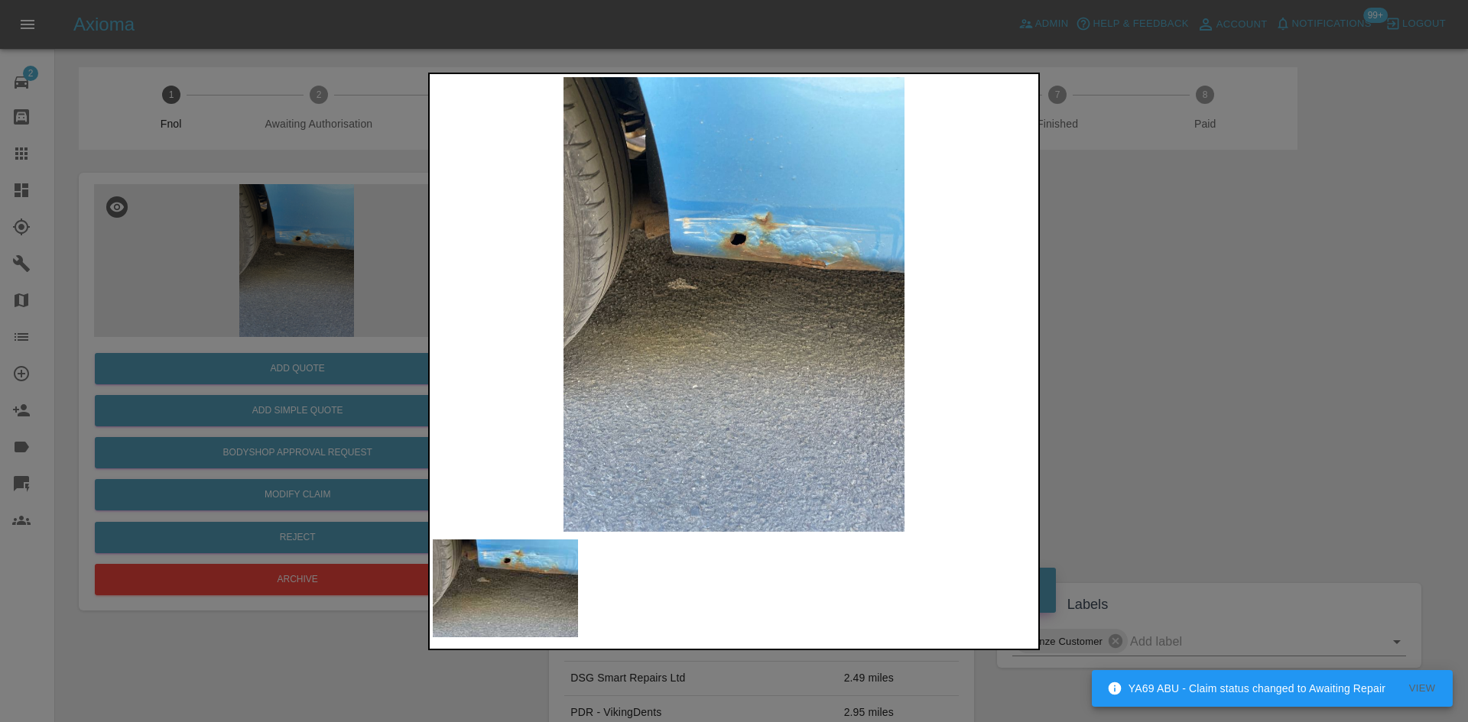
click at [639, 320] on img at bounding box center [734, 304] width 602 height 455
drag, startPoint x: 358, startPoint y: 324, endPoint x: 349, endPoint y: 374, distance: 50.5
click at [358, 325] on div at bounding box center [734, 361] width 1468 height 722
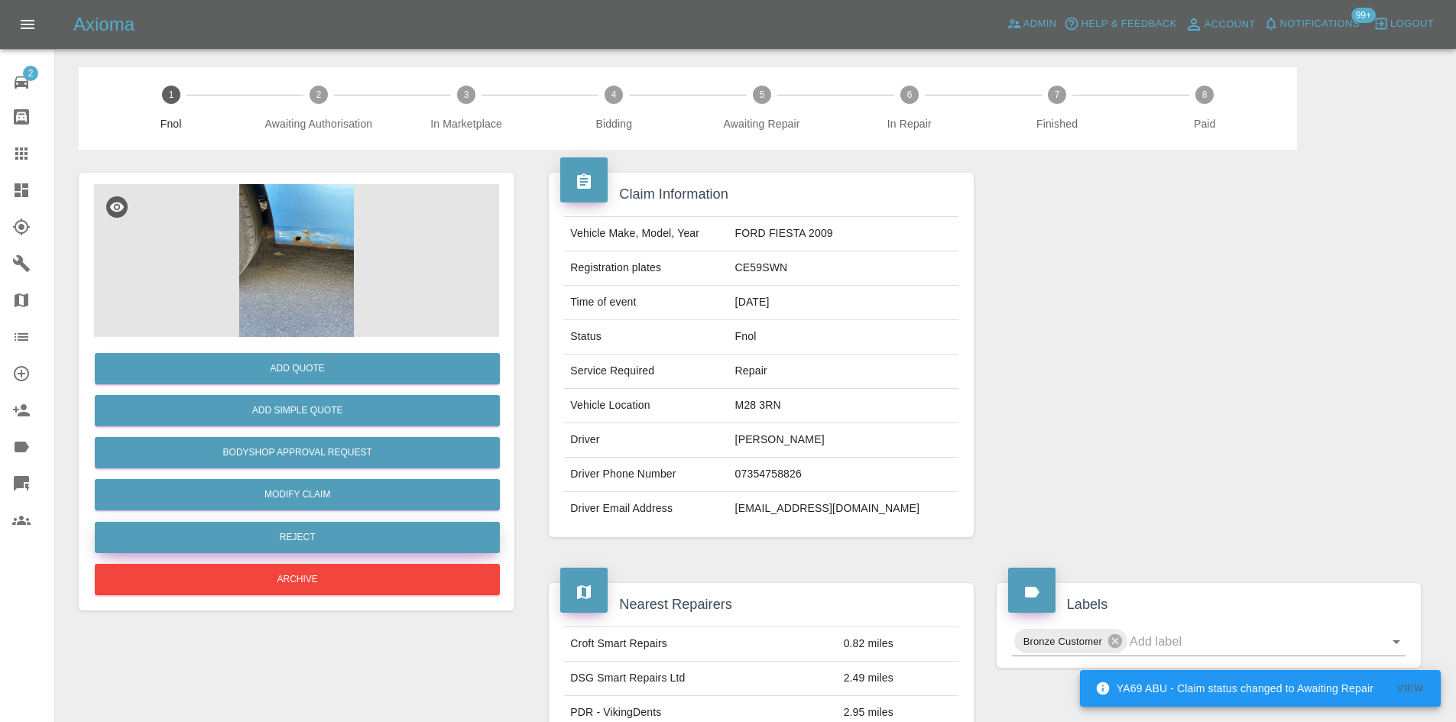
drag, startPoint x: 306, startPoint y: 540, endPoint x: 320, endPoint y: 540, distance: 13.8
click at [320, 540] on button "Reject" at bounding box center [297, 537] width 405 height 31
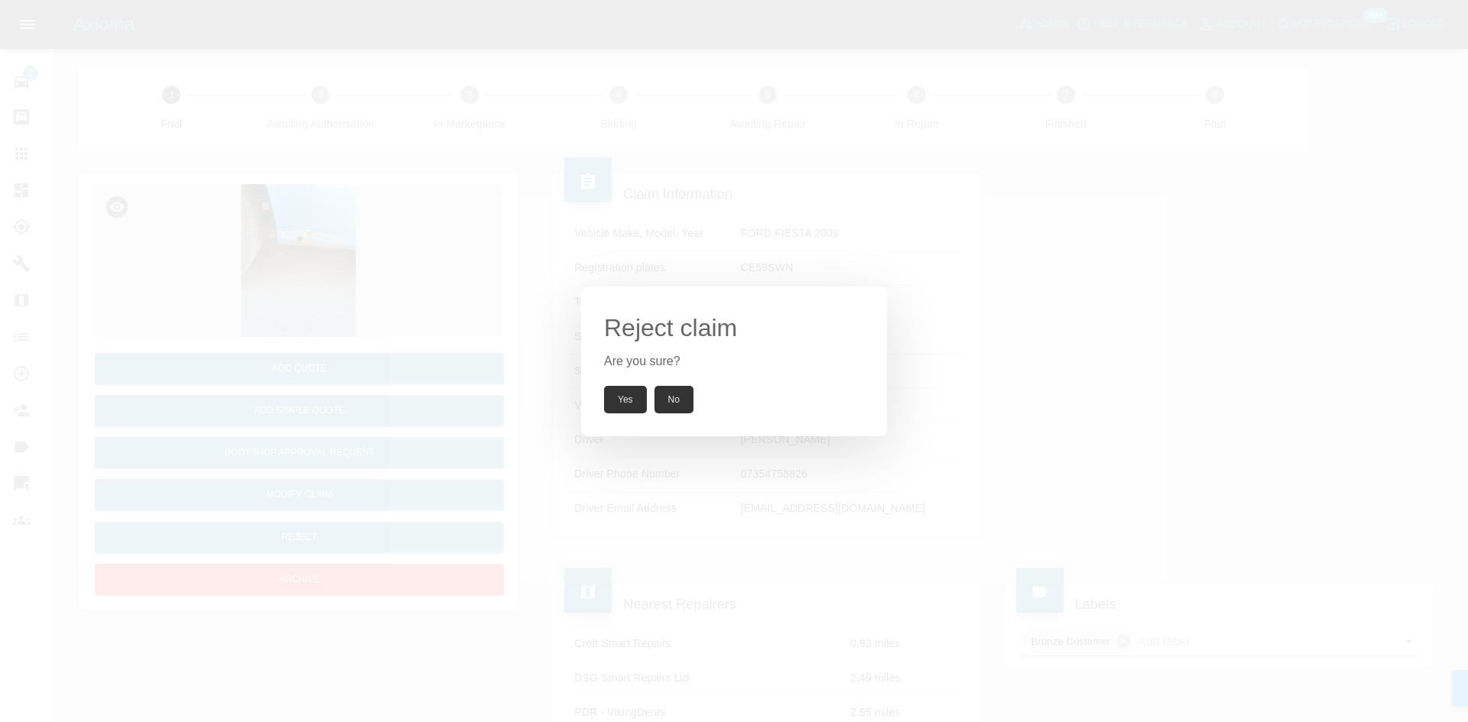
click at [623, 406] on button "Yes" at bounding box center [625, 400] width 43 height 28
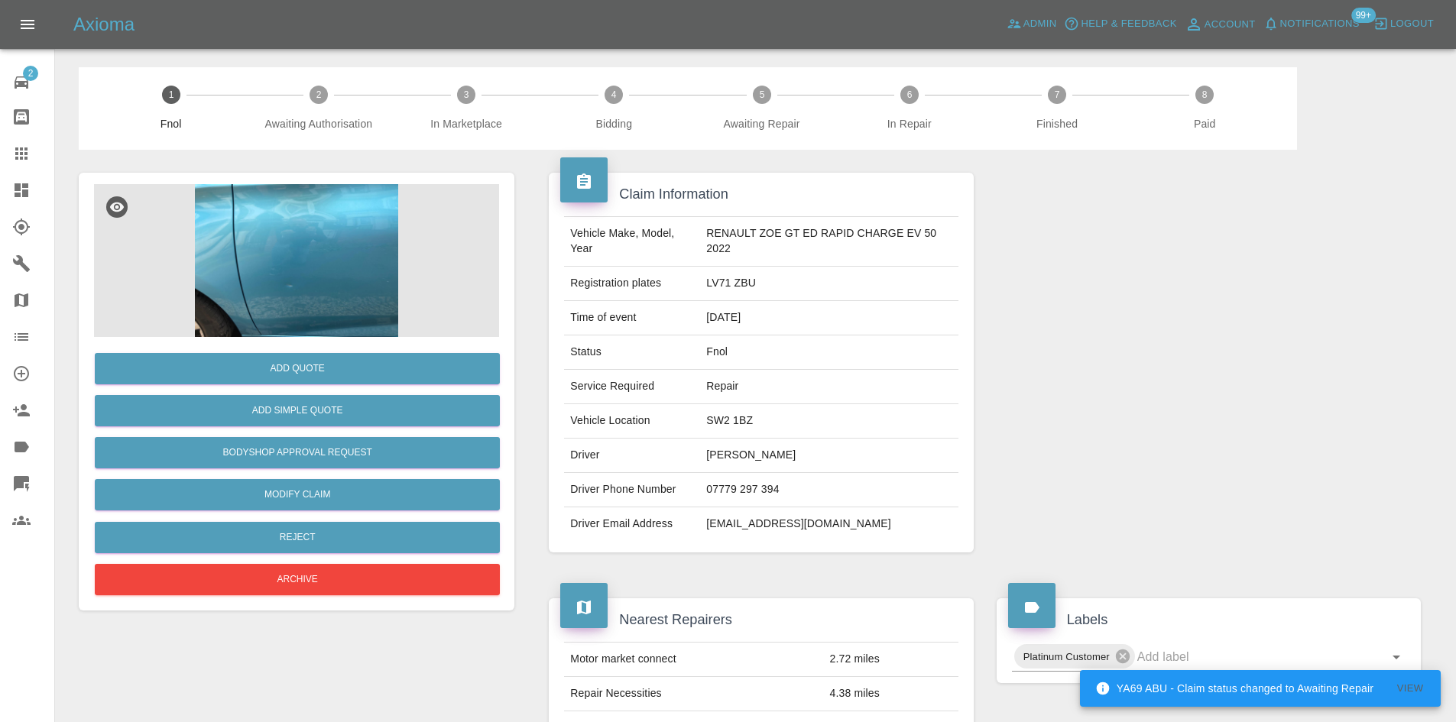
click at [310, 274] on img at bounding box center [296, 260] width 405 height 153
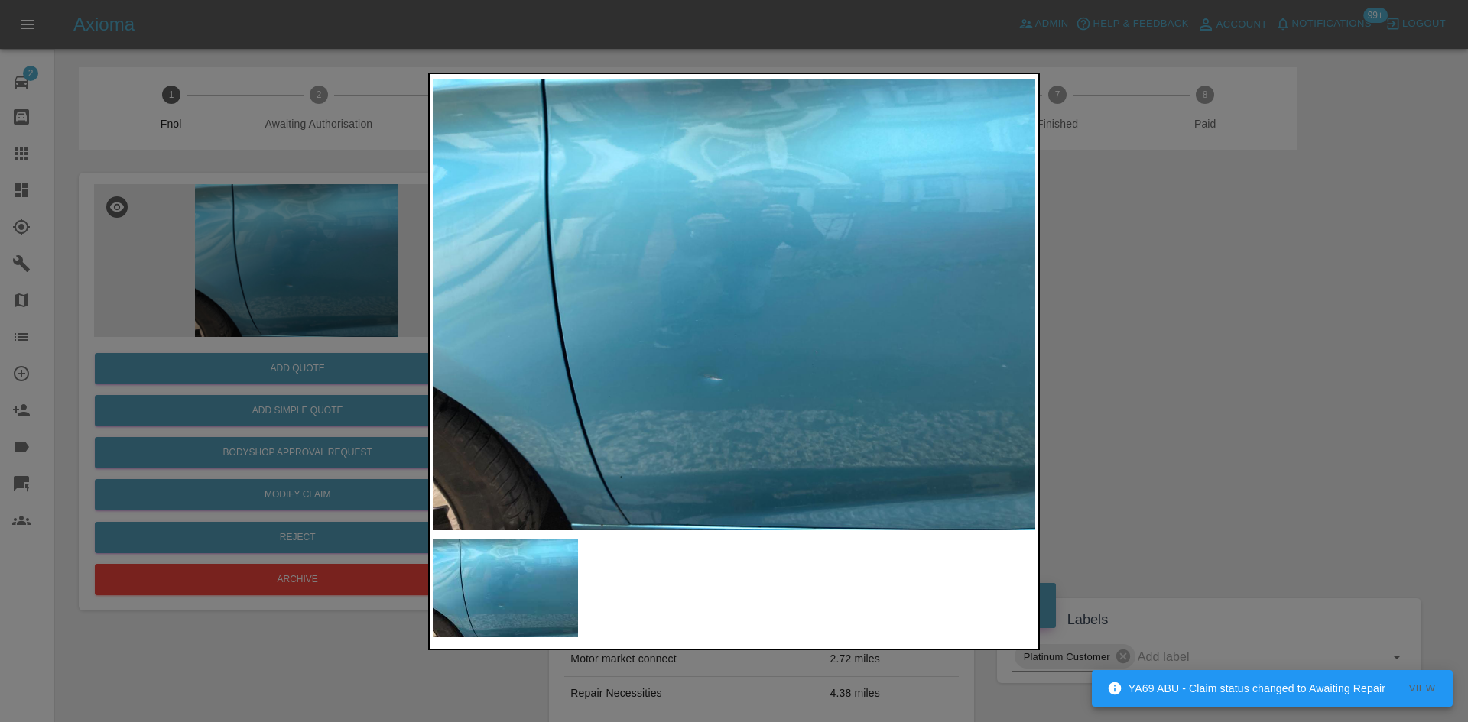
click at [579, 398] on img at bounding box center [734, 304] width 602 height 455
click at [683, 367] on img at bounding box center [734, 304] width 602 height 455
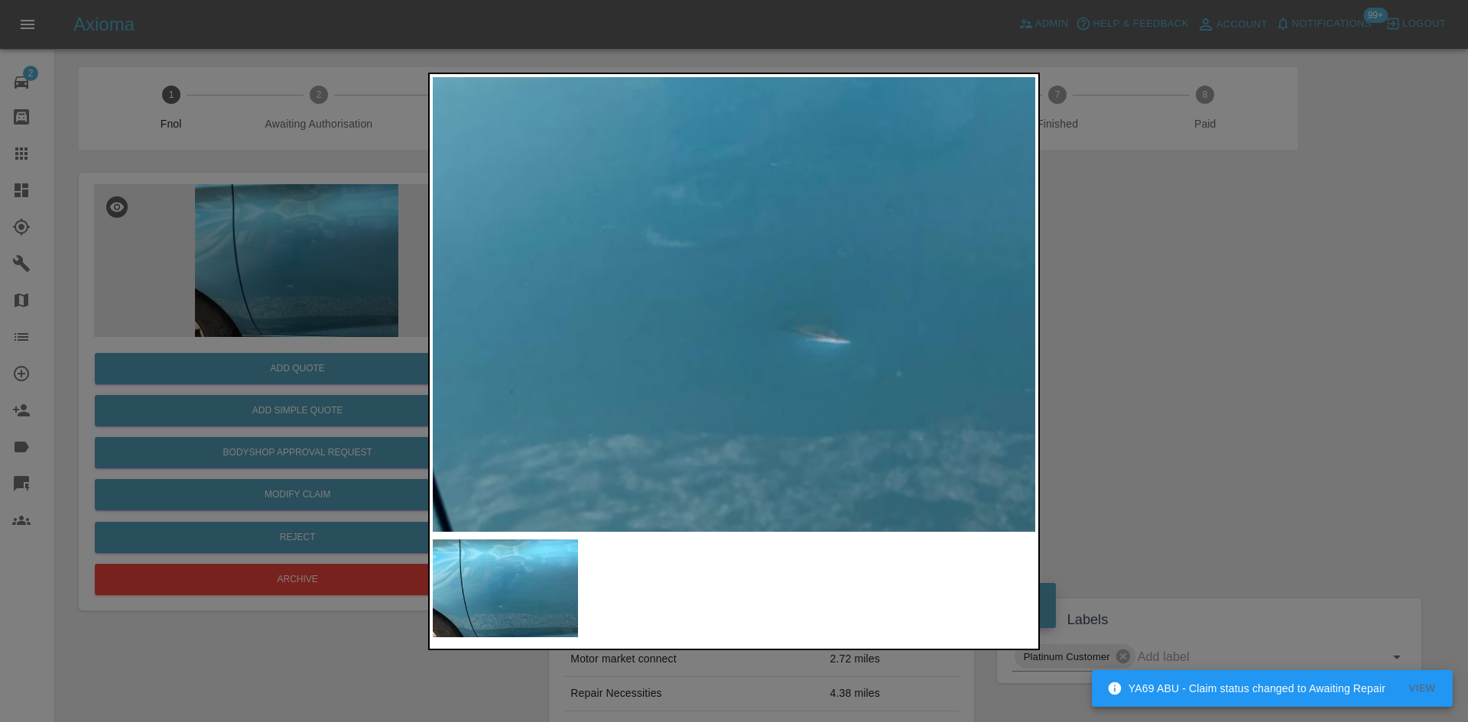
click at [464, 391] on img at bounding box center [885, 116] width 1807 height 1365
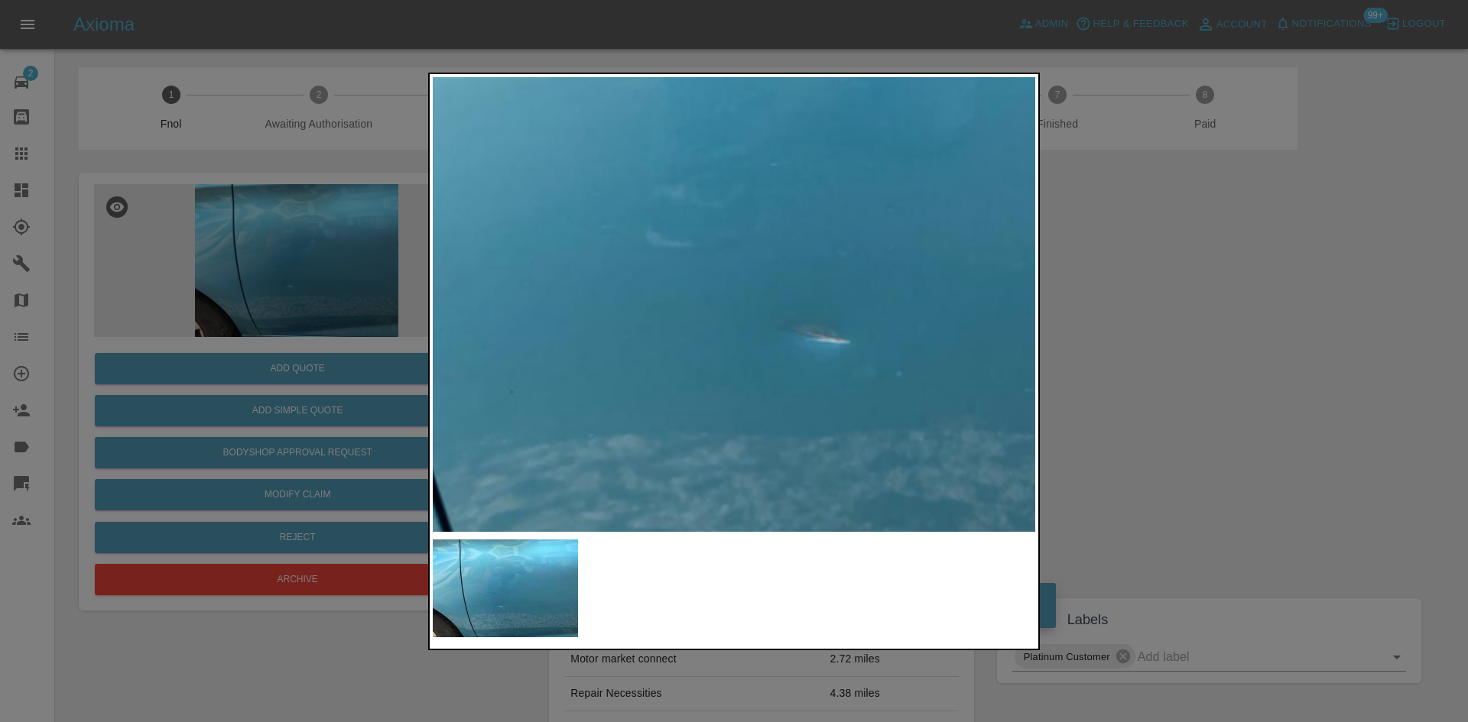
click at [292, 419] on div at bounding box center [734, 361] width 1468 height 722
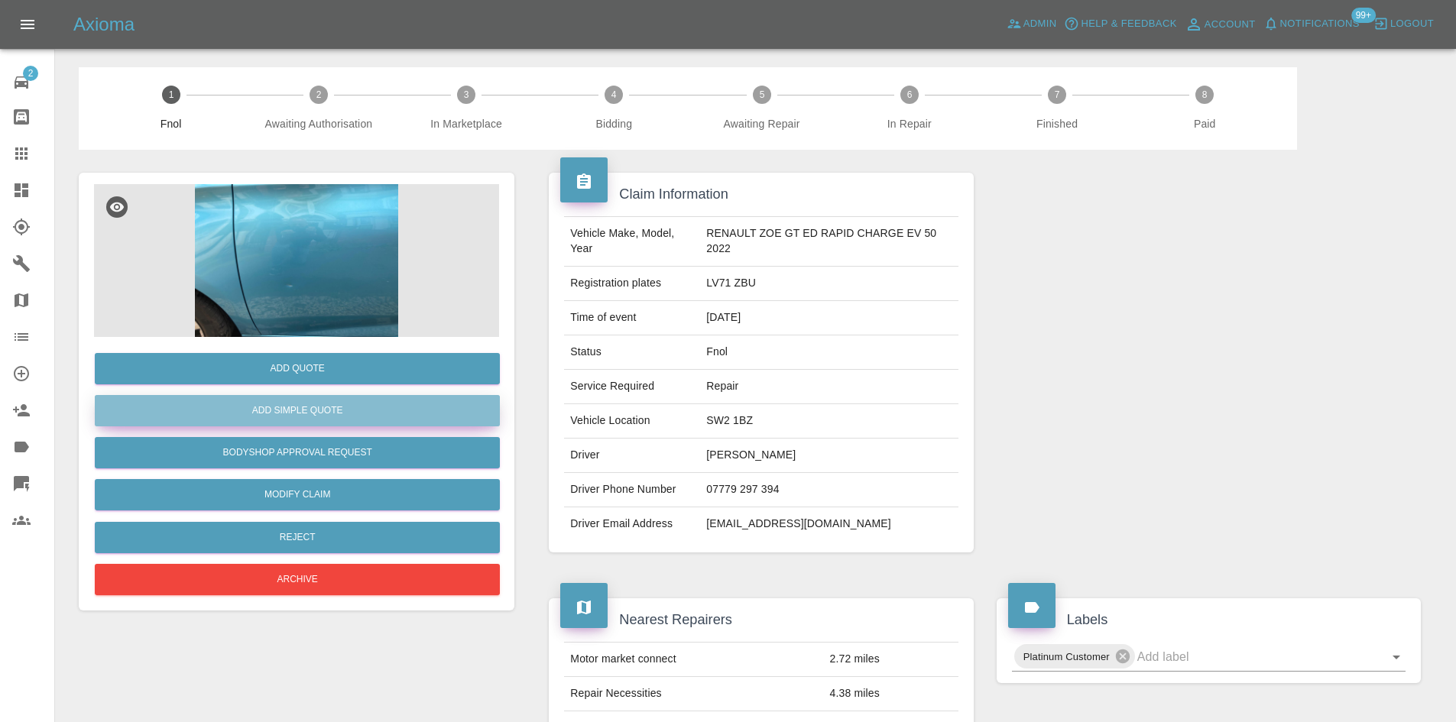
click at [304, 406] on button "Add Simple Quote" at bounding box center [297, 410] width 405 height 31
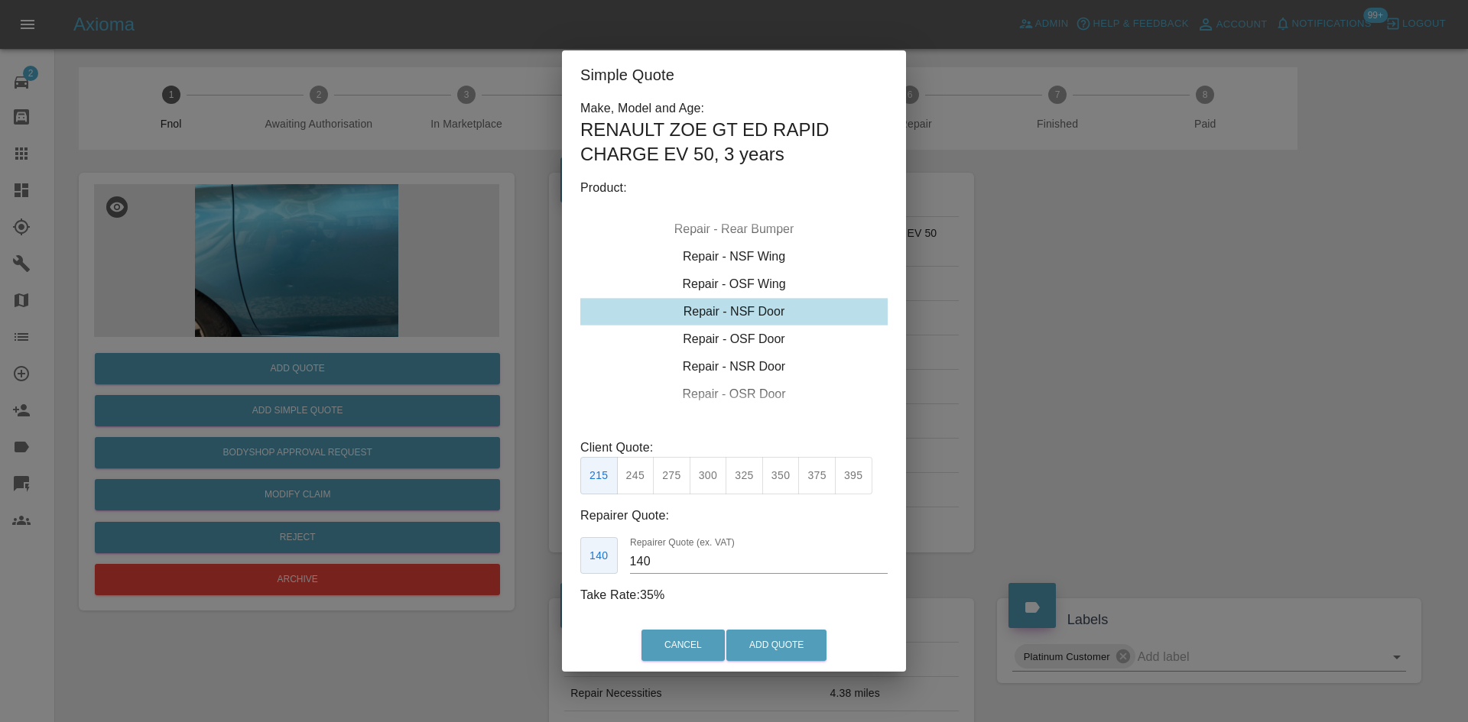
click at [749, 309] on div "Repair - NSF Door" at bounding box center [733, 312] width 307 height 28
click at [676, 482] on button "275" at bounding box center [671, 475] width 37 height 37
drag, startPoint x: 667, startPoint y: 560, endPoint x: 476, endPoint y: 573, distance: 191.6
click at [519, 563] on div "Simple Quote Make, Model and Age: RENAULT ZOE GT ED RAPID CHARGE EV 50 , 3 year…" at bounding box center [734, 361] width 1468 height 722
type input "170"
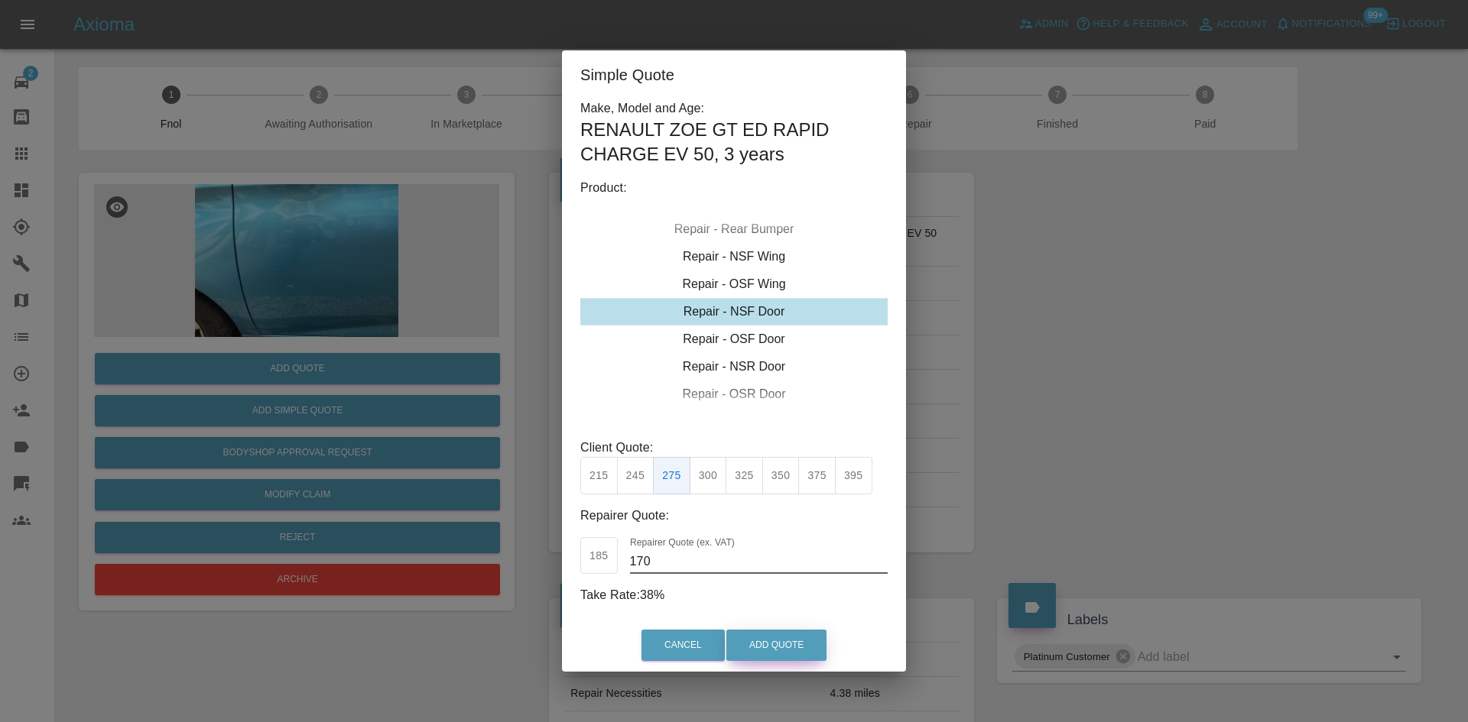
click at [790, 650] on button "Add Quote" at bounding box center [776, 645] width 100 height 31
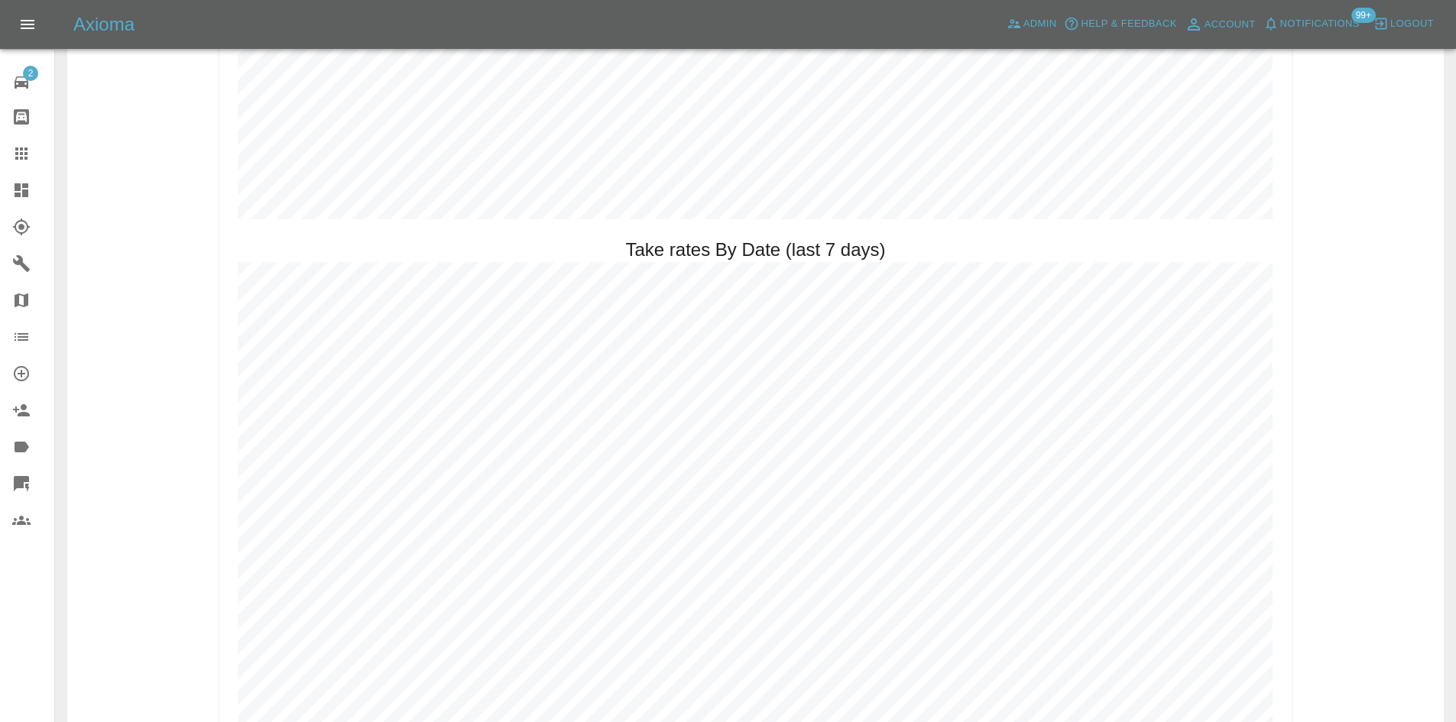
scroll to position [2293, 0]
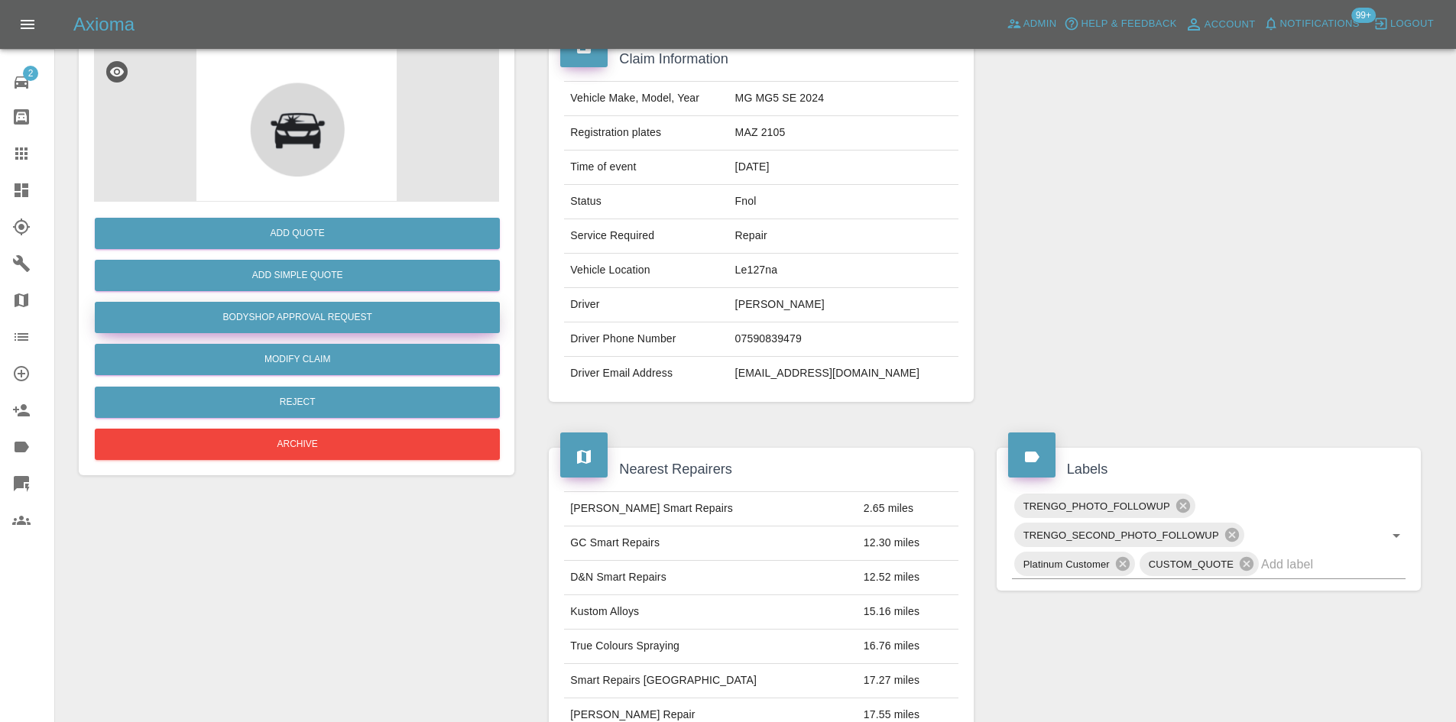
scroll to position [89, 0]
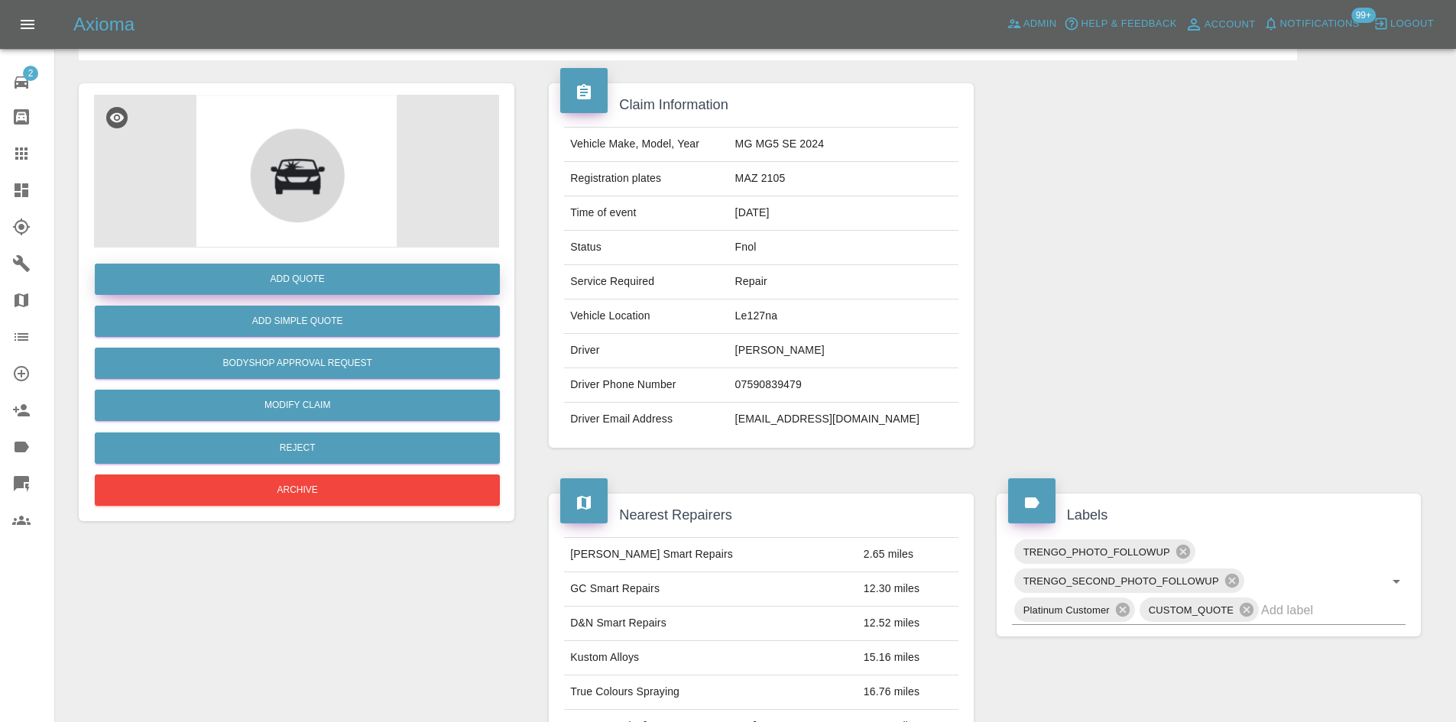
click at [316, 287] on button "Add Quote" at bounding box center [297, 279] width 405 height 31
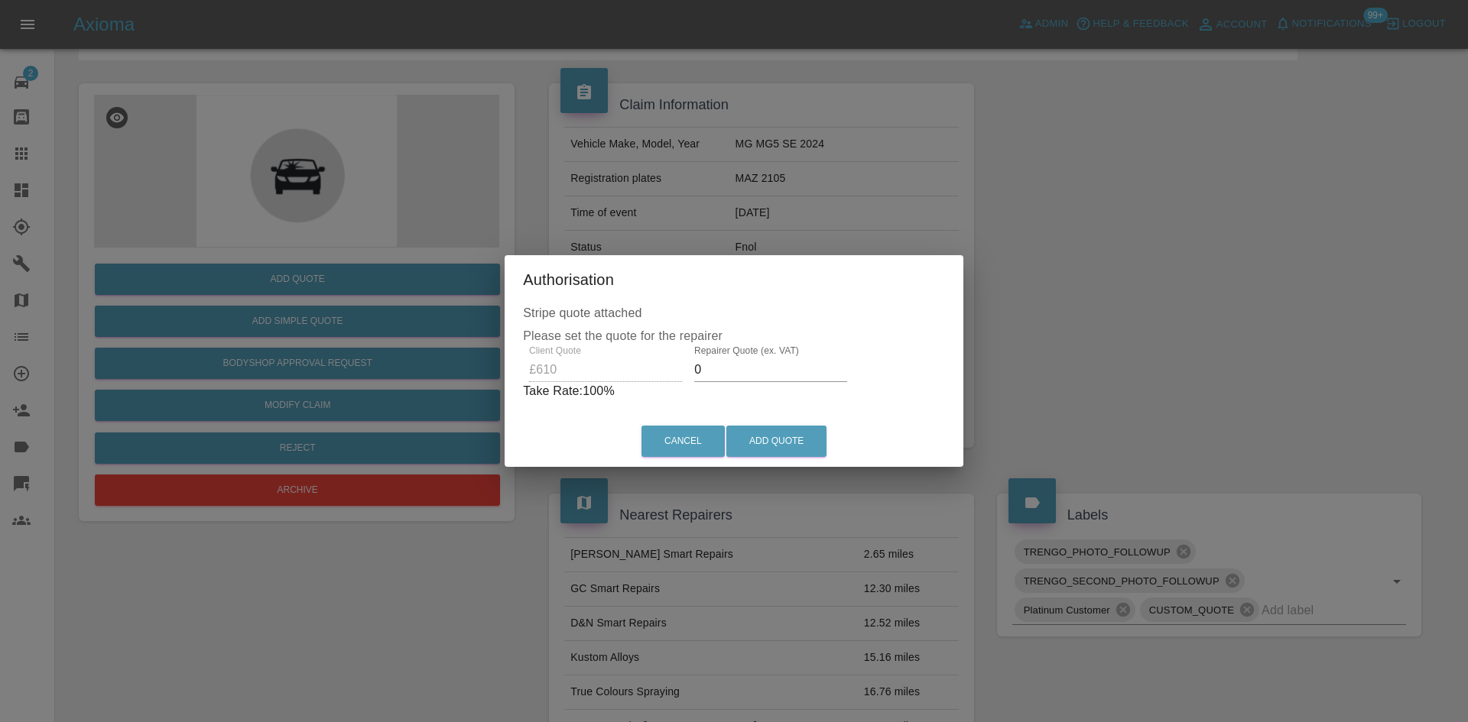
click at [592, 374] on div "Client Quote £610 Repairer Quote (ex. VAT) 0 Take Rate: 100 %" at bounding box center [734, 373] width 422 height 55
type input "300"
click at [787, 432] on button "Add Quote" at bounding box center [776, 441] width 100 height 31
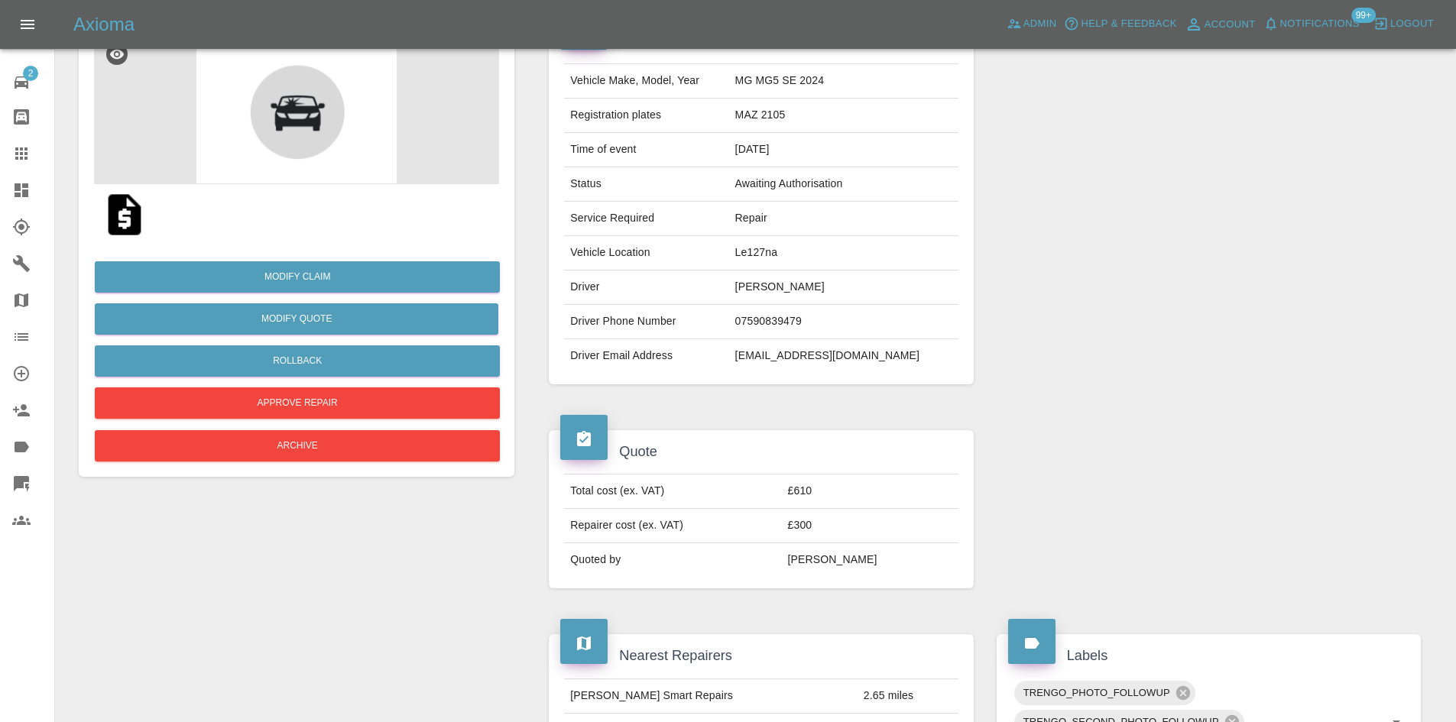
scroll to position [0, 0]
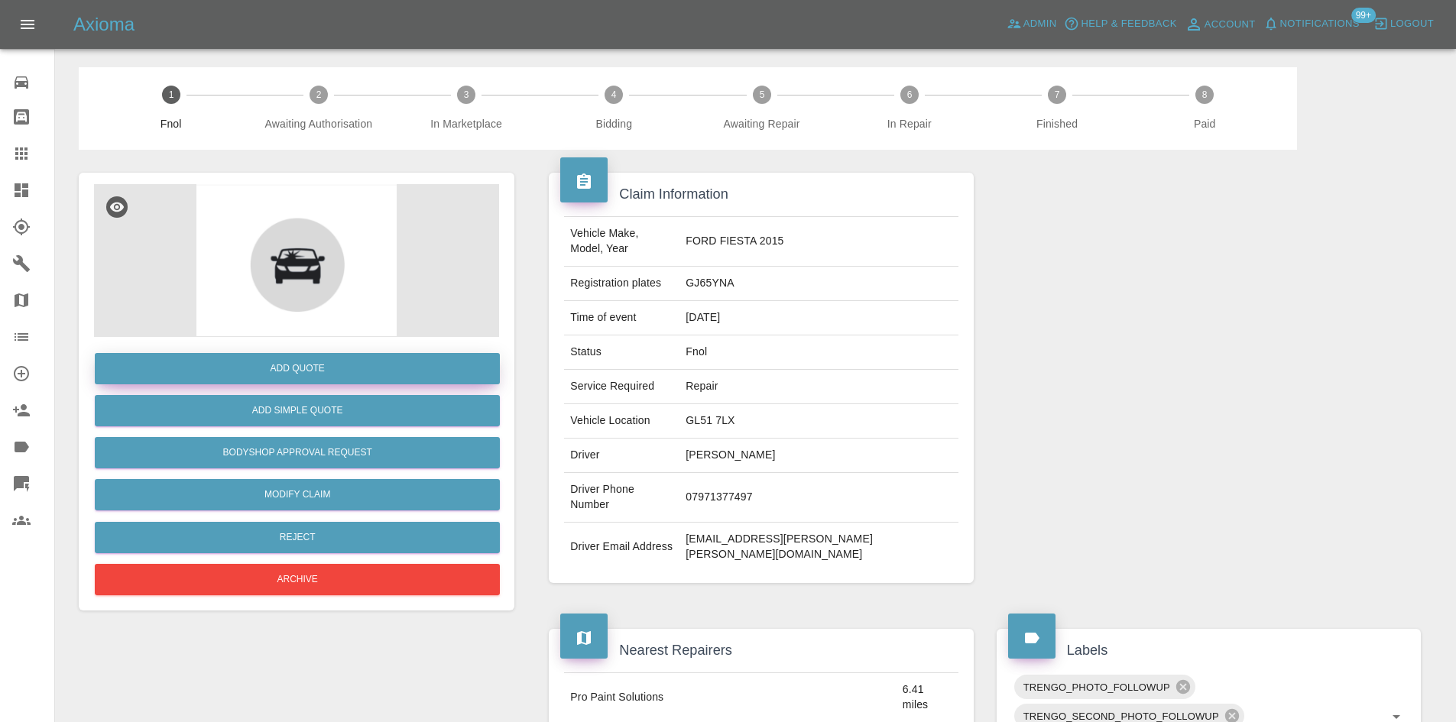
click at [324, 373] on button "Add Quote" at bounding box center [297, 368] width 405 height 31
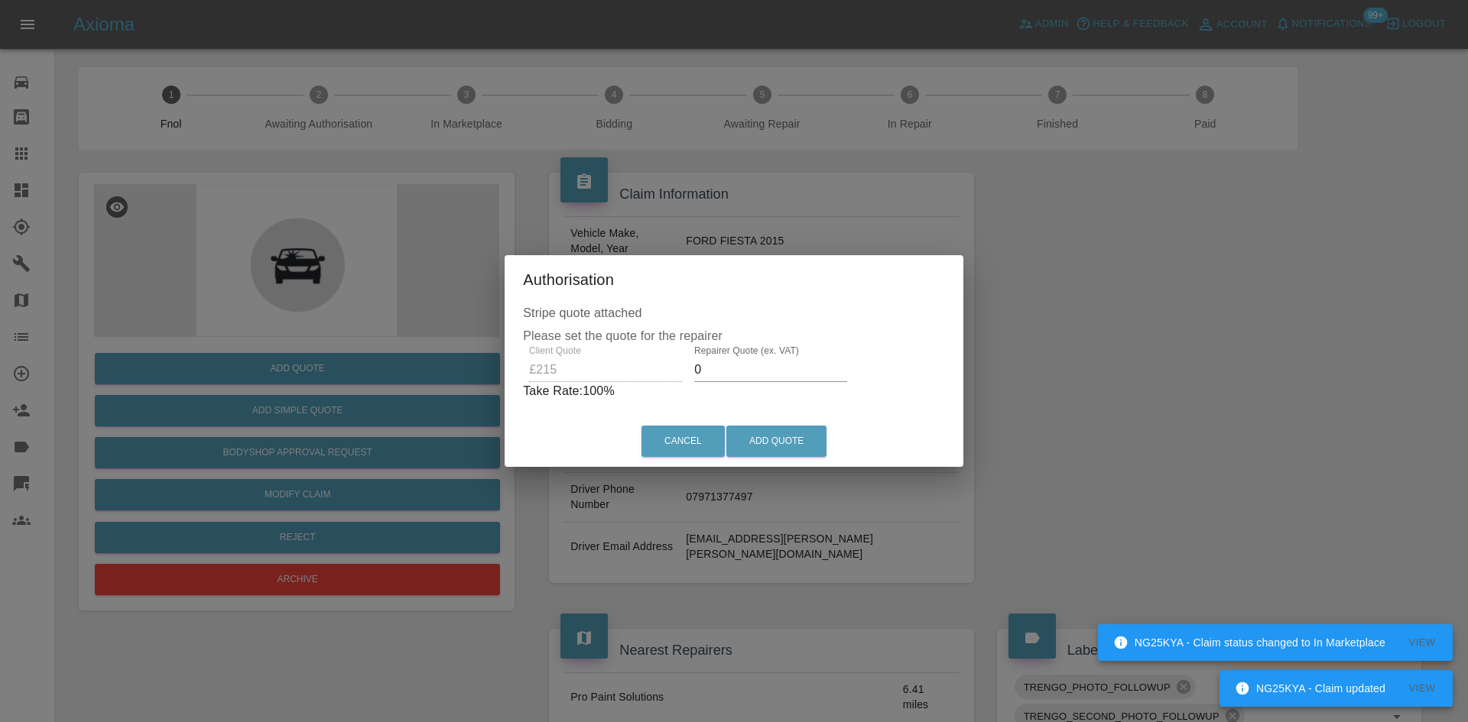
click at [673, 379] on div "Client Quote £215 Repairer Quote (ex. VAT) 0 Take Rate: 100 %" at bounding box center [734, 373] width 422 height 55
type input "150"
click at [740, 439] on button "Add Quote" at bounding box center [776, 441] width 100 height 31
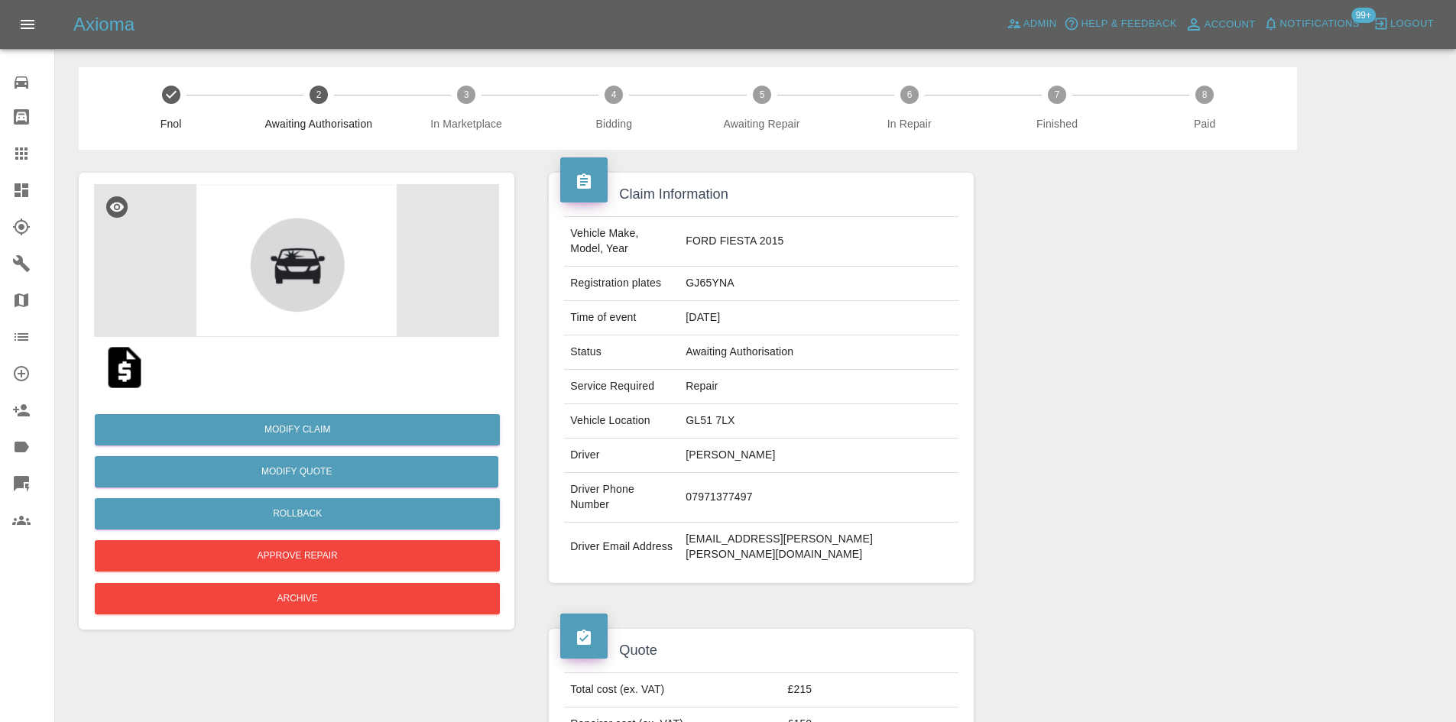
click at [300, 245] on img at bounding box center [296, 260] width 405 height 153
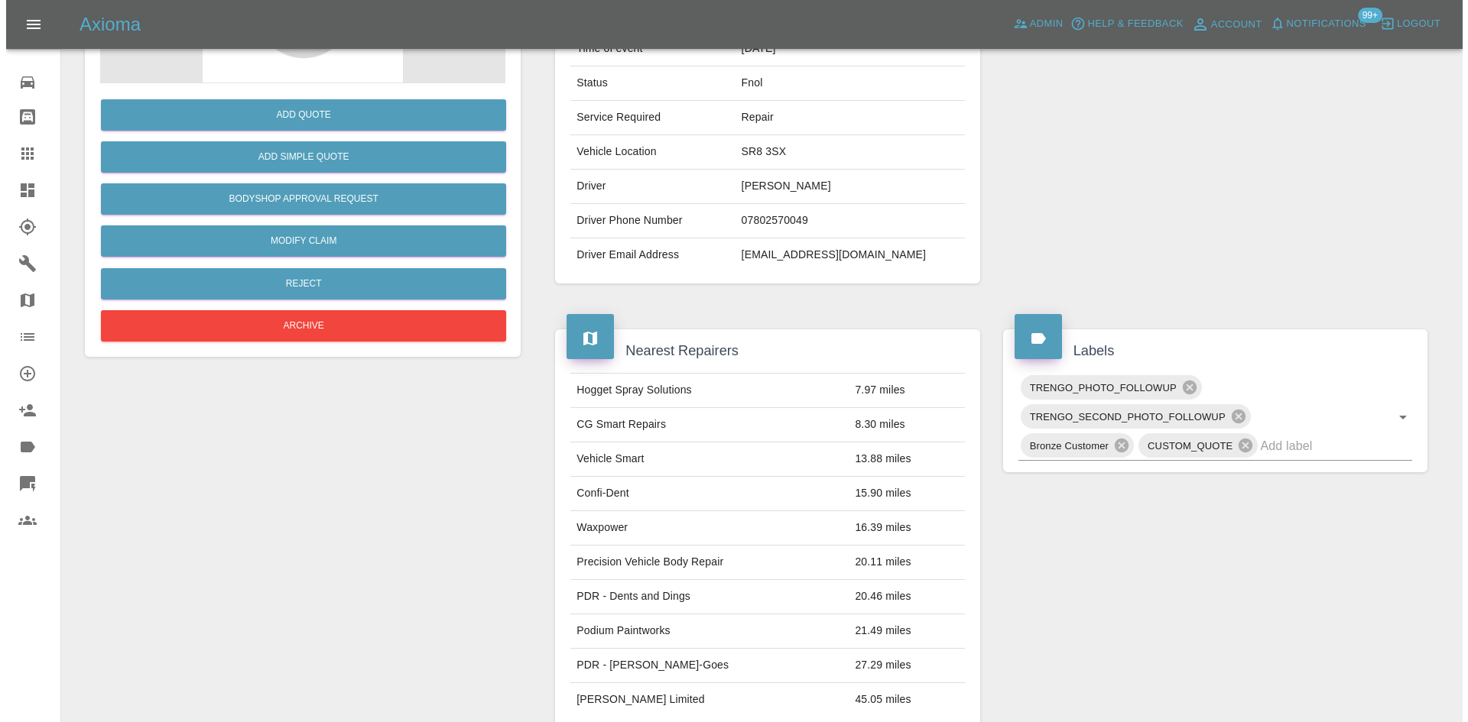
scroll to position [166, 0]
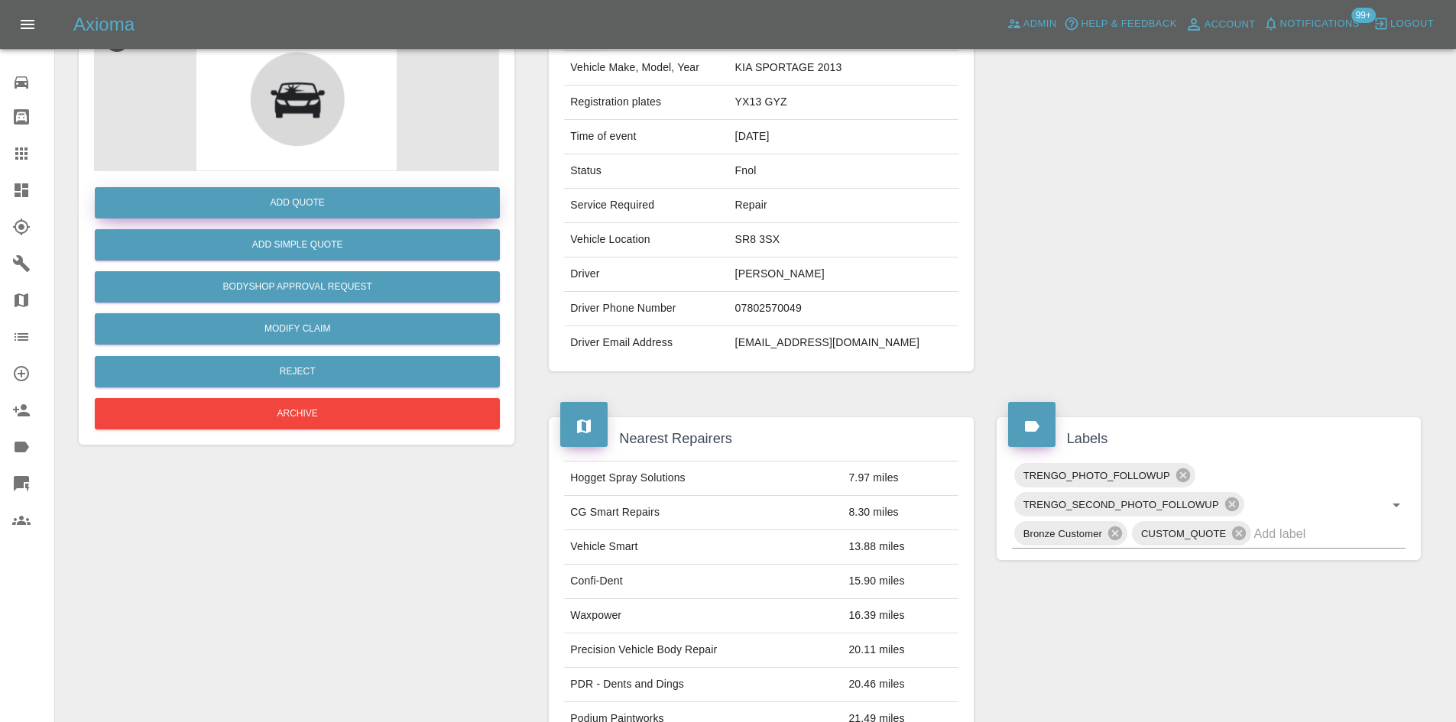
click at [367, 212] on button "Add Quote" at bounding box center [297, 202] width 405 height 31
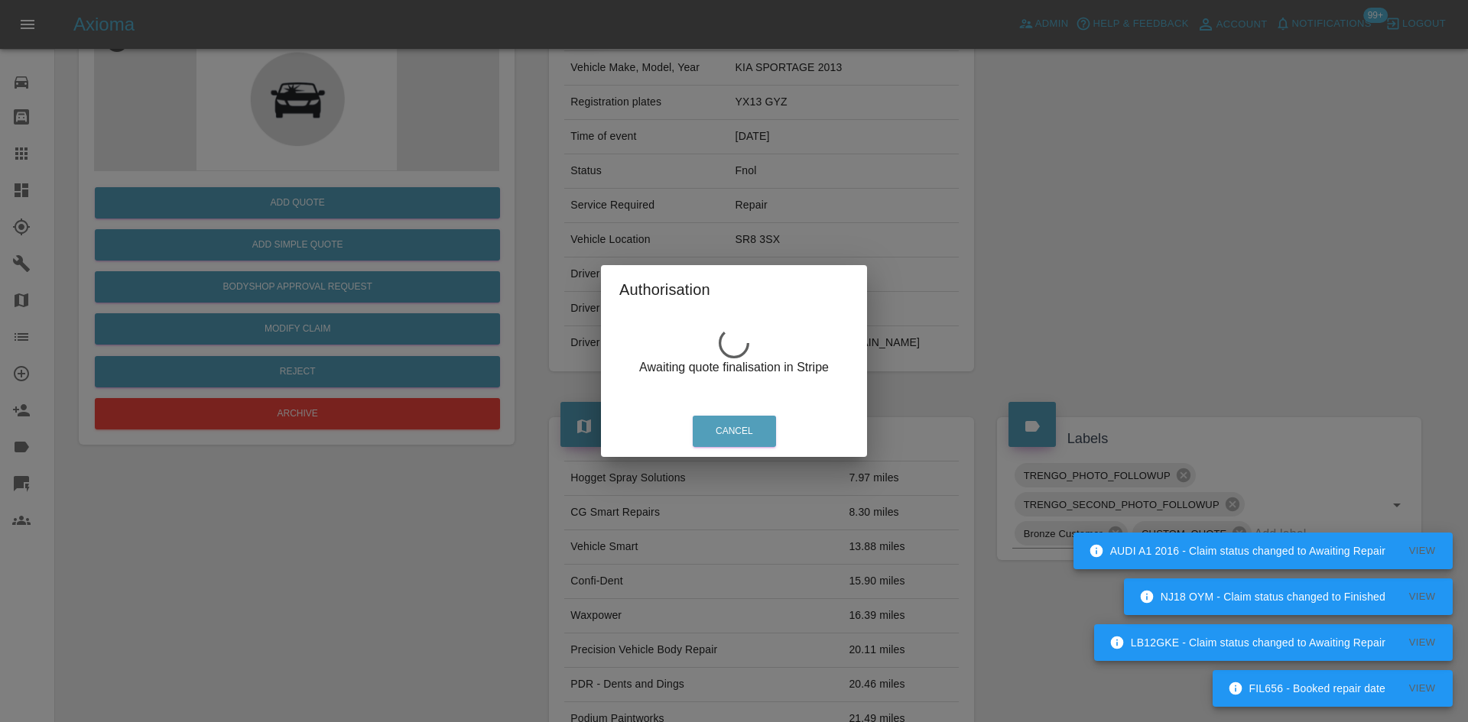
click at [402, 286] on div "Authorisation Awaiting quote finalisation in Stripe Cancel" at bounding box center [734, 361] width 1468 height 722
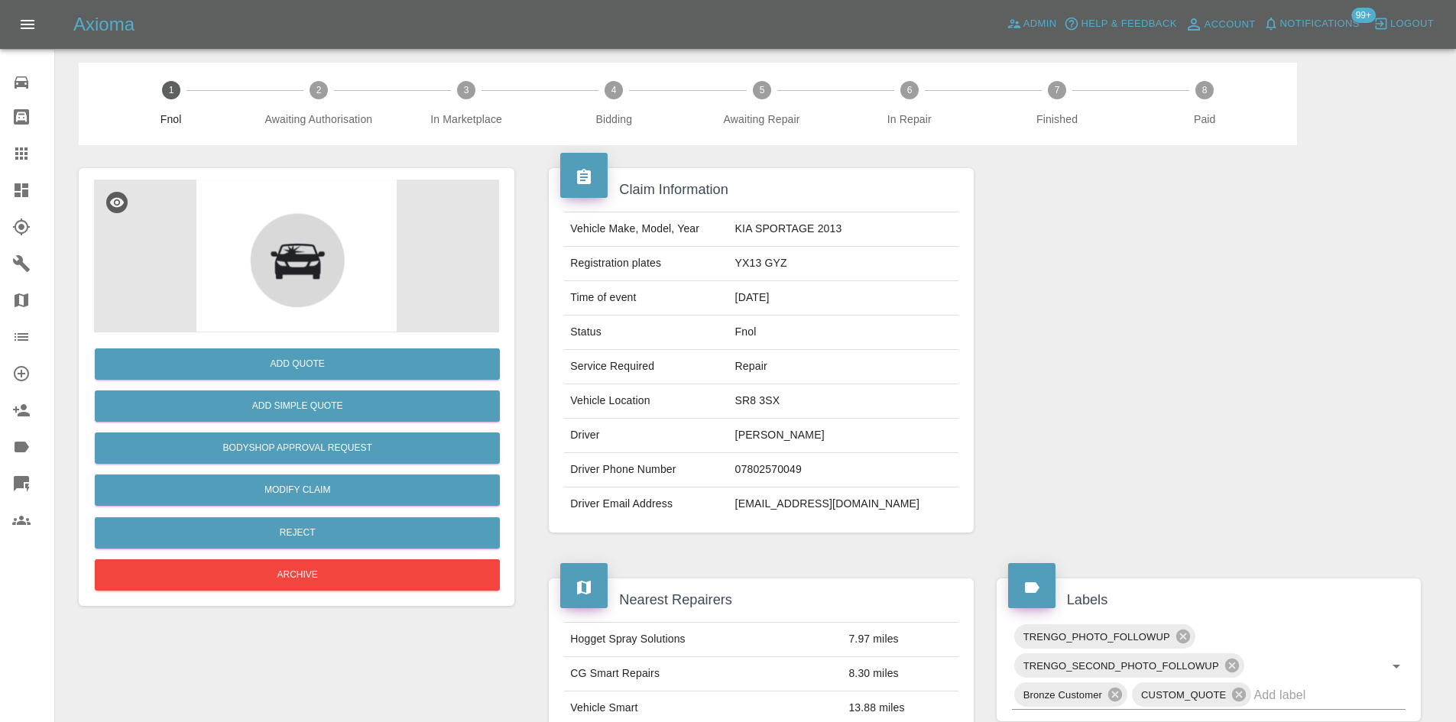
scroll to position [0, 0]
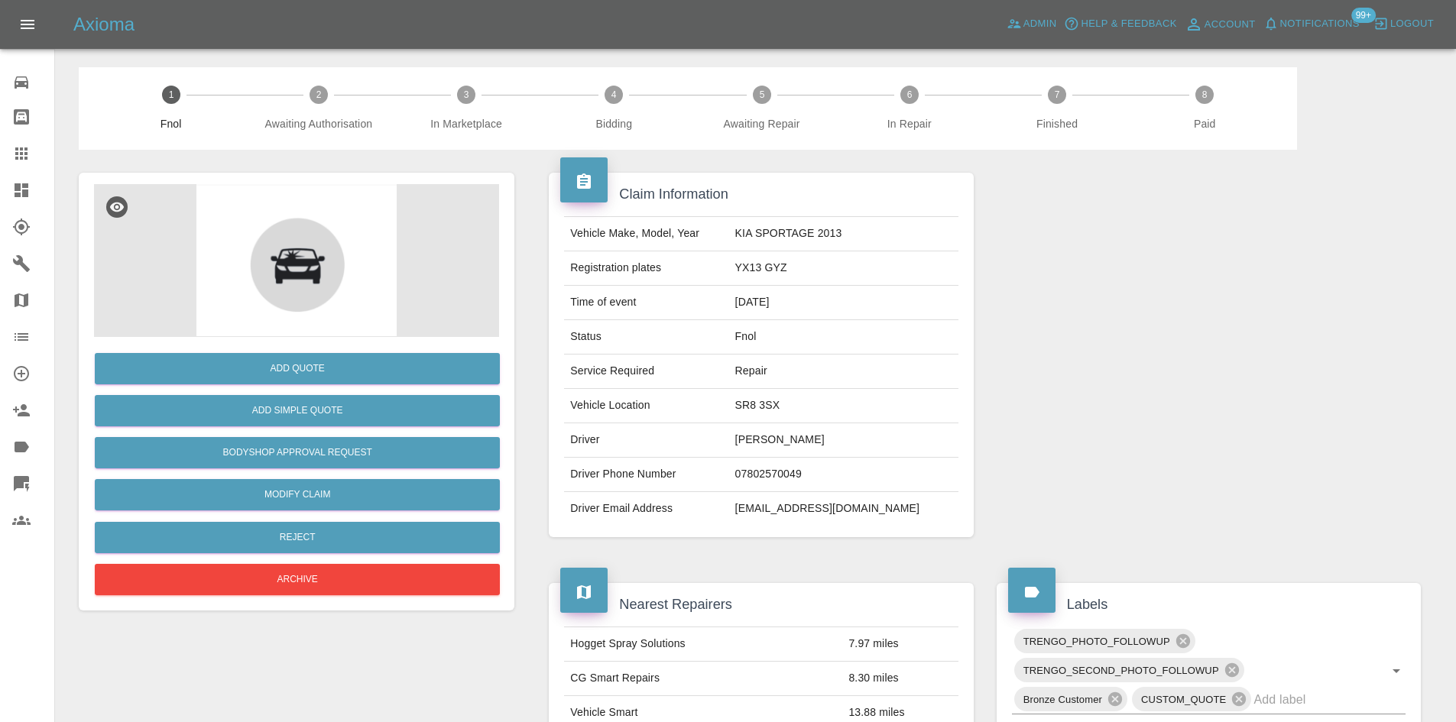
click at [550, 168] on div "Claim Information Vehicle Make, Model, Year KIA SPORTAGE 2013 Registration plat…" at bounding box center [760, 355] width 447 height 411
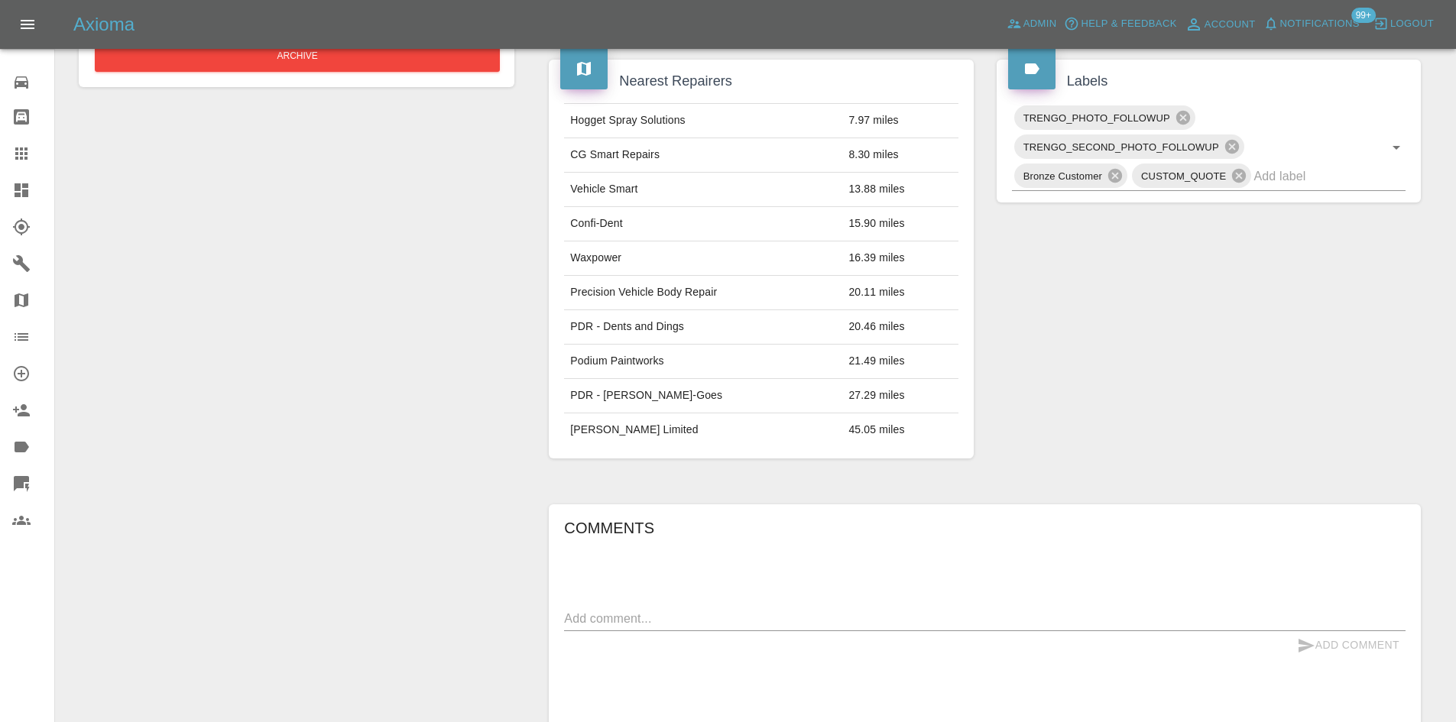
scroll to position [242, 0]
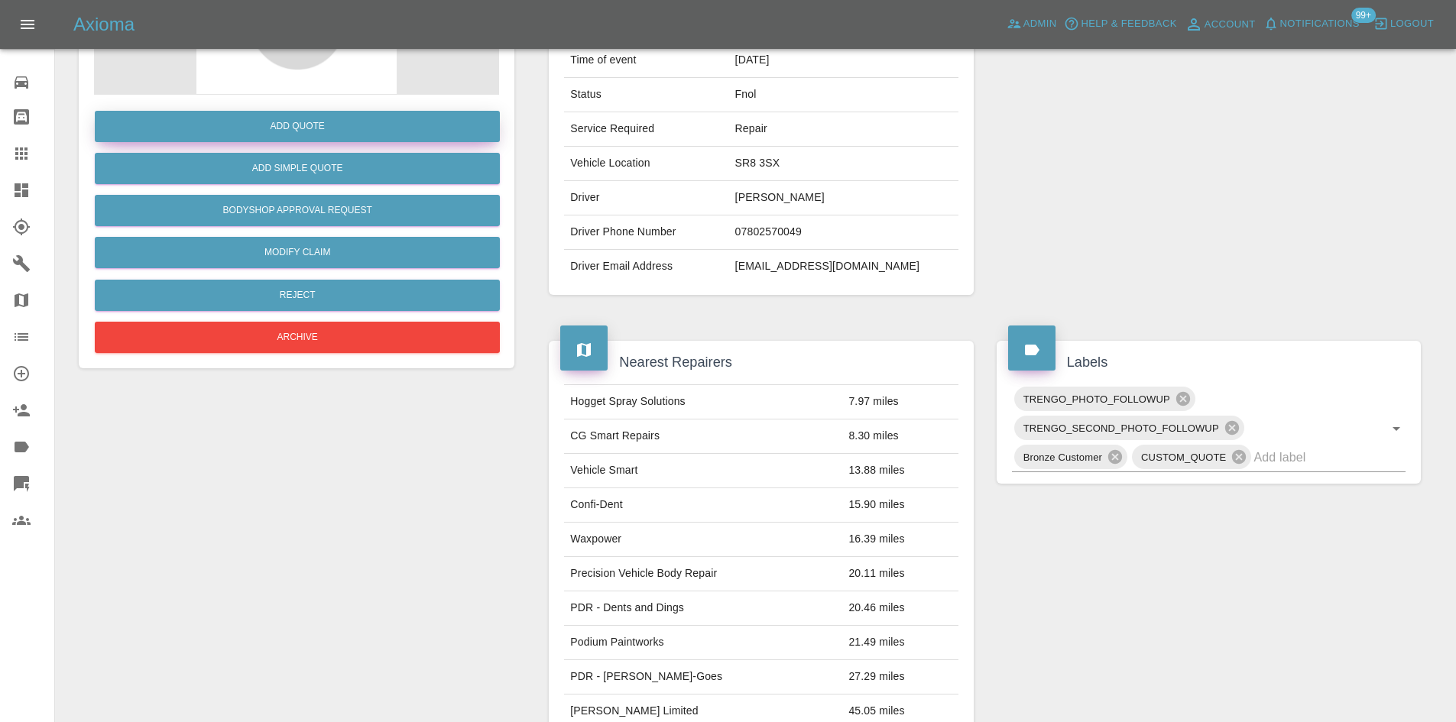
click at [320, 133] on button "Add Quote" at bounding box center [297, 126] width 405 height 31
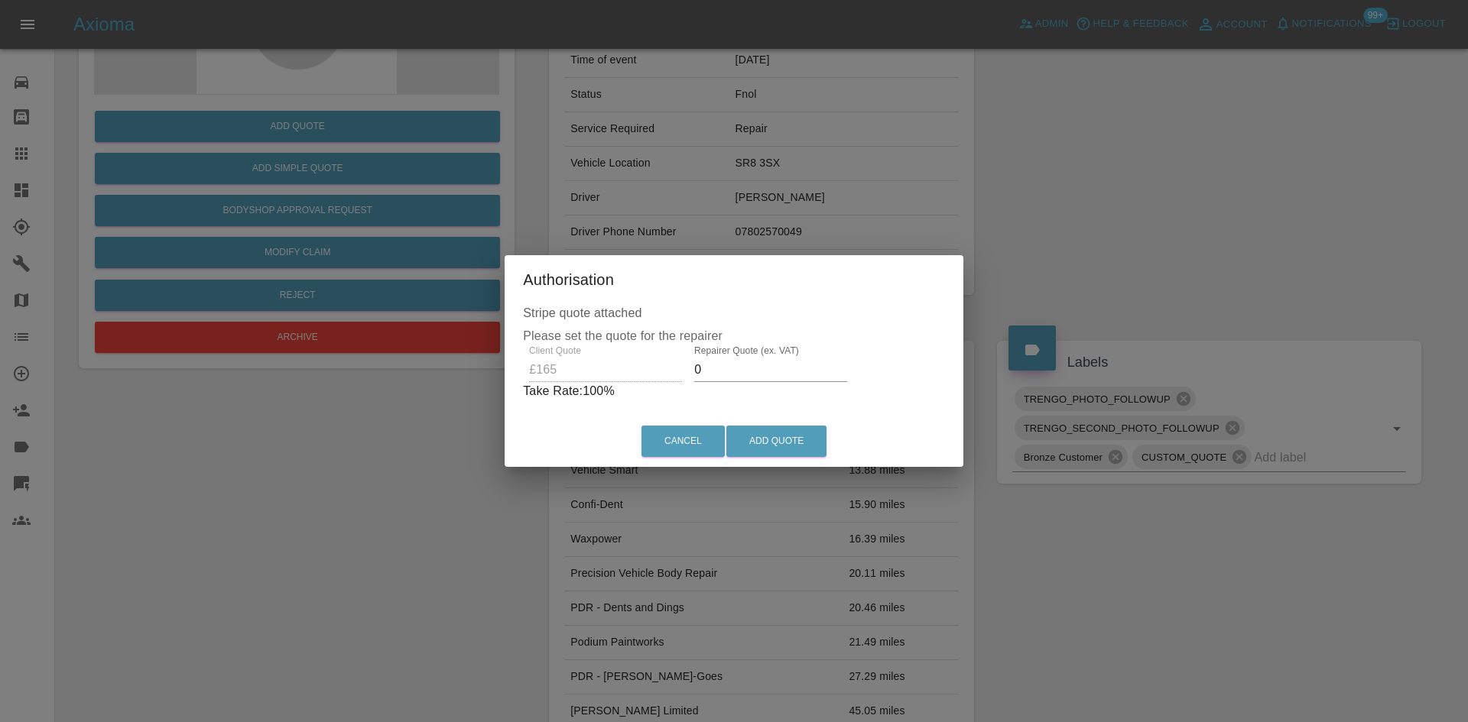
click at [605, 375] on div "Client Quote £165 Repairer Quote (ex. VAT) 0 Take Rate: 100 %" at bounding box center [734, 373] width 422 height 55
drag, startPoint x: 725, startPoint y: 379, endPoint x: 524, endPoint y: 371, distance: 201.2
click at [524, 372] on div "Stripe quote attached Please set the quote for the repairer Client Quote £165 R…" at bounding box center [734, 360] width 452 height 112
type input "95"
drag, startPoint x: 781, startPoint y: 429, endPoint x: 682, endPoint y: 561, distance: 165.4
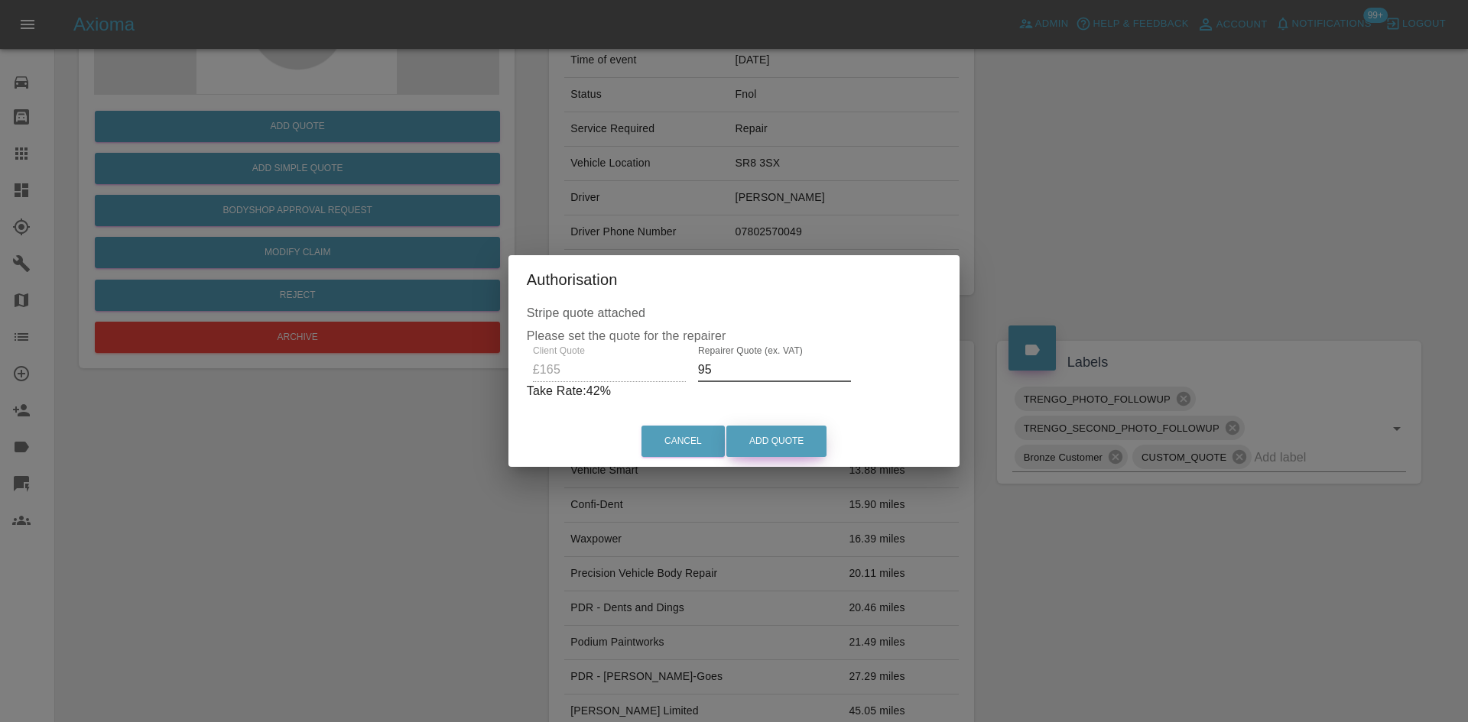
click at [781, 430] on button "Add Quote" at bounding box center [776, 441] width 100 height 31
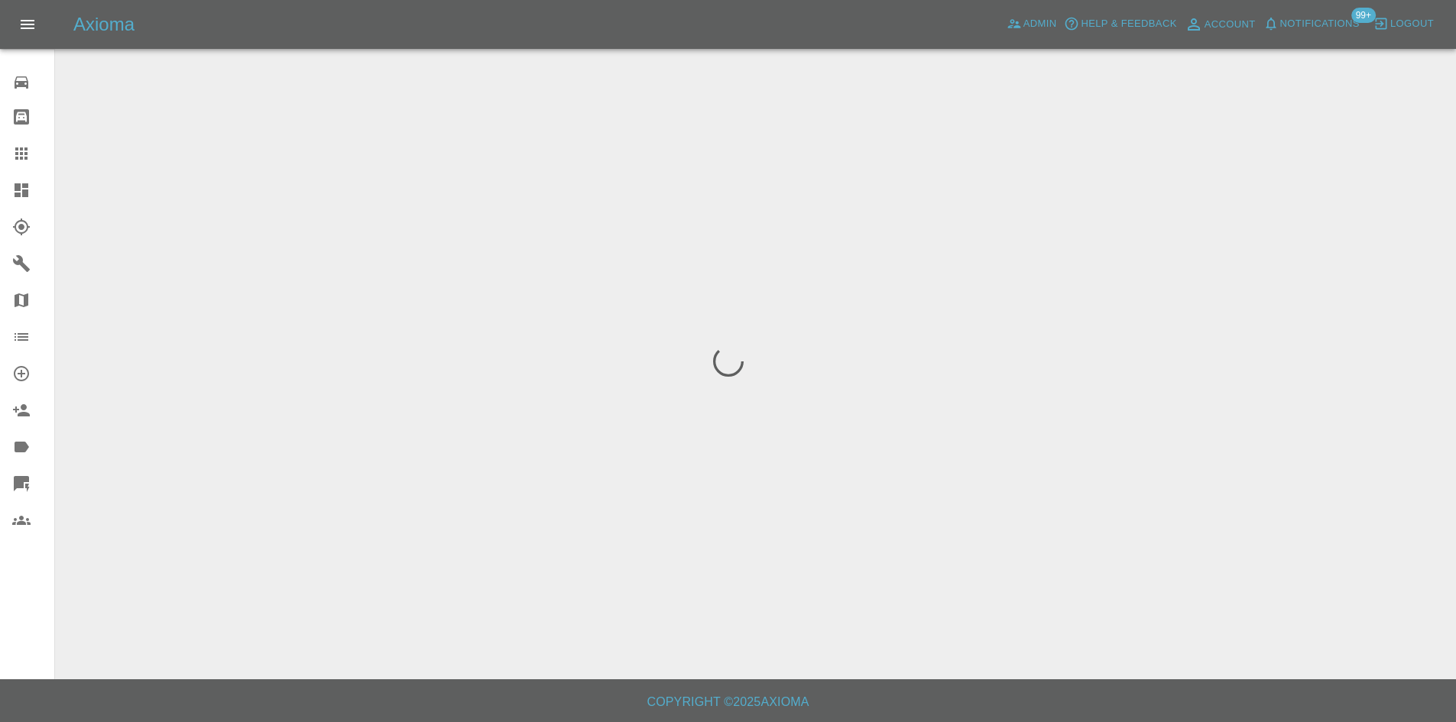
scroll to position [0, 0]
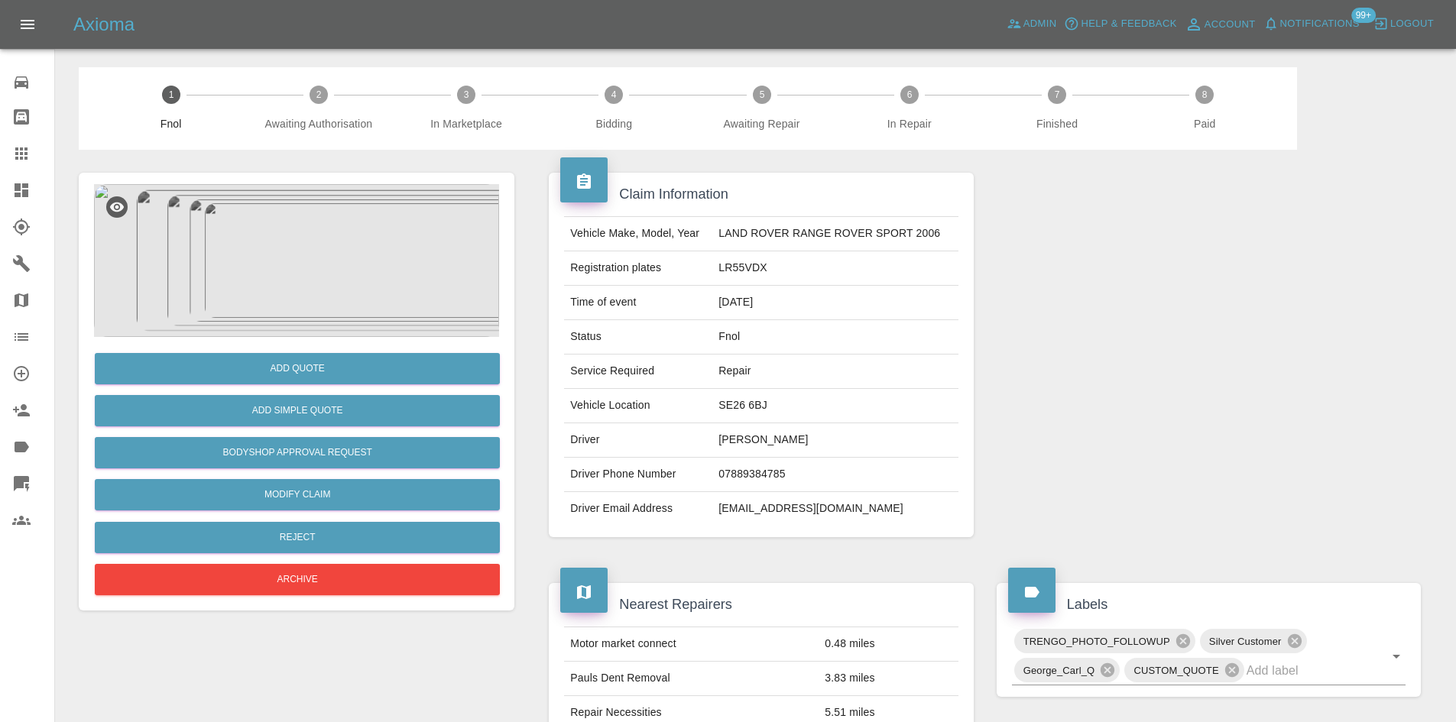
click at [327, 245] on img at bounding box center [296, 260] width 405 height 153
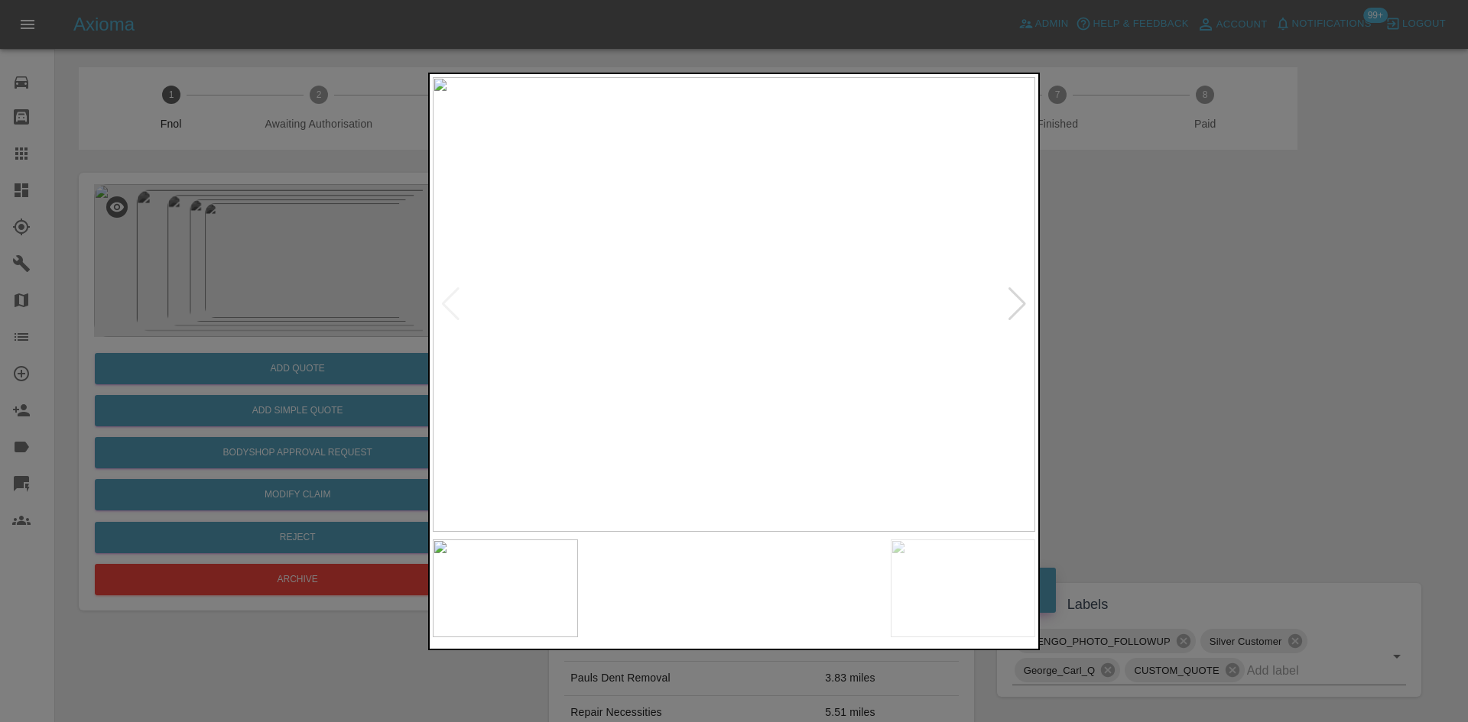
click at [696, 311] on img at bounding box center [734, 304] width 602 height 455
click at [666, 352] on img at bounding box center [734, 304] width 602 height 455
click at [633, 384] on img at bounding box center [734, 304] width 602 height 455
click at [660, 385] on img at bounding box center [734, 304] width 602 height 455
click at [578, 365] on img at bounding box center [734, 304] width 602 height 455
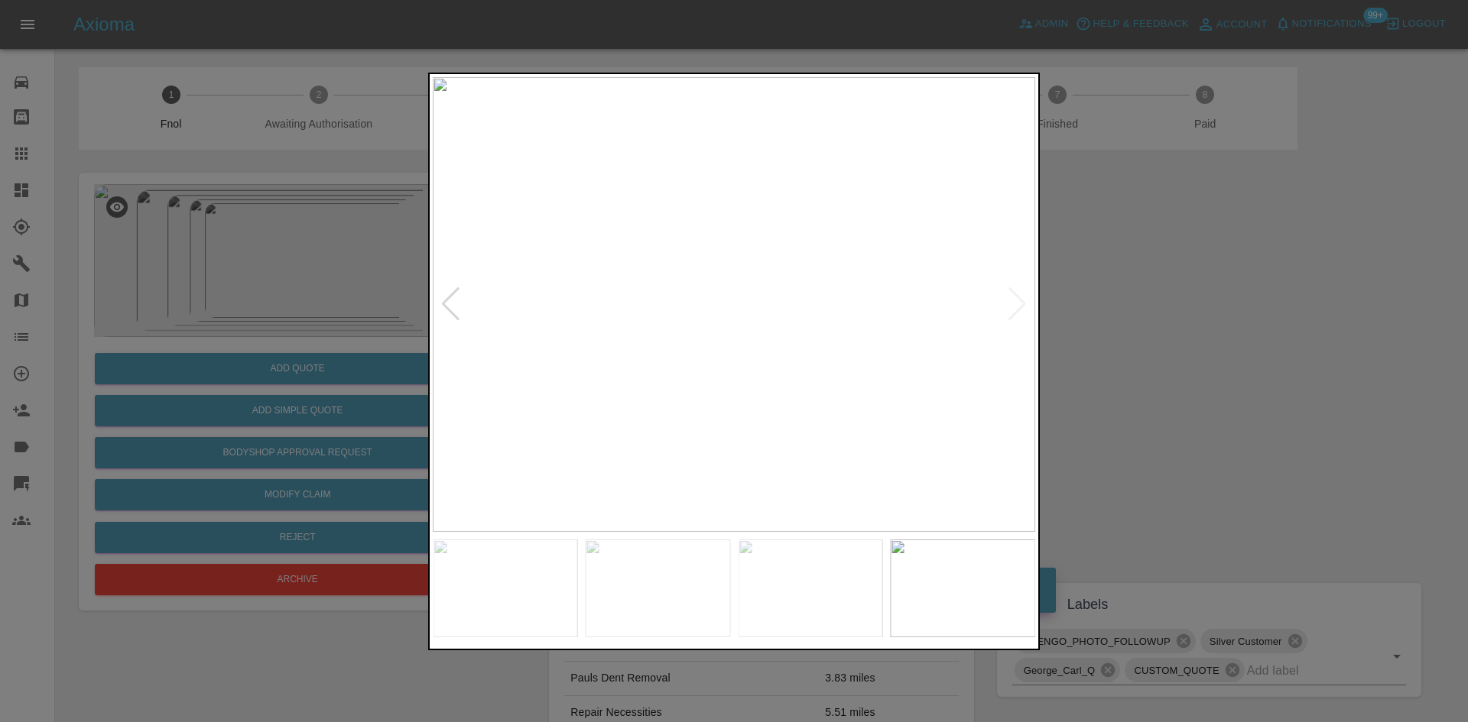
click at [861, 346] on img at bounding box center [734, 304] width 602 height 455
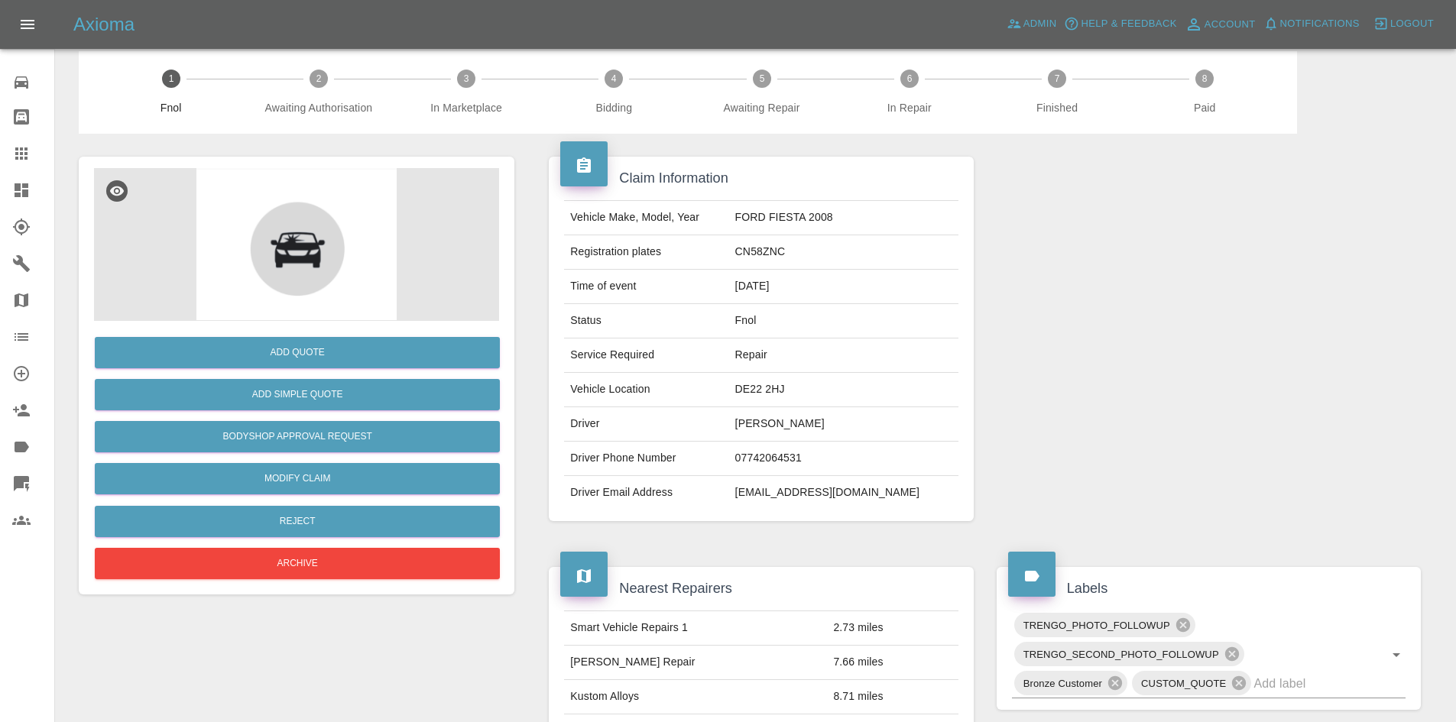
scroll to position [13, 0]
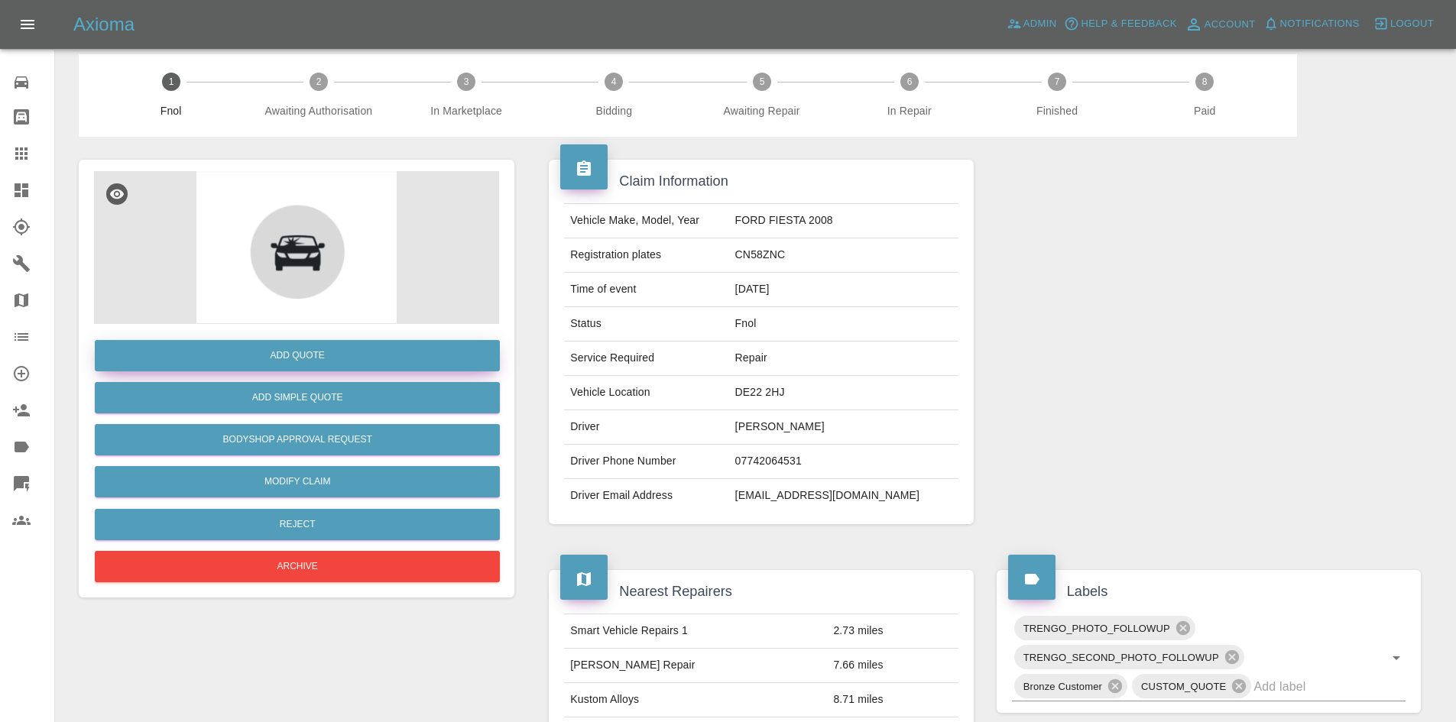
click at [357, 360] on button "Add Quote" at bounding box center [297, 355] width 405 height 31
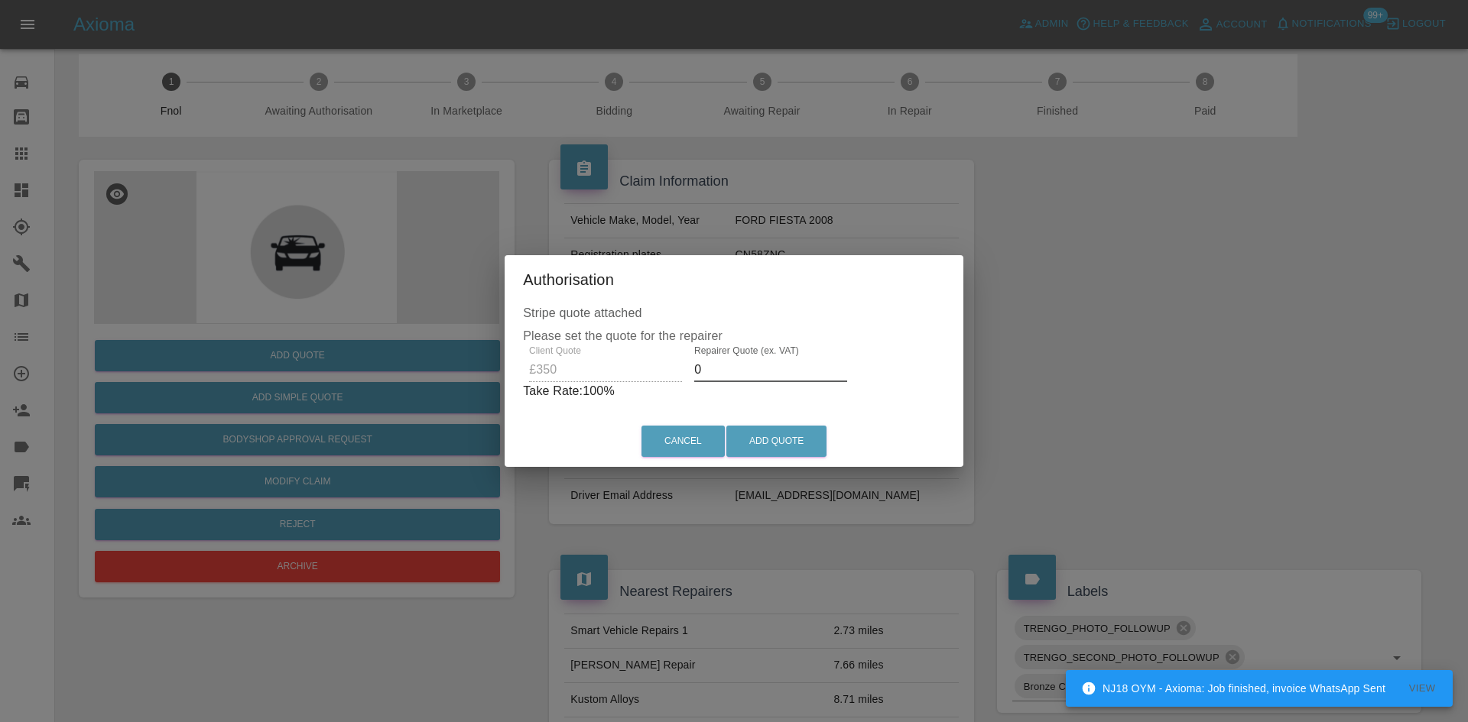
drag, startPoint x: 719, startPoint y: 377, endPoint x: 683, endPoint y: 380, distance: 36.8
click at [688, 379] on div "Repairer Quote (ex. VAT) 0" at bounding box center [770, 364] width 165 height 37
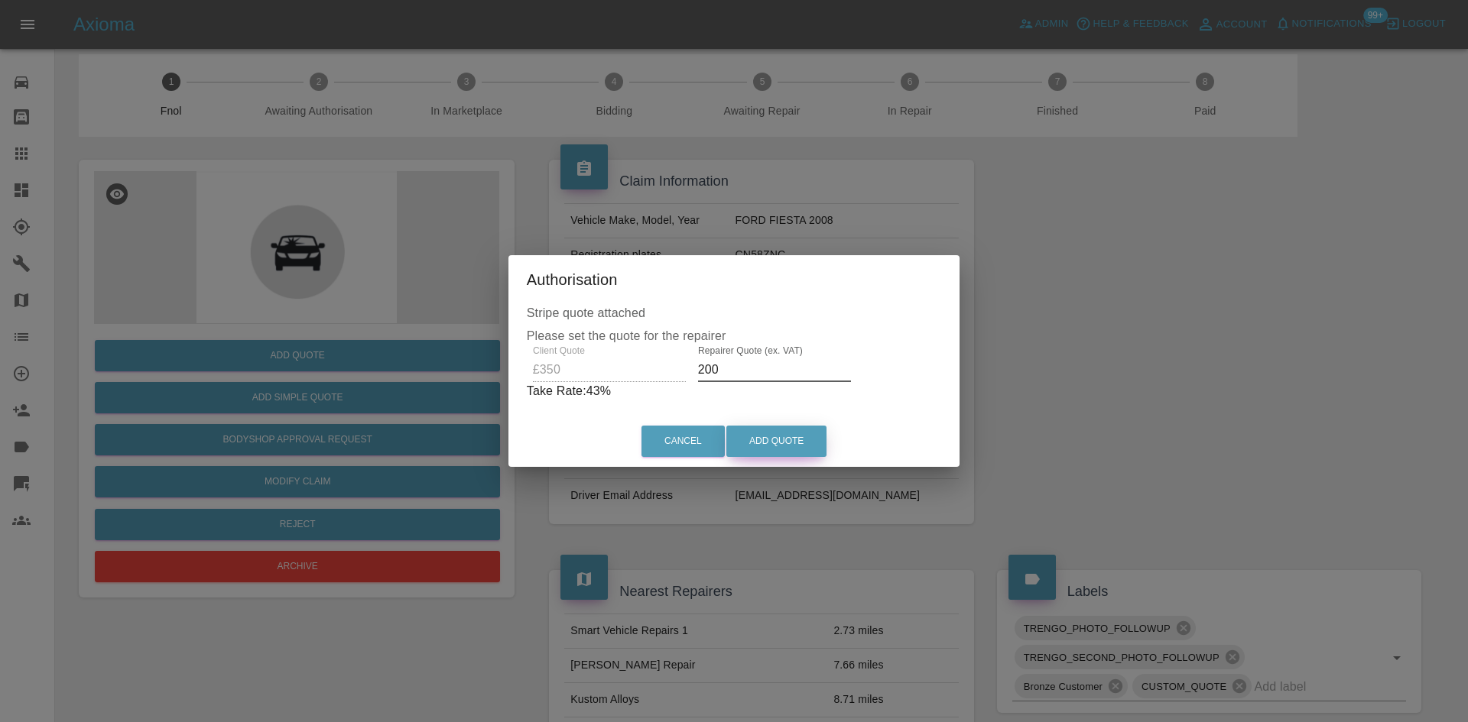
type input "200"
click at [764, 441] on button "Add Quote" at bounding box center [776, 441] width 100 height 31
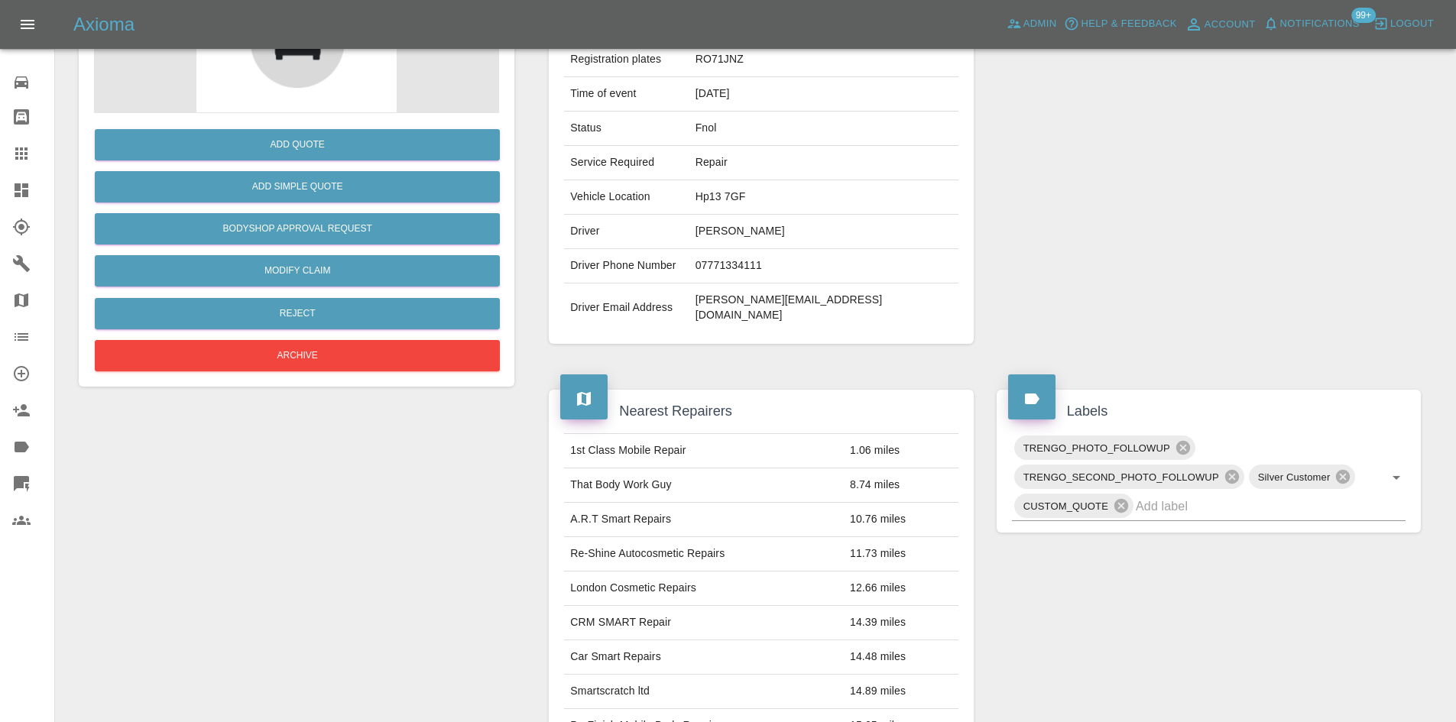
scroll to position [181, 0]
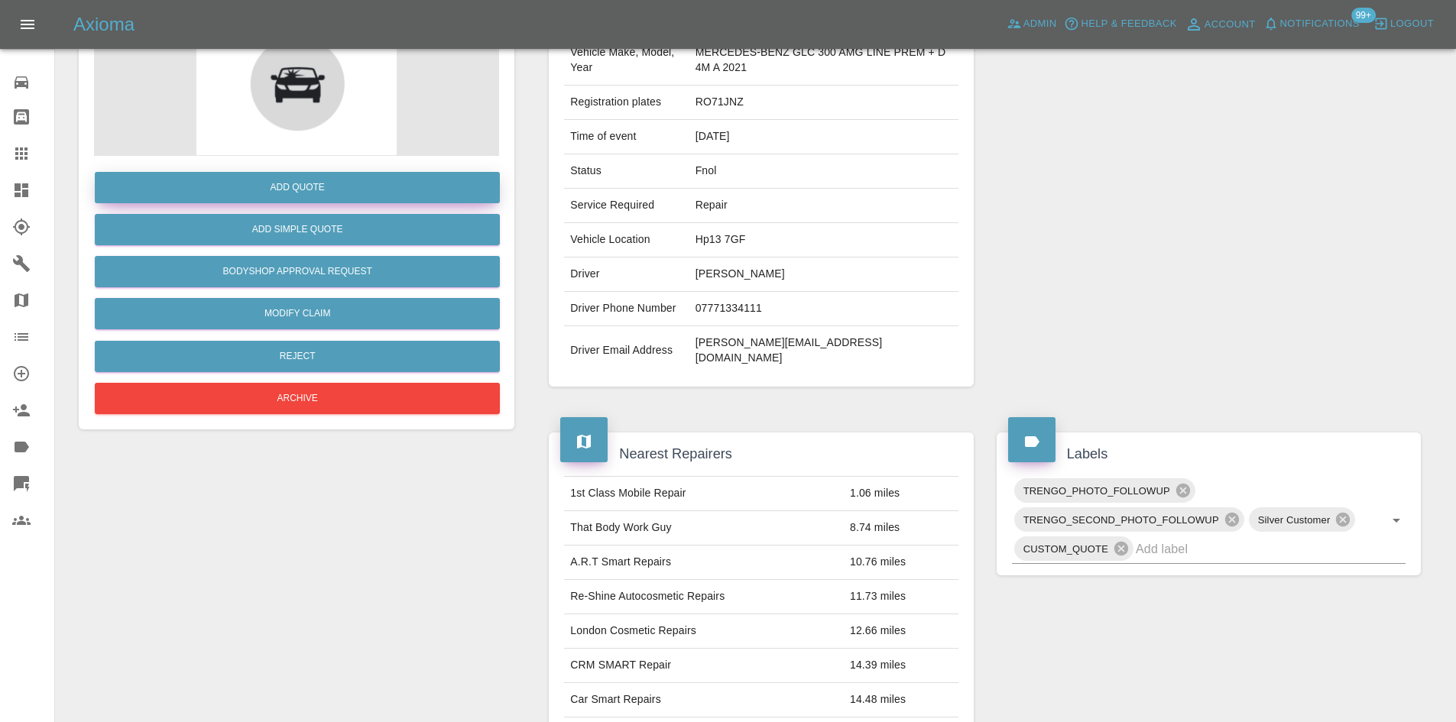
click at [314, 187] on button "Add Quote" at bounding box center [297, 187] width 405 height 31
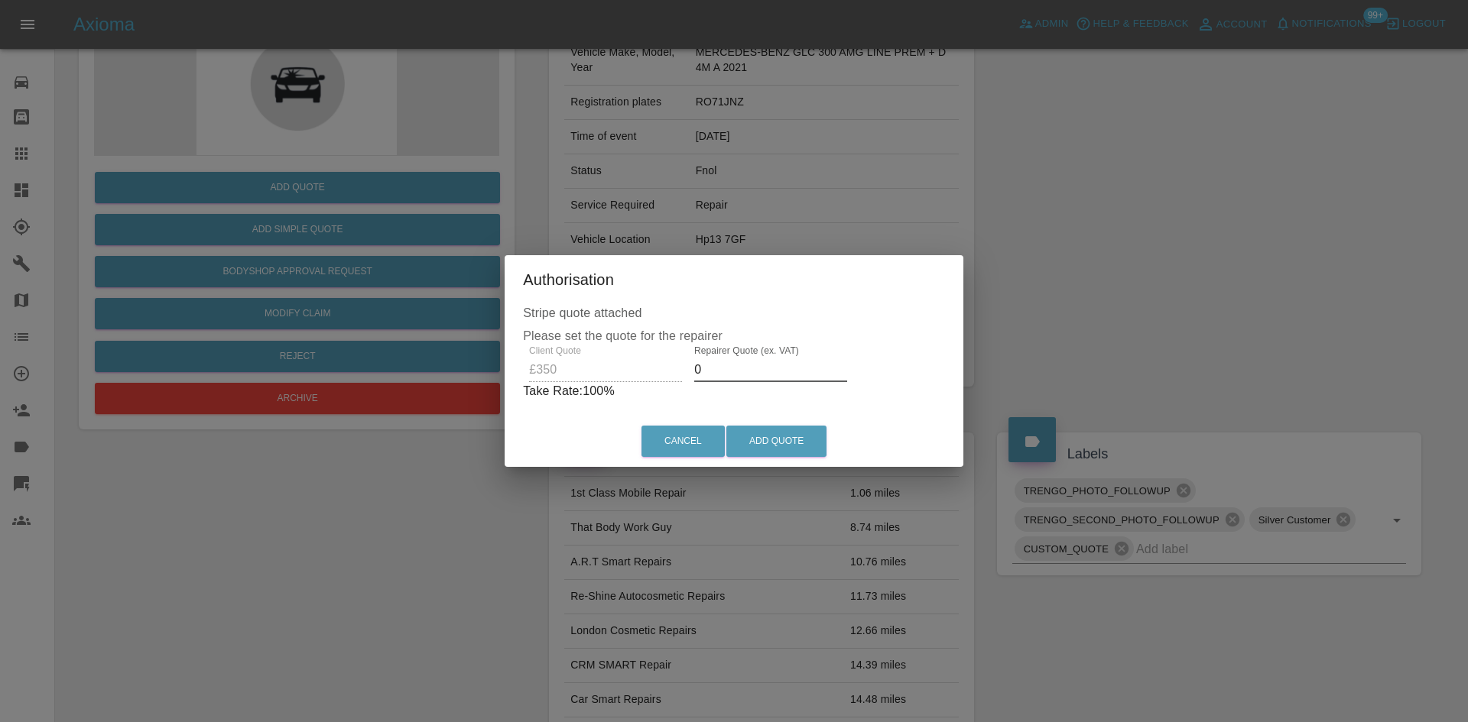
drag, startPoint x: 703, startPoint y: 373, endPoint x: 657, endPoint y: 385, distance: 47.3
click at [657, 385] on div "Client Quote £350 Repairer Quote (ex. VAT) 0 Take Rate: 100 %" at bounding box center [734, 373] width 422 height 55
type input "200"
click at [805, 430] on button "Add Quote" at bounding box center [776, 441] width 100 height 31
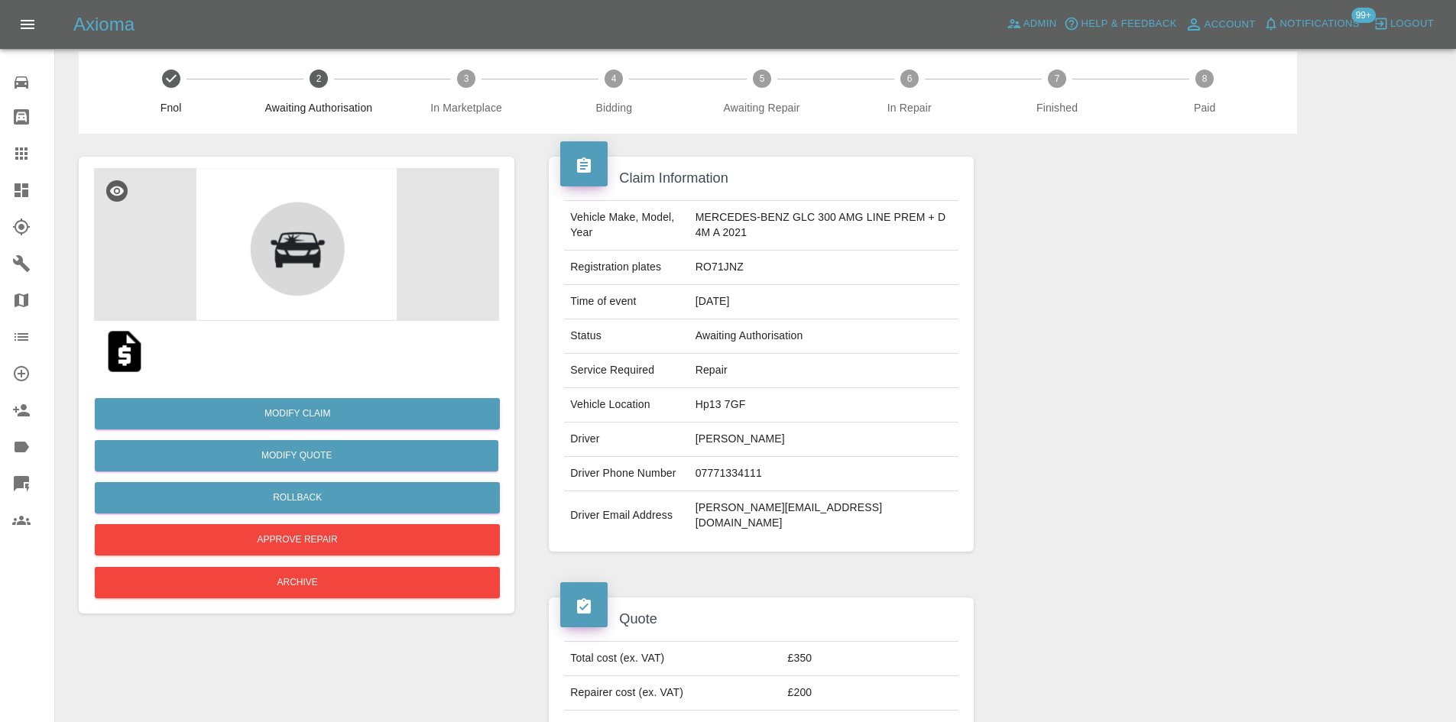
scroll to position [0, 0]
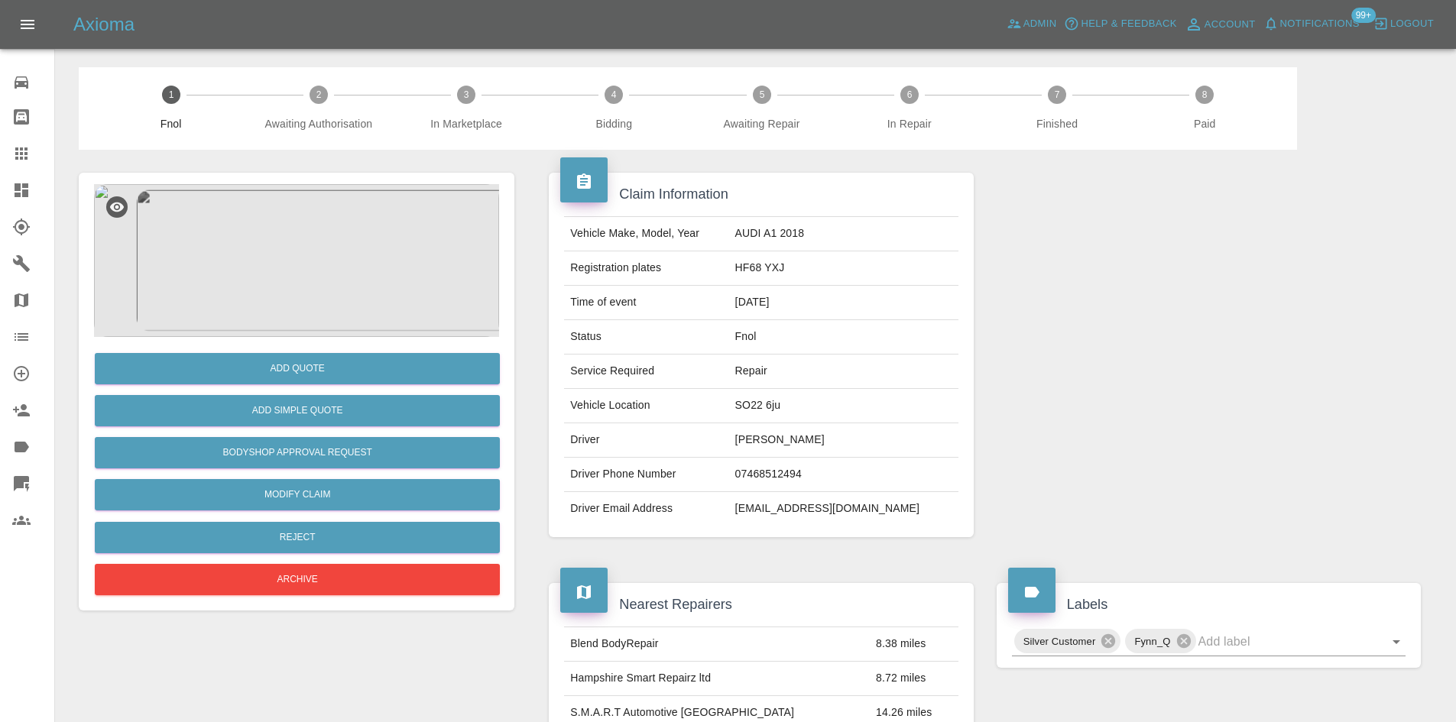
click at [300, 224] on img at bounding box center [296, 260] width 405 height 153
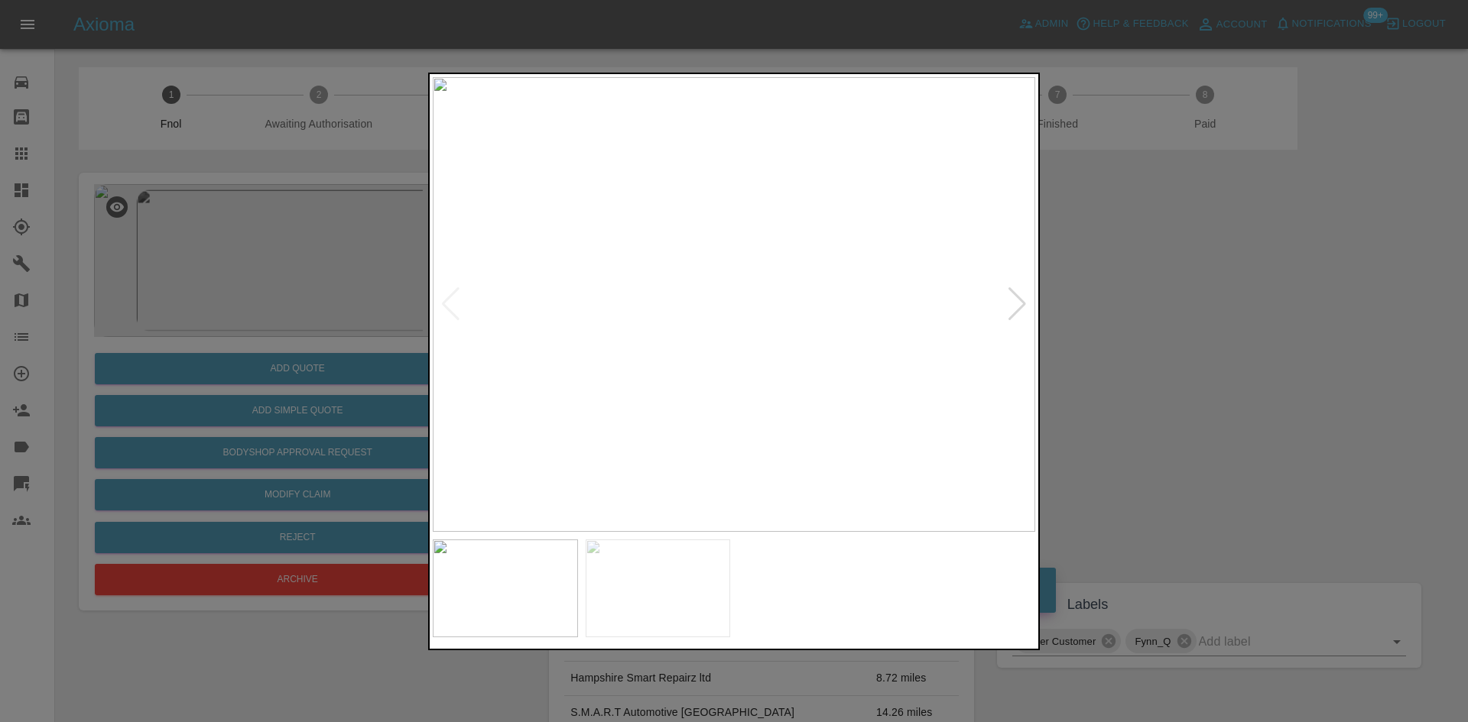
click at [667, 333] on img at bounding box center [734, 304] width 602 height 455
click at [769, 203] on img at bounding box center [734, 304] width 602 height 455
click at [735, 187] on img at bounding box center [475, 540] width 1807 height 1365
click at [803, 249] on img at bounding box center [475, 540] width 1807 height 1365
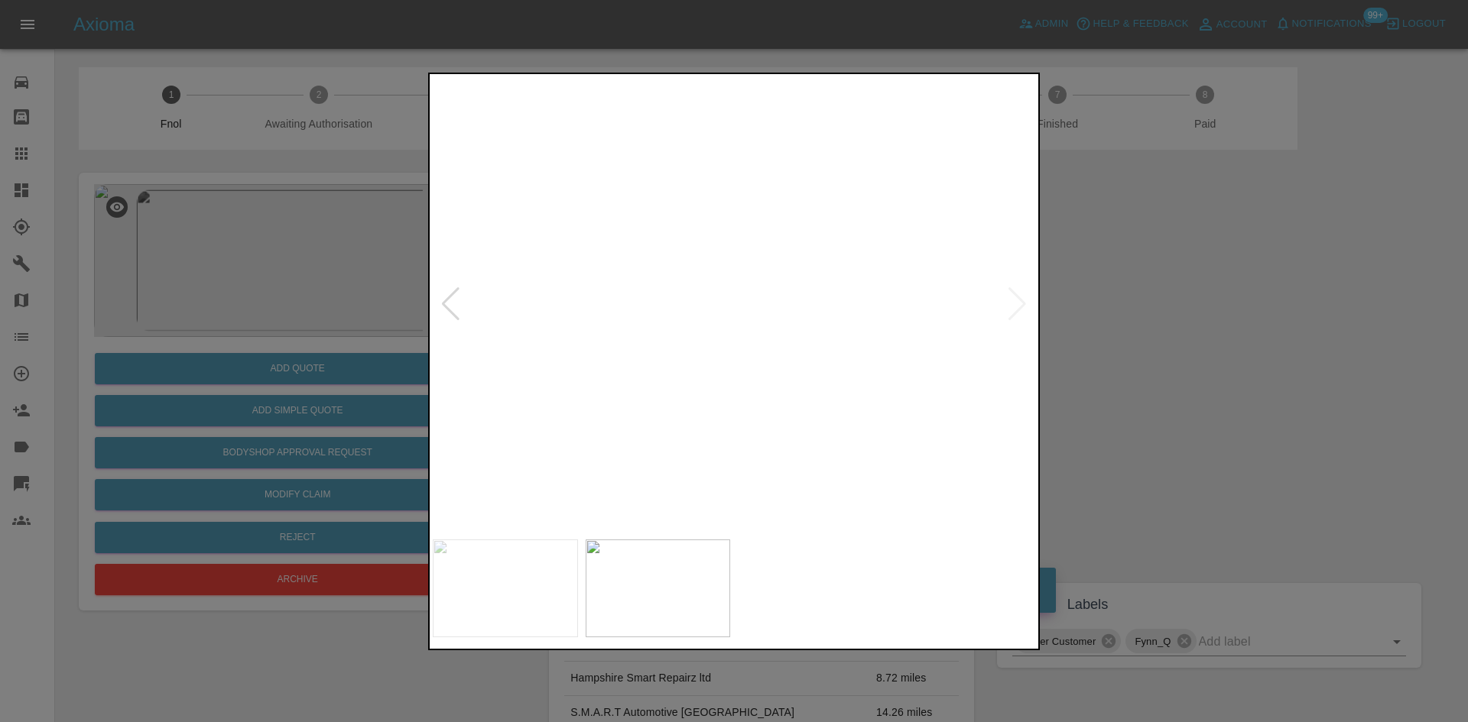
click at [803, 250] on img at bounding box center [475, 540] width 1807 height 1365
click at [631, 312] on img at bounding box center [734, 304] width 602 height 455
drag, startPoint x: 331, startPoint y: 281, endPoint x: 298, endPoint y: 281, distance: 32.9
click at [324, 281] on div at bounding box center [734, 361] width 1468 height 722
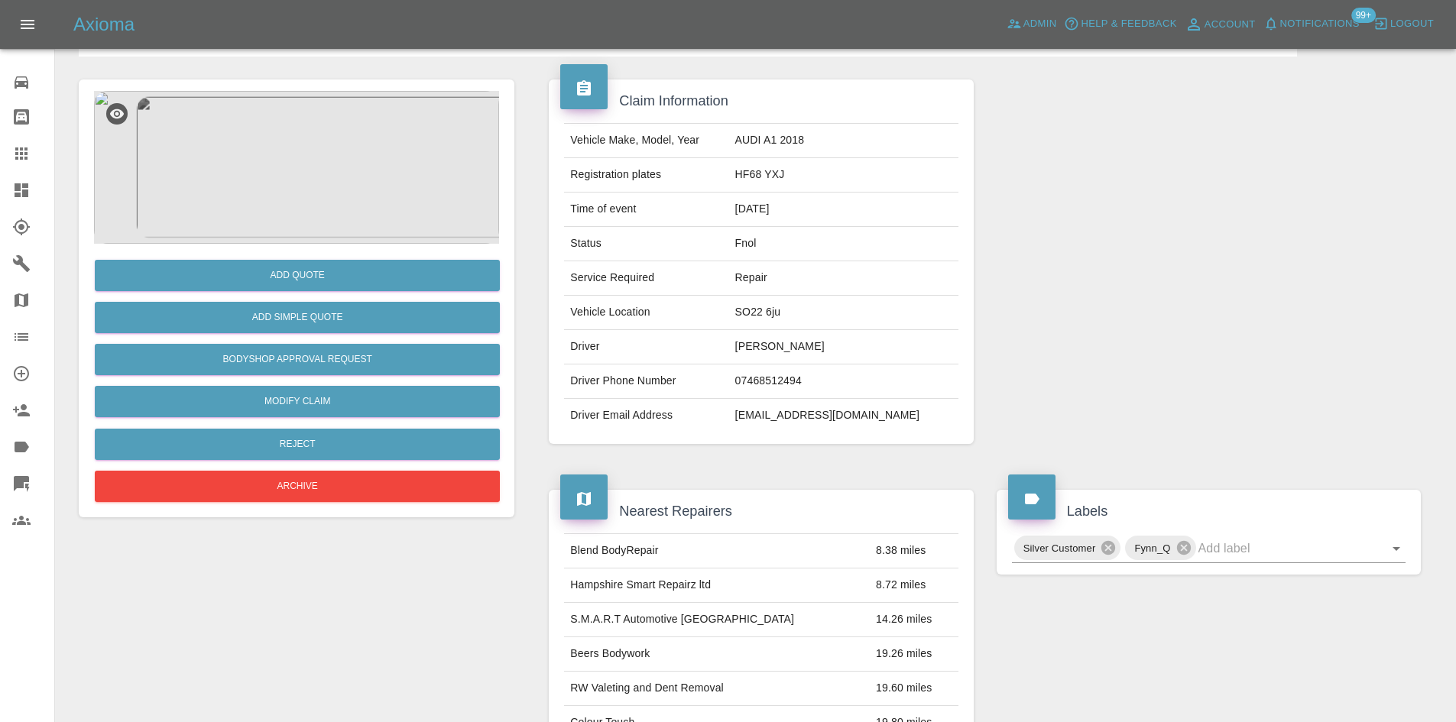
scroll to position [89, 0]
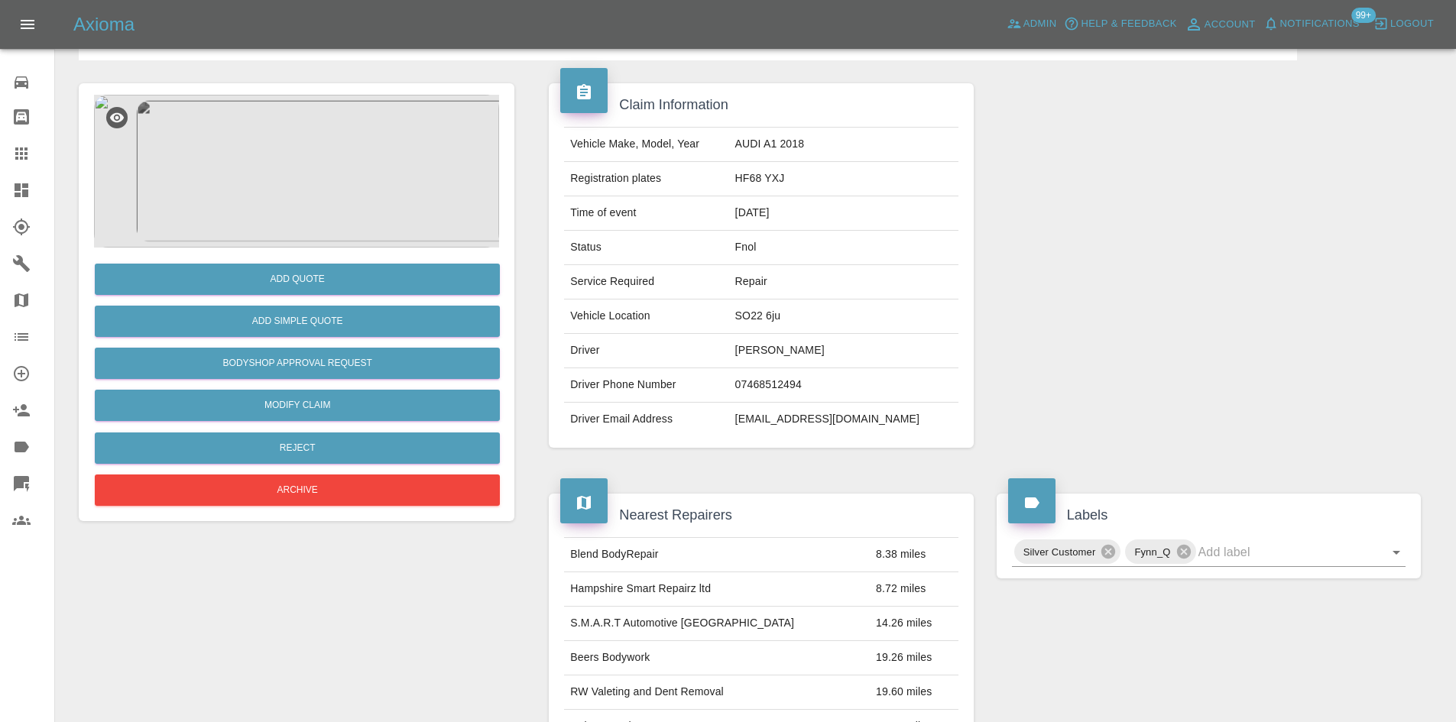
click at [352, 125] on img at bounding box center [296, 171] width 405 height 153
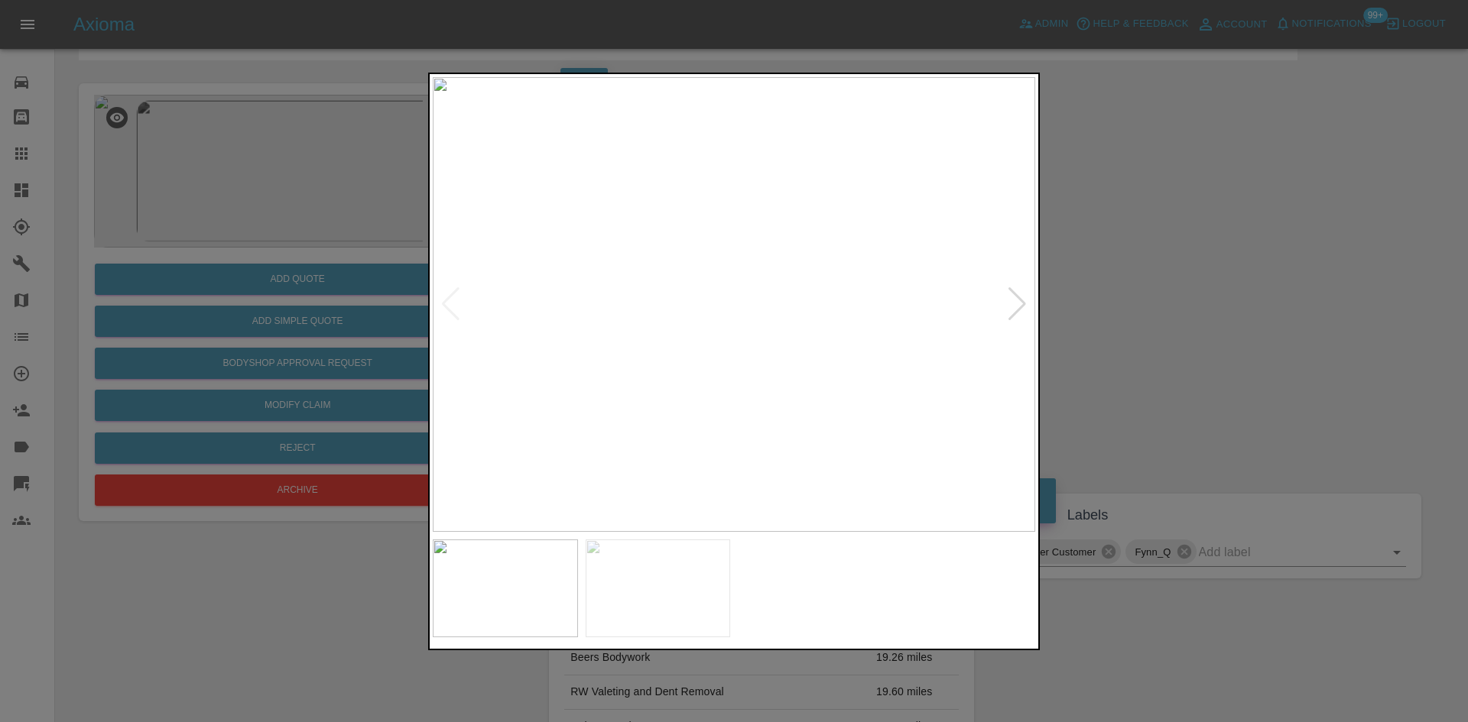
drag, startPoint x: 326, startPoint y: 374, endPoint x: 331, endPoint y: 397, distance: 23.6
click at [326, 375] on div at bounding box center [734, 361] width 1468 height 722
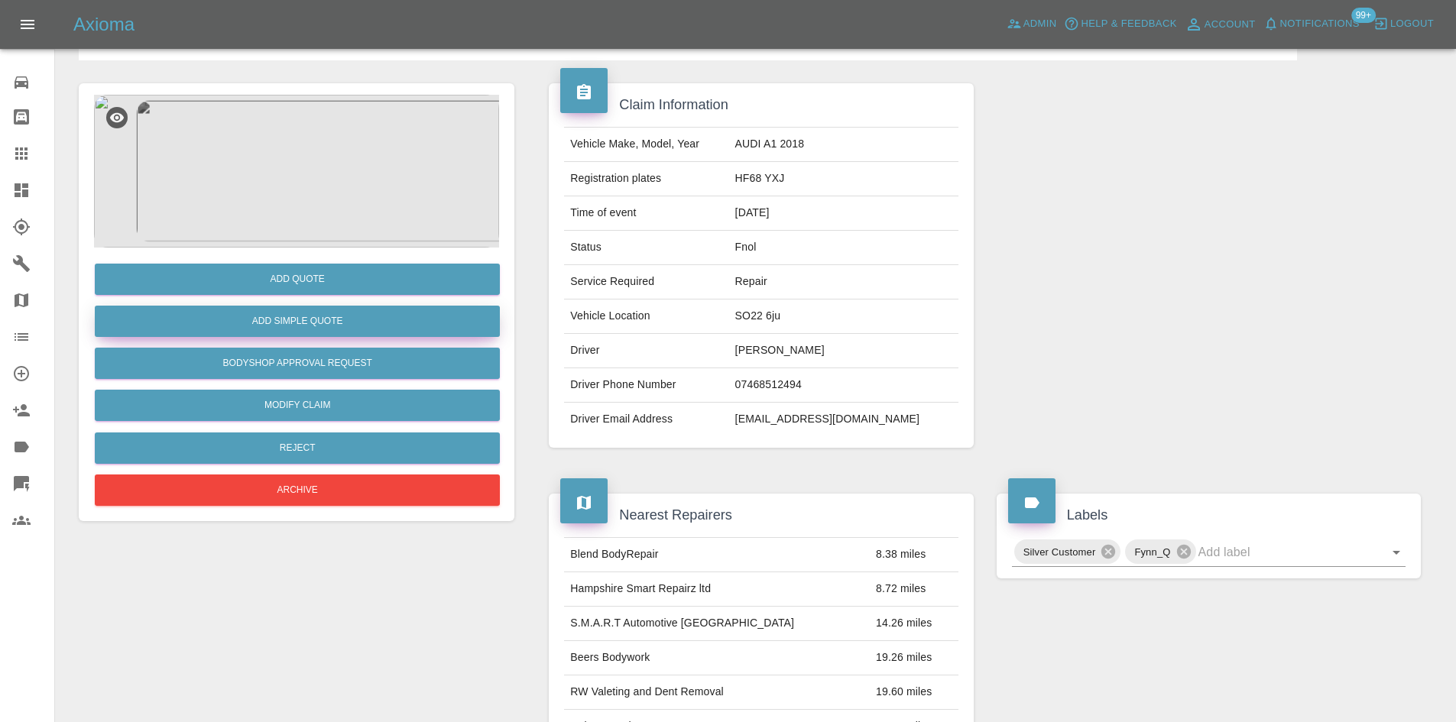
click at [326, 316] on button "Add Simple Quote" at bounding box center [297, 321] width 405 height 31
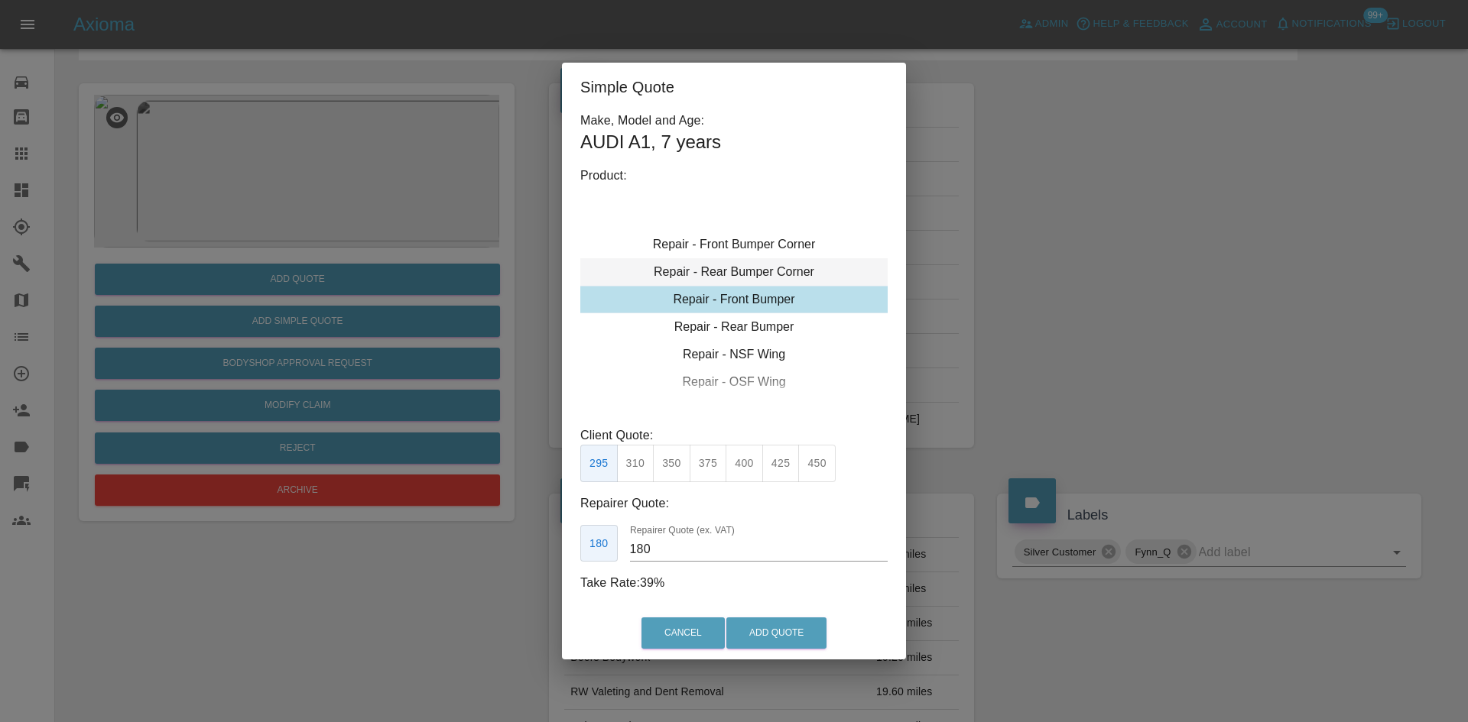
click at [716, 264] on div "Repair - Rear Bumper Corner" at bounding box center [733, 272] width 307 height 28
click at [667, 462] on button "215" at bounding box center [671, 463] width 37 height 37
drag, startPoint x: 662, startPoint y: 551, endPoint x: 550, endPoint y: 553, distance: 111.6
click at [577, 551] on div "Make, Model and Age: AUDI A1 , 7 years Product: Repair - Front Bumper Corner Re…" at bounding box center [734, 360] width 344 height 496
type input "125"
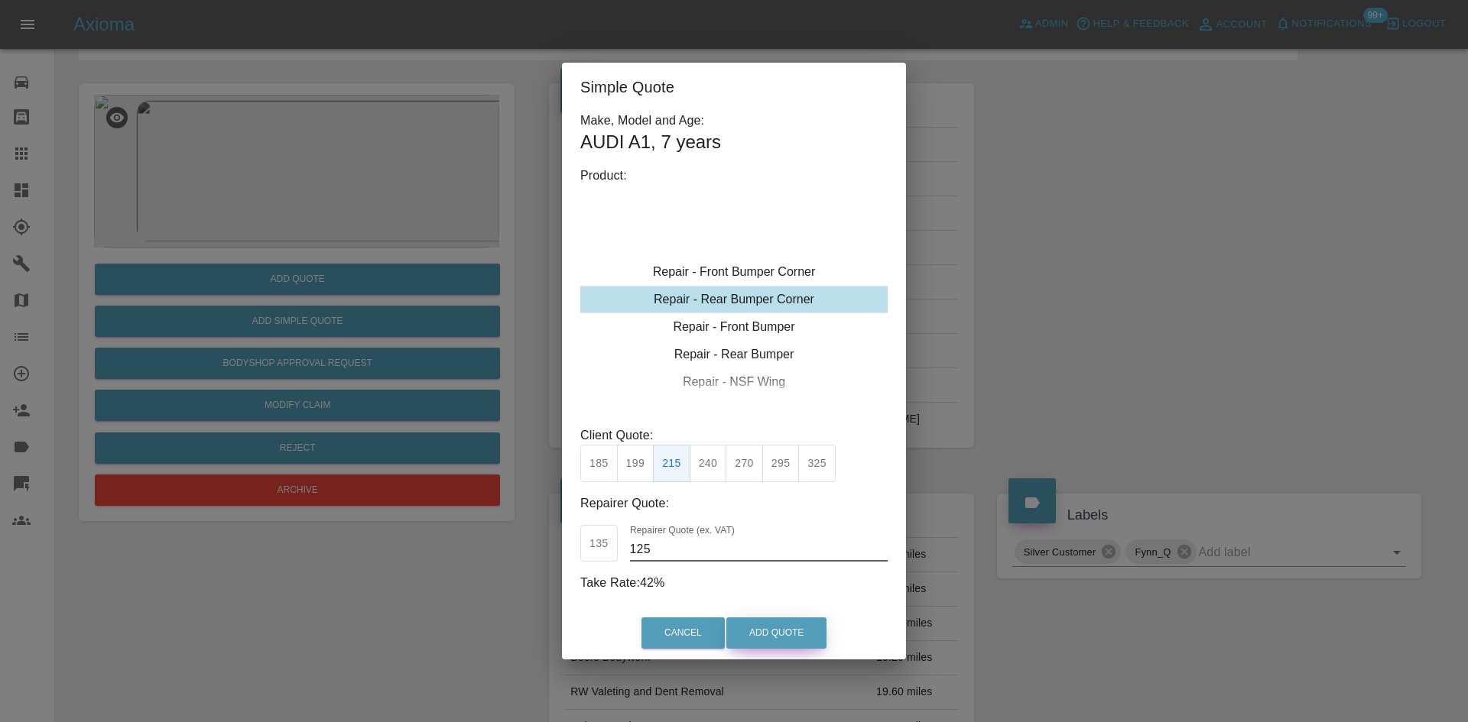
drag, startPoint x: 773, startPoint y: 616, endPoint x: 773, endPoint y: 630, distance: 13.8
click at [773, 617] on div "Cancel Add Quote" at bounding box center [734, 633] width 344 height 51
click at [773, 632] on button "Add Quote" at bounding box center [776, 633] width 100 height 31
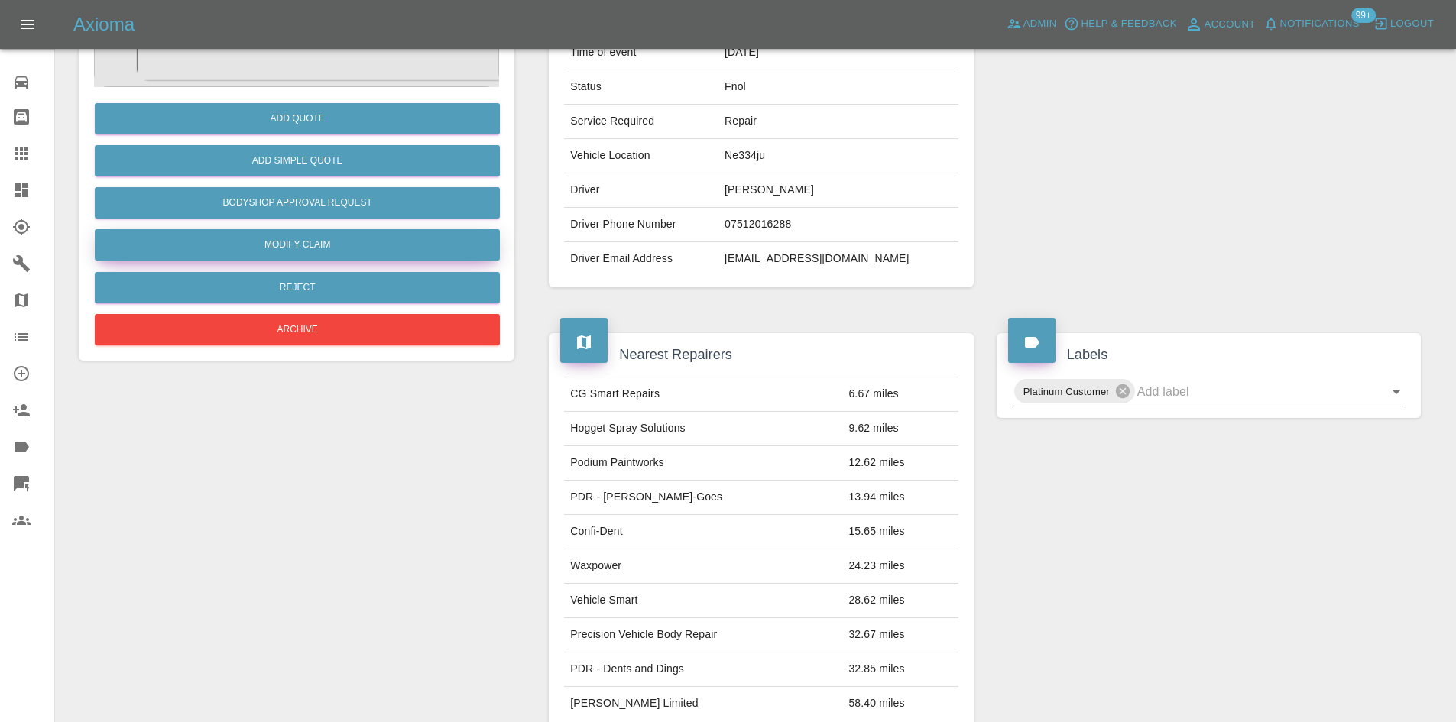
scroll to position [183, 0]
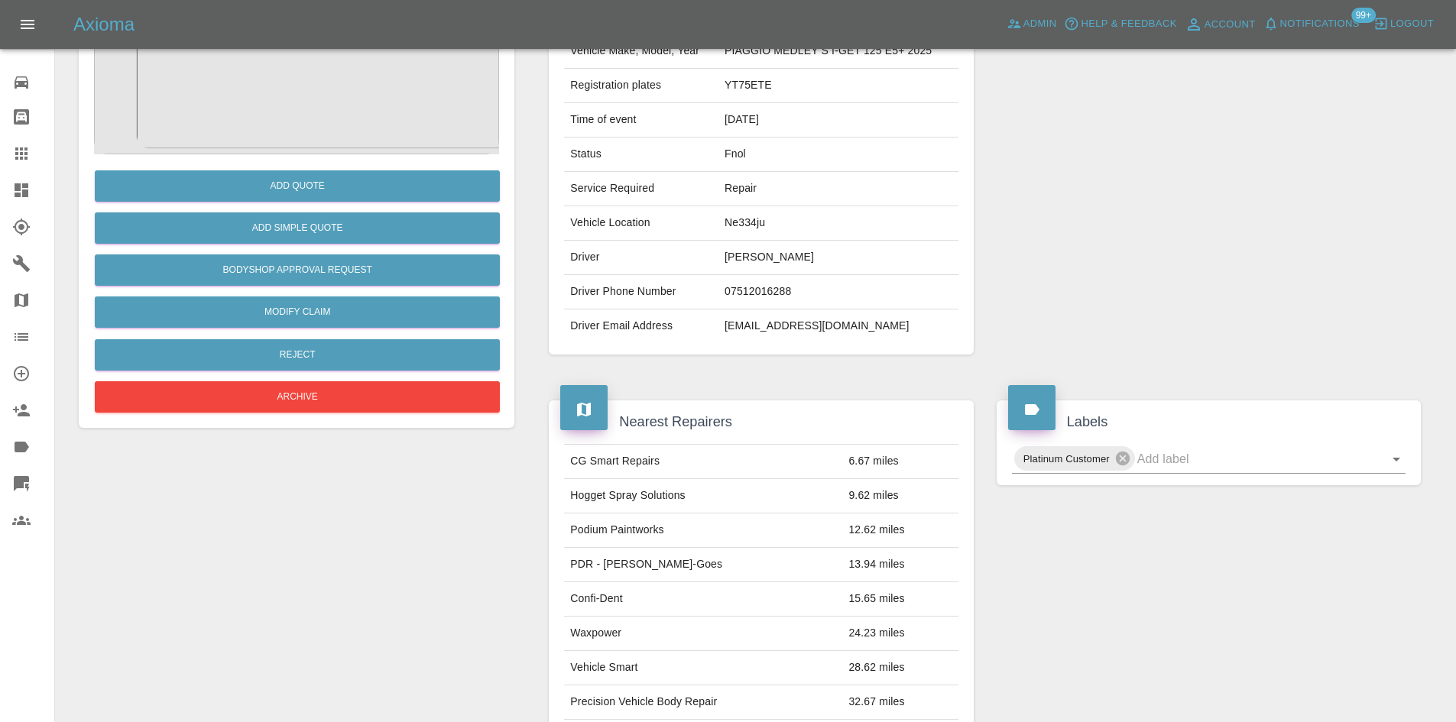
click at [322, 99] on img at bounding box center [296, 78] width 405 height 153
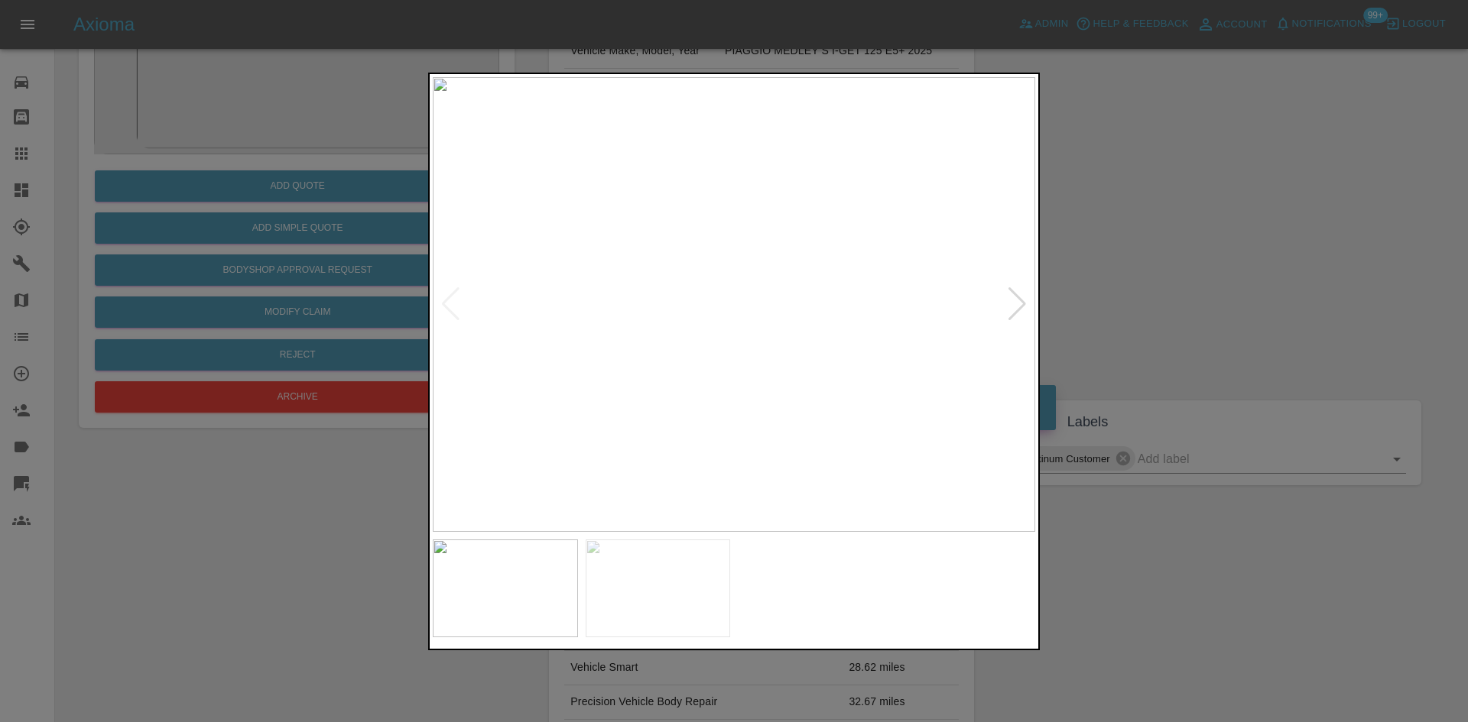
click at [751, 337] on img at bounding box center [734, 304] width 602 height 455
click at [750, 336] on img at bounding box center [734, 304] width 602 height 455
click at [754, 387] on img at bounding box center [685, 207] width 1807 height 1365
click at [676, 422] on img at bounding box center [734, 304] width 602 height 455
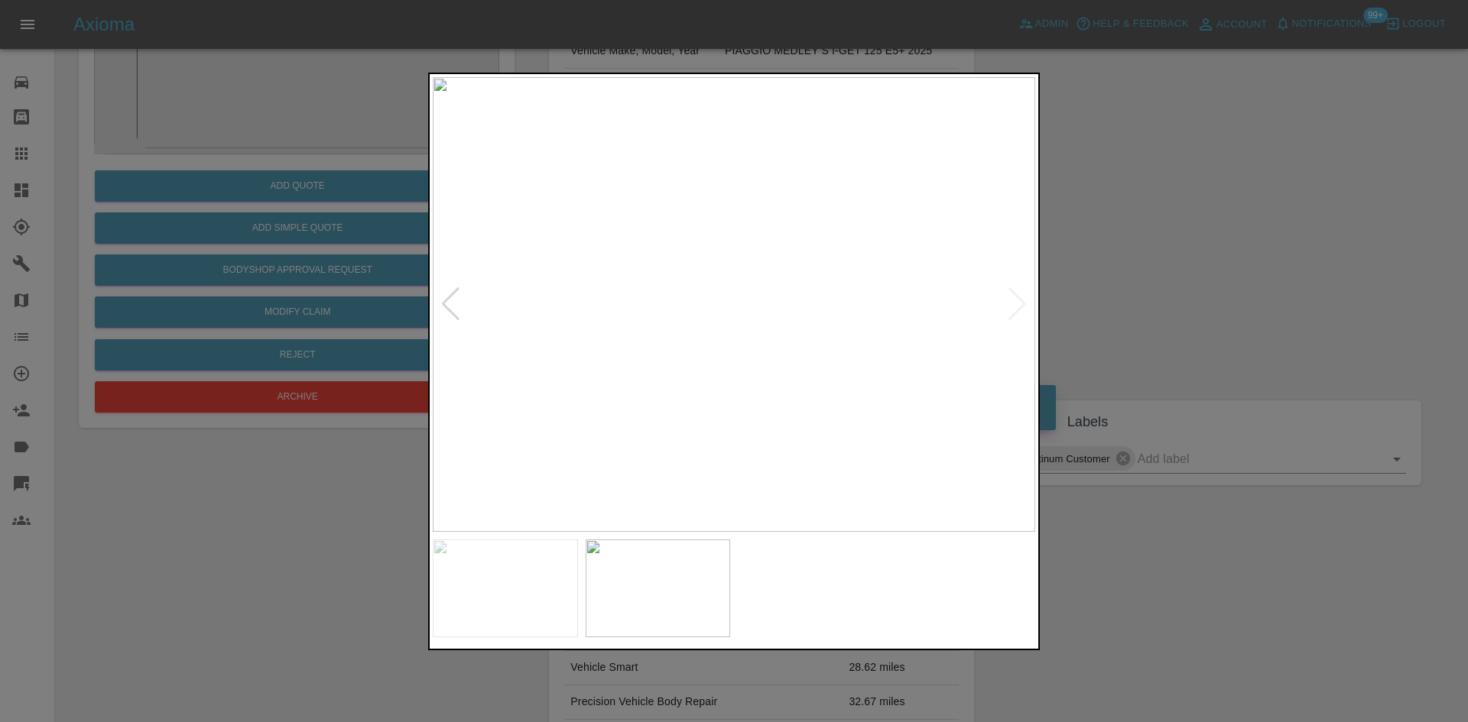
click at [733, 325] on img at bounding box center [734, 304] width 602 height 455
click at [246, 254] on div at bounding box center [734, 361] width 1468 height 722
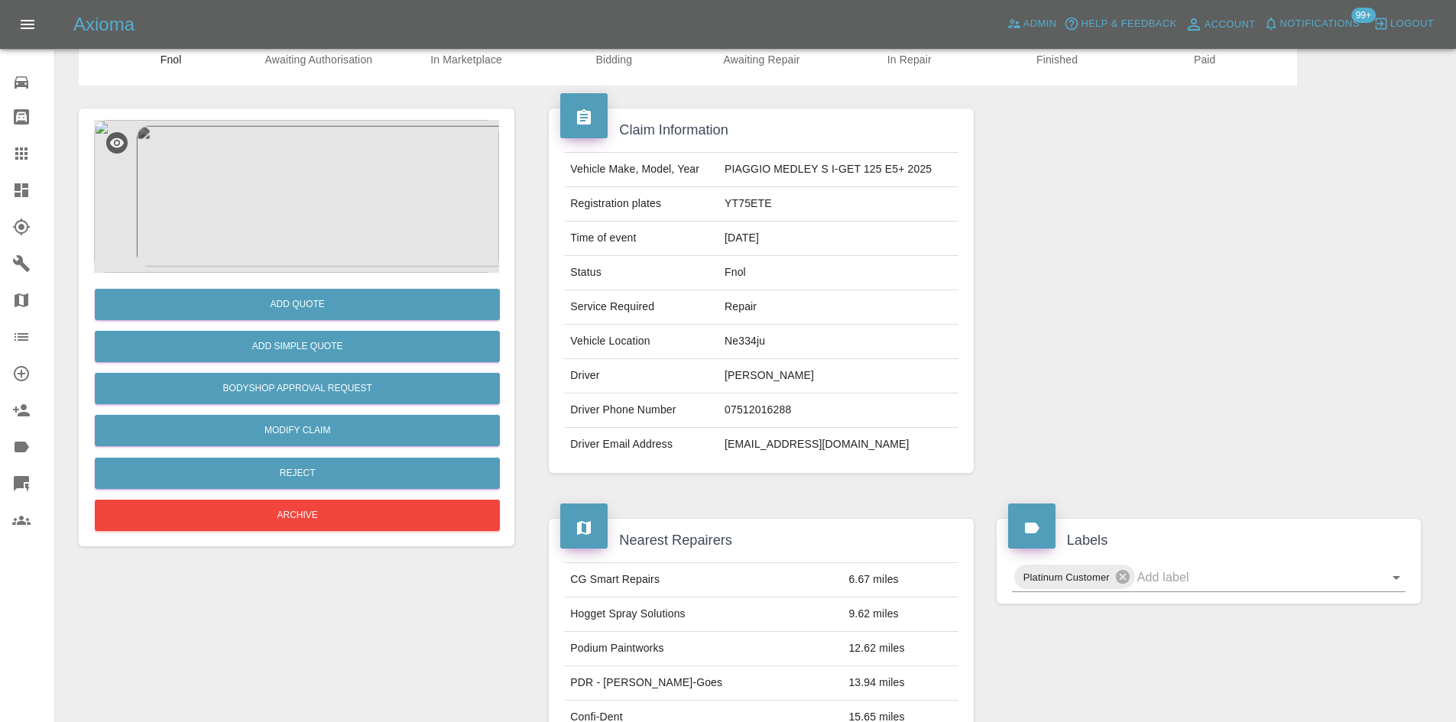
scroll to position [30, 0]
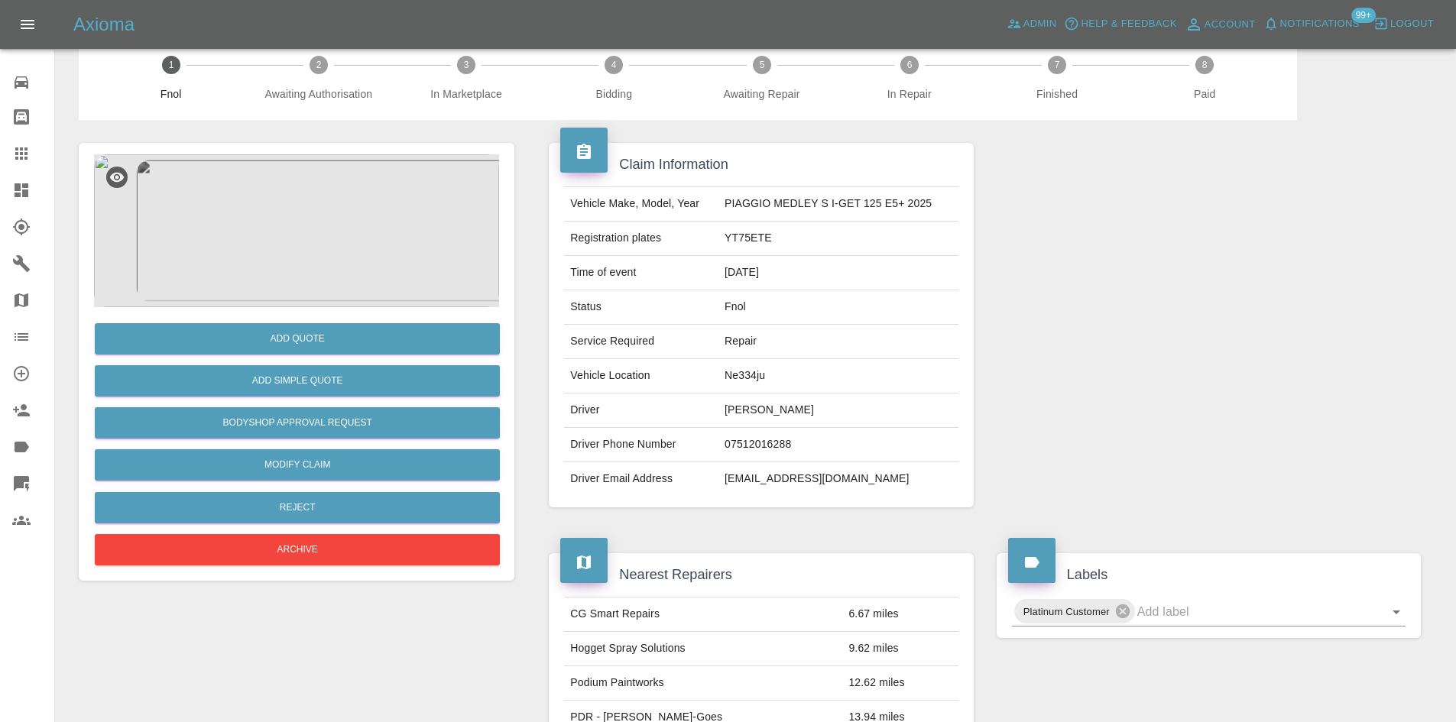
click at [738, 240] on td "YT75ETE" at bounding box center [839, 239] width 240 height 34
drag, startPoint x: 739, startPoint y: 236, endPoint x: 790, endPoint y: 199, distance: 63.5
click at [803, 216] on td "PIAGGIO MEDLEY S I-GET 125 E5+ 2025" at bounding box center [839, 204] width 240 height 34
click at [790, 199] on td "PIAGGIO MEDLEY S I-GET 125 E5+ 2025" at bounding box center [839, 204] width 240 height 34
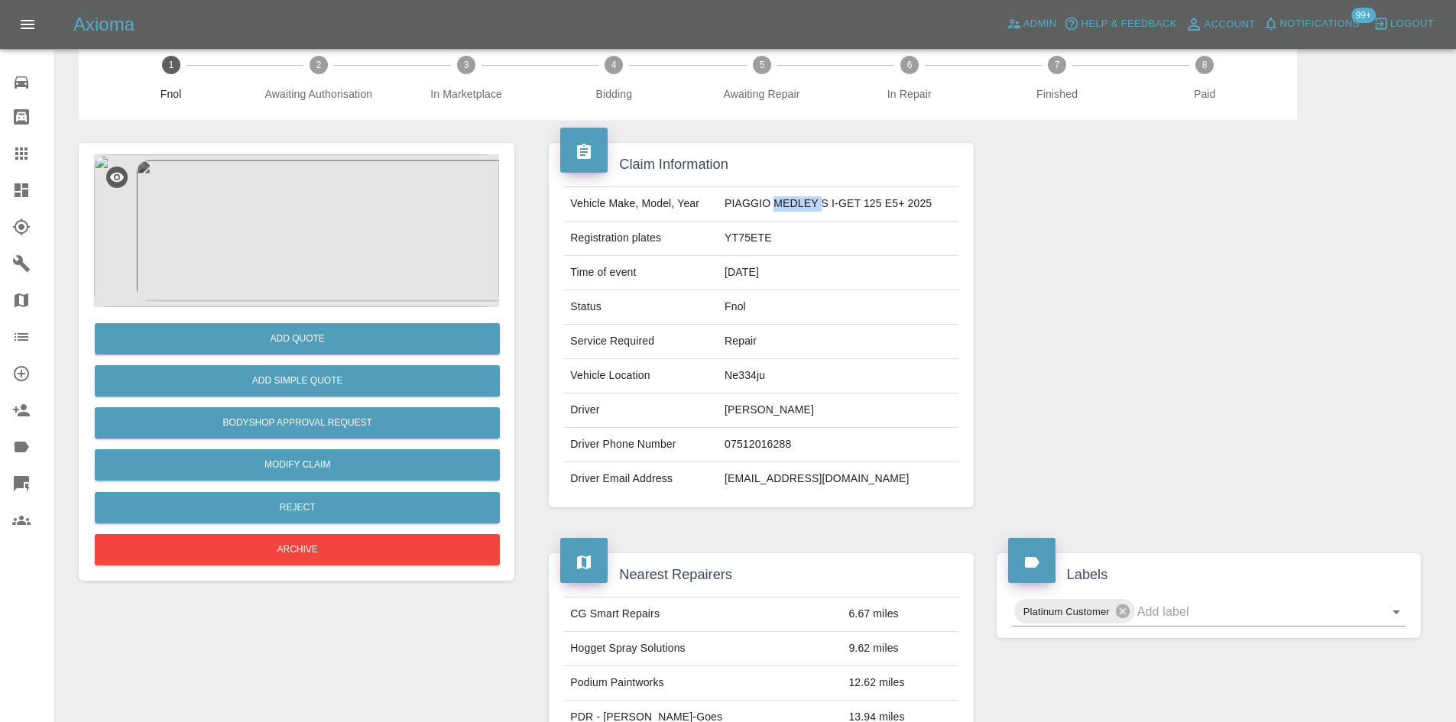
click at [790, 199] on td "PIAGGIO MEDLEY S I-GET 125 E5+ 2025" at bounding box center [839, 204] width 240 height 34
copy td "PIAGGIO MEDLEY S I-GET 125 E5+ 2025"
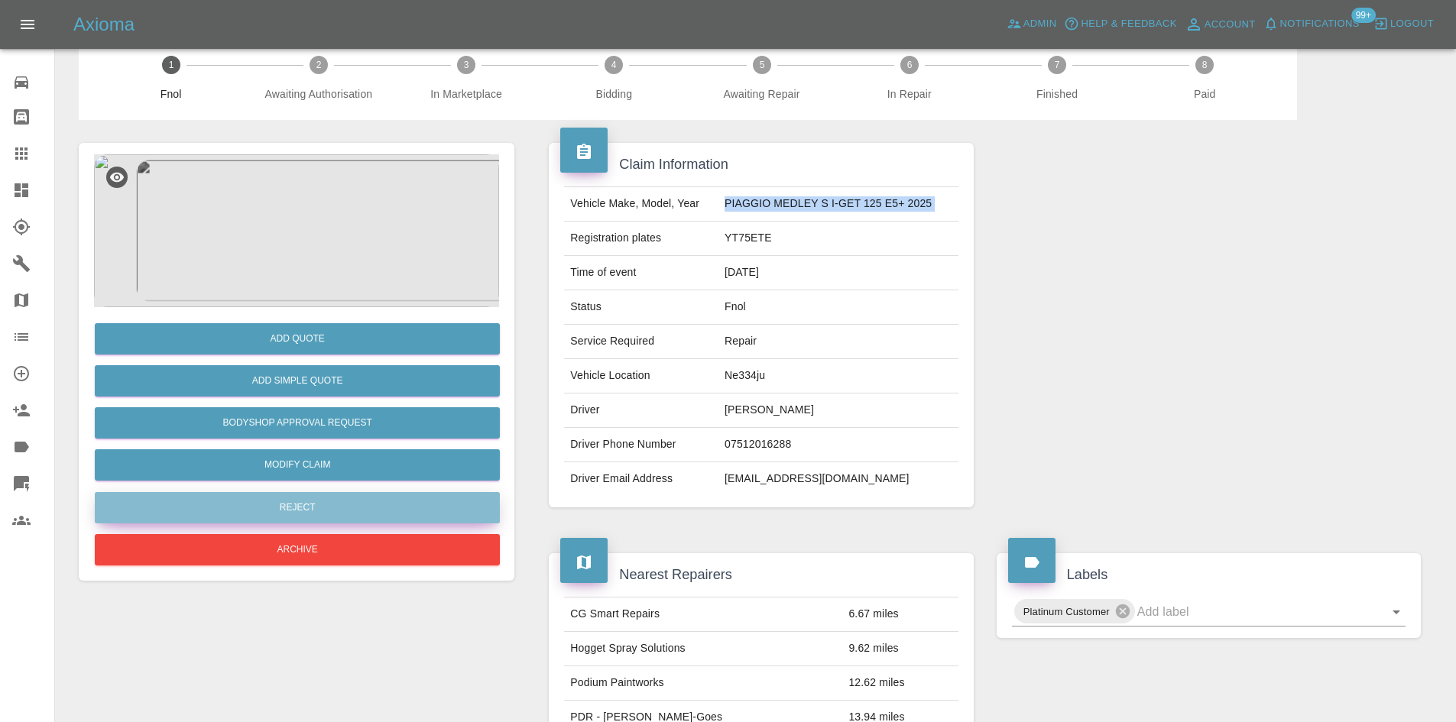
click at [322, 514] on button "Reject" at bounding box center [297, 507] width 405 height 31
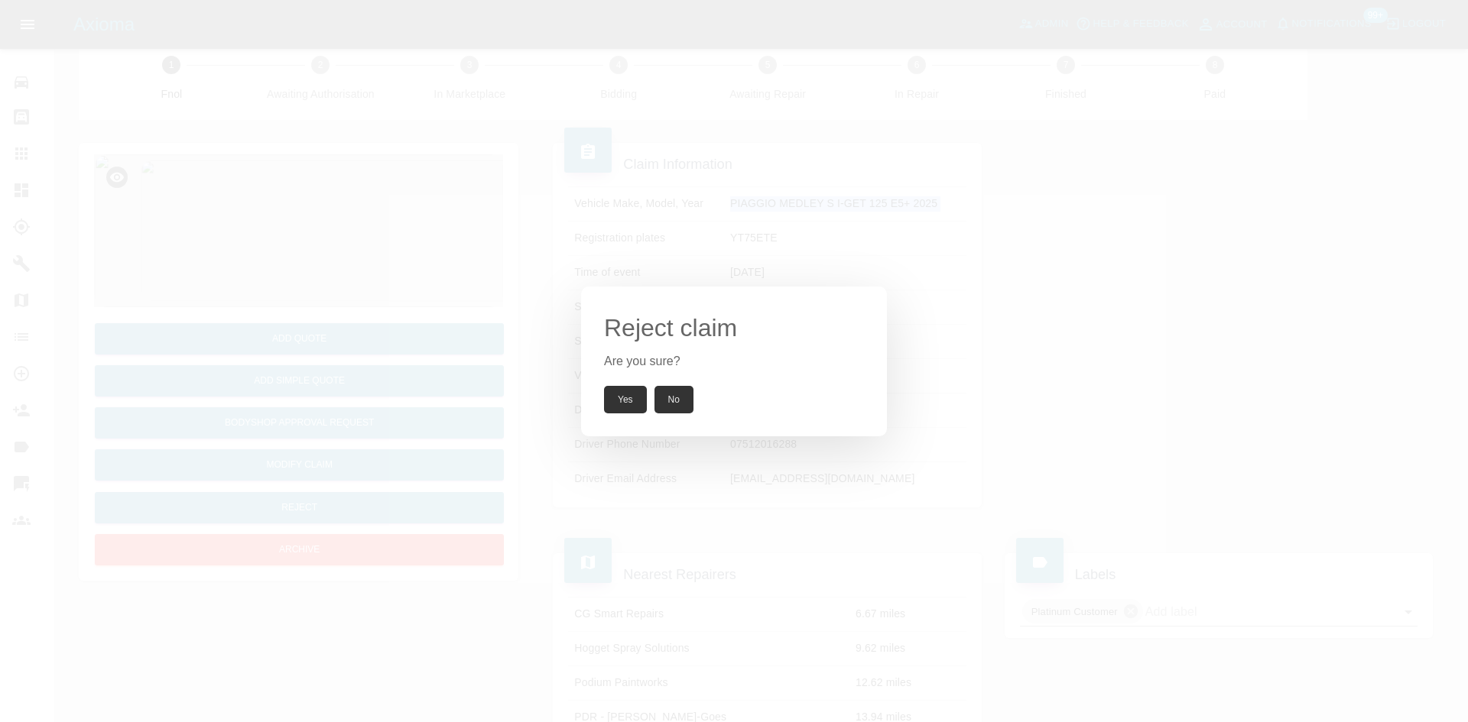
click at [622, 396] on button "Yes" at bounding box center [625, 400] width 43 height 28
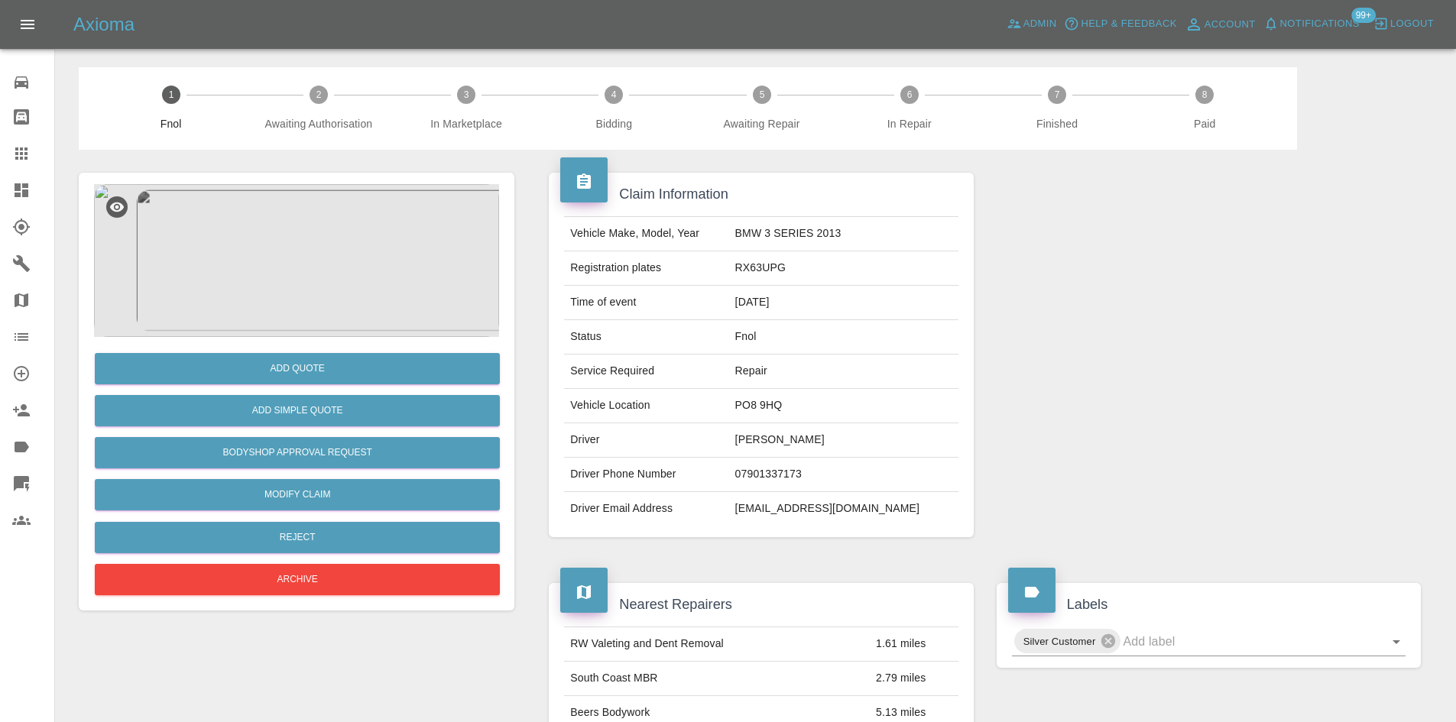
click at [291, 244] on img at bounding box center [296, 260] width 405 height 153
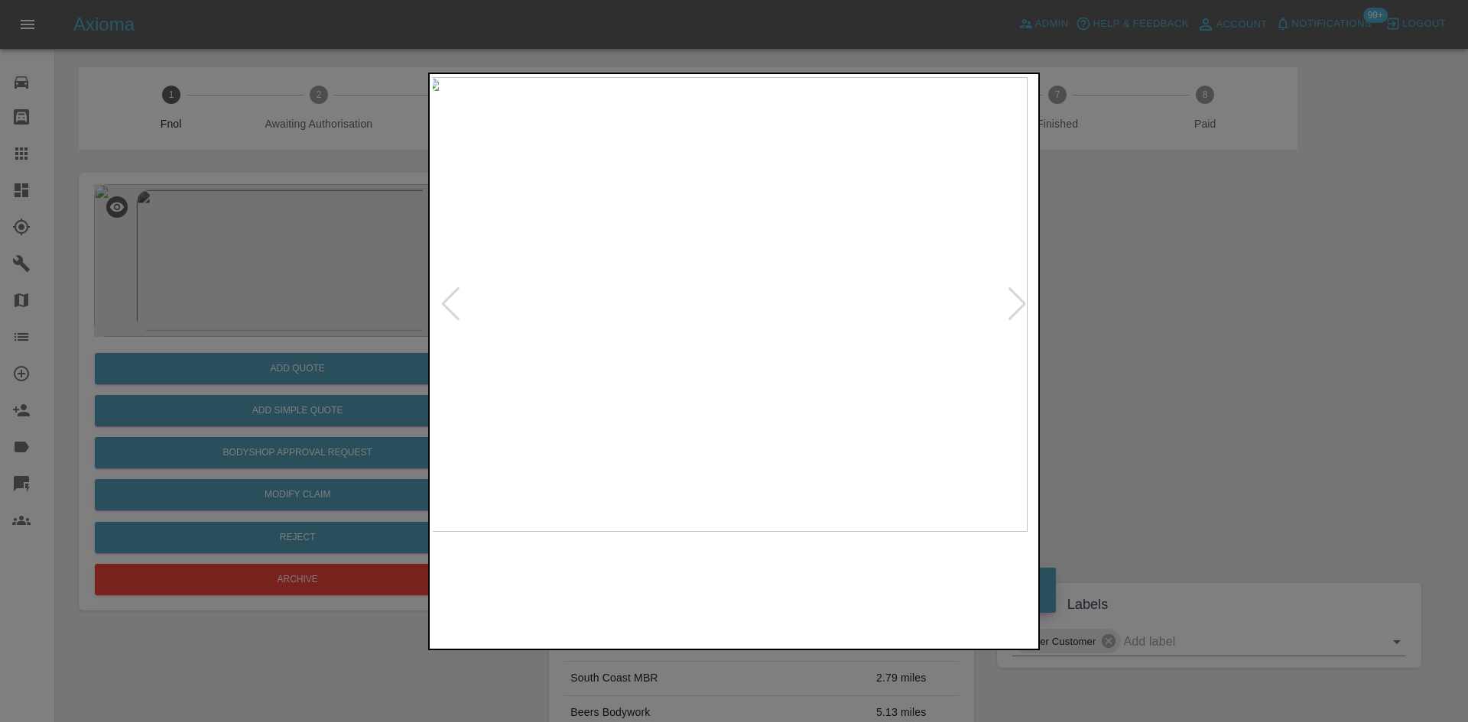
click at [756, 423] on img at bounding box center [726, 304] width 602 height 455
click at [670, 337] on img at bounding box center [734, 304] width 602 height 455
click at [706, 297] on img at bounding box center [734, 304] width 602 height 455
click at [706, 297] on img at bounding box center [816, 324] width 1807 height 1365
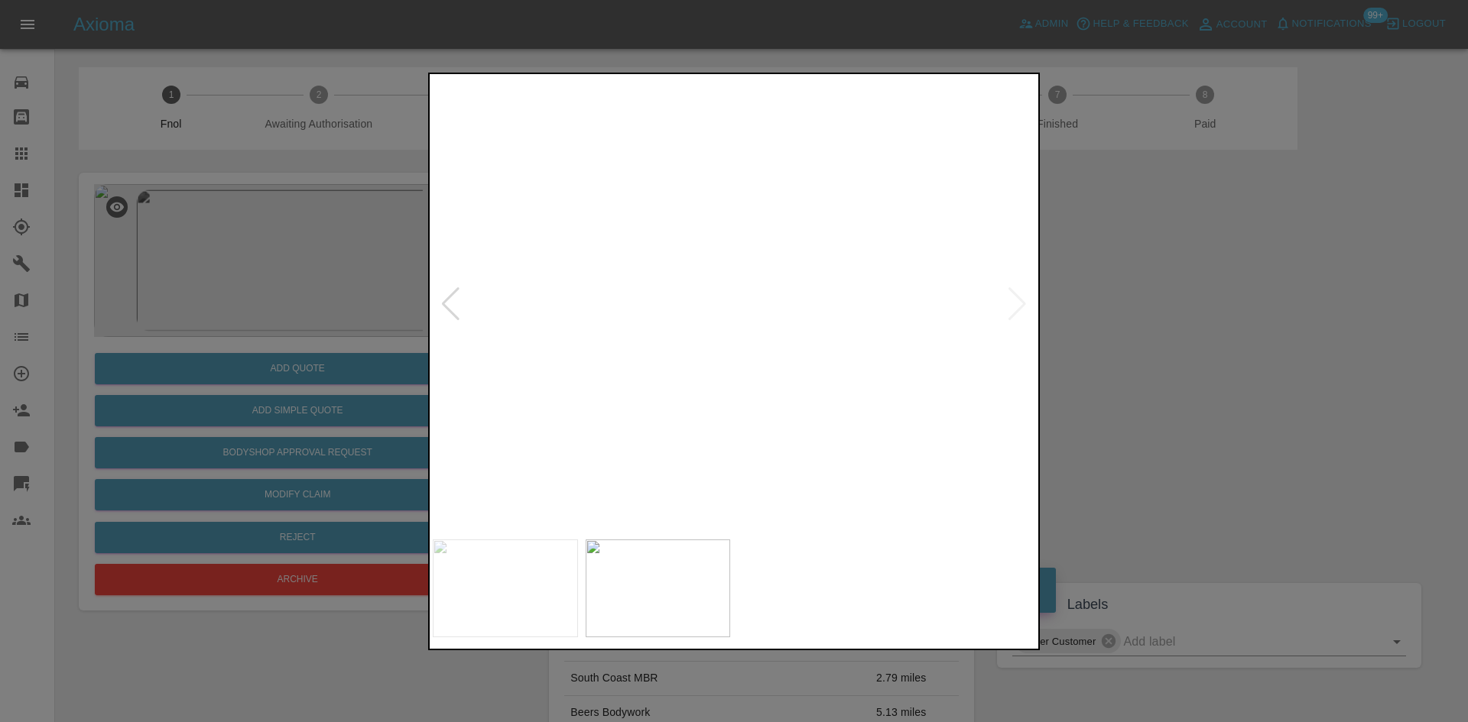
click at [706, 297] on img at bounding box center [816, 324] width 1807 height 1365
click at [748, 337] on img at bounding box center [734, 304] width 602 height 455
click at [724, 278] on img at bounding box center [734, 304] width 602 height 455
click at [214, 292] on div at bounding box center [734, 361] width 1468 height 722
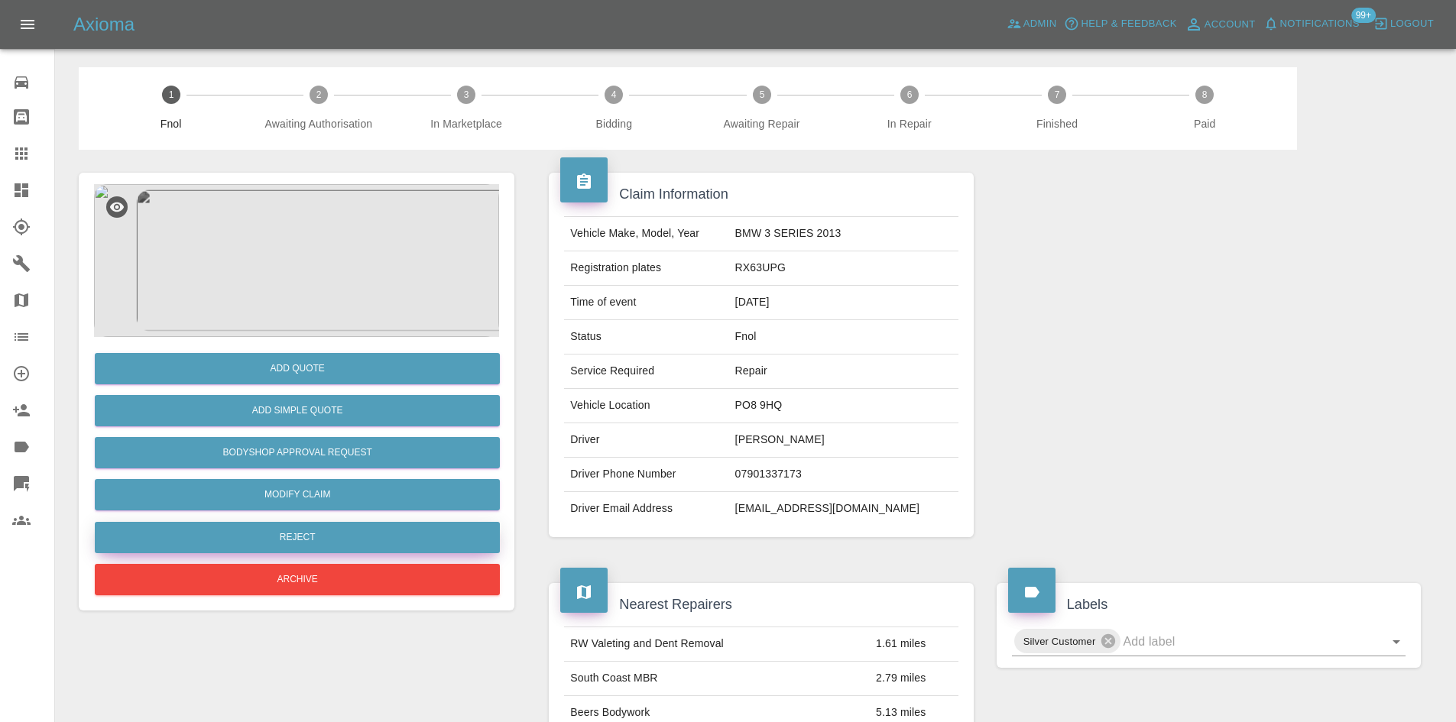
click at [323, 543] on button "Reject" at bounding box center [297, 537] width 405 height 31
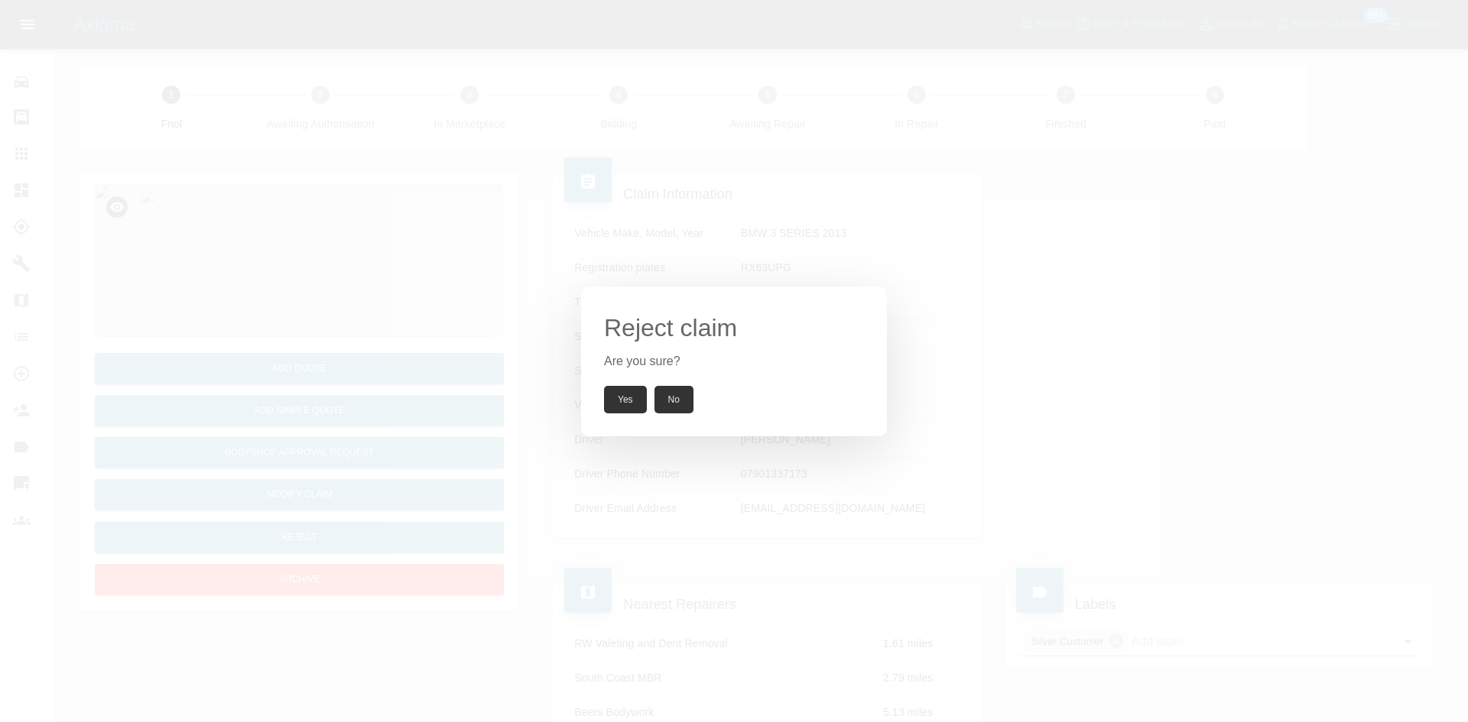
click at [617, 395] on button "Yes" at bounding box center [625, 400] width 43 height 28
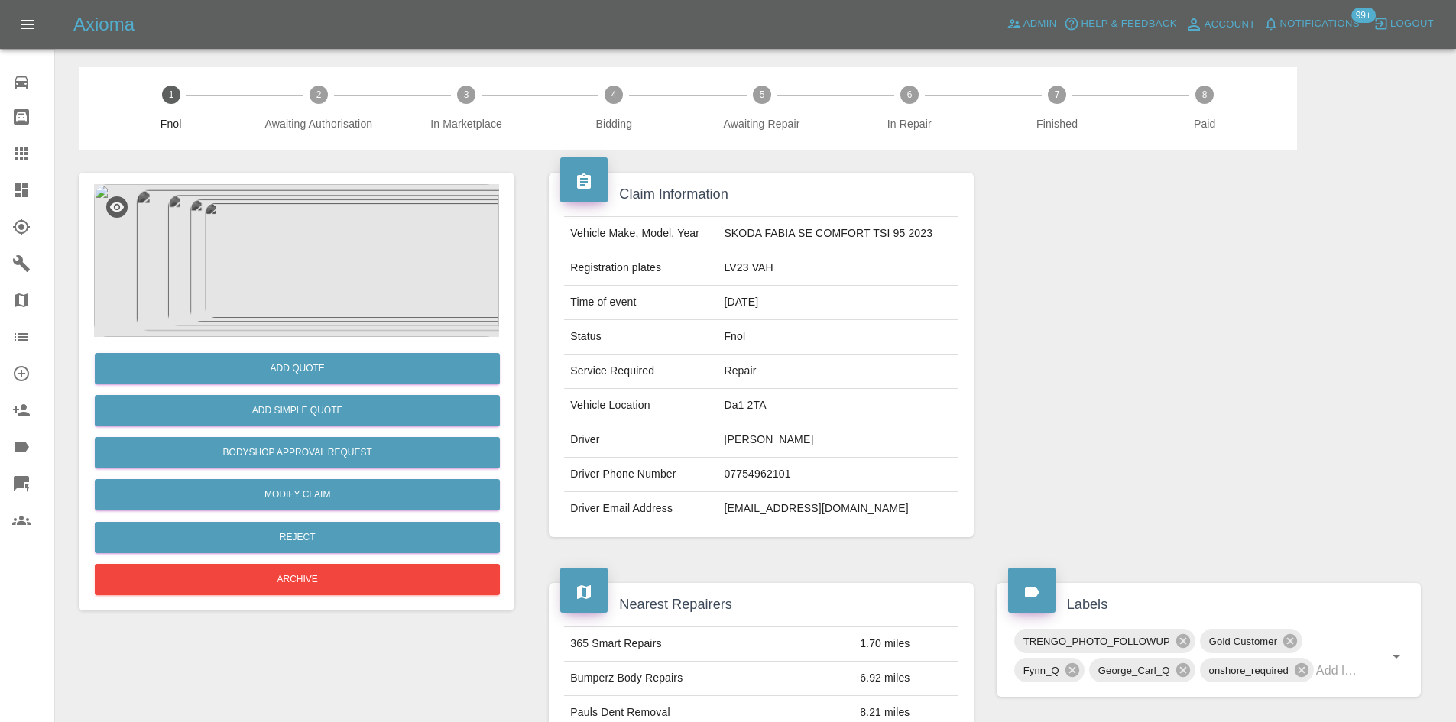
click at [335, 316] on img at bounding box center [296, 260] width 405 height 153
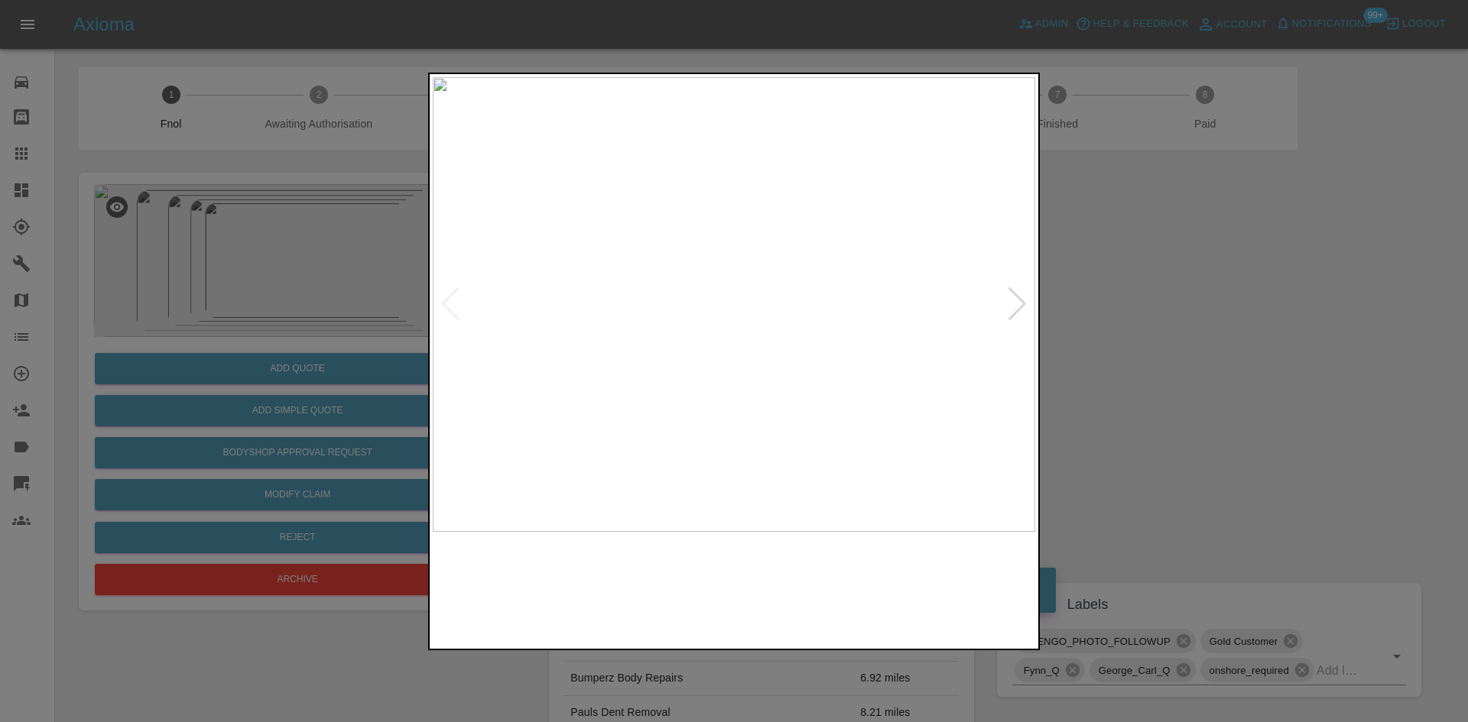
click at [759, 280] on img at bounding box center [734, 304] width 602 height 455
click at [645, 278] on img at bounding box center [734, 304] width 602 height 455
click at [700, 297] on img at bounding box center [734, 304] width 602 height 455
click at [721, 310] on img at bounding box center [734, 304] width 602 height 455
